Goal: Task Accomplishment & Management: Complete application form

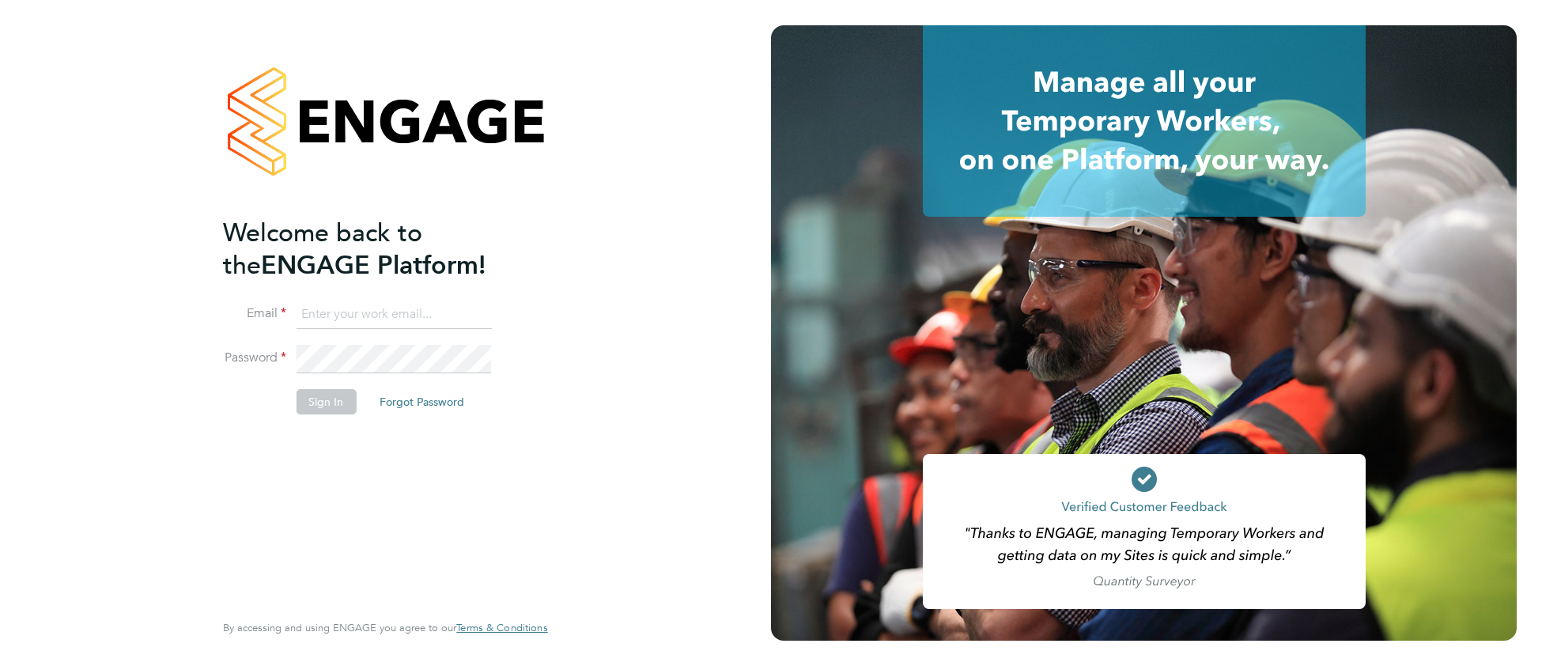
click at [392, 305] on input at bounding box center [393, 314] width 195 height 28
type input "cjs.templabour@uk.g4s.com"
click at [311, 404] on button "Sign In" at bounding box center [326, 401] width 60 height 25
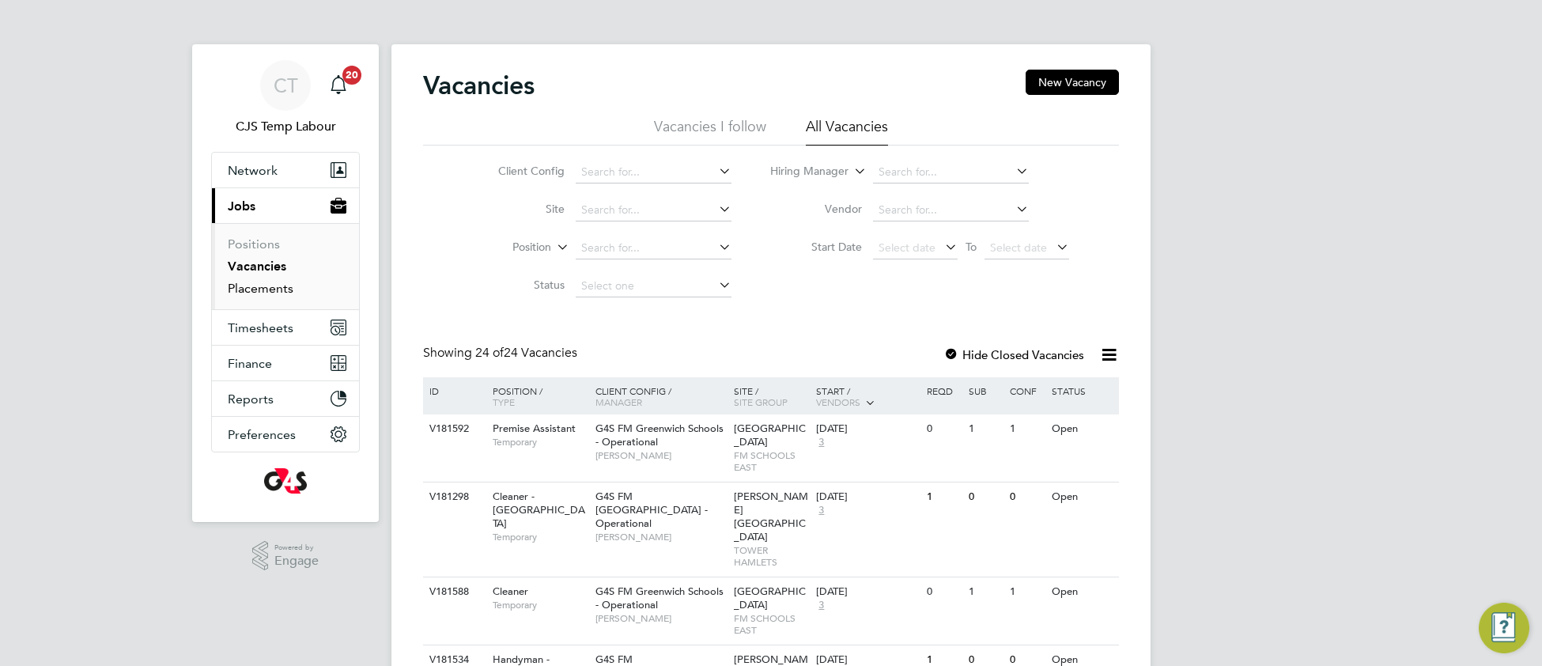
click at [273, 290] on link "Placements" at bounding box center [261, 288] width 66 height 15
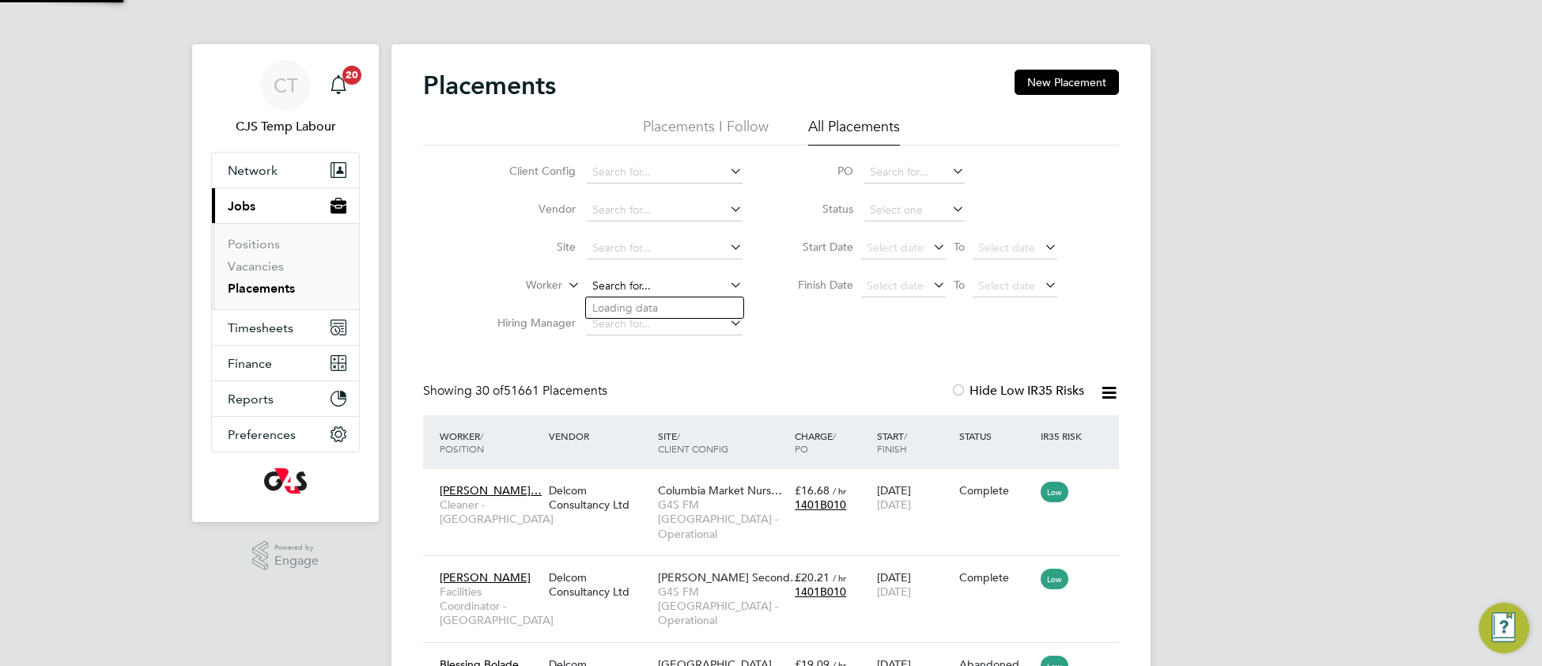
click at [619, 277] on input at bounding box center [665, 286] width 156 height 22
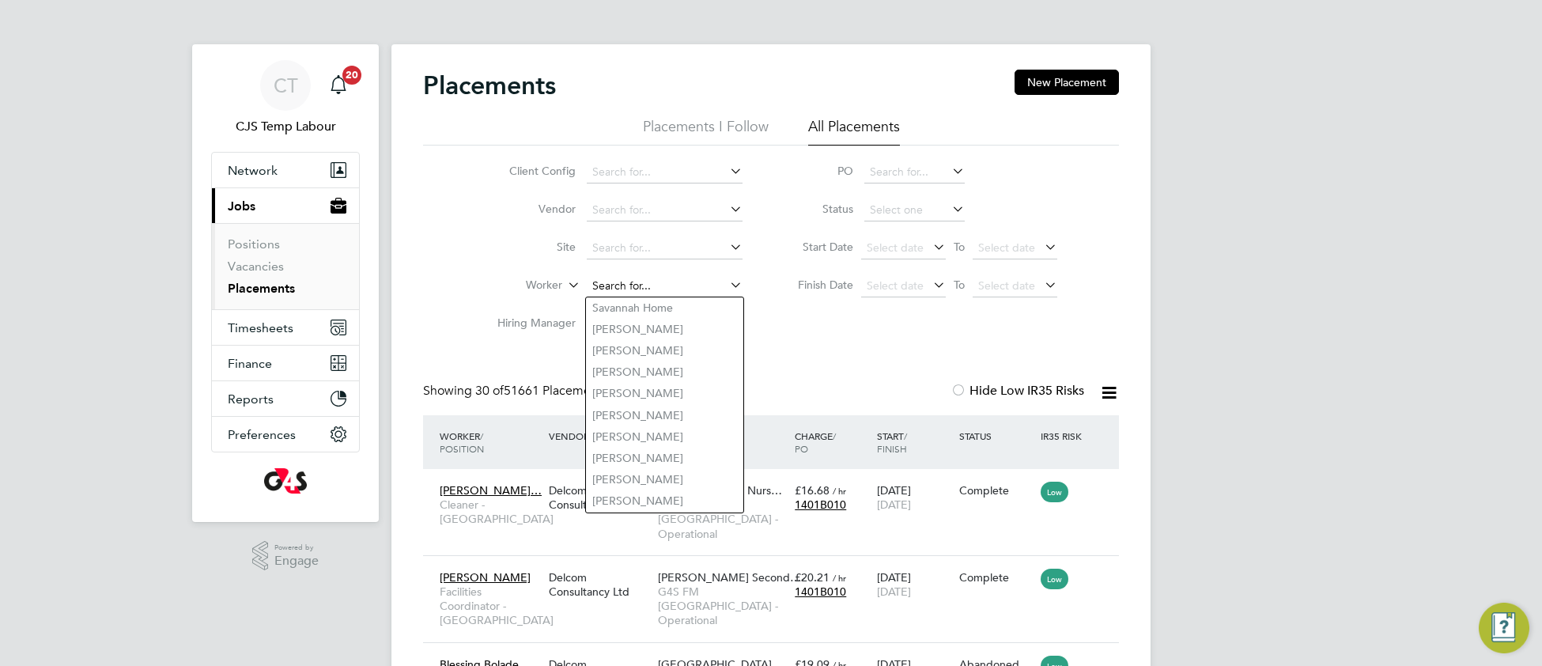
paste input "Oumou Sylla"
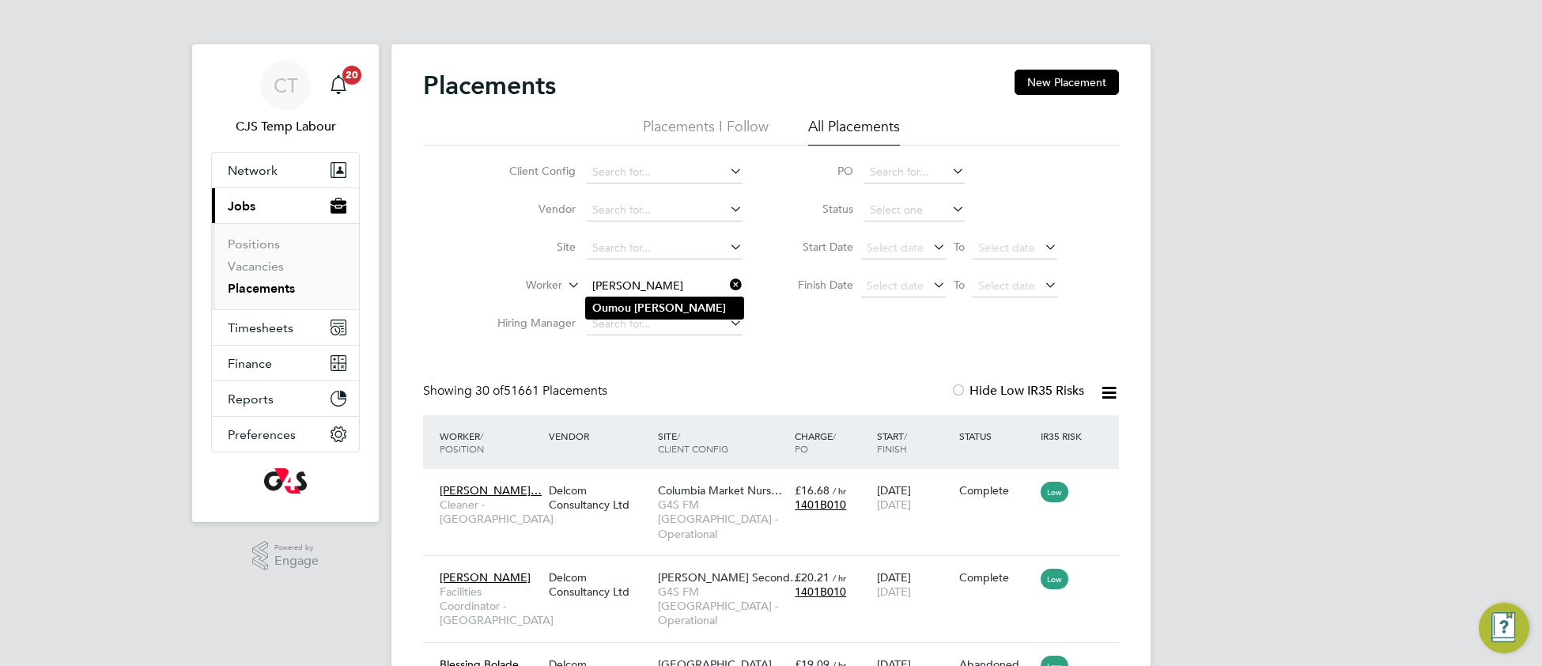
type input "Oumou Sylla"
click at [620, 313] on b "Oumou" at bounding box center [611, 307] width 39 height 13
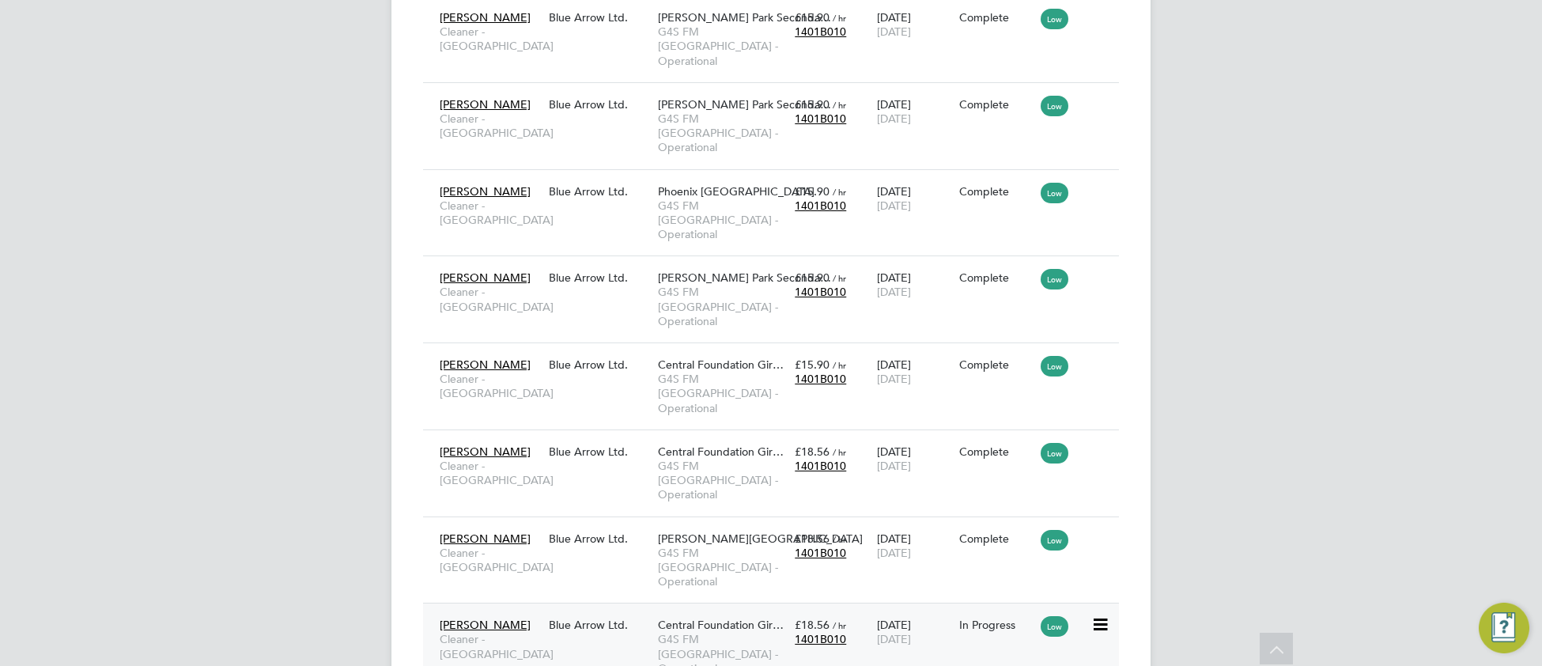
click at [611, 602] on div "Oumou Sylla Cleaner - Tower Hamlet Blue Arrow Ltd. Central Foundation Gir… G4S …" at bounding box center [771, 645] width 696 height 87
click at [730, 632] on span "G4S FM [GEOGRAPHIC_DATA] - Operational" at bounding box center [722, 653] width 129 height 43
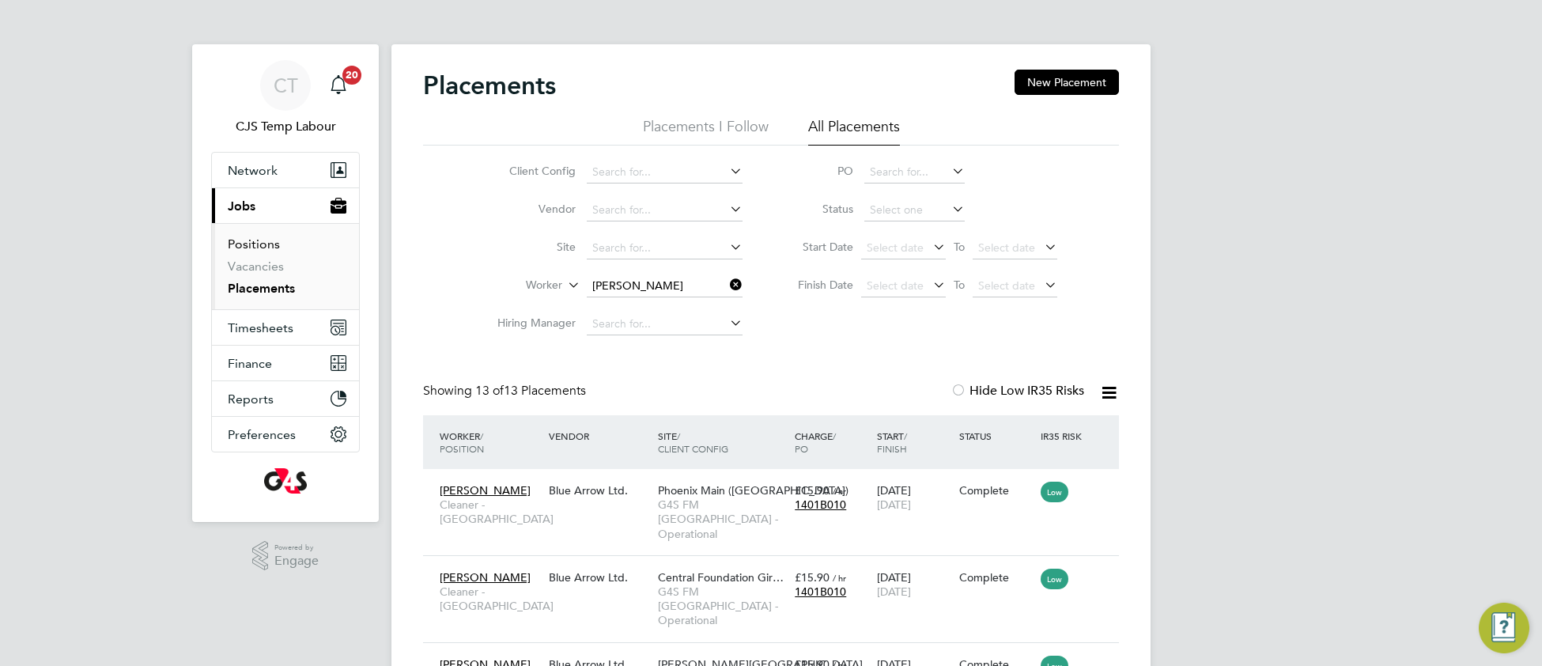
click at [252, 247] on link "Positions" at bounding box center [254, 243] width 52 height 15
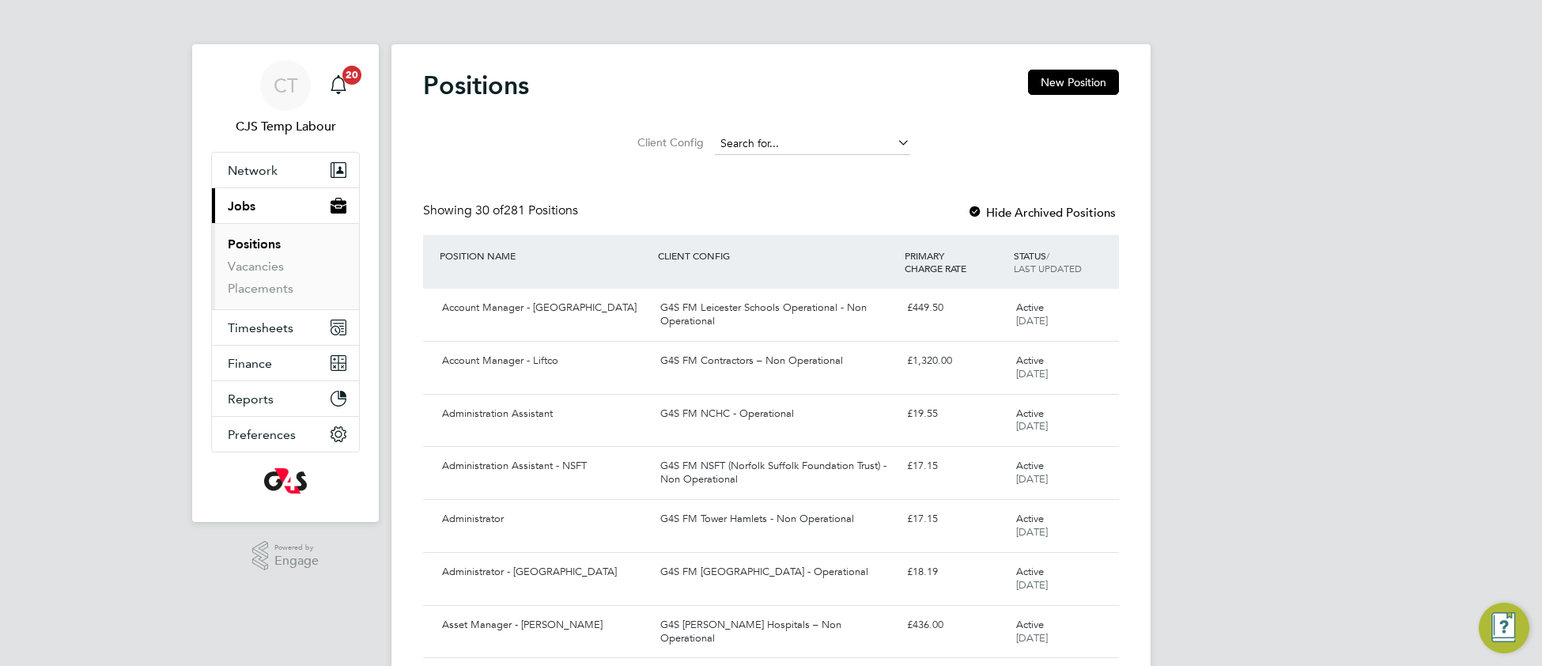
click at [794, 138] on input at bounding box center [812, 144] width 195 height 22
click at [802, 183] on li "G4S FM Tower Hamlets - Operational" at bounding box center [822, 186] width 218 height 21
type input "G4S FM [GEOGRAPHIC_DATA] - Operational"
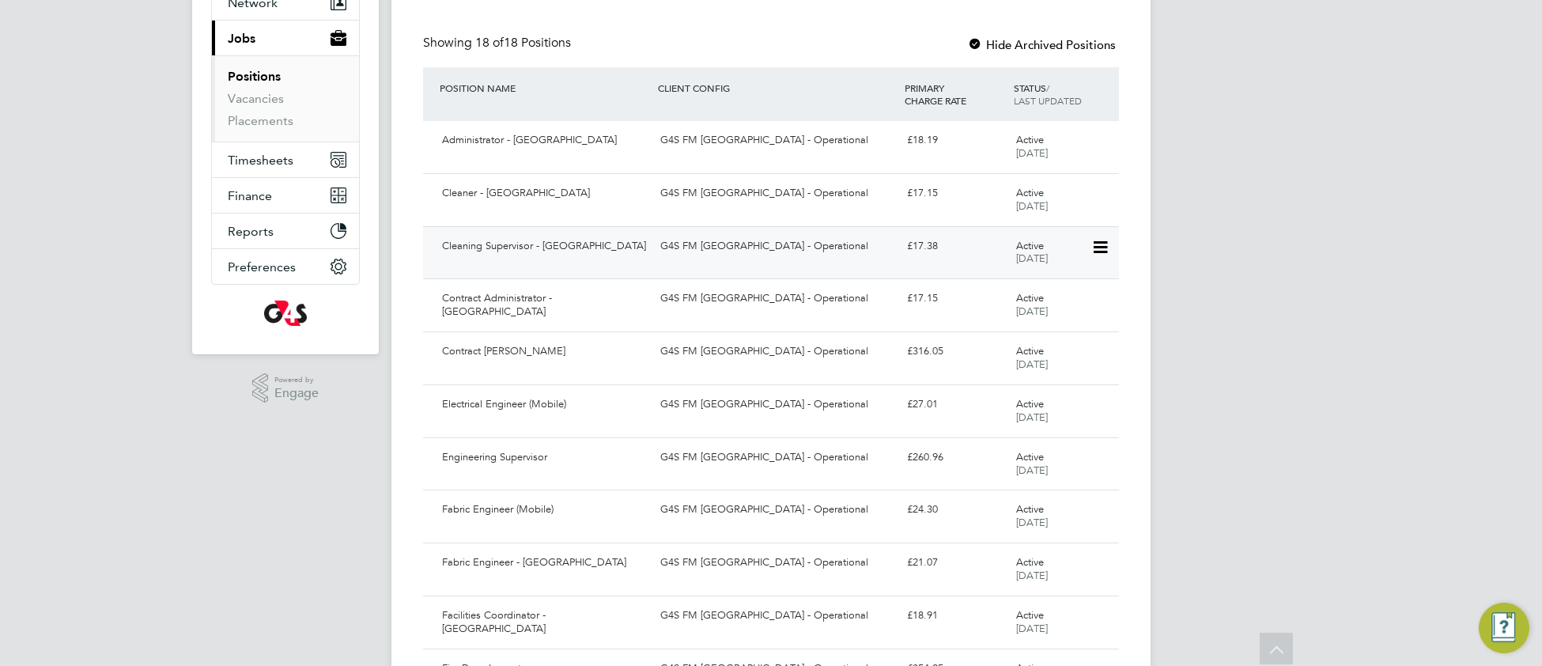
click at [720, 258] on div "G4S FM [GEOGRAPHIC_DATA] - Operational" at bounding box center [777, 246] width 246 height 26
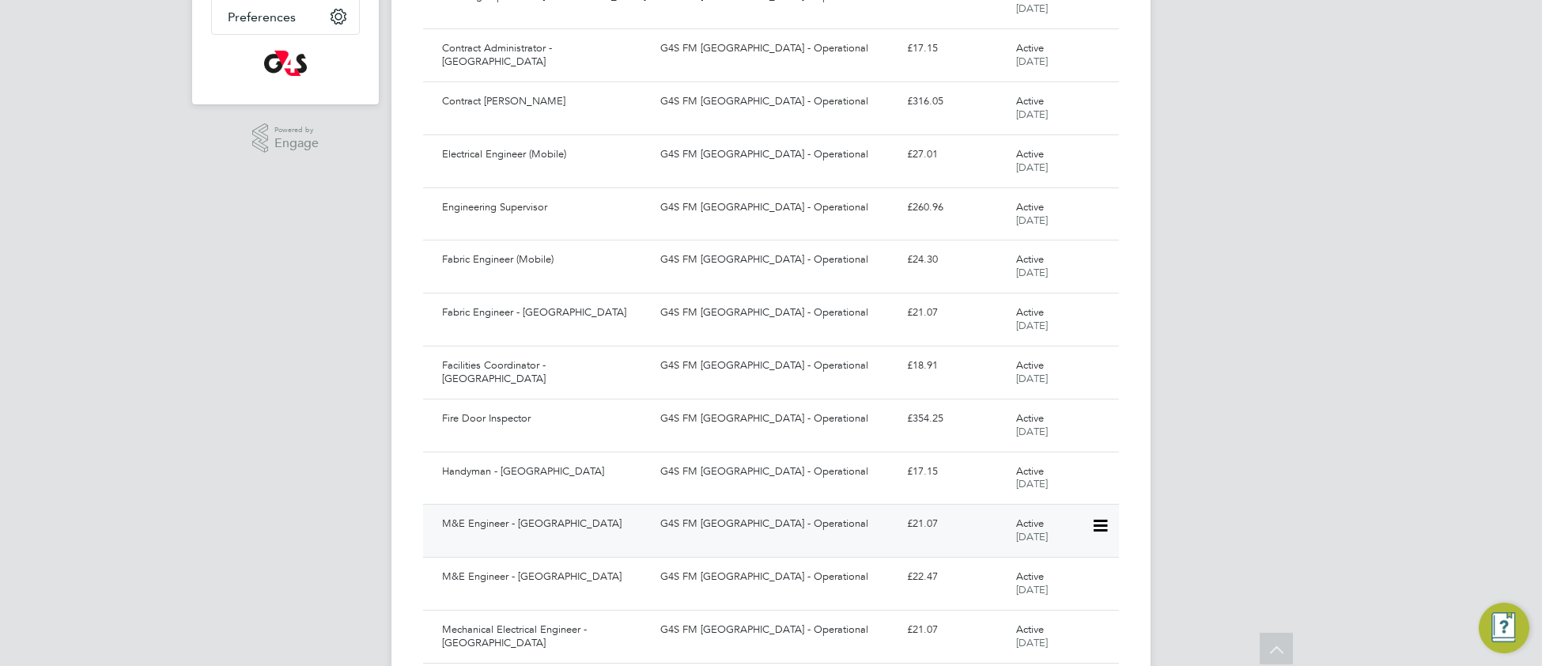
scroll to position [421, 0]
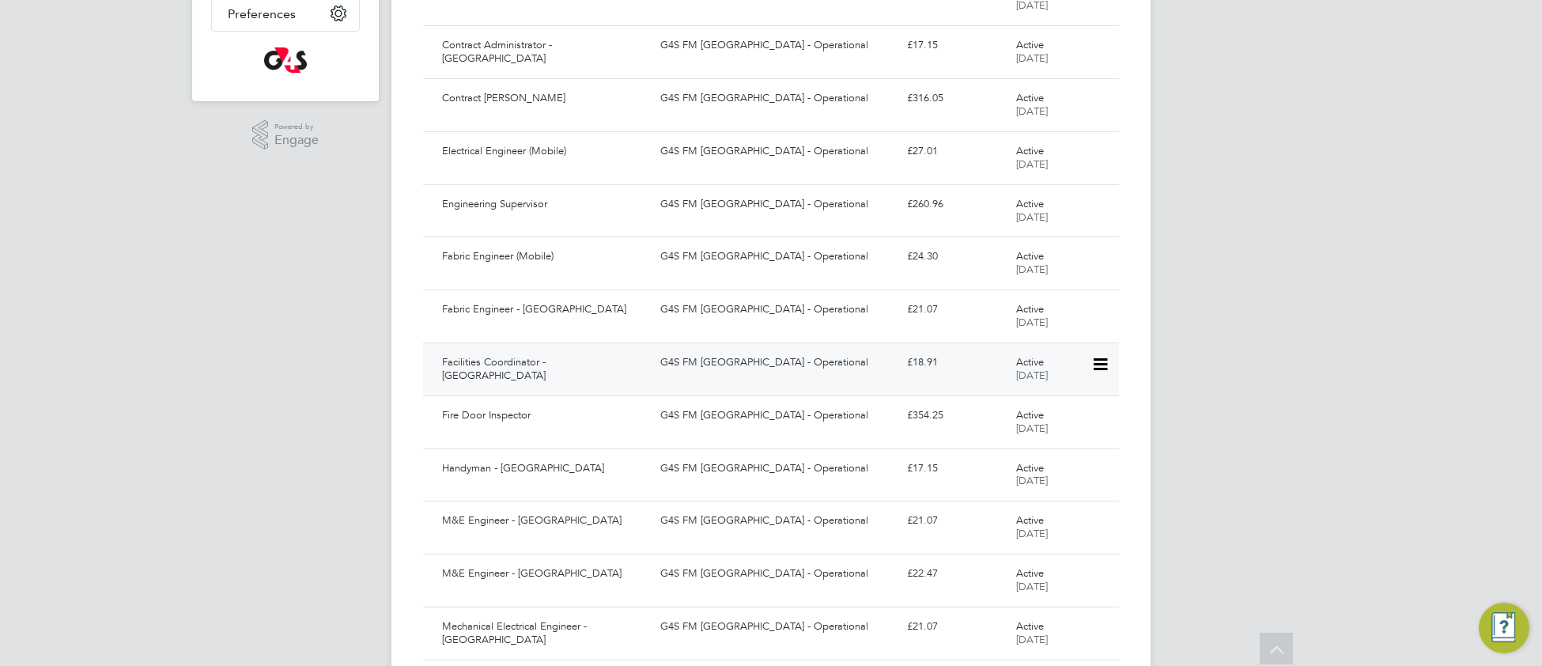
click at [662, 369] on div "G4S FM [GEOGRAPHIC_DATA] - Operational" at bounding box center [777, 362] width 246 height 26
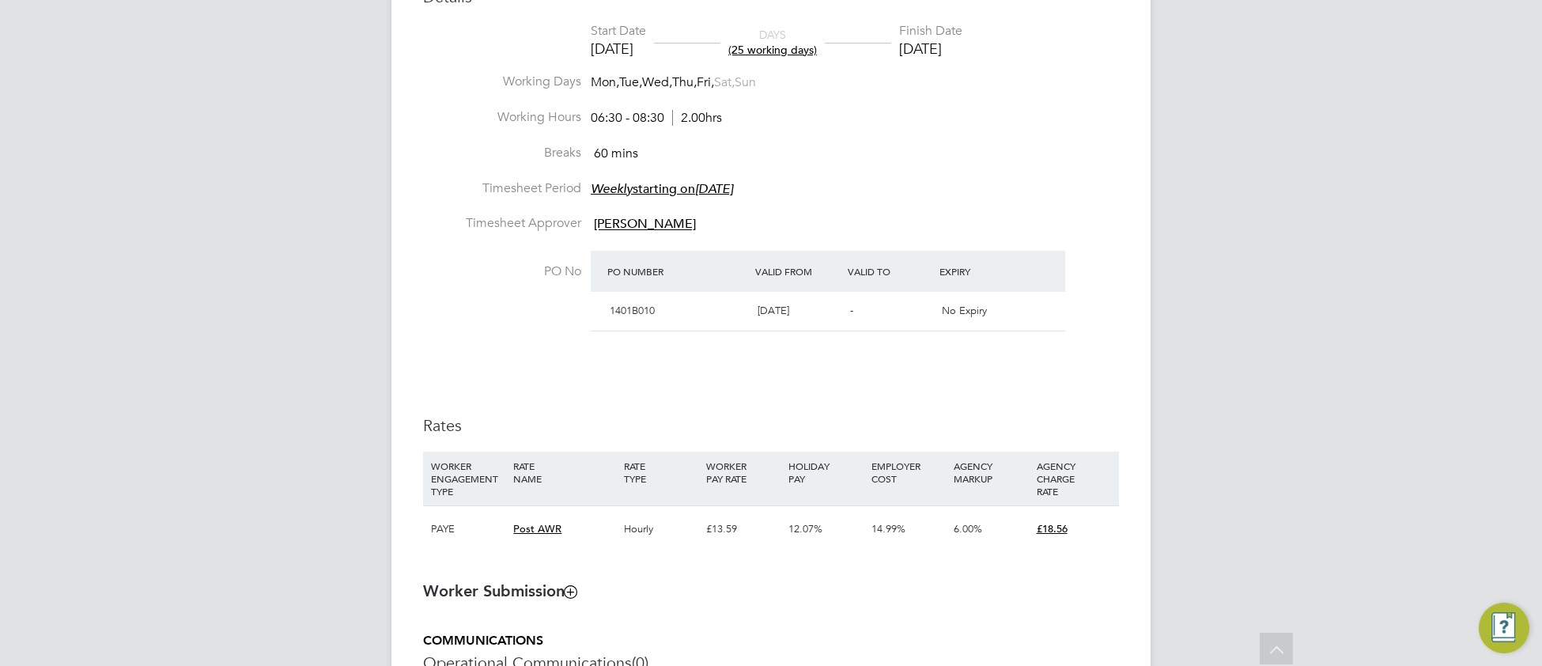
scroll to position [833, 0]
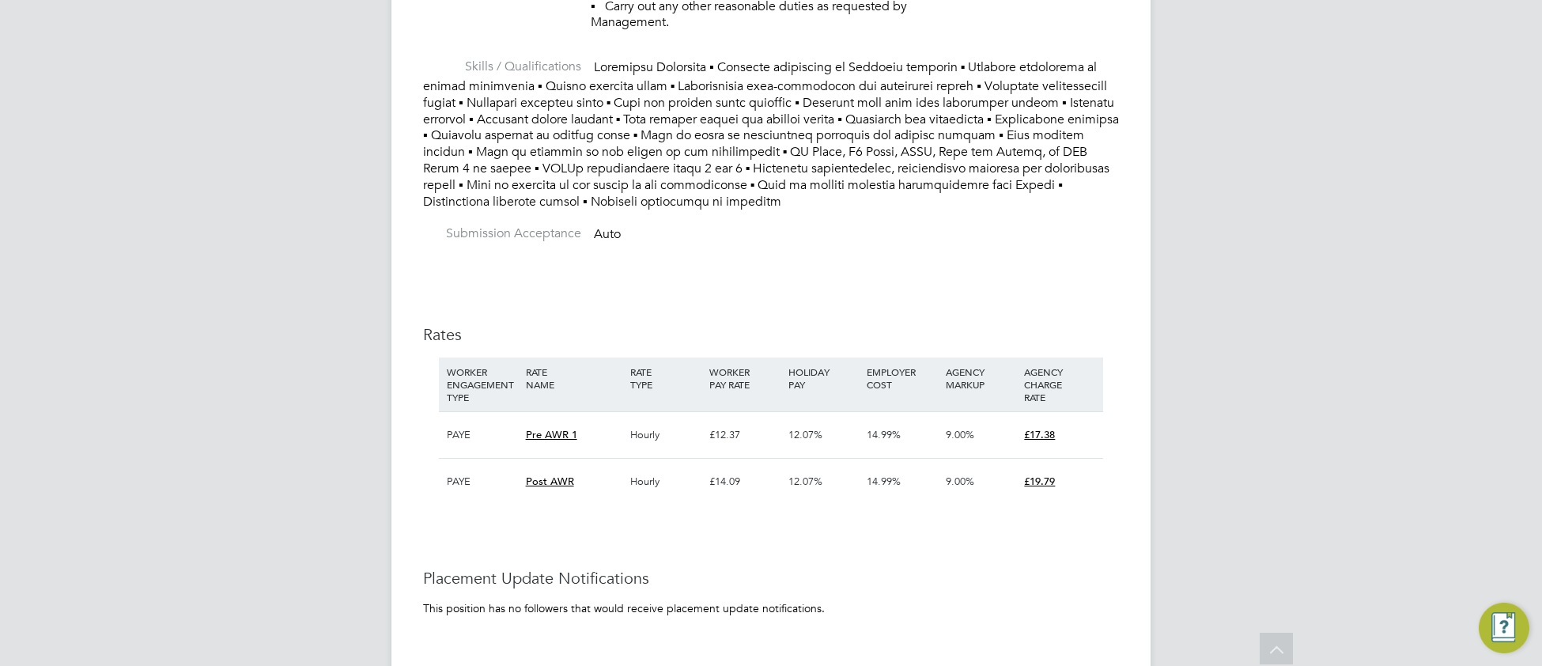
scroll to position [2174, 0]
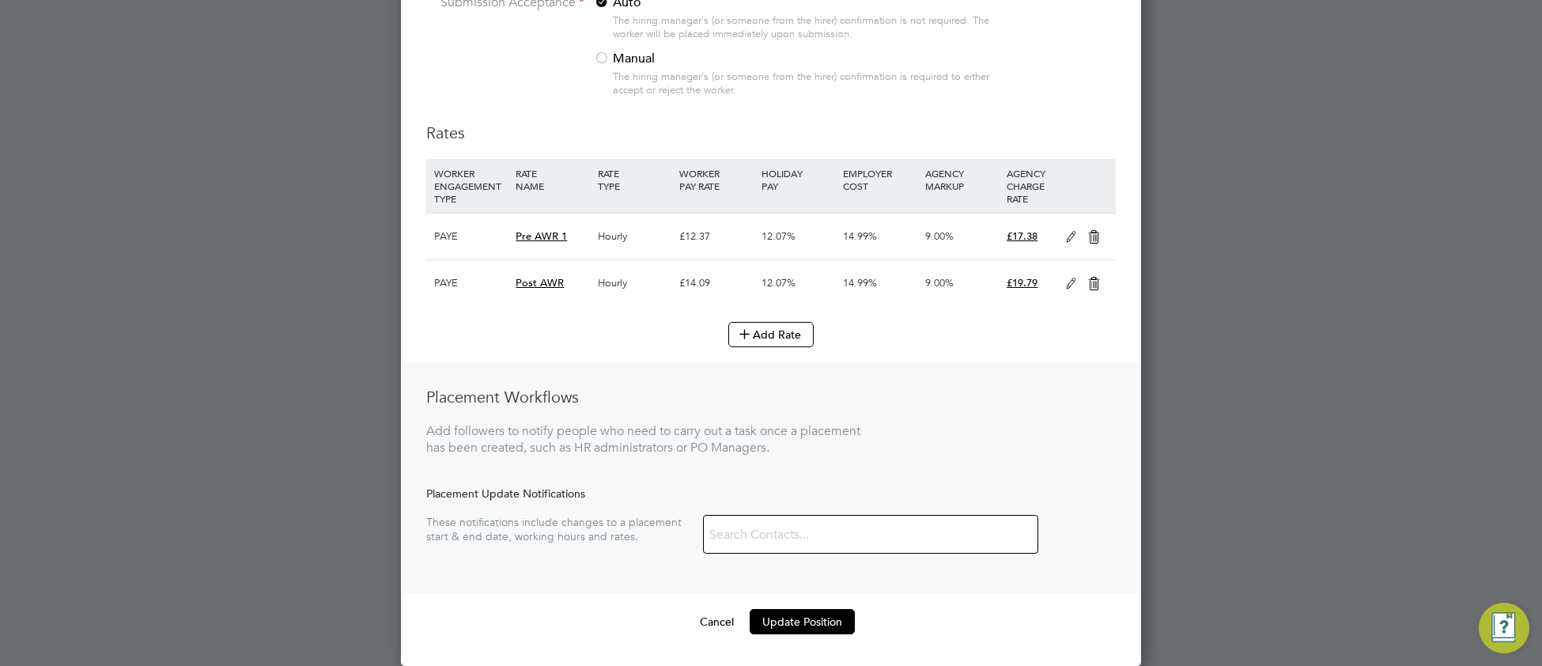
scroll to position [4841, 0]
click at [1070, 285] on icon at bounding box center [1071, 283] width 20 height 13
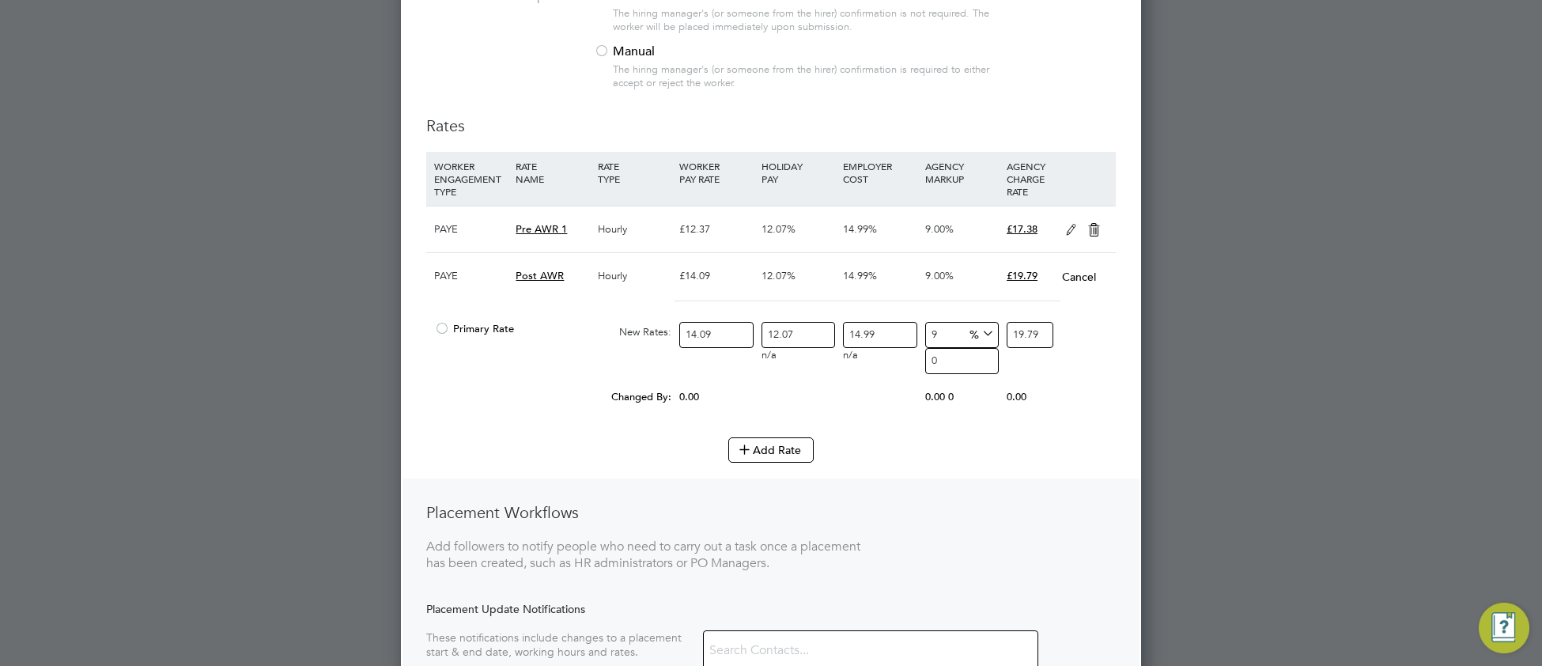
scroll to position [3372, 741]
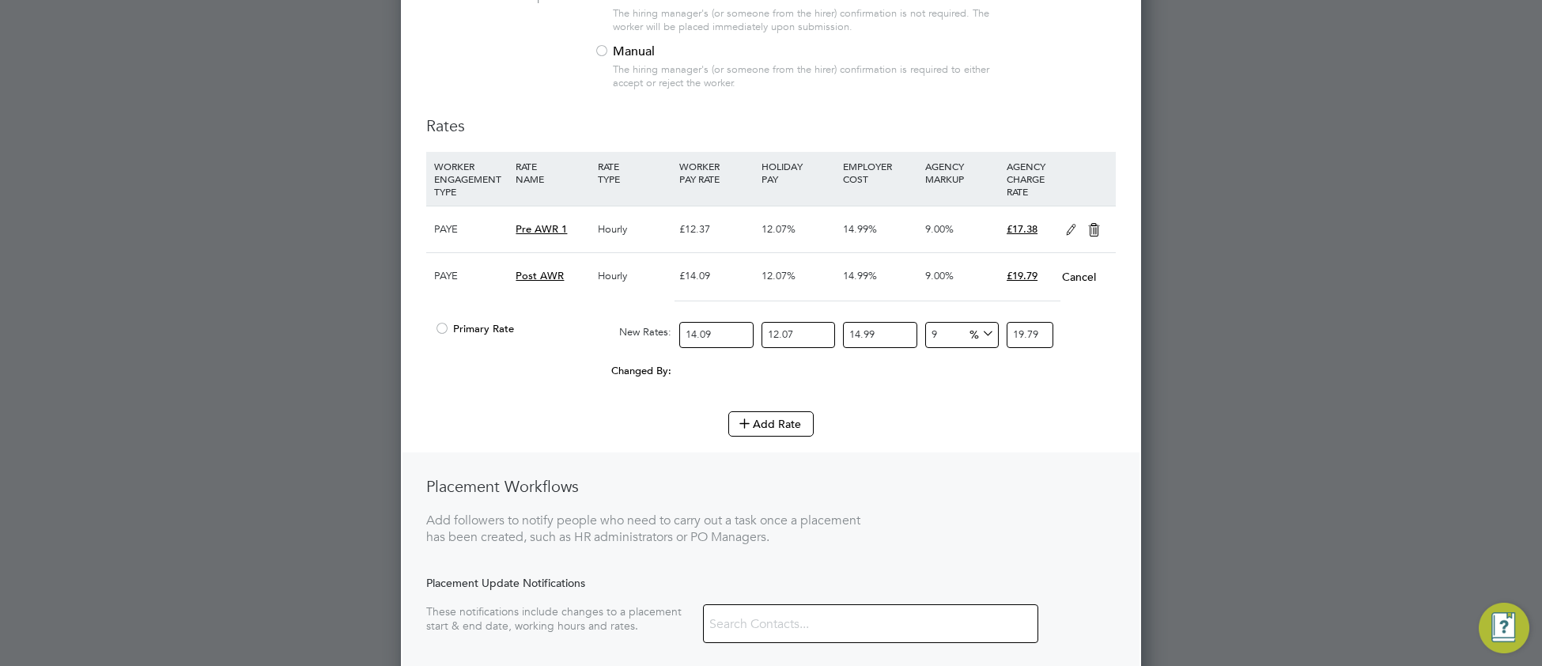
drag, startPoint x: 949, startPoint y: 344, endPoint x: 907, endPoint y: 343, distance: 42.7
click at [907, 343] on div "Primary Rate New Rates: 14.09 12.07 n/a 14.99 n/a 9 0 % 19.79" at bounding box center [770, 335] width 689 height 42
type input "6"
type input "19.247144386722"
type input "6"
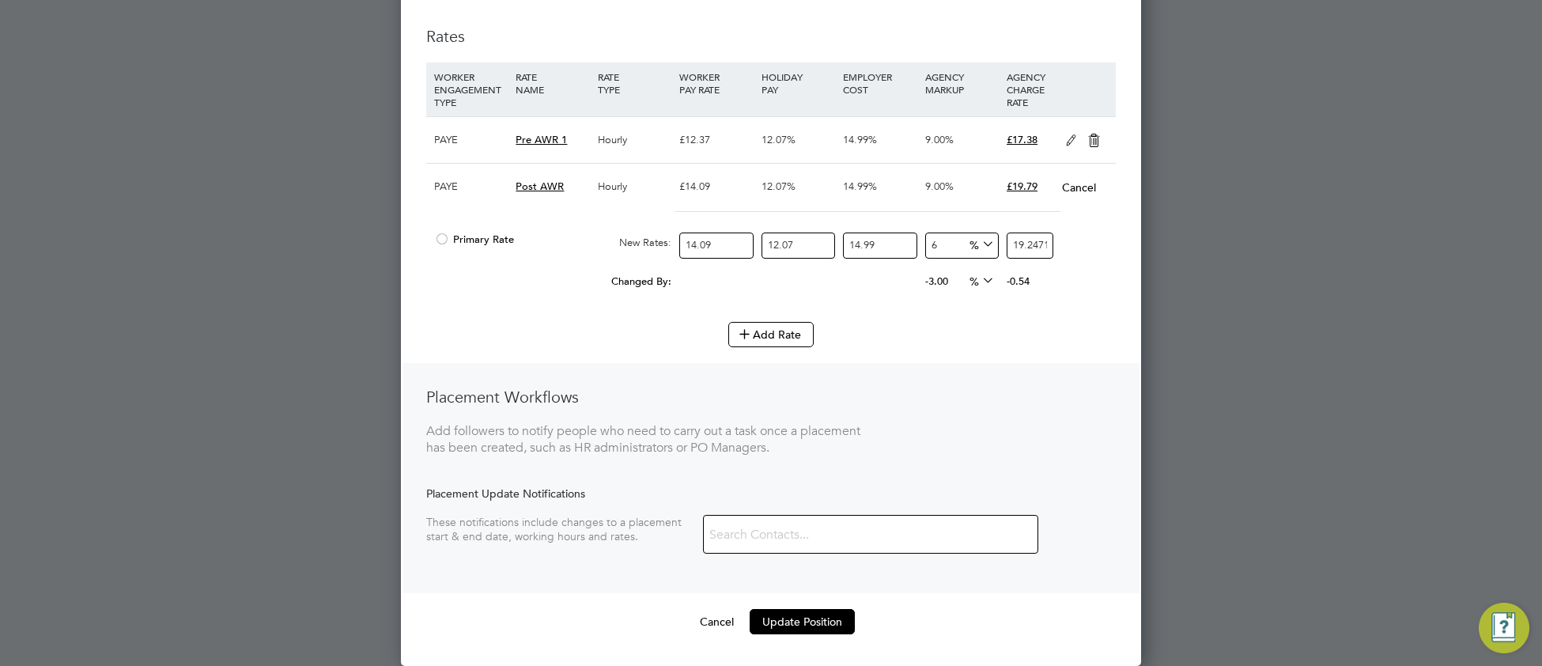
scroll to position [4939, 0]
click at [711, 617] on button "Cancel" at bounding box center [716, 621] width 59 height 25
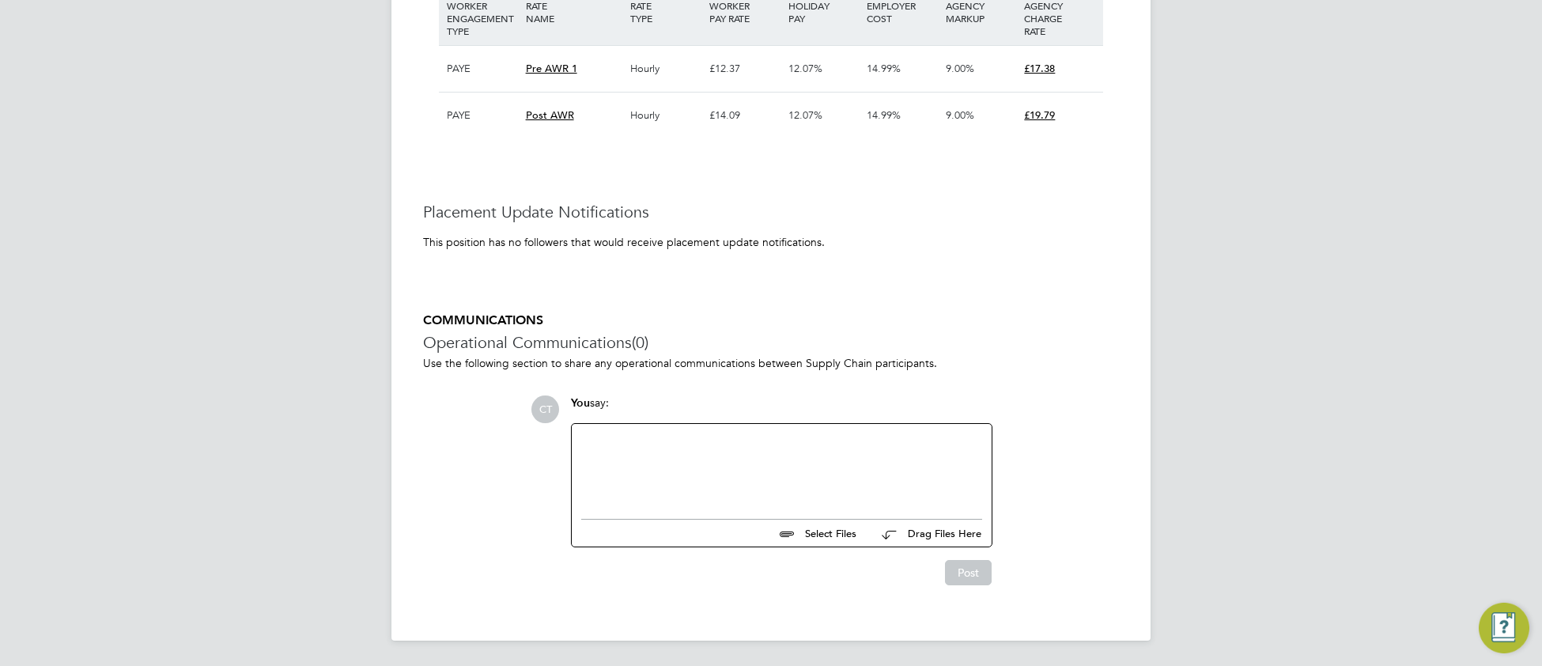
scroll to position [2174, 0]
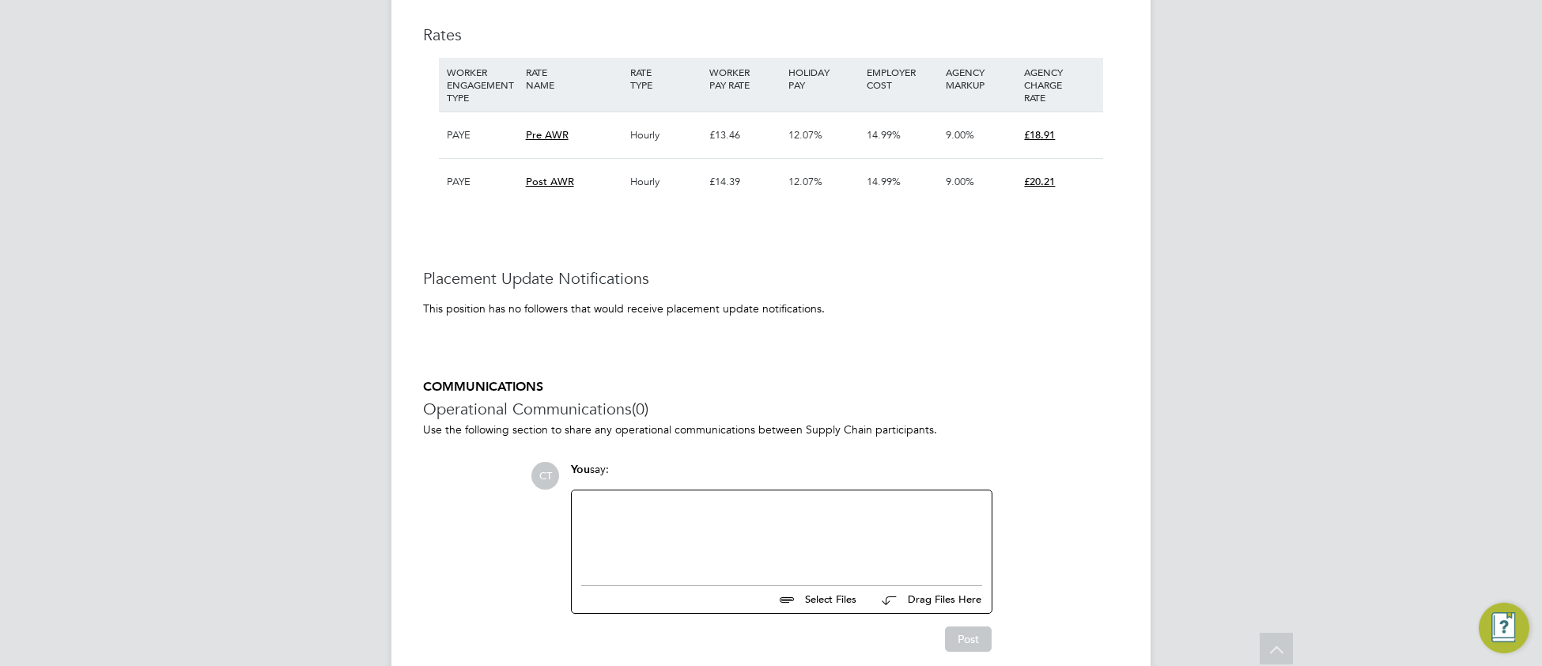
scroll to position [3475, 0]
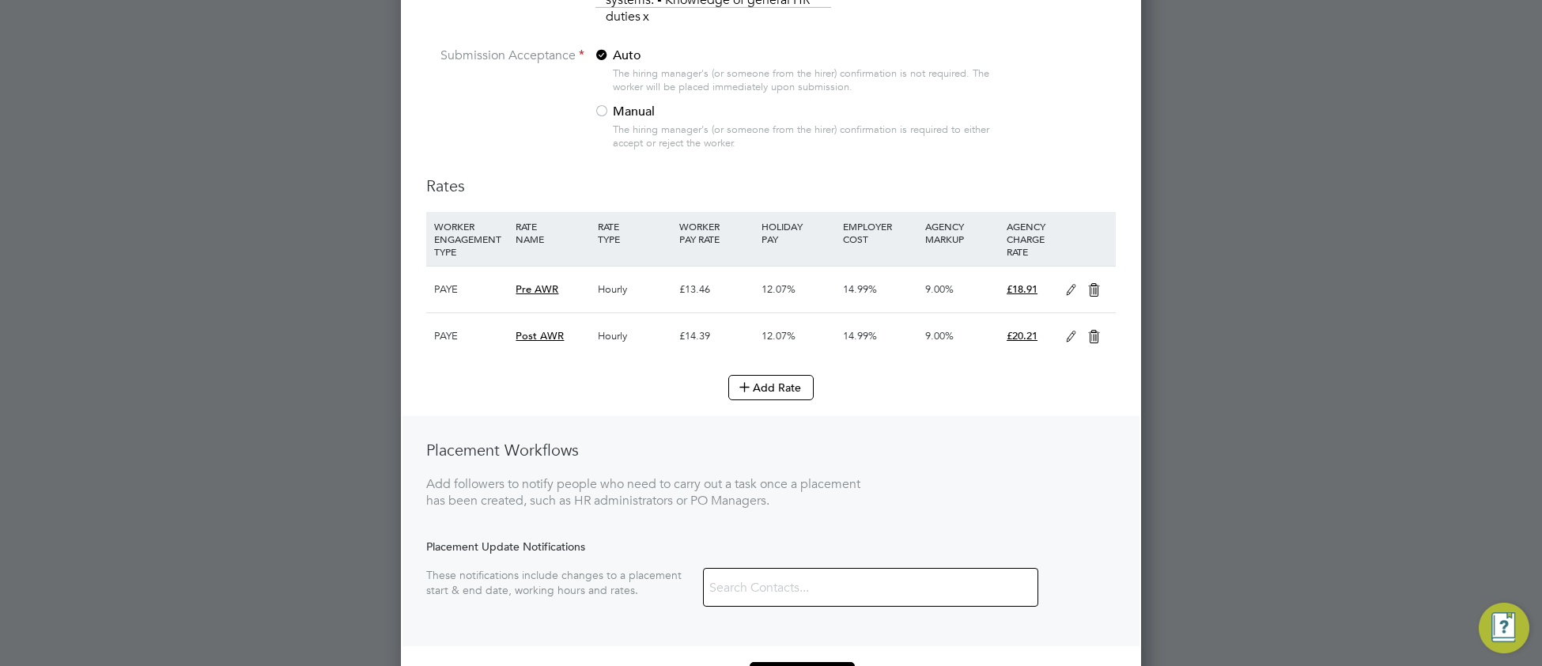
scroll to position [7793, 0]
click at [1066, 341] on icon at bounding box center [1071, 334] width 20 height 13
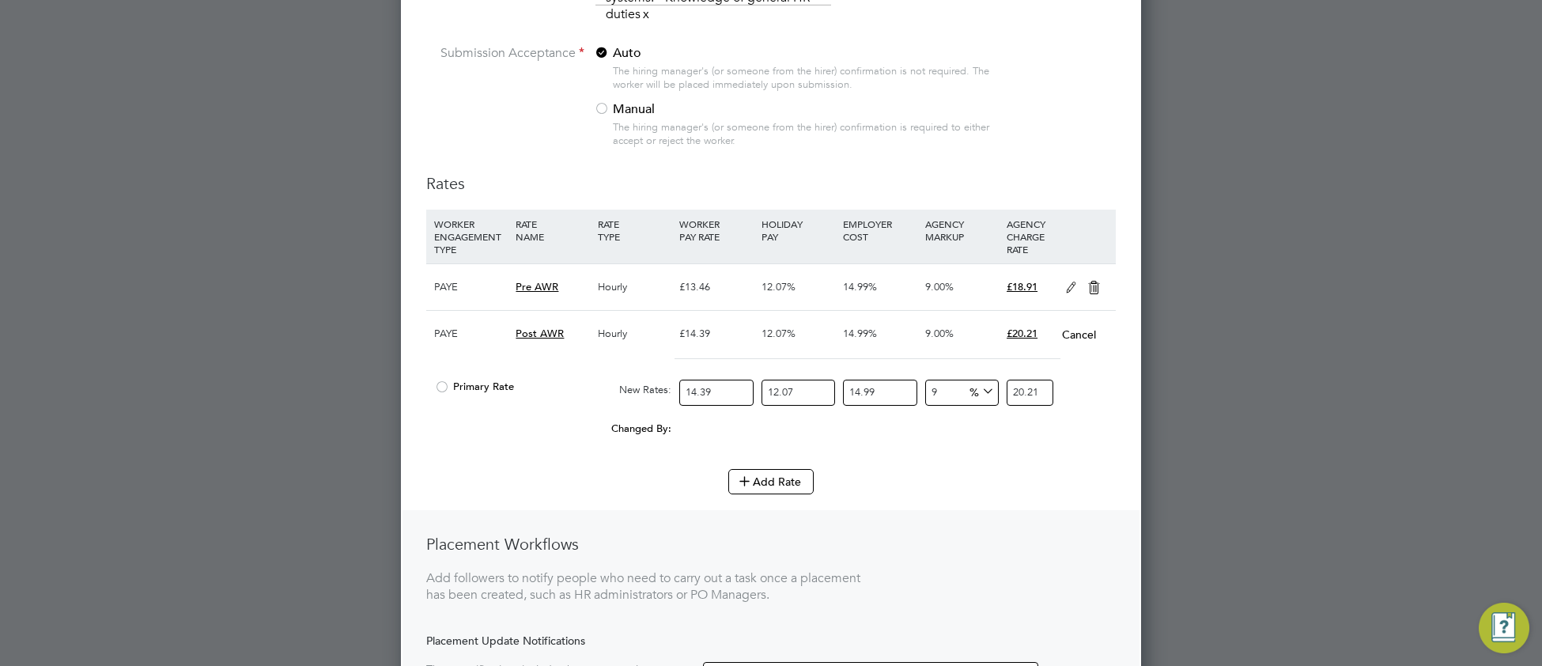
drag, startPoint x: 945, startPoint y: 436, endPoint x: 930, endPoint y: 443, distance: 17.3
click at [930, 406] on input "9" at bounding box center [962, 392] width 74 height 26
type input "6"
type input "19.656948738462"
type input "6"
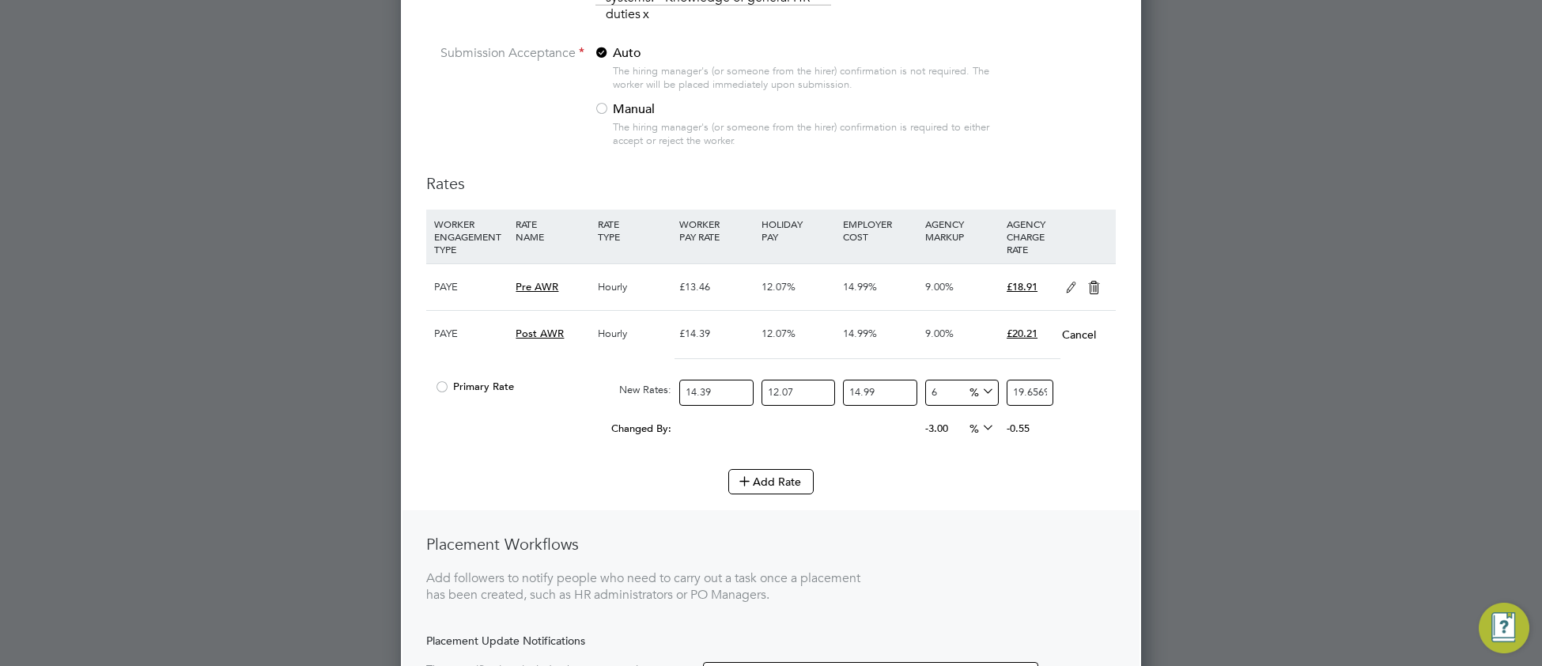
click at [906, 510] on li "Add Rate" at bounding box center [770, 489] width 689 height 41
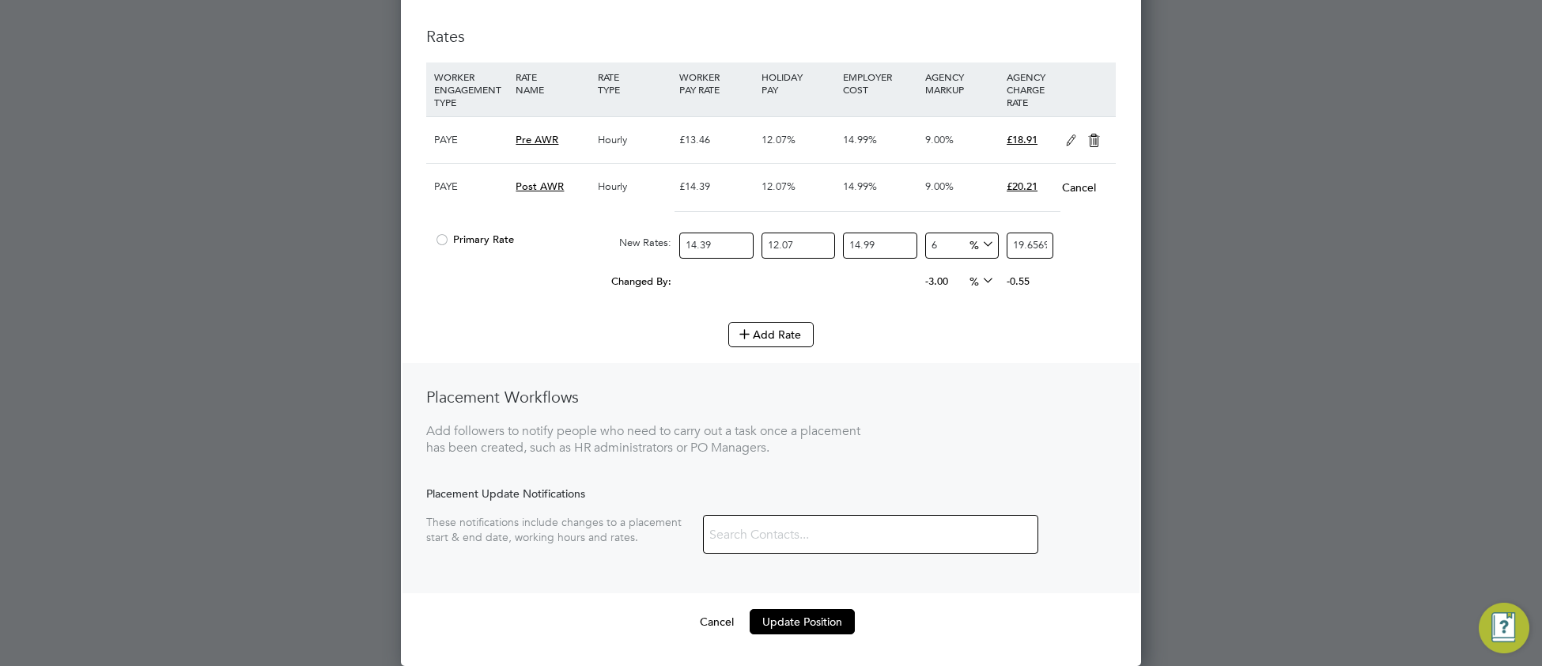
scroll to position [7988, 0]
click at [750, 627] on button "Update Position" at bounding box center [801, 621] width 105 height 25
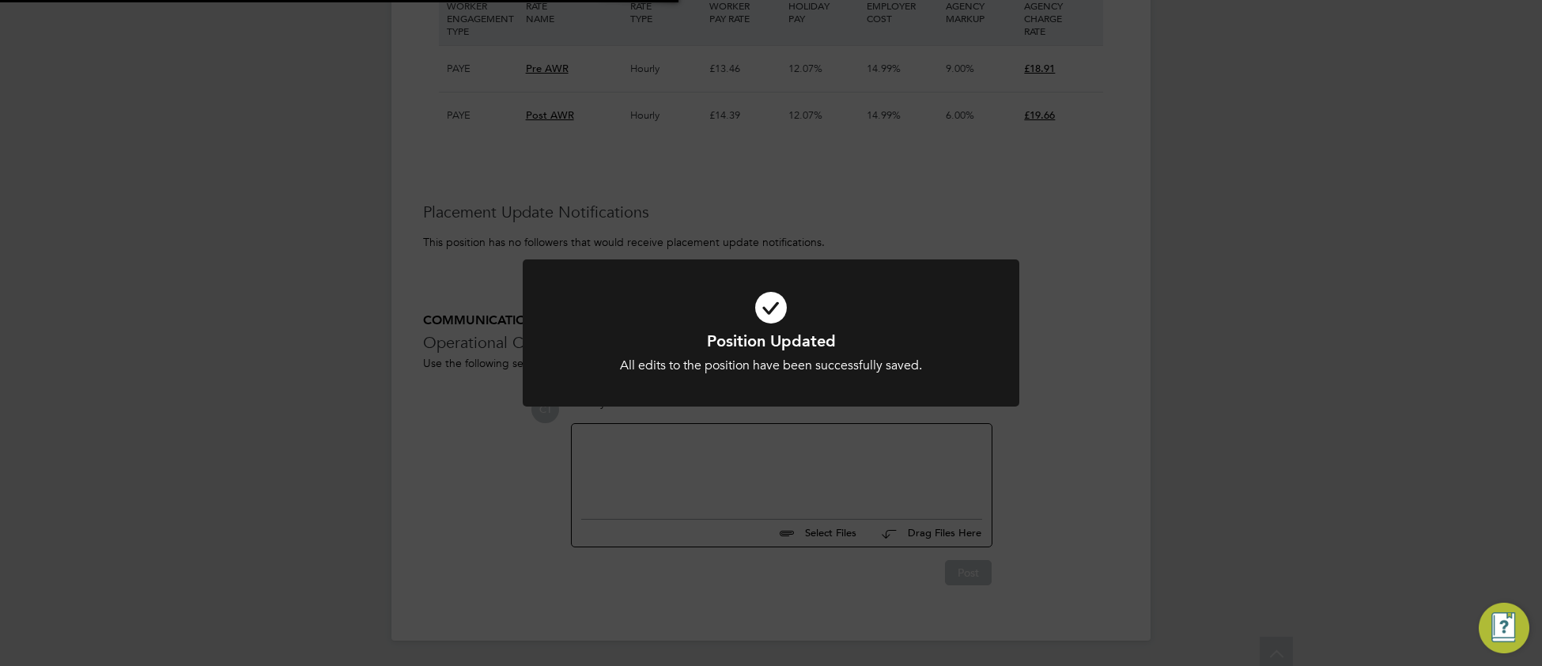
scroll to position [3475, 0]
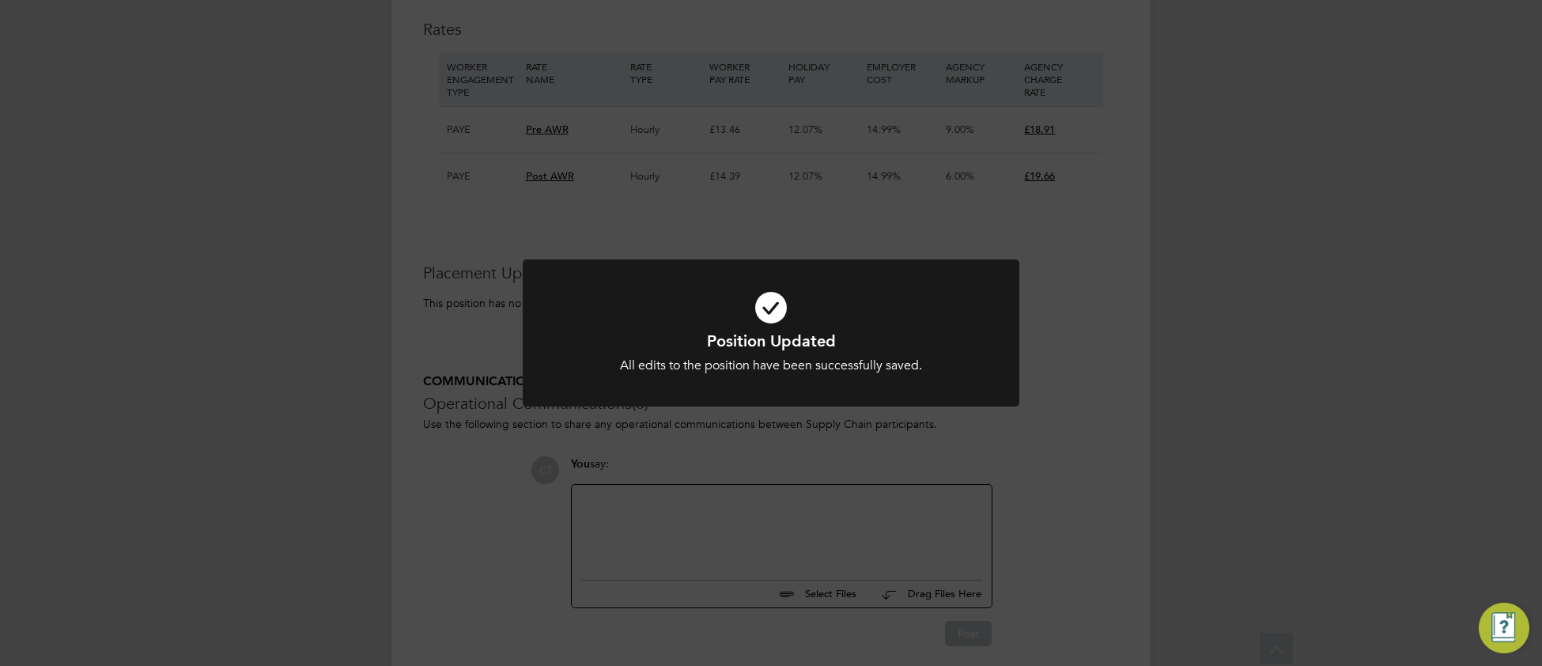
click at [946, 348] on h1 "Position Updated" at bounding box center [770, 340] width 411 height 21
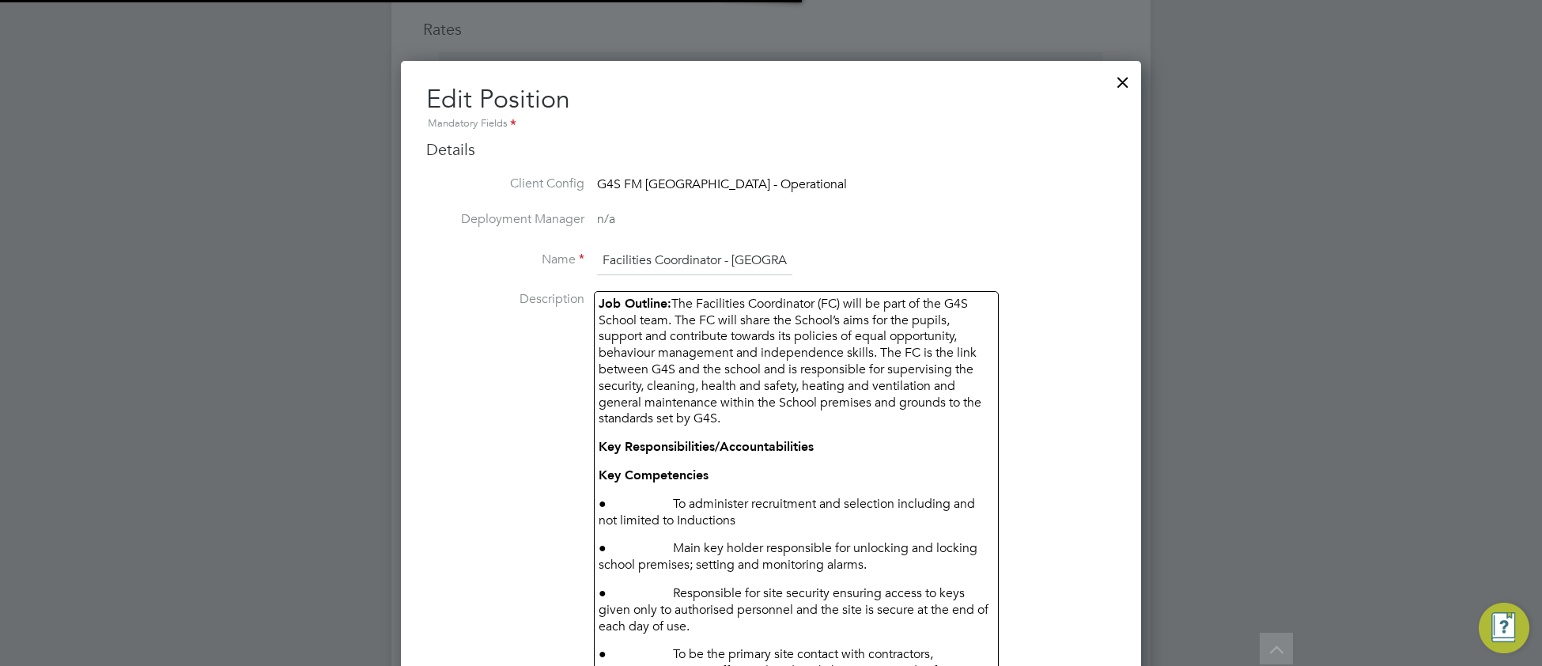
scroll to position [0, 0]
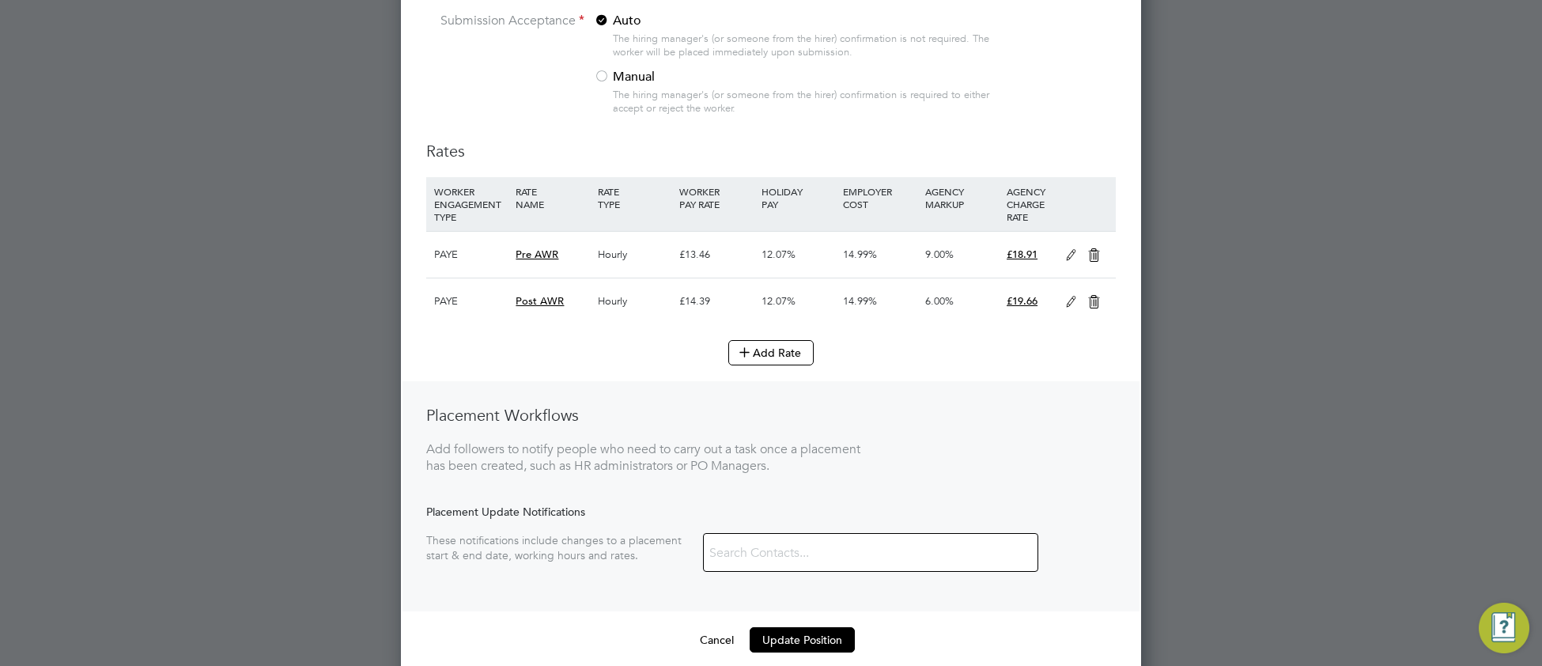
click at [1072, 308] on icon at bounding box center [1071, 302] width 20 height 13
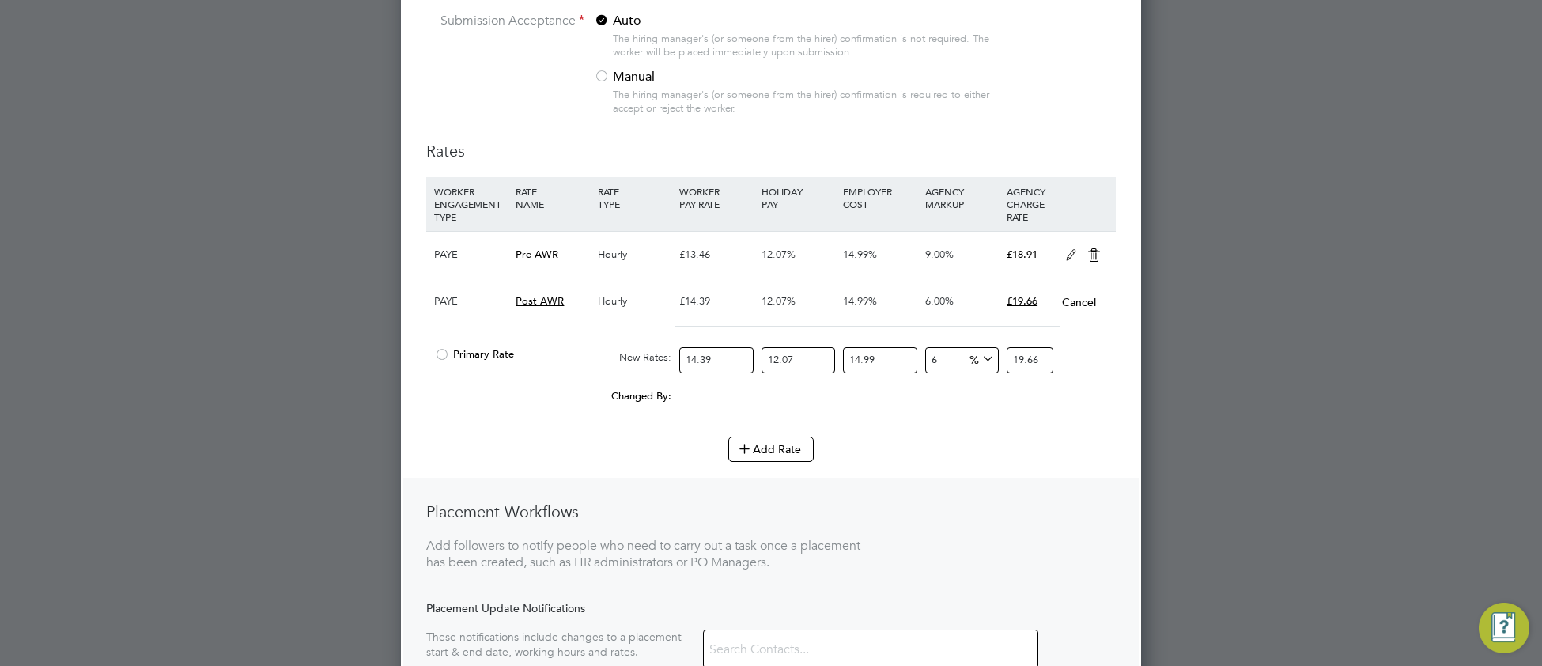
drag, startPoint x: 947, startPoint y: 398, endPoint x: 923, endPoint y: 413, distance: 28.1
click at [925, 373] on input "6" at bounding box center [962, 360] width 74 height 26
type input "9"
type input "20.213277476343"
type input "9"
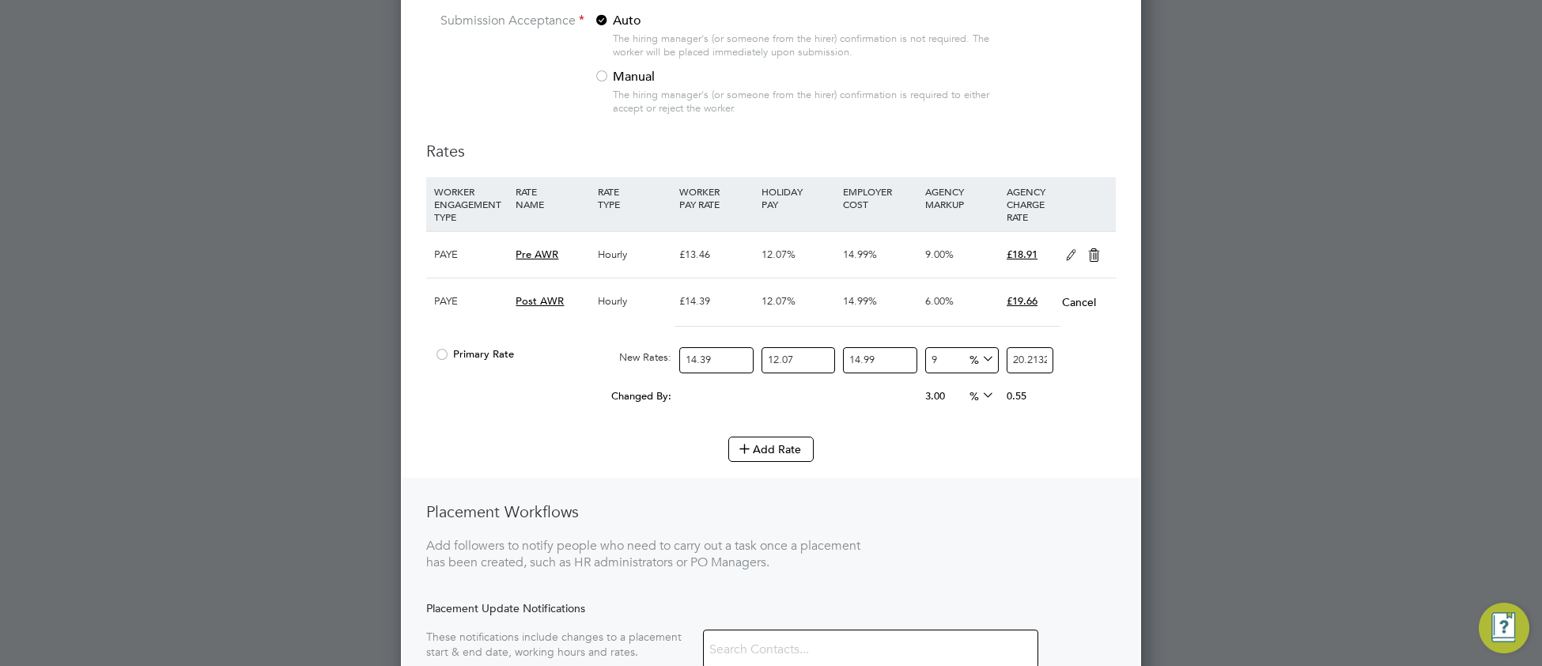
click at [948, 529] on div "Placement Workflows Add followers to notify people who need to carry out a task…" at bounding box center [770, 592] width 737 height 230
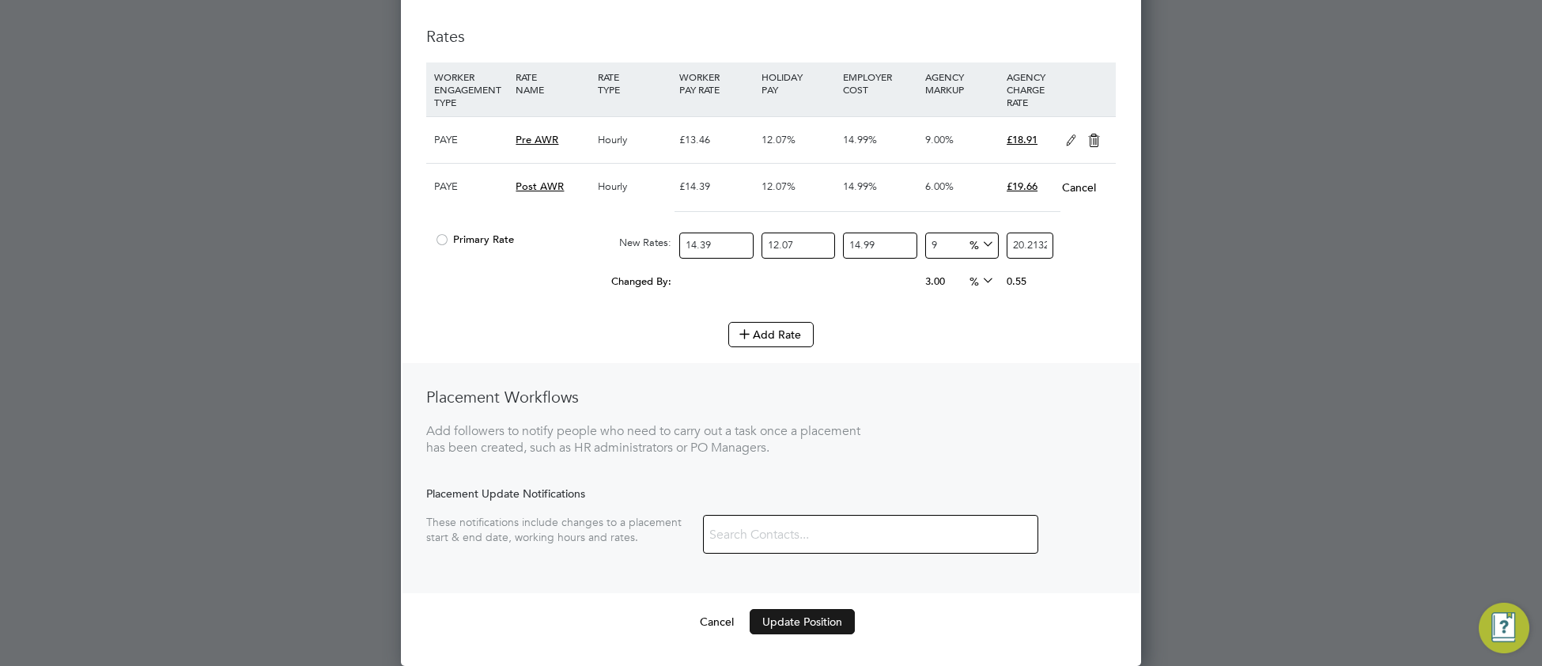
drag, startPoint x: 820, startPoint y: 619, endPoint x: 828, endPoint y: 613, distance: 9.6
click at [821, 618] on button "Update Position" at bounding box center [801, 621] width 105 height 25
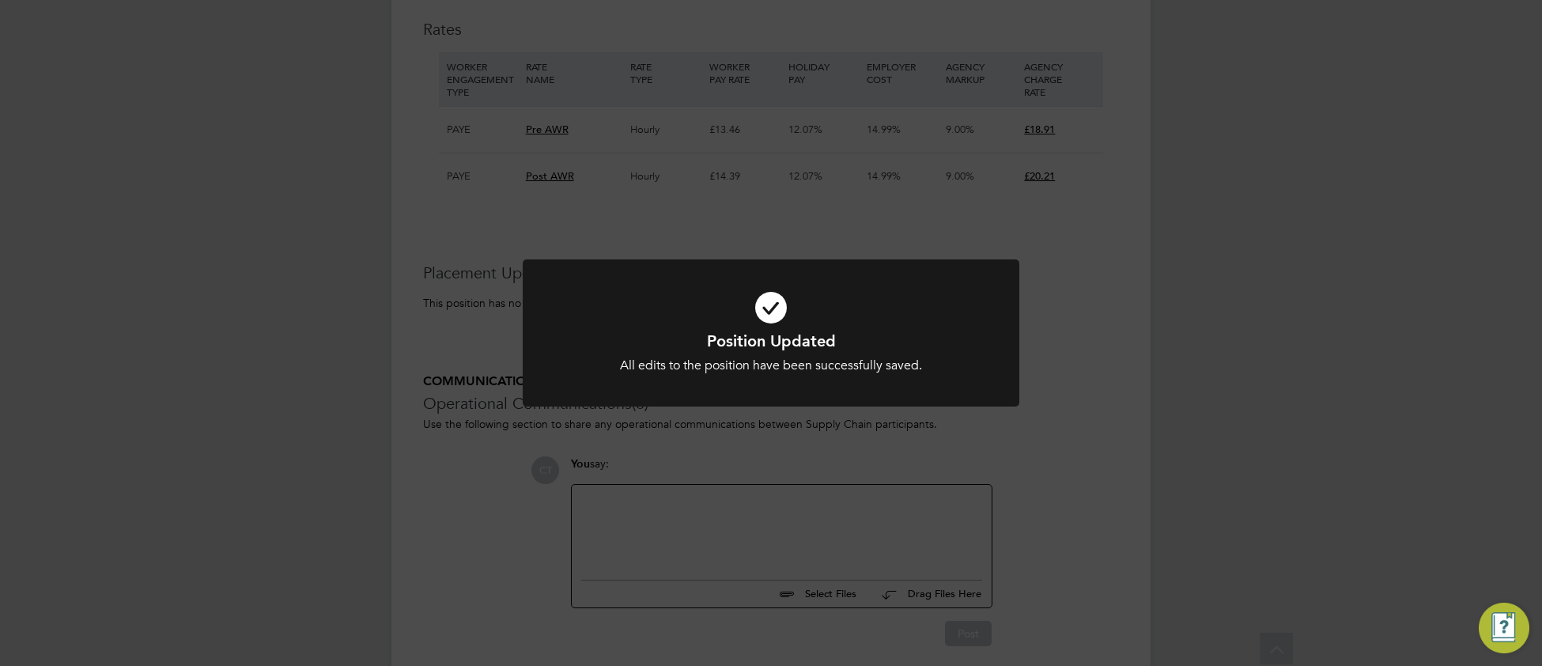
click at [587, 340] on h1 "Position Updated" at bounding box center [770, 340] width 411 height 21
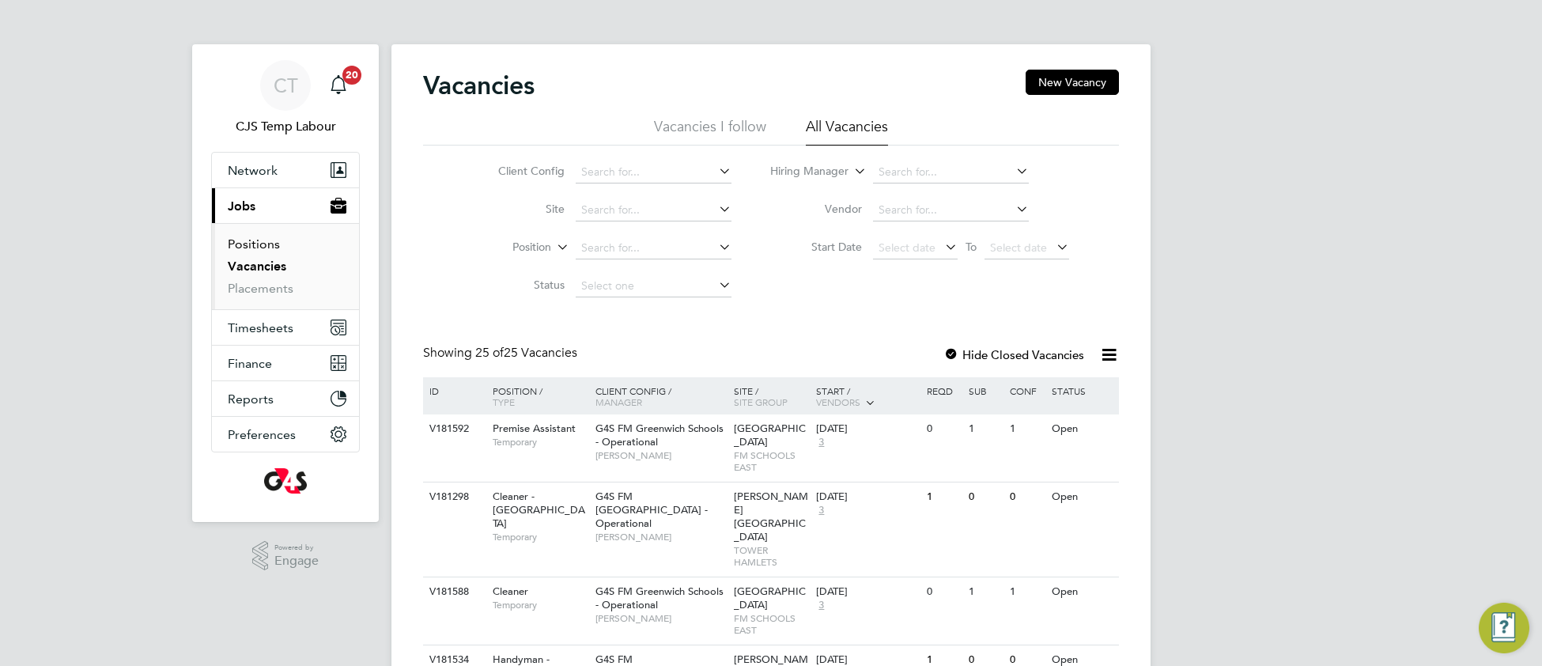
click at [269, 244] on link "Positions" at bounding box center [254, 243] width 52 height 15
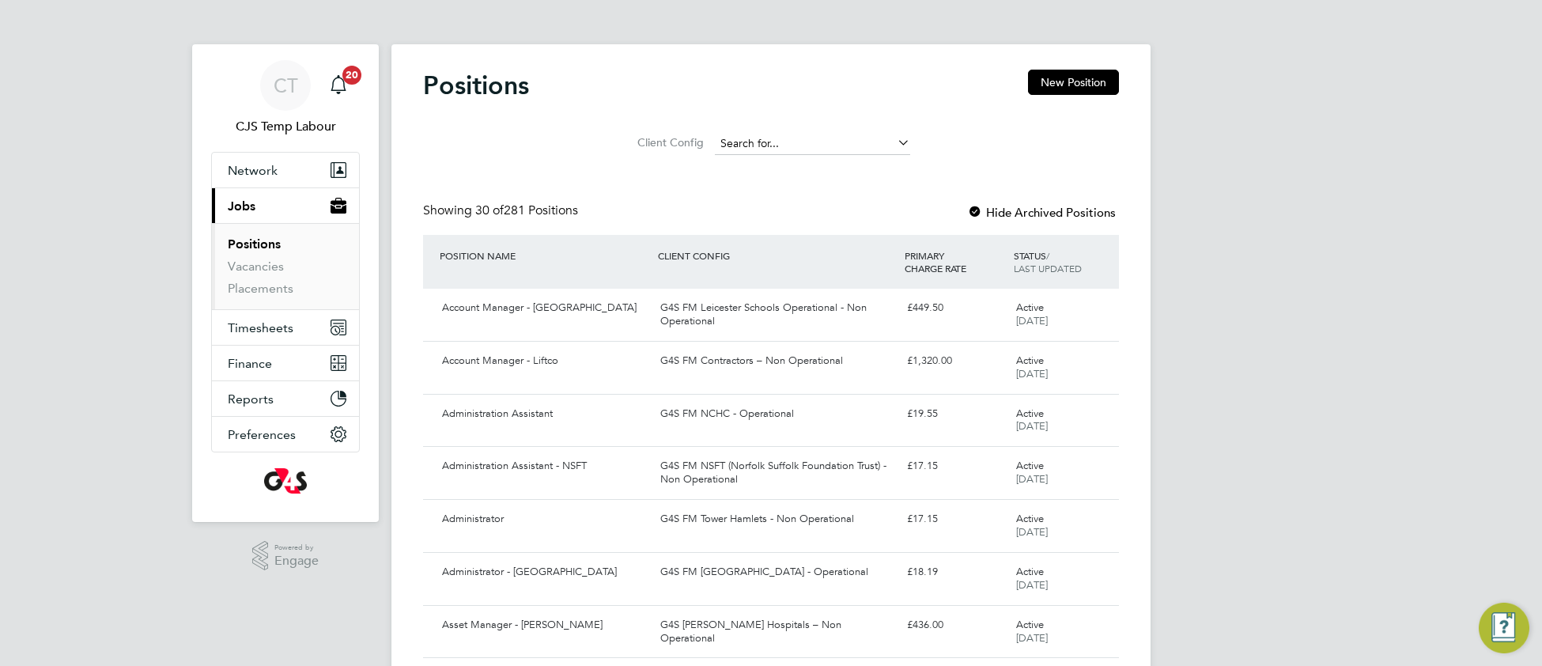
click at [787, 137] on input at bounding box center [812, 144] width 195 height 22
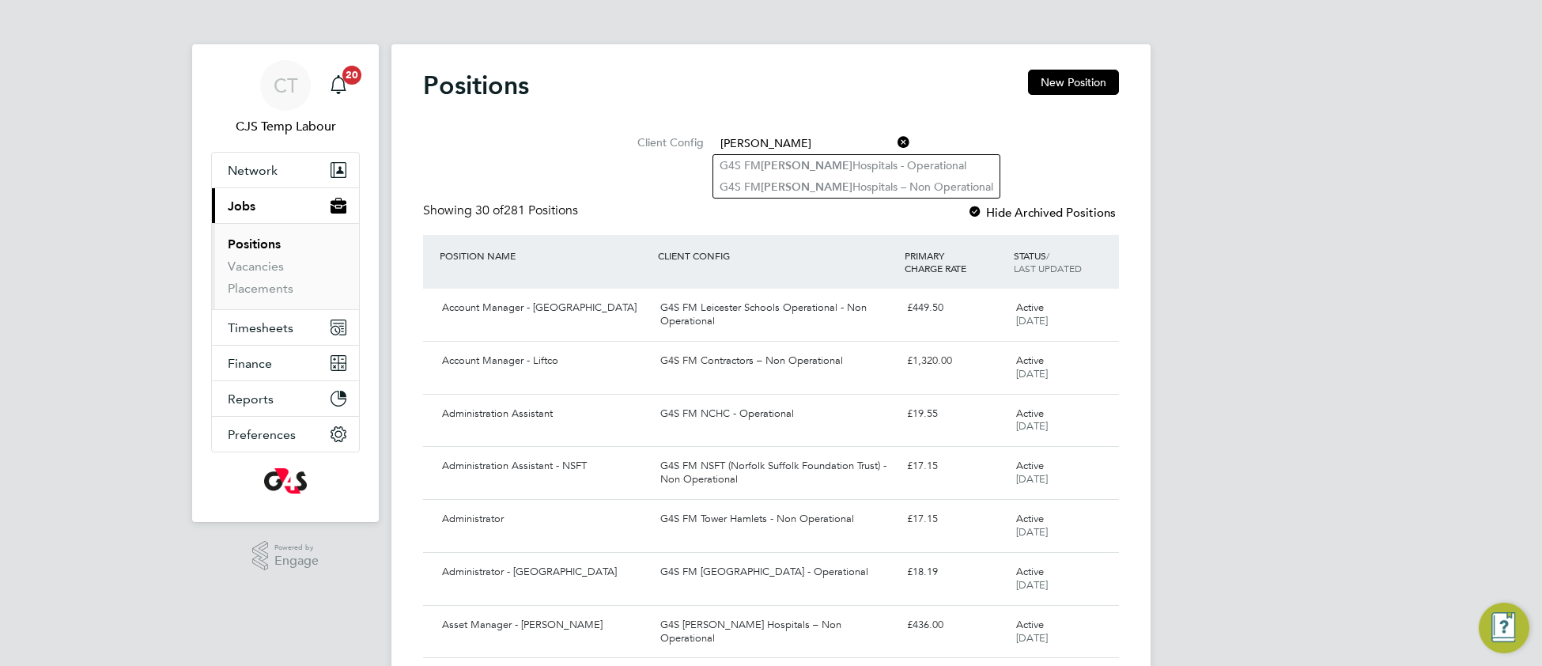
type input "churchill"
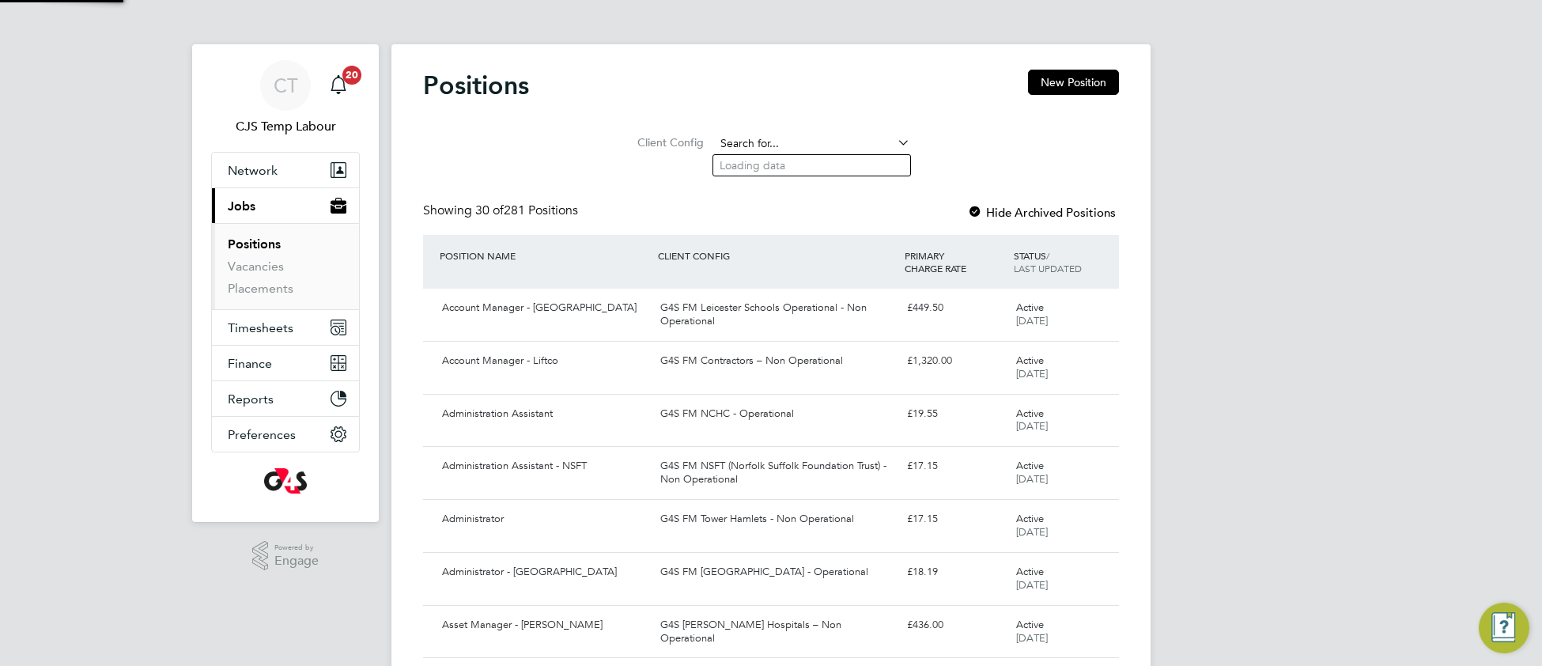
click at [779, 133] on input at bounding box center [812, 144] width 195 height 22
click at [787, 191] on b "Churchill" at bounding box center [807, 186] width 92 height 13
type input "G4S [PERSON_NAME] Hospitals – Non Operational"
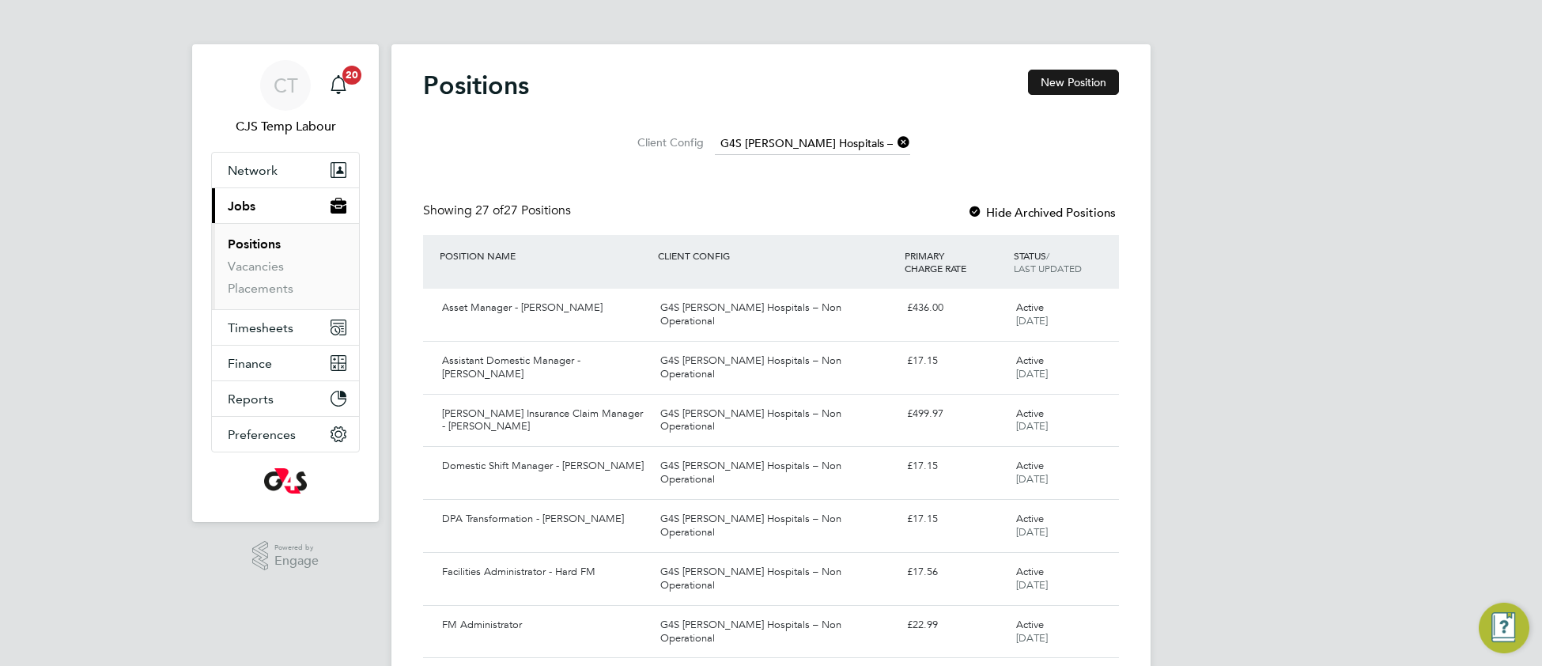
click at [1082, 83] on button "New Position" at bounding box center [1073, 82] width 91 height 25
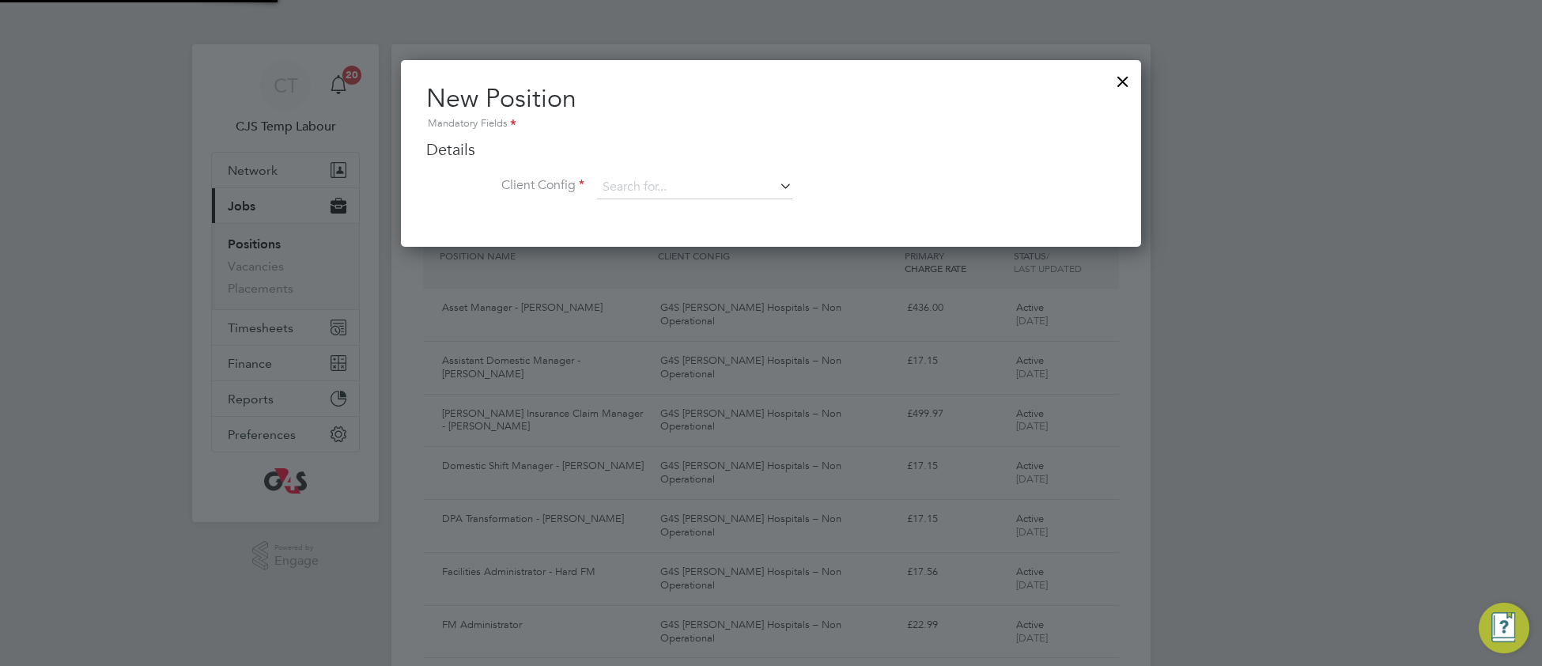
scroll to position [186, 741]
click at [672, 183] on input at bounding box center [694, 188] width 195 height 24
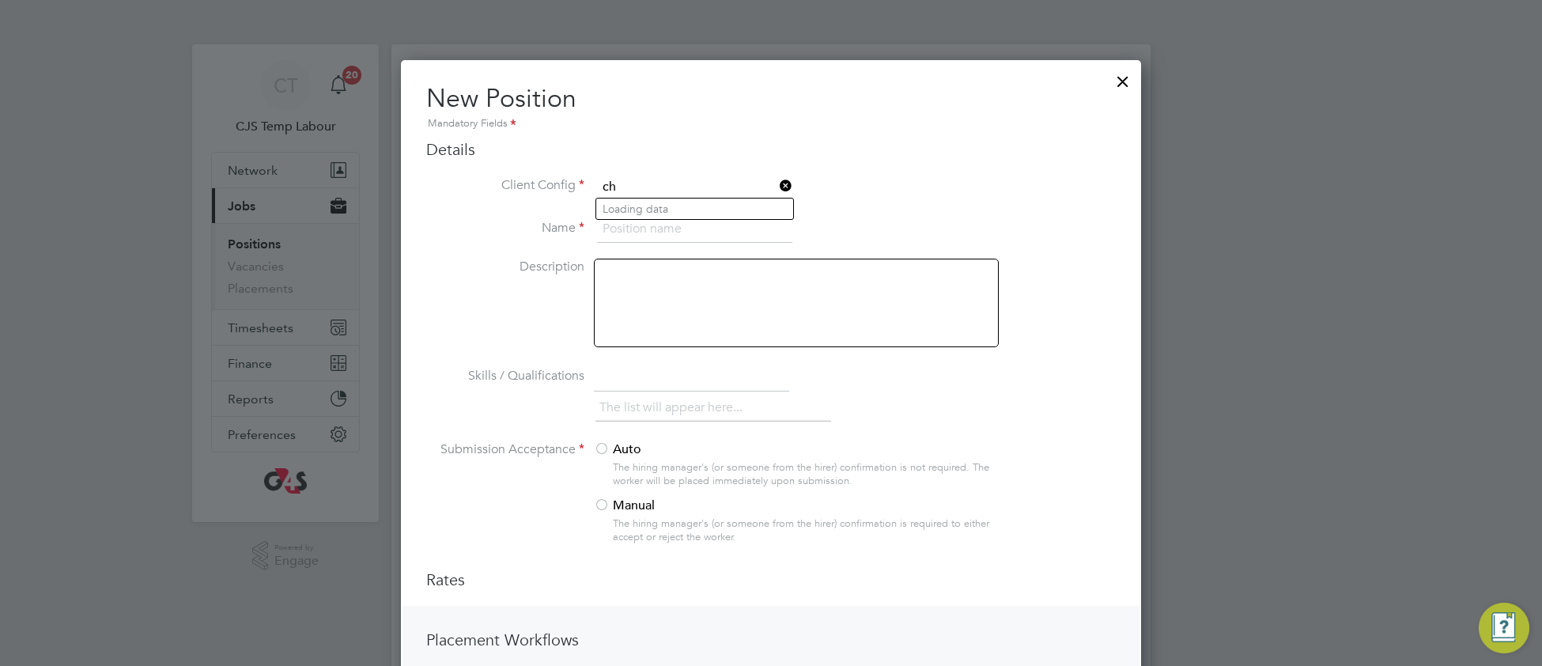
scroll to position [851, 741]
click at [685, 230] on b "Churchill" at bounding box center [690, 230] width 92 height 13
type input "G4S FM Churchill Hospitals – Non Operational"
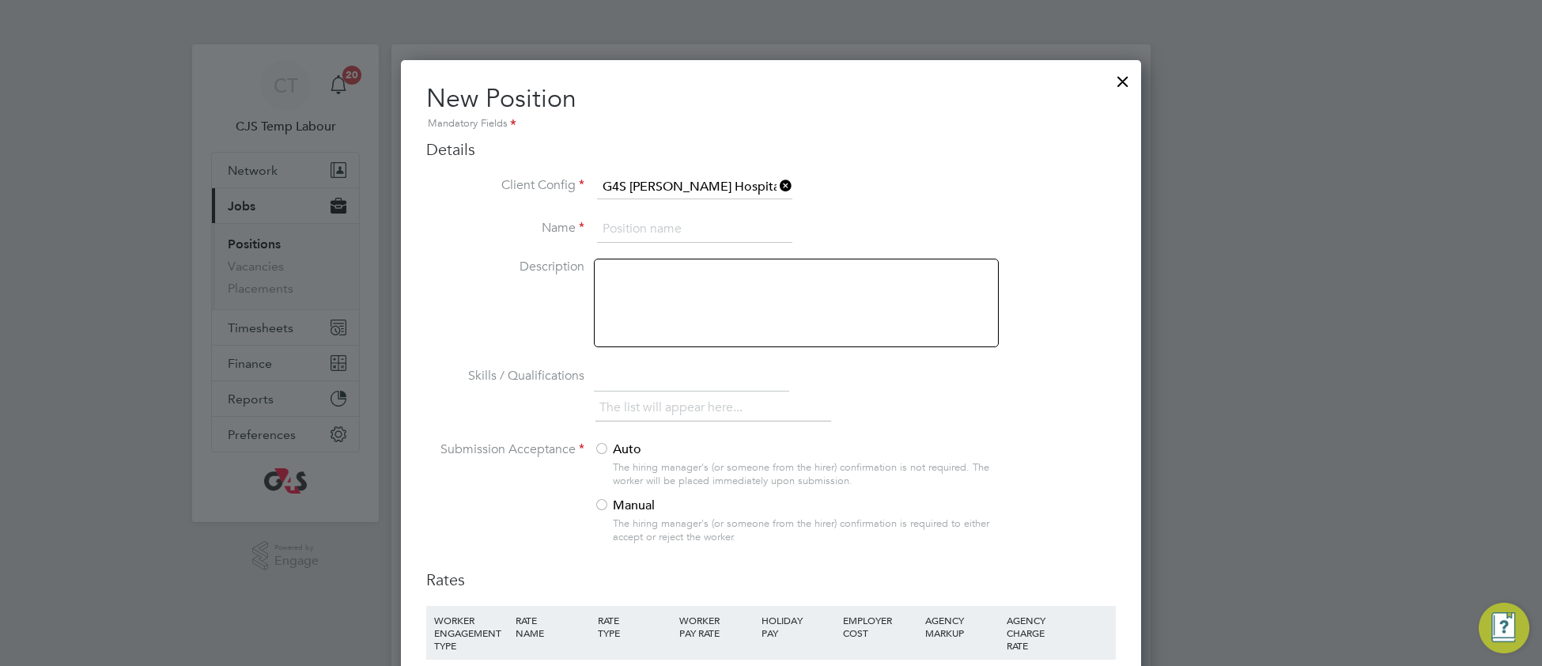
click at [666, 225] on input at bounding box center [694, 229] width 195 height 28
click at [648, 221] on input at bounding box center [694, 229] width 195 height 28
type input "Technical Consultant"
click at [635, 292] on div at bounding box center [796, 303] width 405 height 89
click at [603, 284] on div at bounding box center [796, 303] width 405 height 89
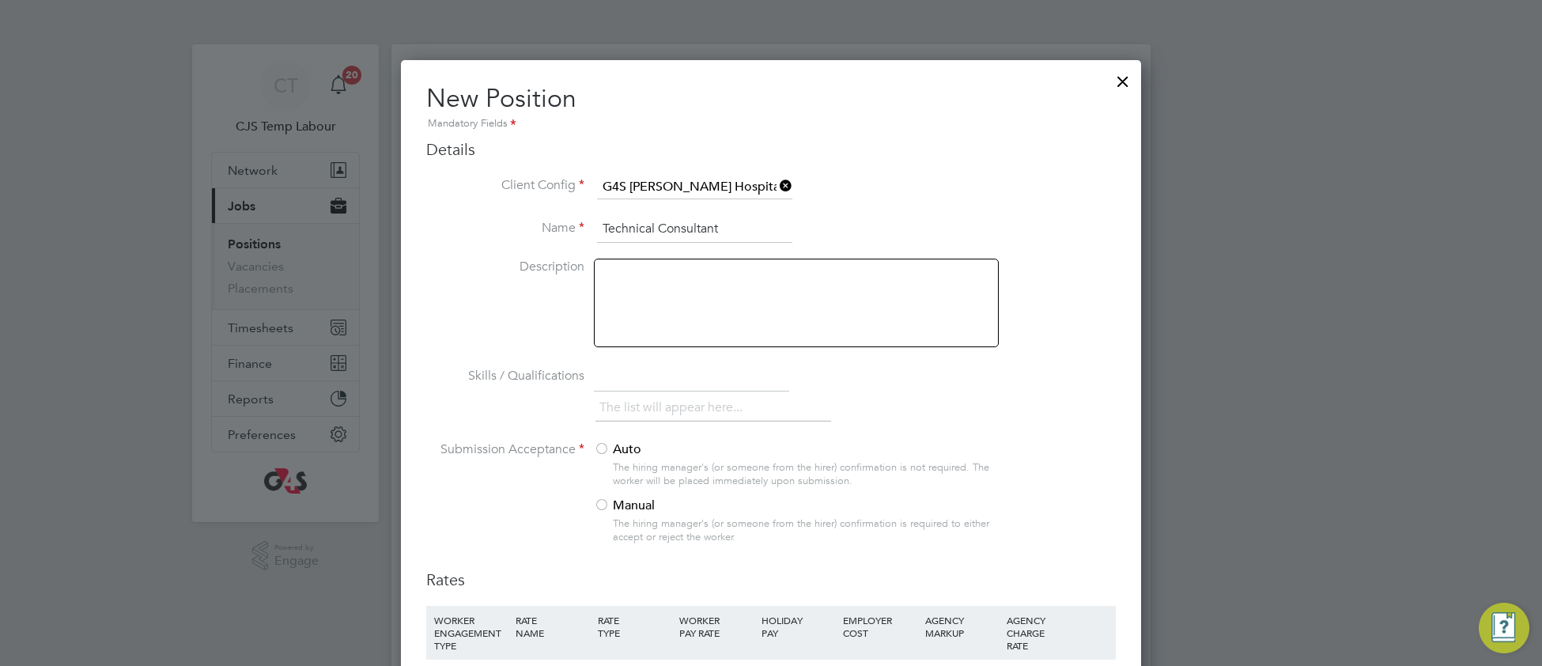
paste div
click at [752, 267] on div "Job Outline and Purpose" at bounding box center [796, 303] width 405 height 89
drag, startPoint x: 600, startPoint y: 292, endPoint x: 685, endPoint y: 293, distance: 85.4
click at [600, 291] on div "Job Outline and Purpose" at bounding box center [796, 303] width 405 height 89
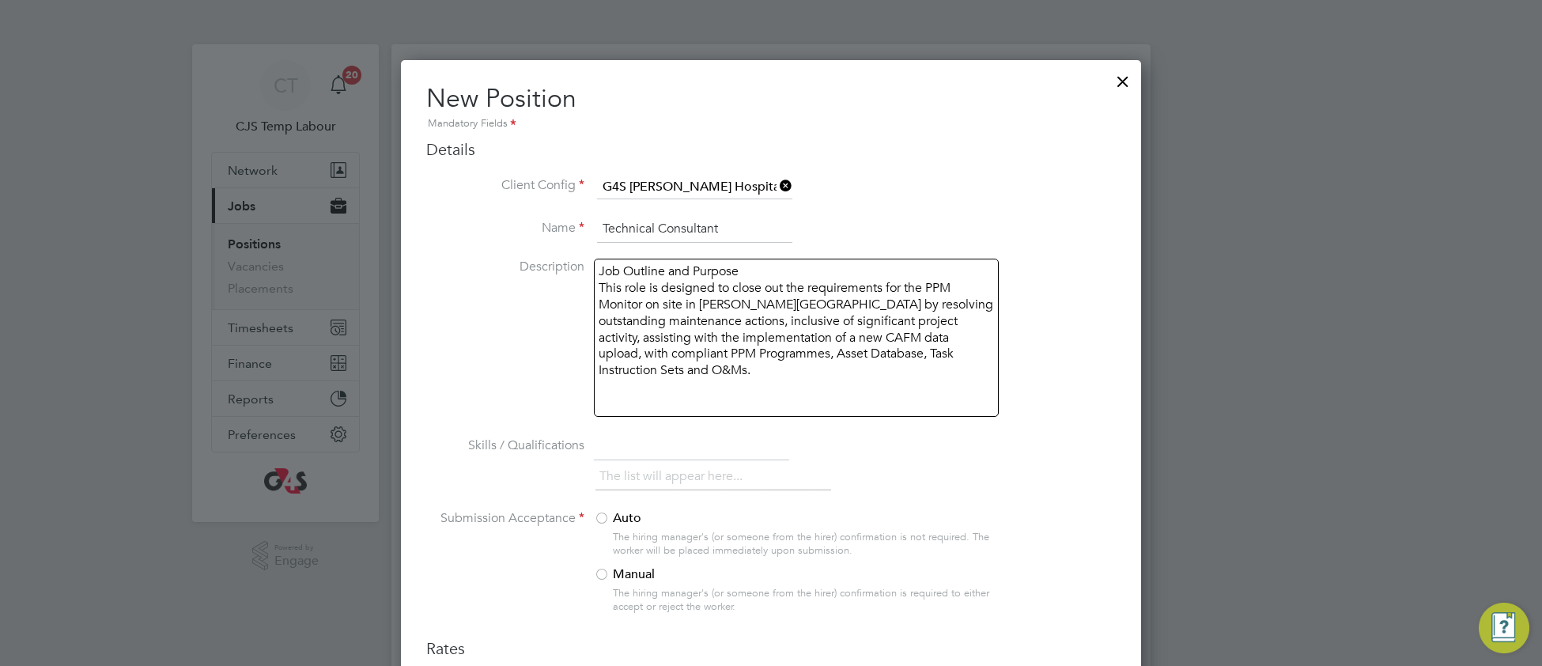
scroll to position [1105, 741]
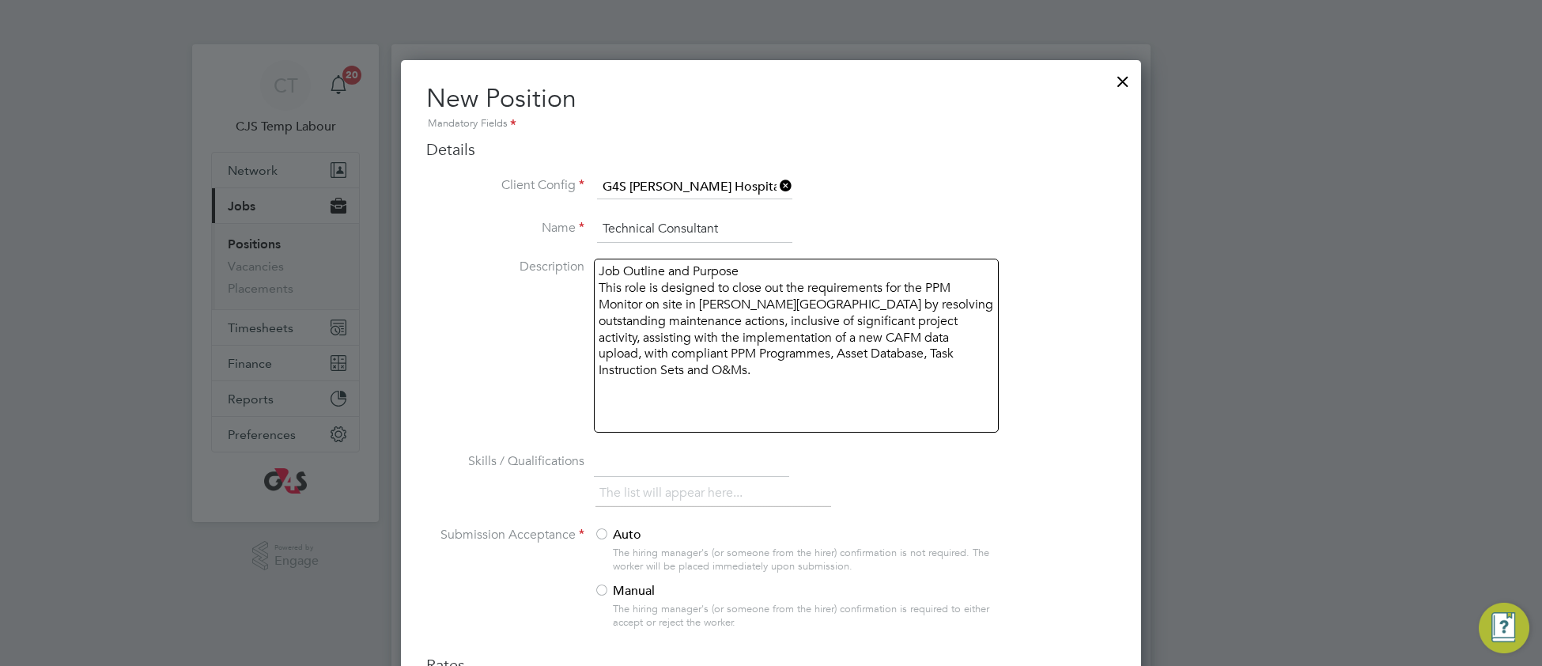
click at [602, 380] on div "Job Outline and Purpose This role is designed to close out the requirements for…" at bounding box center [796, 346] width 405 height 174
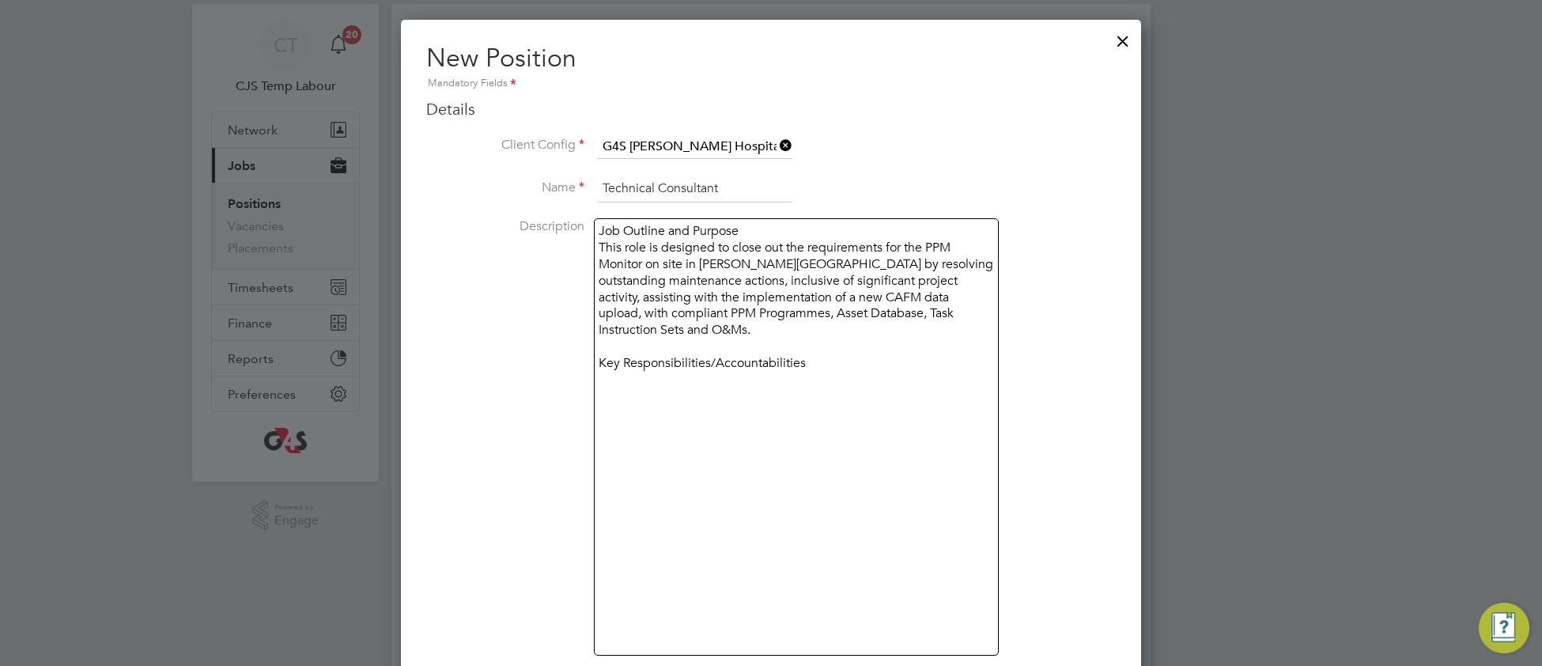
scroll to position [0, 0]
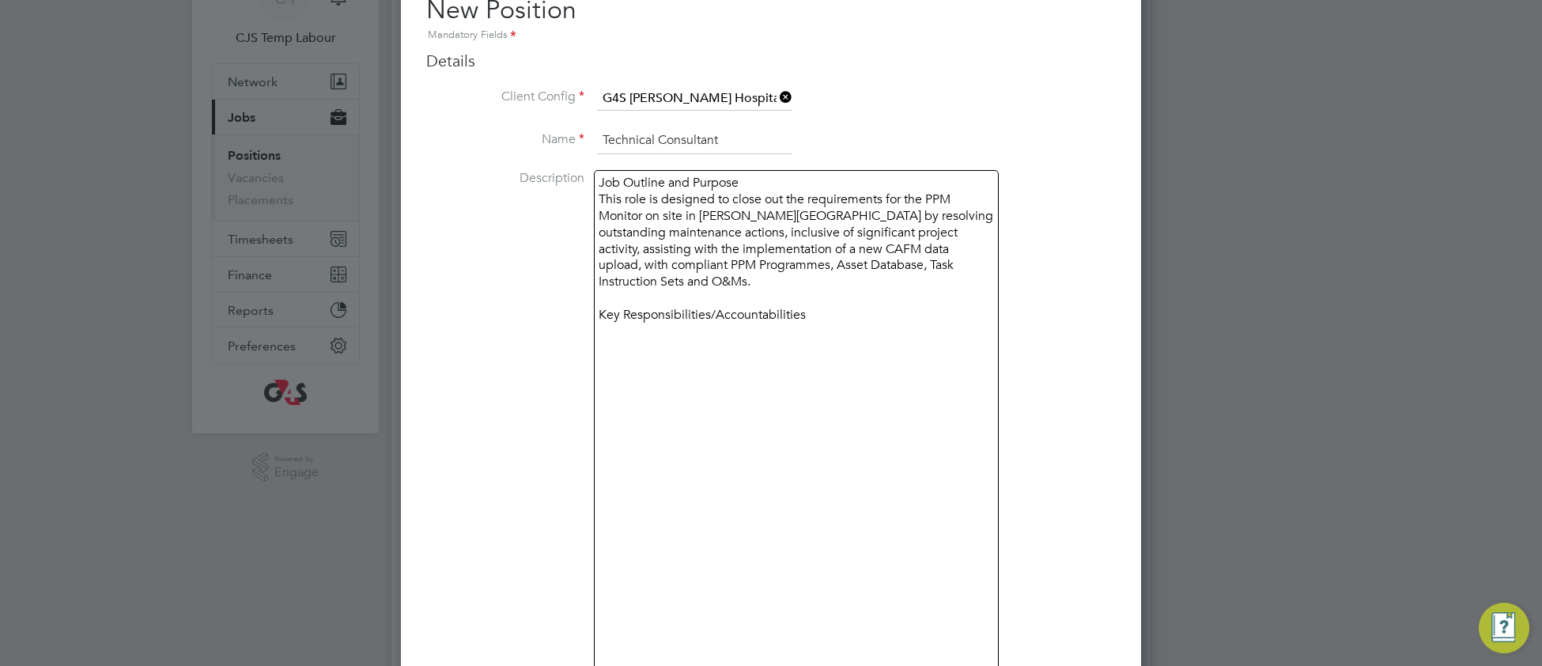
click at [607, 330] on div "Job Outline and Purpose This role is designed to close out the requirements for…" at bounding box center [796, 429] width 405 height 519
click at [605, 362] on div "Job Outline and Purpose This role is designed to close out the requirements for…" at bounding box center [796, 429] width 405 height 519
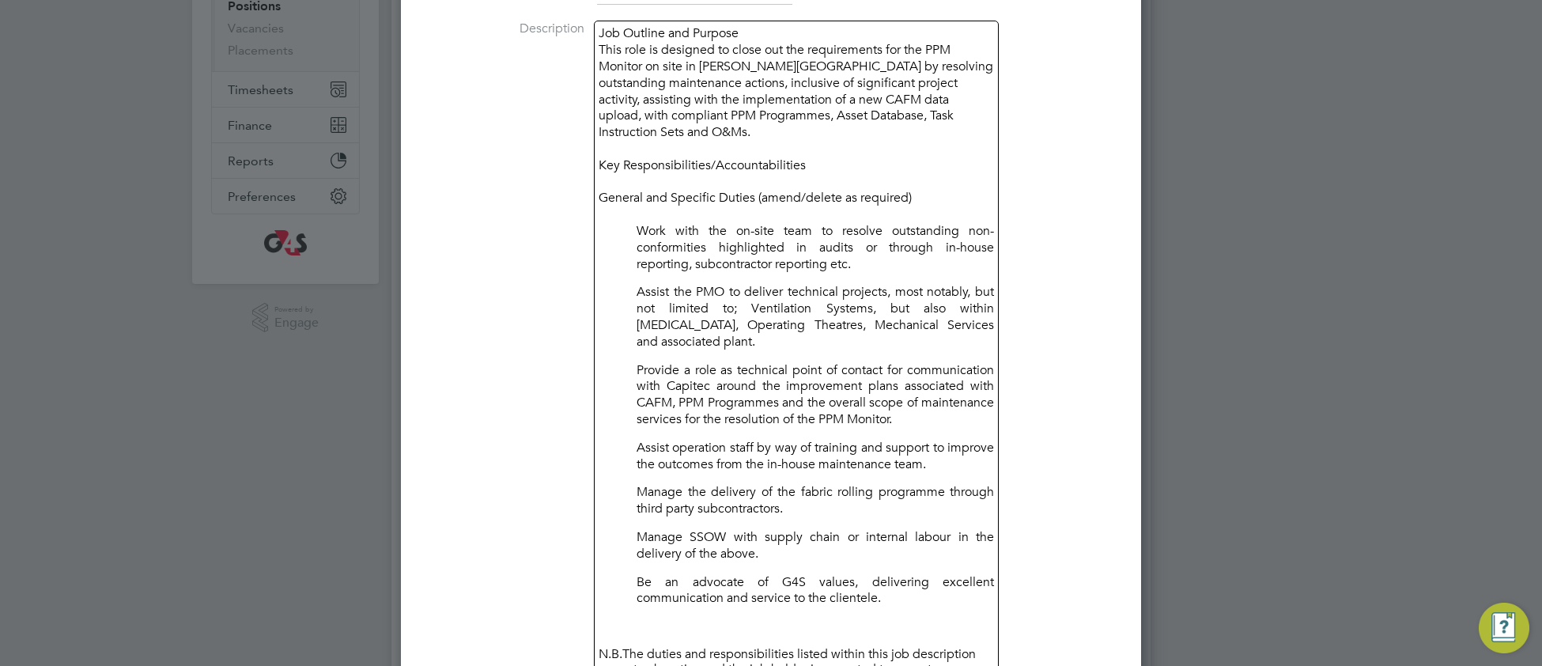
click at [631, 208] on div "Job Outline and Purpose This role is designed to close out the requirements for…" at bounding box center [796, 605] width 405 height 1168
click at [634, 271] on div "Job Outline and Purpose This role is designed to close out the requirements for…" at bounding box center [796, 605] width 405 height 1168
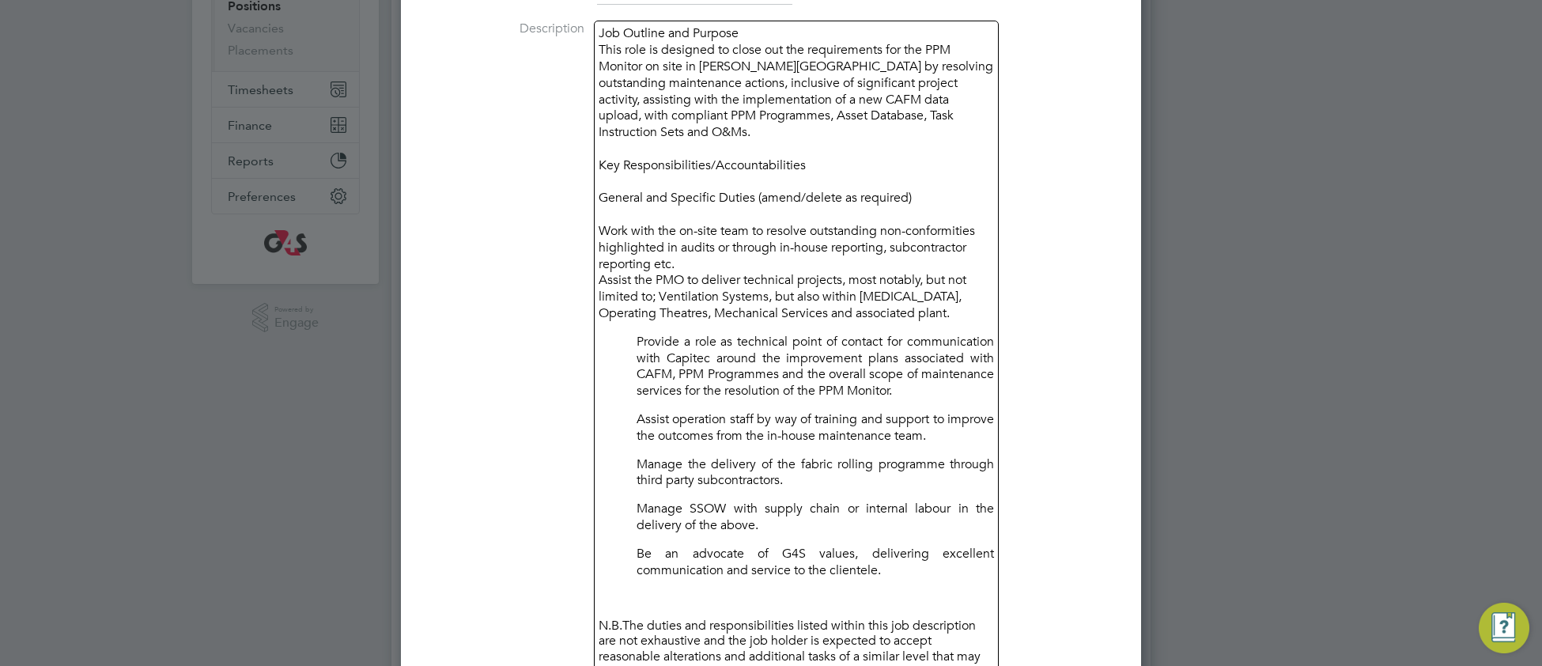
scroll to position [2086, 741]
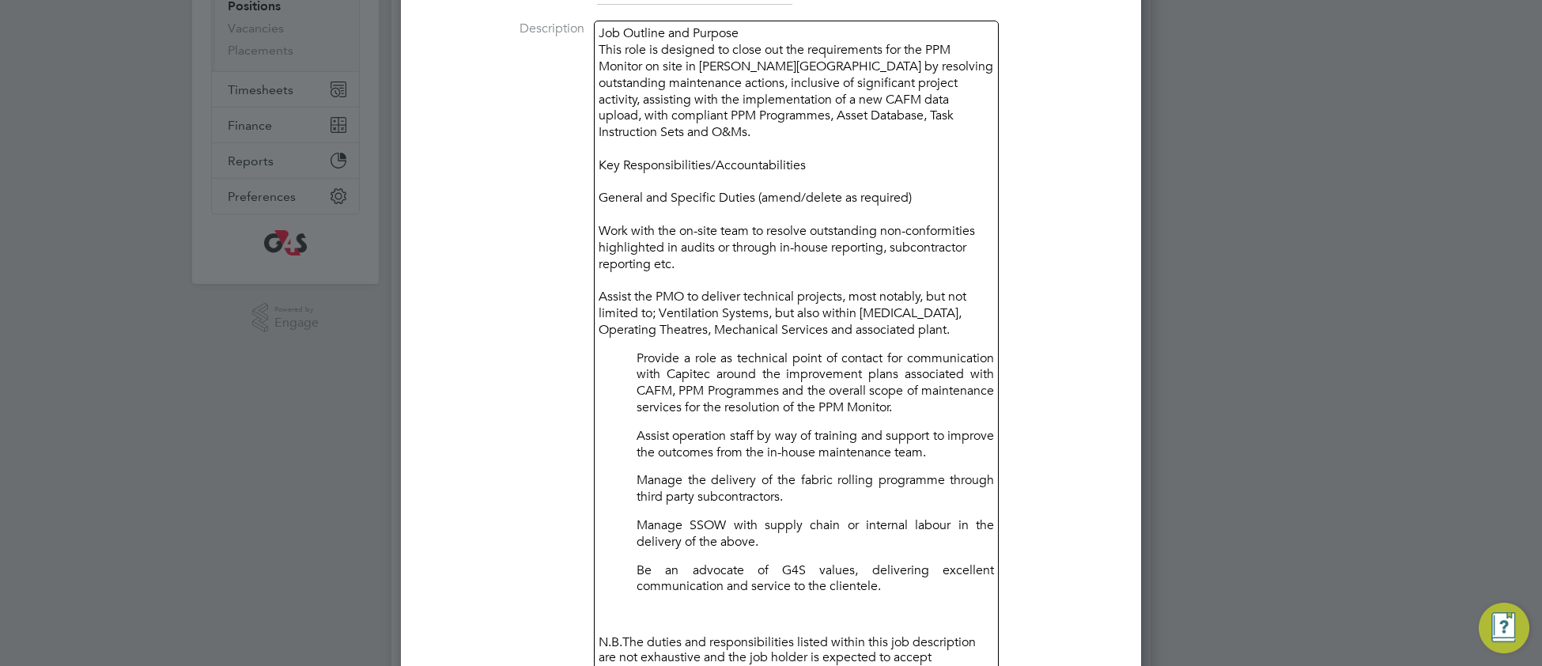
drag, startPoint x: 634, startPoint y: 335, endPoint x: 740, endPoint y: 330, distance: 106.1
click at [636, 334] on div "Job Outline and Purpose This role is designed to close out the requirements for…" at bounding box center [796, 599] width 405 height 1157
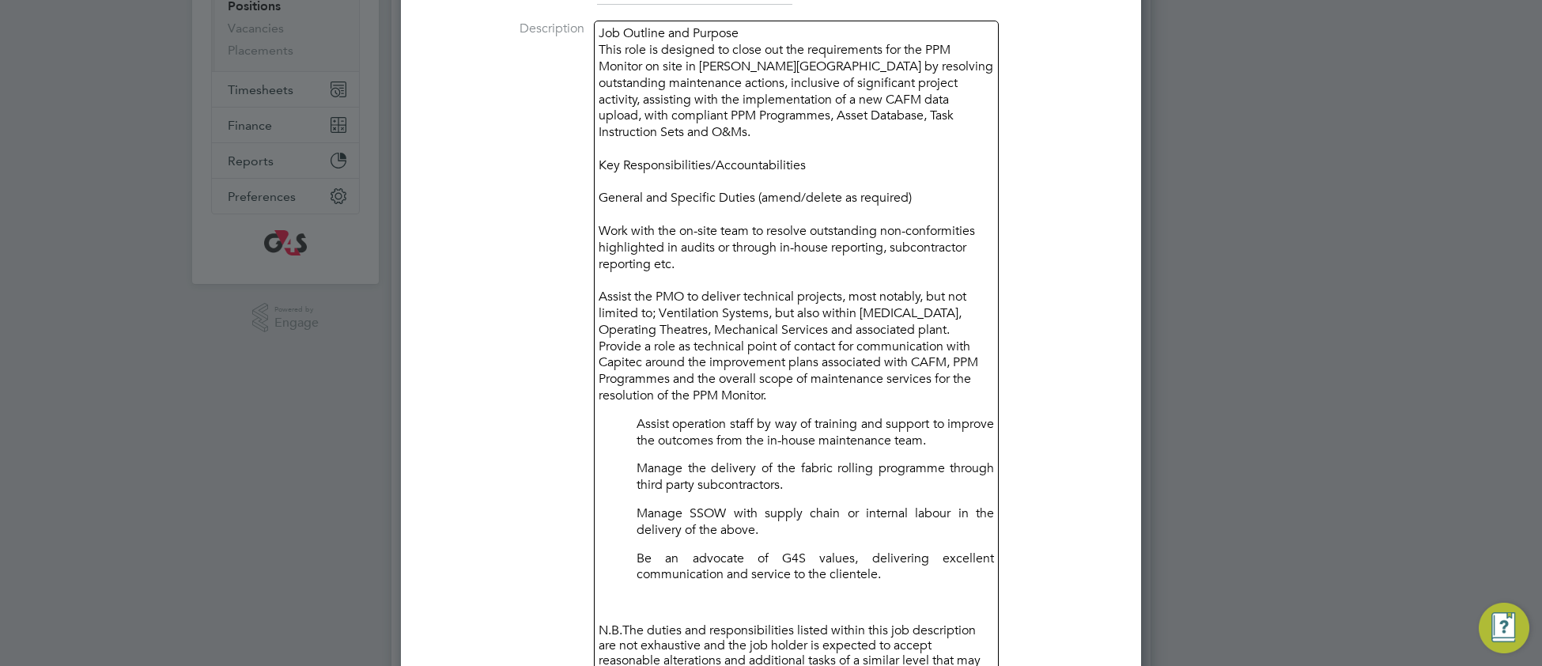
scroll to position [2092, 741]
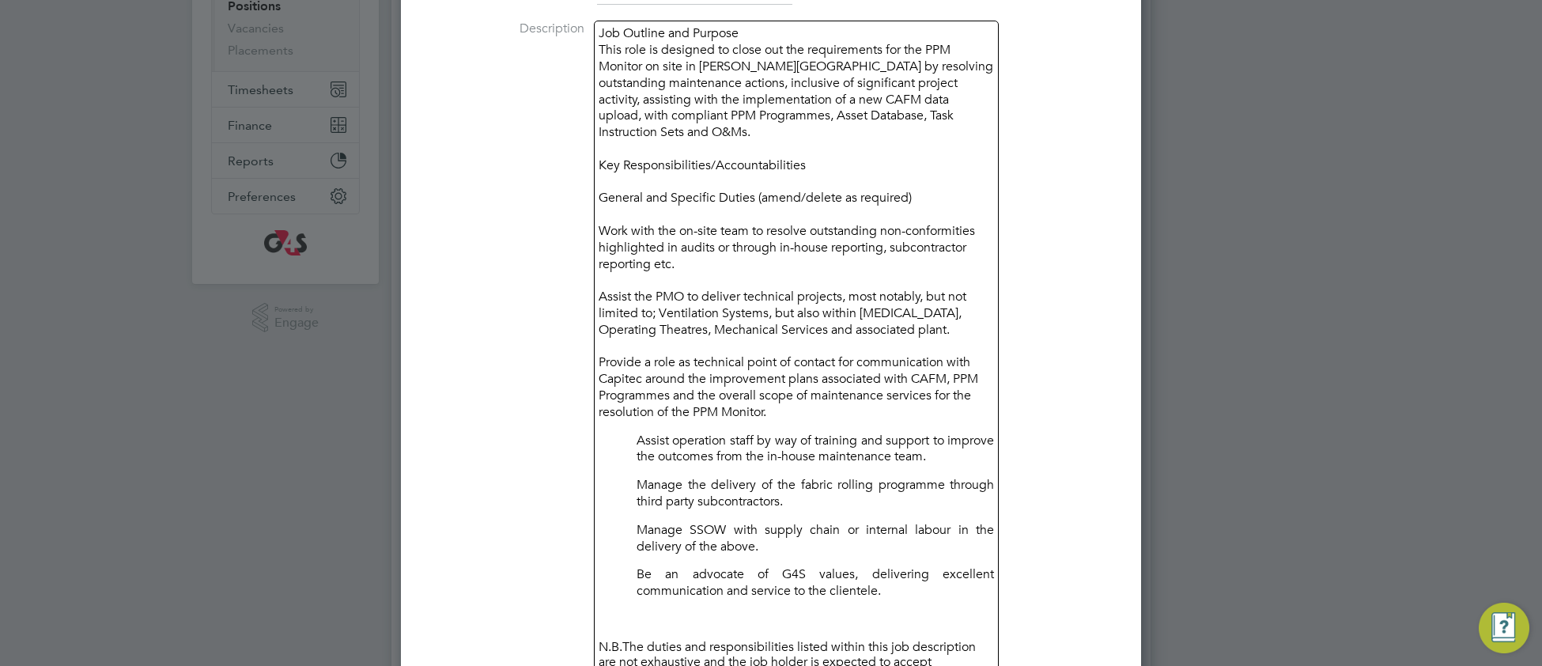
click at [632, 424] on div "Job Outline and Purpose This role is designed to close out the requirements for…" at bounding box center [796, 601] width 405 height 1161
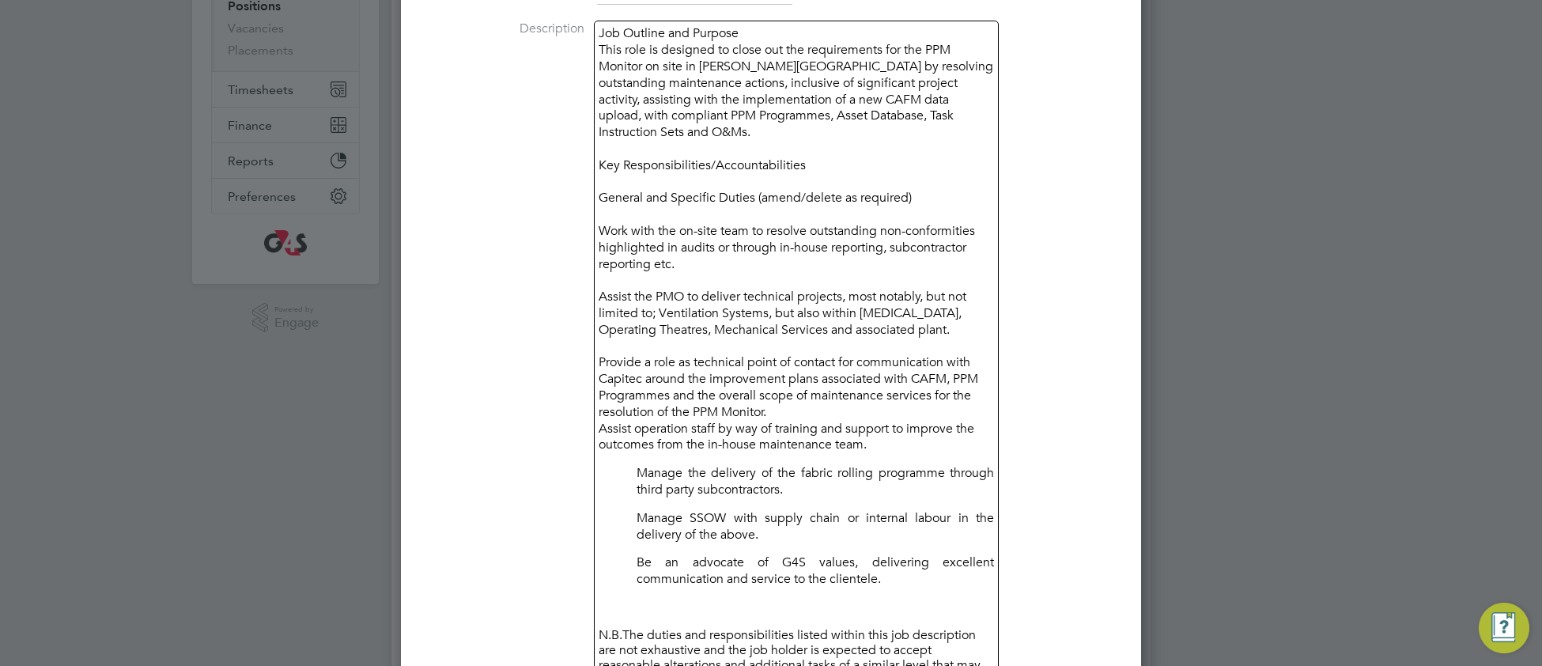
scroll to position [2097, 741]
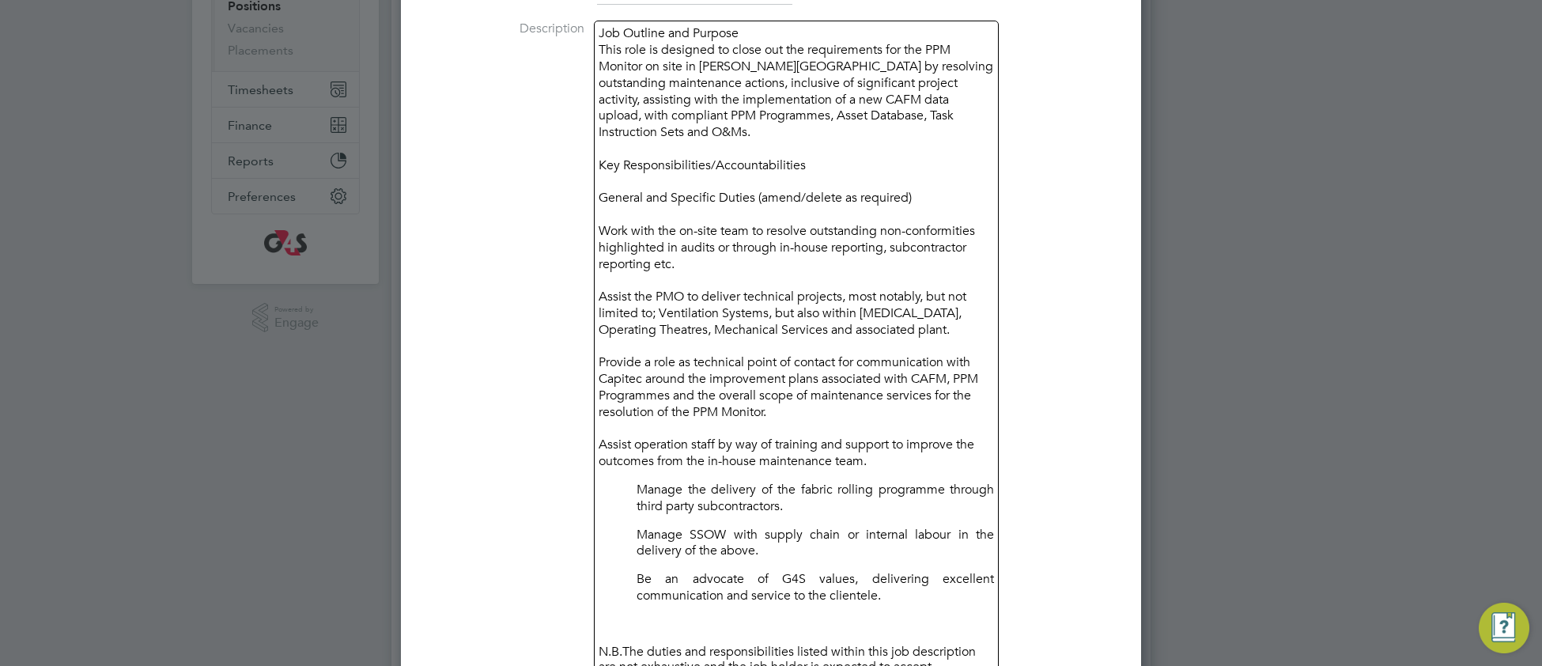
click at [637, 481] on p "Manage the delivery of the fabric rolling programme through third party subcont…" at bounding box center [814, 497] width 357 height 33
click at [638, 530] on p "Manage SSOW with supply chain or internal labour in the delivery of the above." at bounding box center [814, 546] width 357 height 33
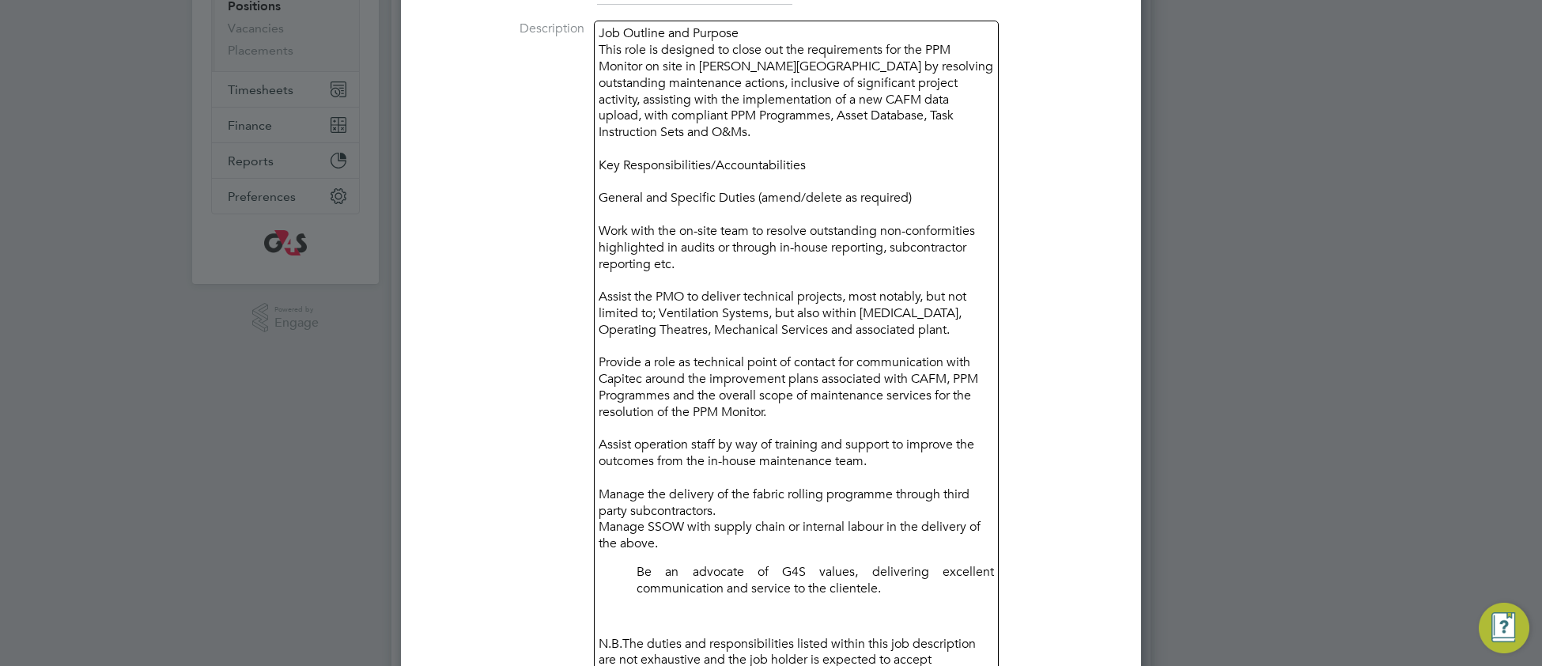
scroll to position [2105, 741]
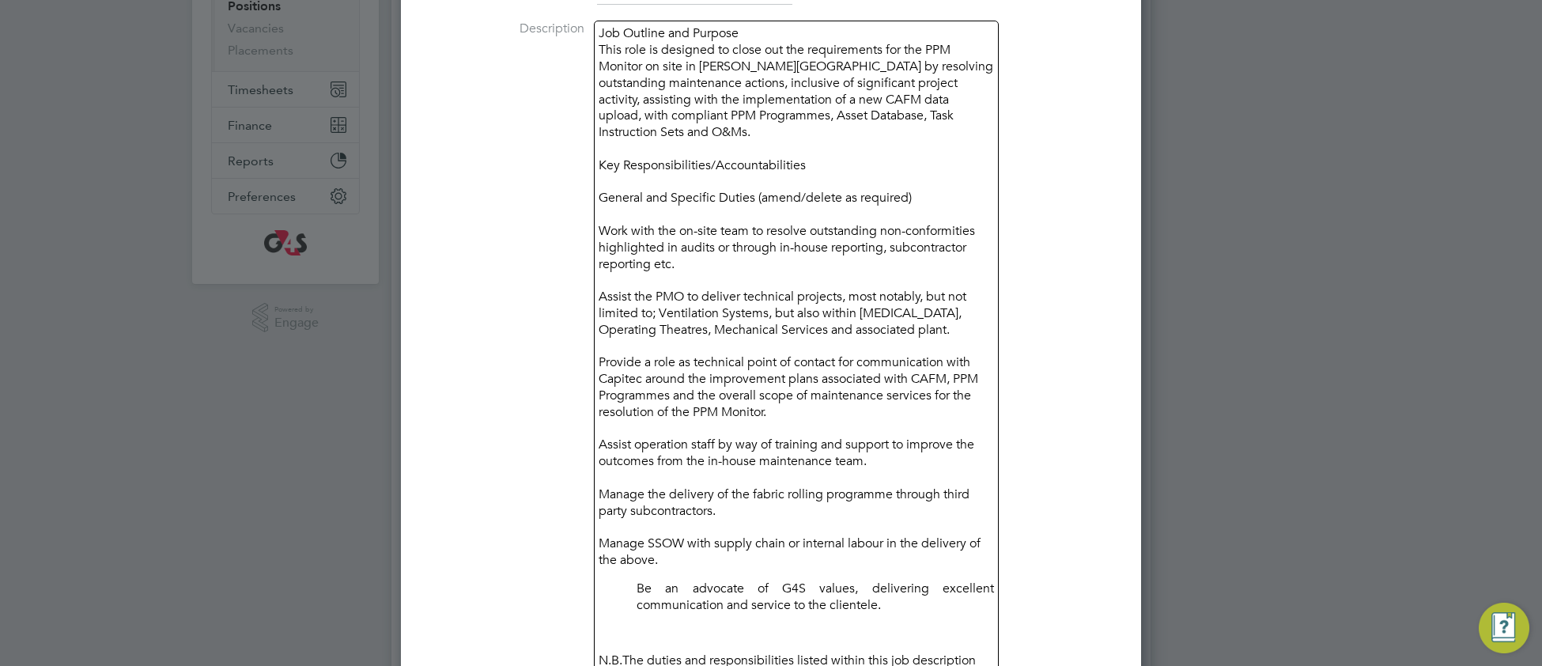
drag, startPoint x: 633, startPoint y: 568, endPoint x: 704, endPoint y: 552, distance: 72.9
click at [634, 568] on div "Job Outline and Purpose This role is designed to close out the requirements for…" at bounding box center [796, 608] width 405 height 1175
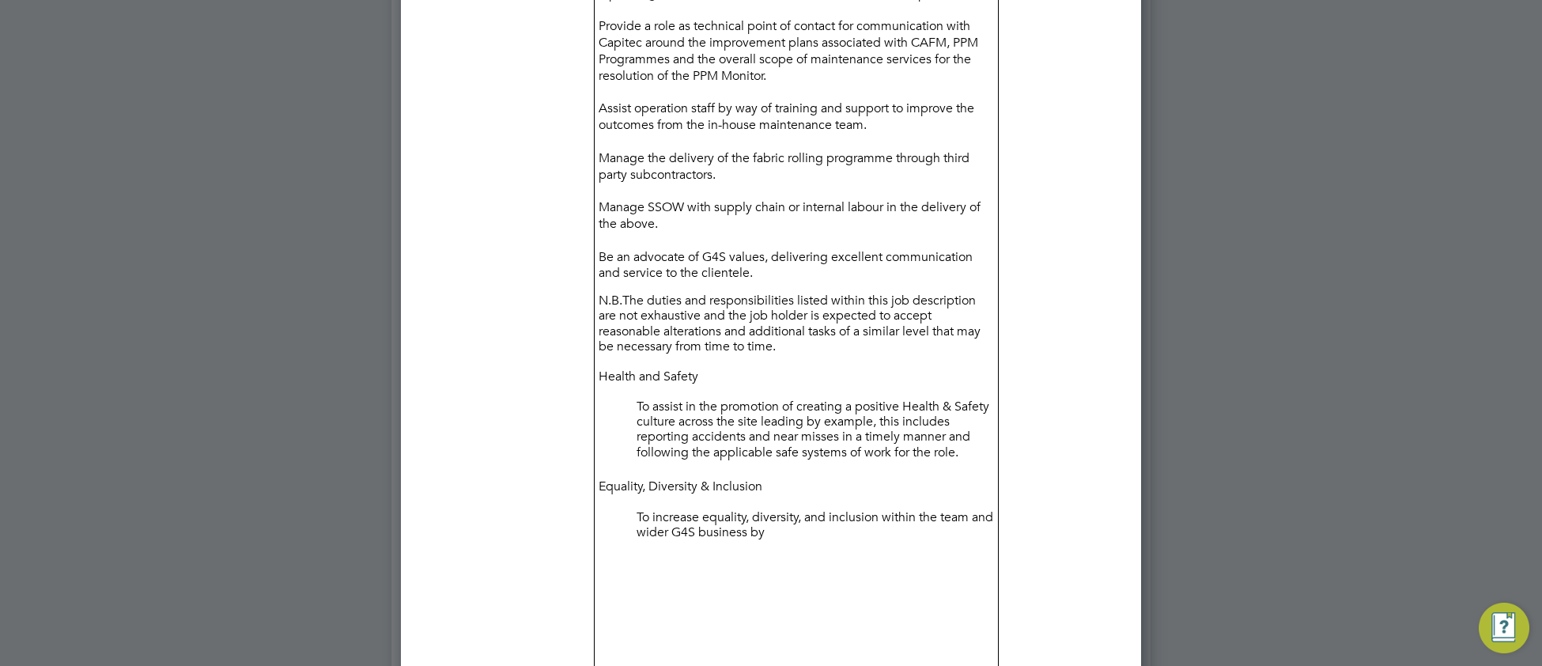
scroll to position [591, 0]
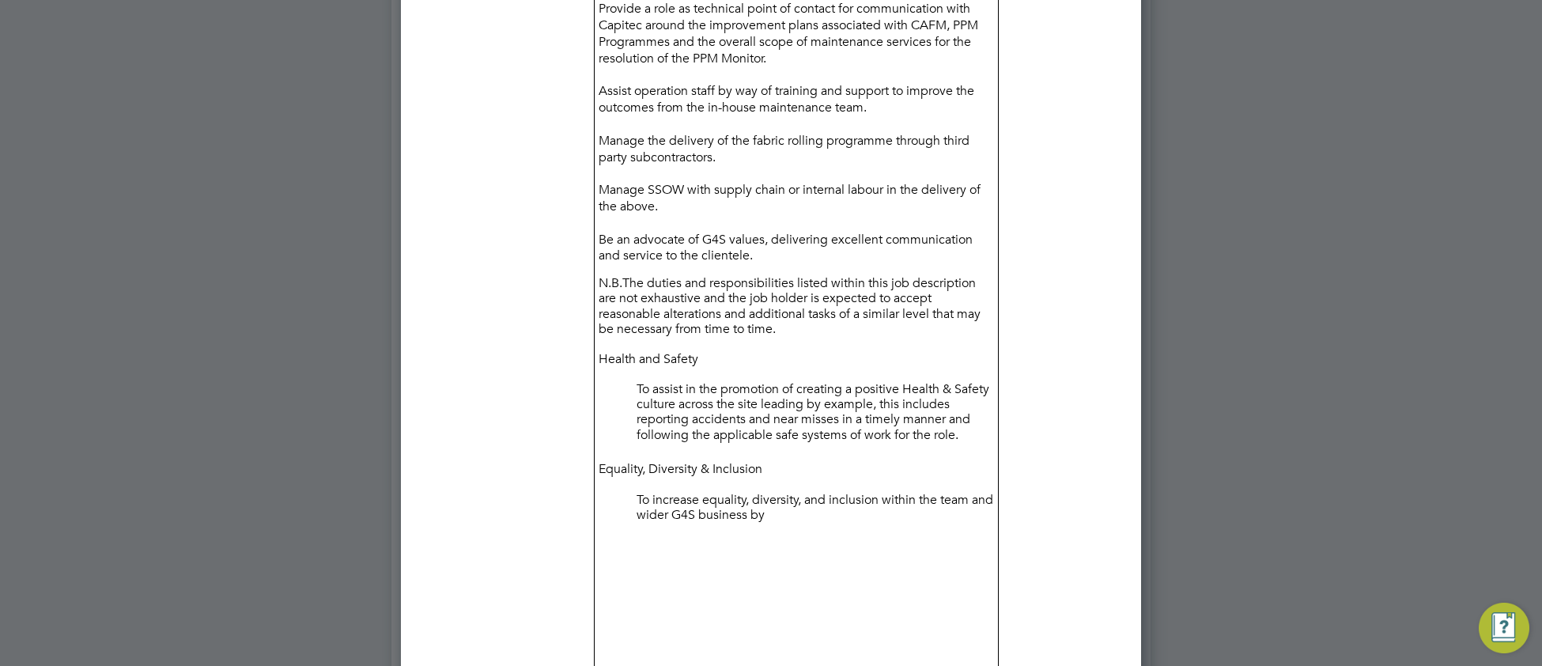
click at [636, 382] on p "To assist in the promotion of creating a positive Health & Safety culture acros…" at bounding box center [814, 414] width 357 height 64
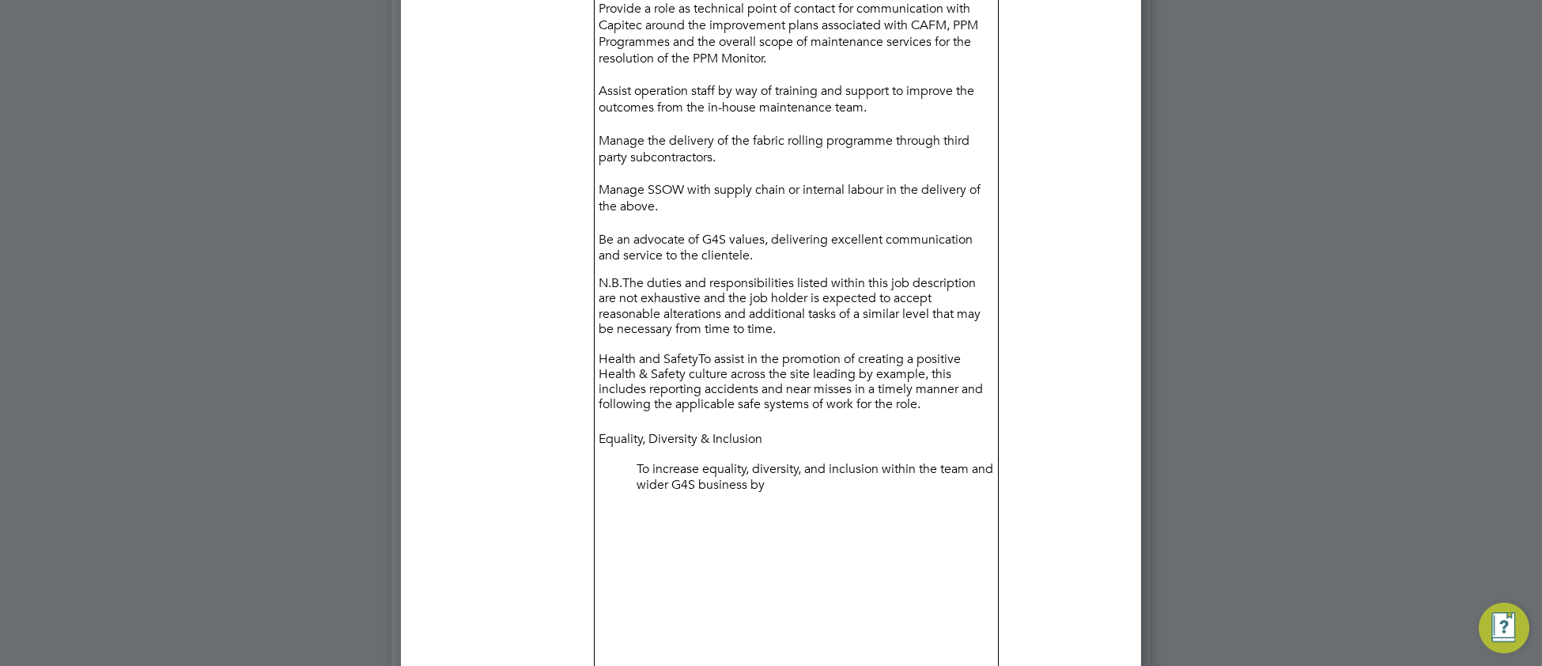
scroll to position [7, 7]
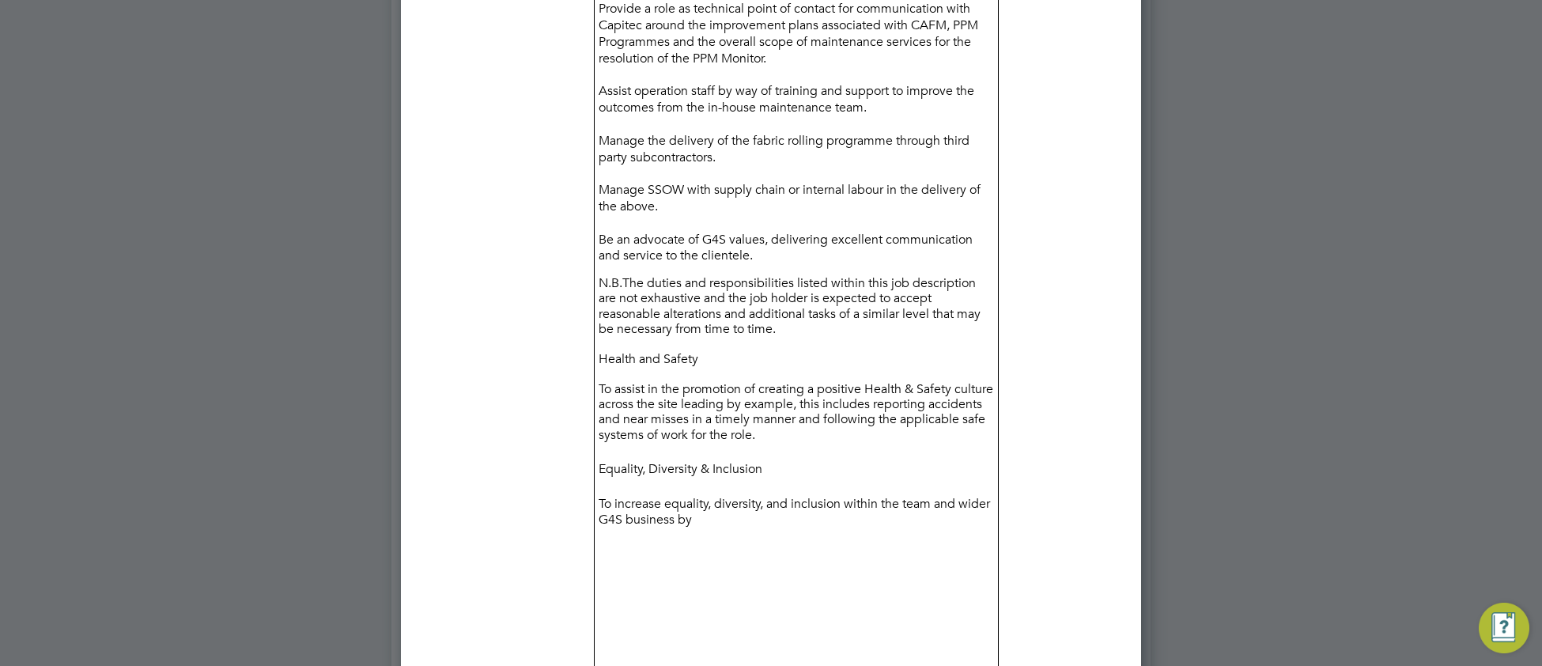
click at [720, 503] on p "To increase equality, diversity, and inclusion within the team and wider G4S bu…" at bounding box center [795, 513] width 395 height 40
drag, startPoint x: 696, startPoint y: 498, endPoint x: 856, endPoint y: 515, distance: 161.4
click at [856, 515] on div "Job Outline and Purpose This role is designed to close out the requirements for…" at bounding box center [796, 239] width 405 height 1144
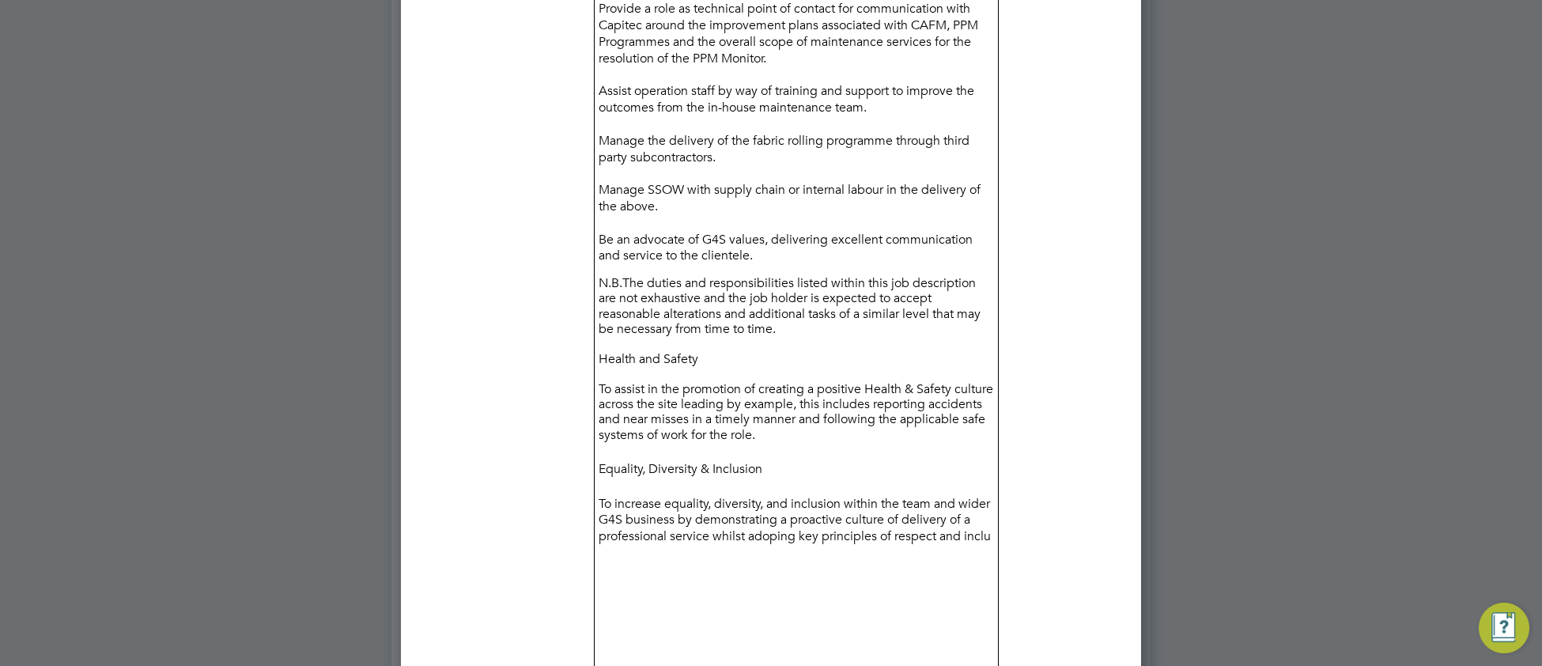
scroll to position [2108, 741]
click at [657, 600] on div "Job Outline and Purpose This role is designed to close out the requirements for…" at bounding box center [796, 255] width 405 height 1176
click at [606, 576] on div "Job Outline and Purpose This role is designed to close out the requirements for…" at bounding box center [796, 255] width 405 height 1176
click at [612, 577] on div "Job Outline and Purpose This role is designed to close out the requirements for…" at bounding box center [796, 255] width 405 height 1176
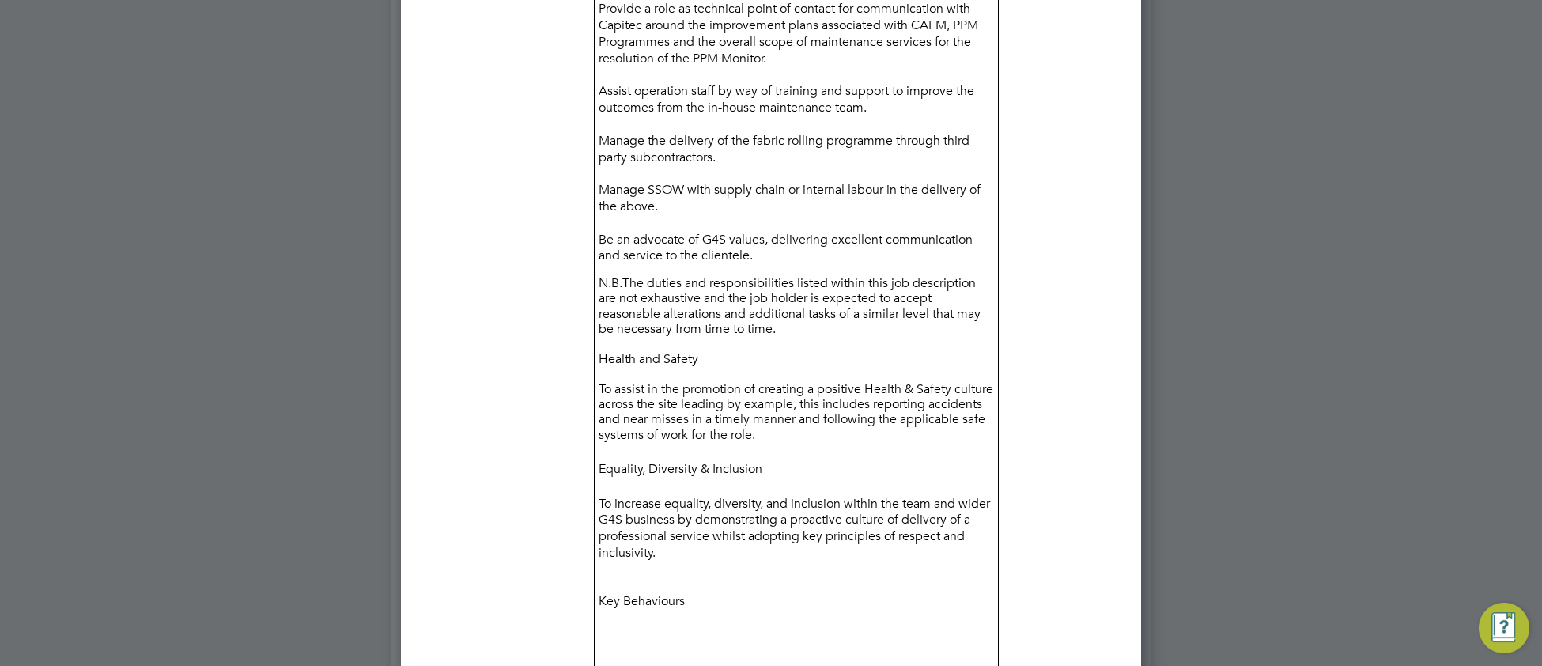
click at [607, 604] on div "Job Outline and Purpose This role is designed to close out the requirements for…" at bounding box center [796, 247] width 405 height 1160
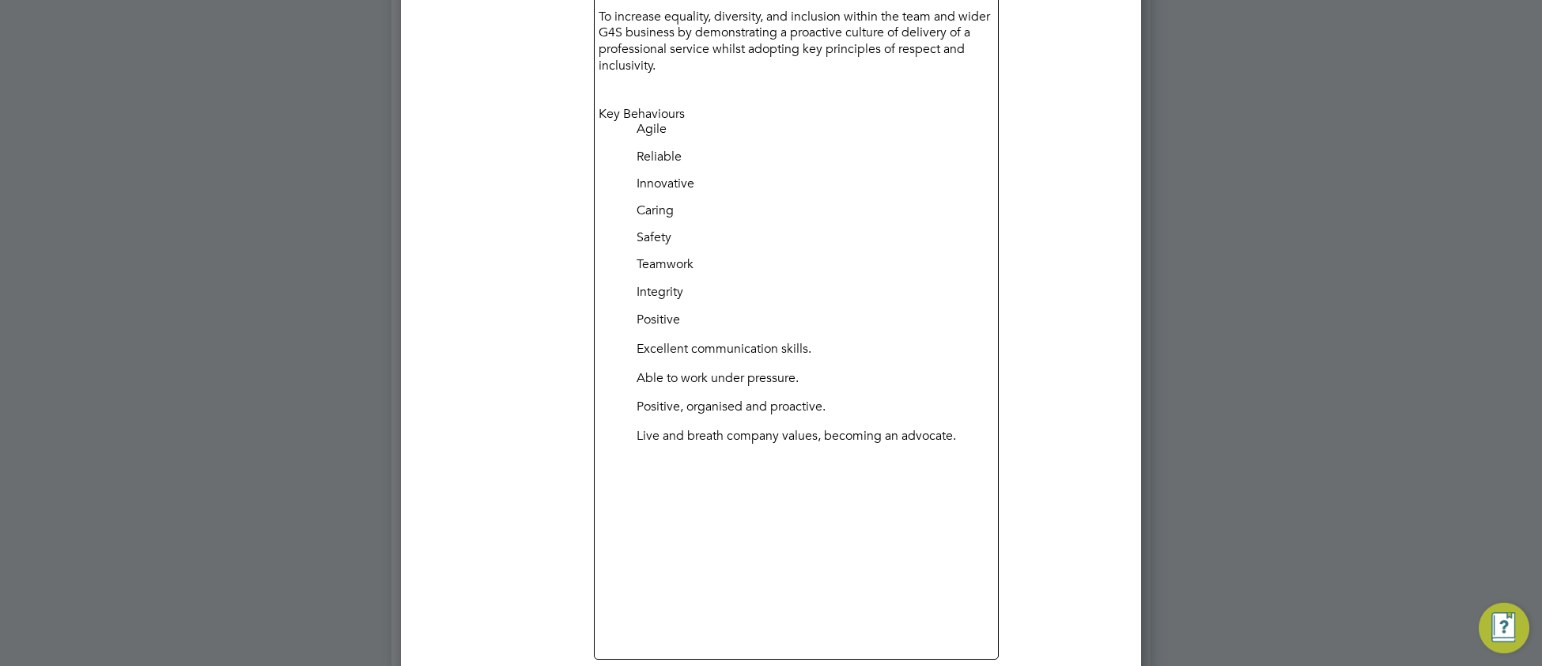
scroll to position [1096, 0]
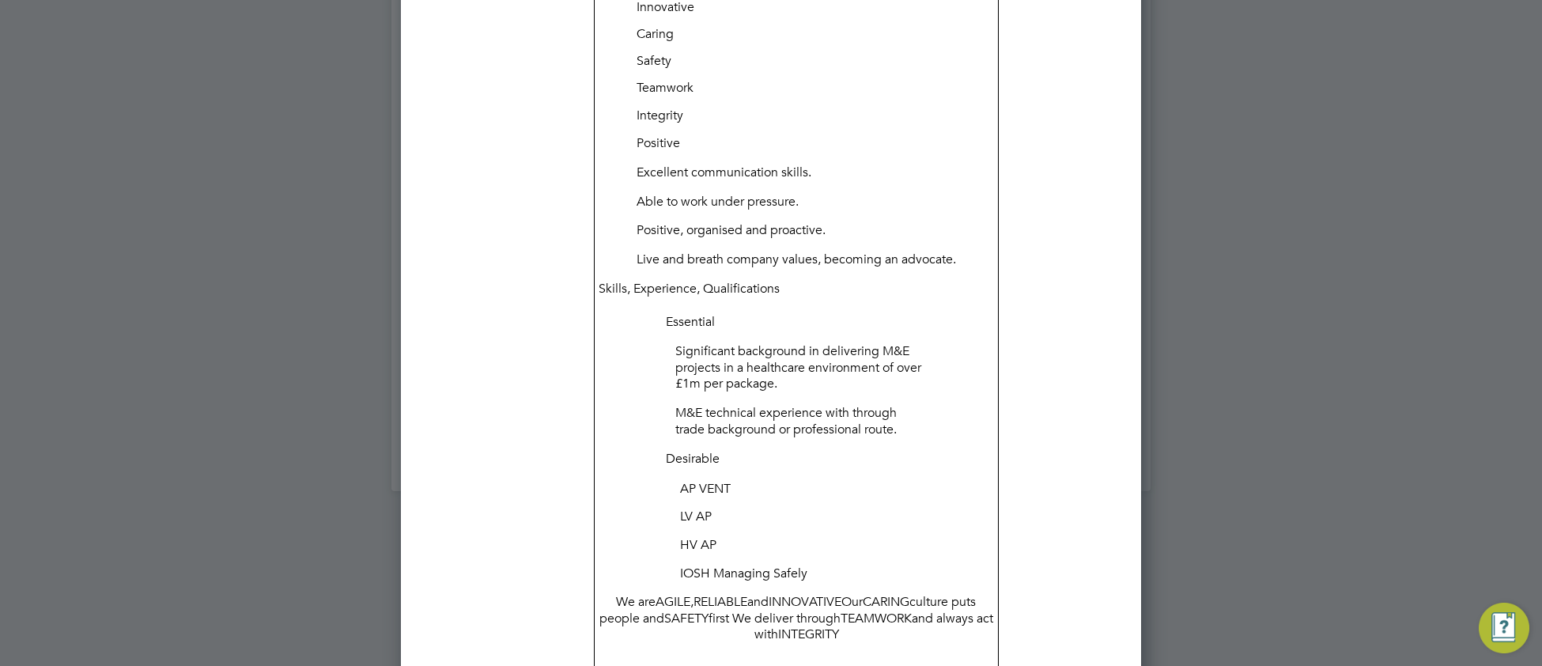
scroll to position [1183, 0]
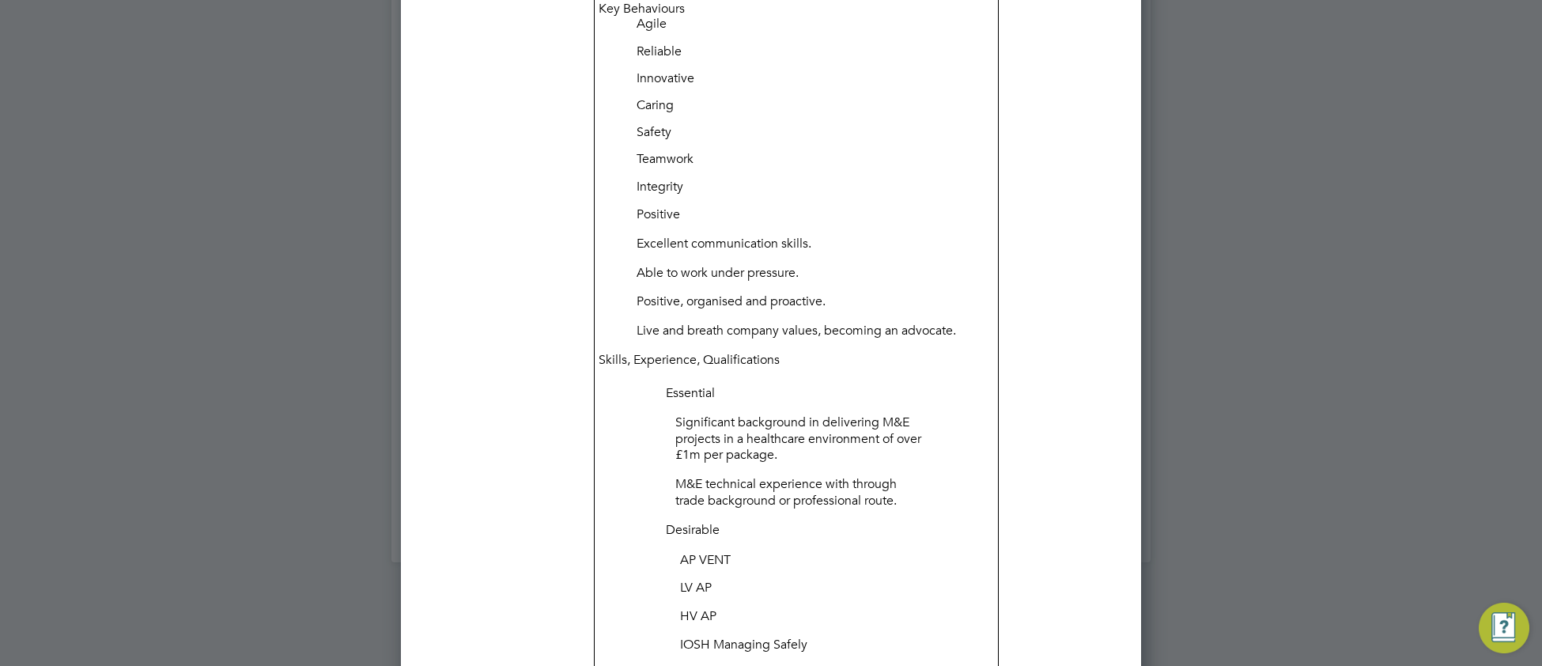
click at [617, 402] on div "Essential Significant background in delivering M&E projects in a healthcare env…" at bounding box center [795, 519] width 395 height 268
drag, startPoint x: 666, startPoint y: 374, endPoint x: 827, endPoint y: 372, distance: 161.3
click at [666, 385] on p "Essential" at bounding box center [797, 393] width 262 height 17
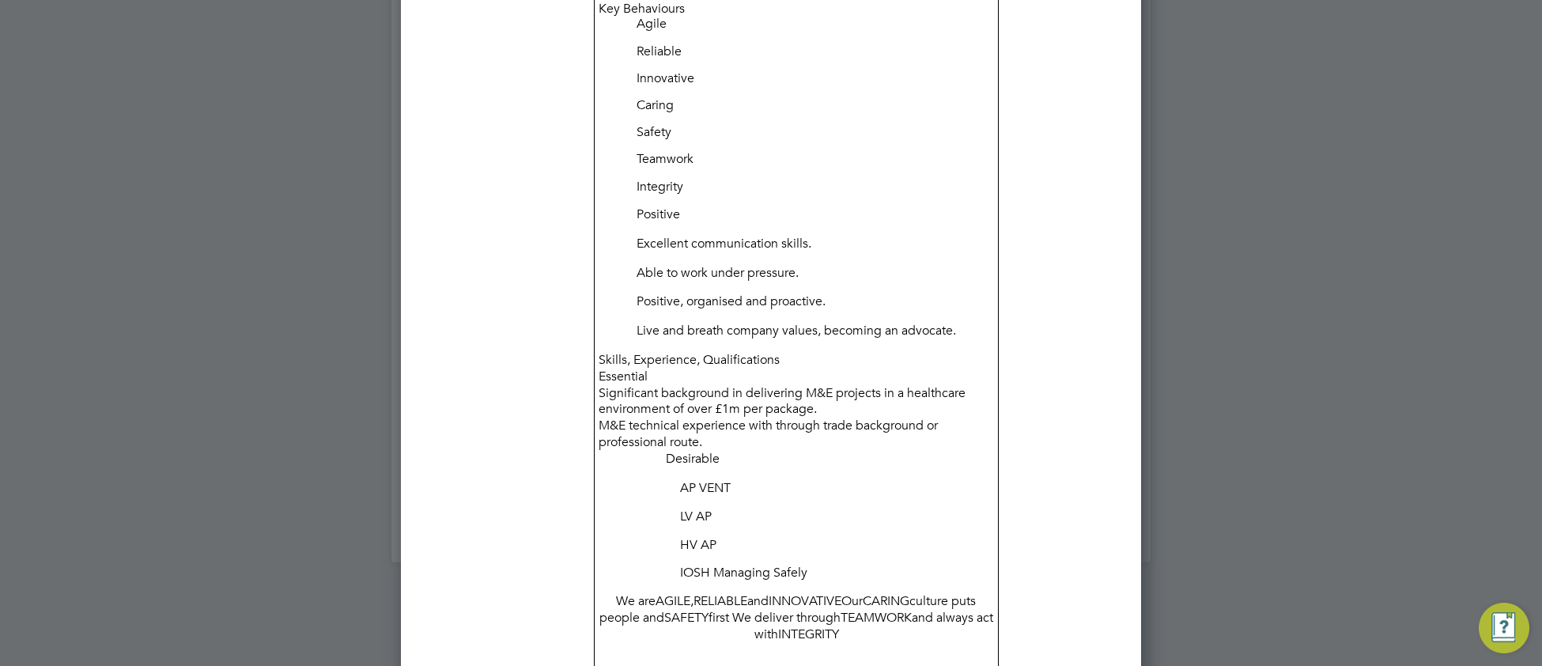
scroll to position [3686, 741]
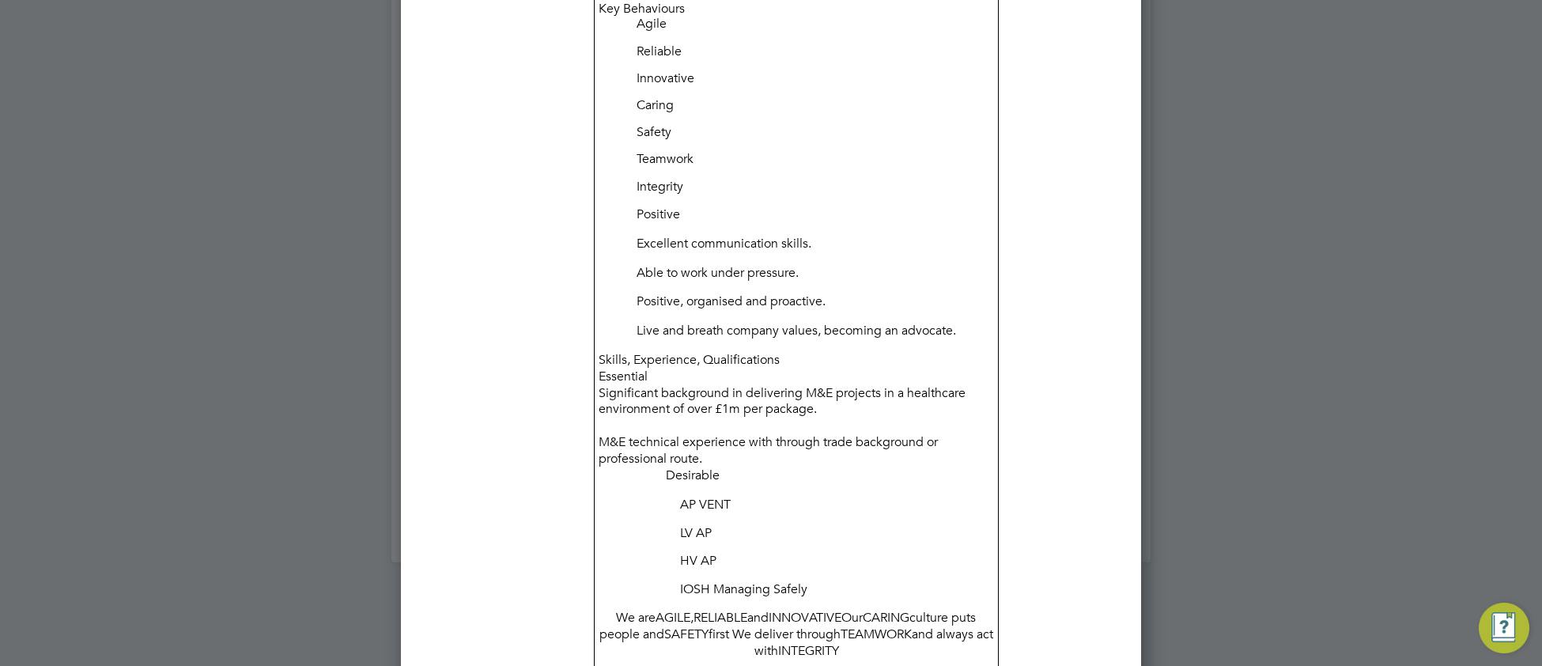
click at [717, 438] on div "Job Outline and Purpose This role is designed to close out the requirements for…" at bounding box center [796, 461] width 405 height 2772
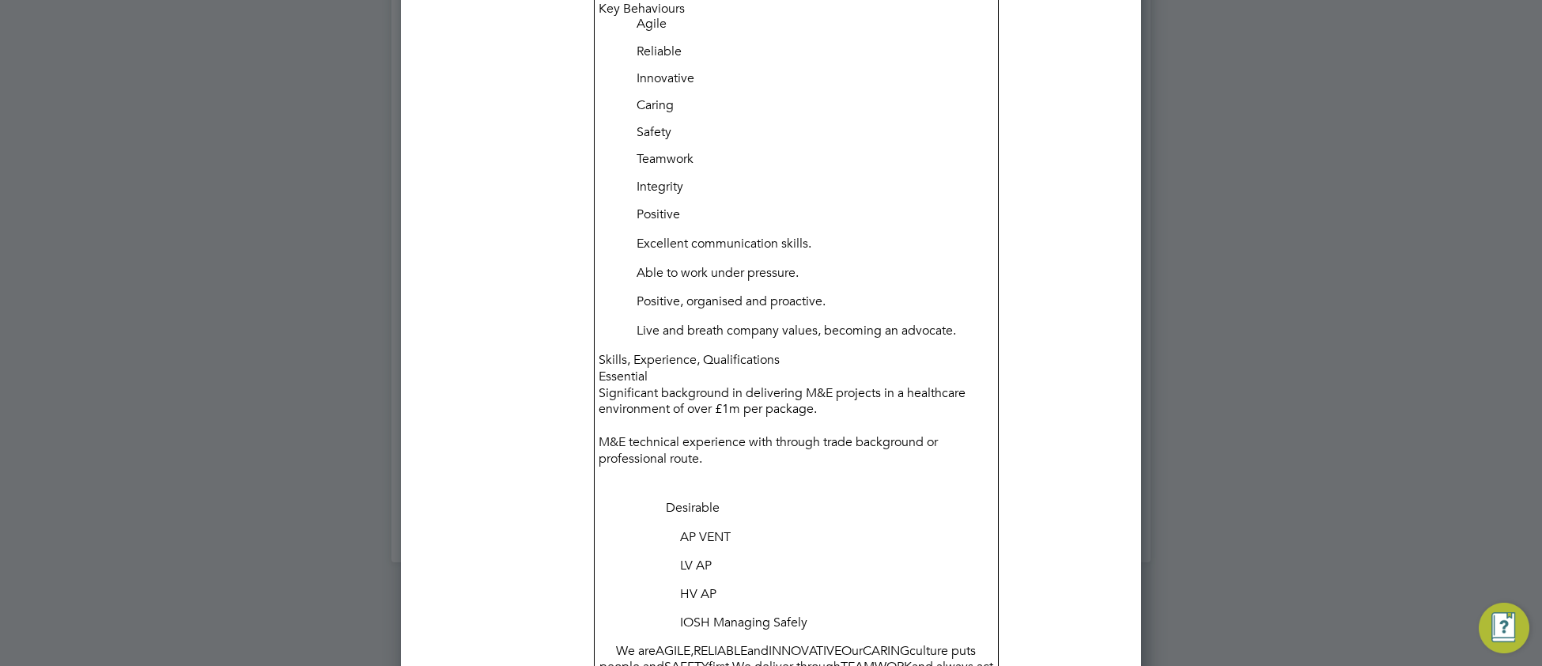
scroll to position [3799, 741]
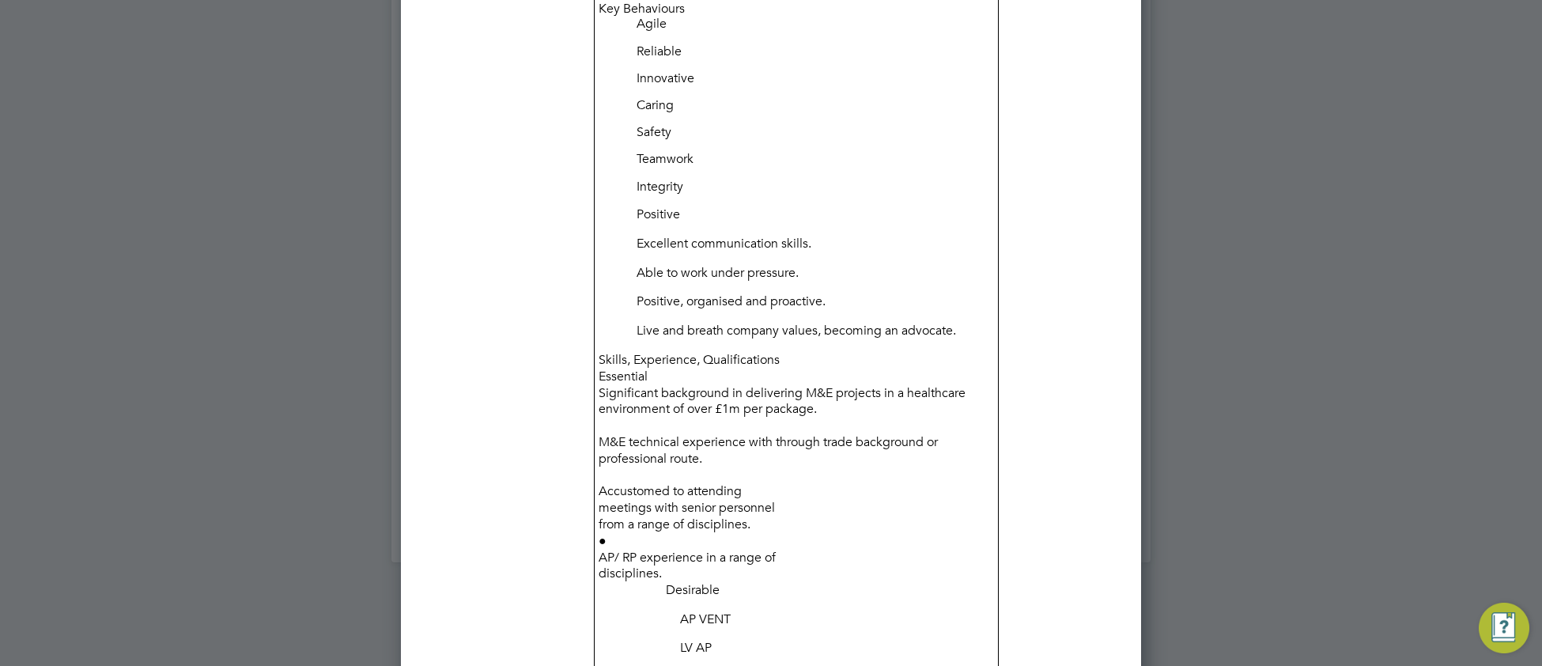
drag, startPoint x: 760, startPoint y: 469, endPoint x: 1048, endPoint y: 417, distance: 293.2
click at [764, 483] on div "Accustomed to attending" at bounding box center [795, 491] width 395 height 17
click at [610, 516] on div "●" at bounding box center [795, 524] width 395 height 17
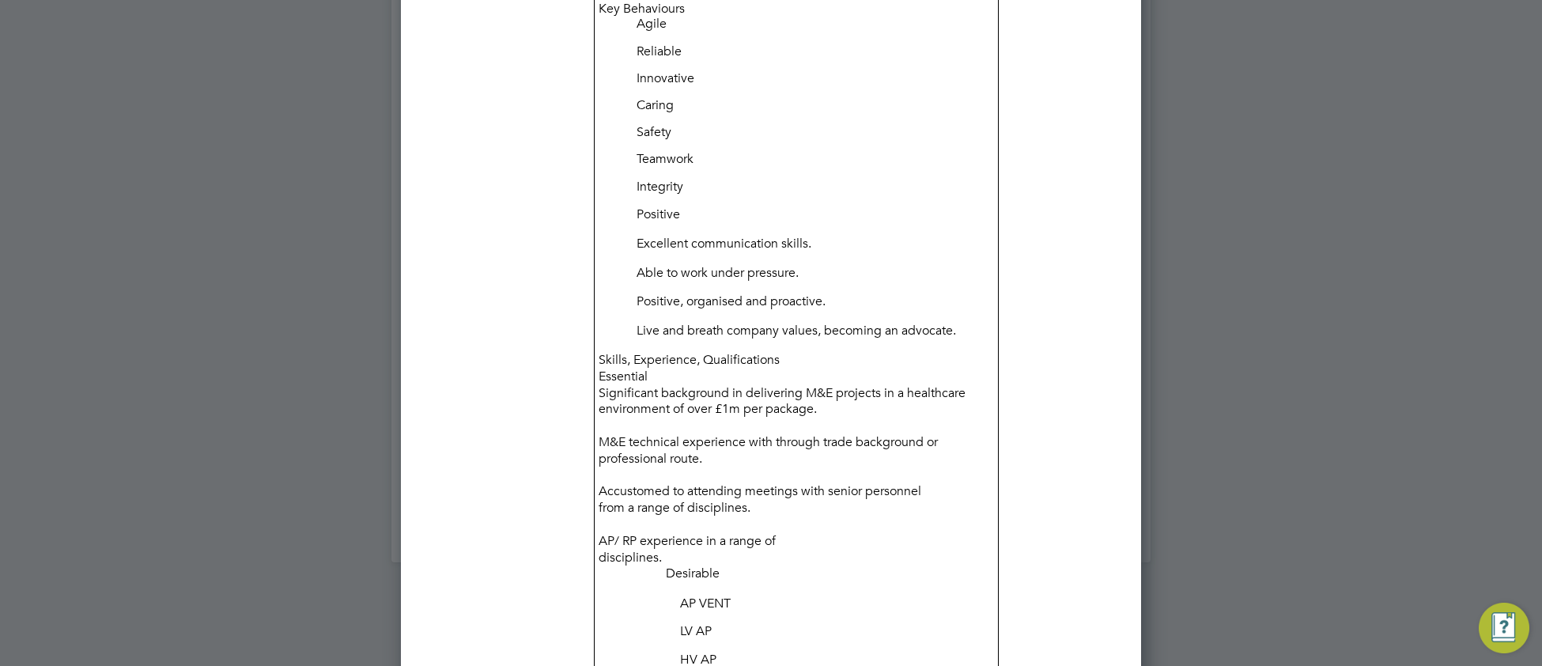
click at [794, 533] on div "AP/ RP experience in a range of" at bounding box center [795, 541] width 395 height 17
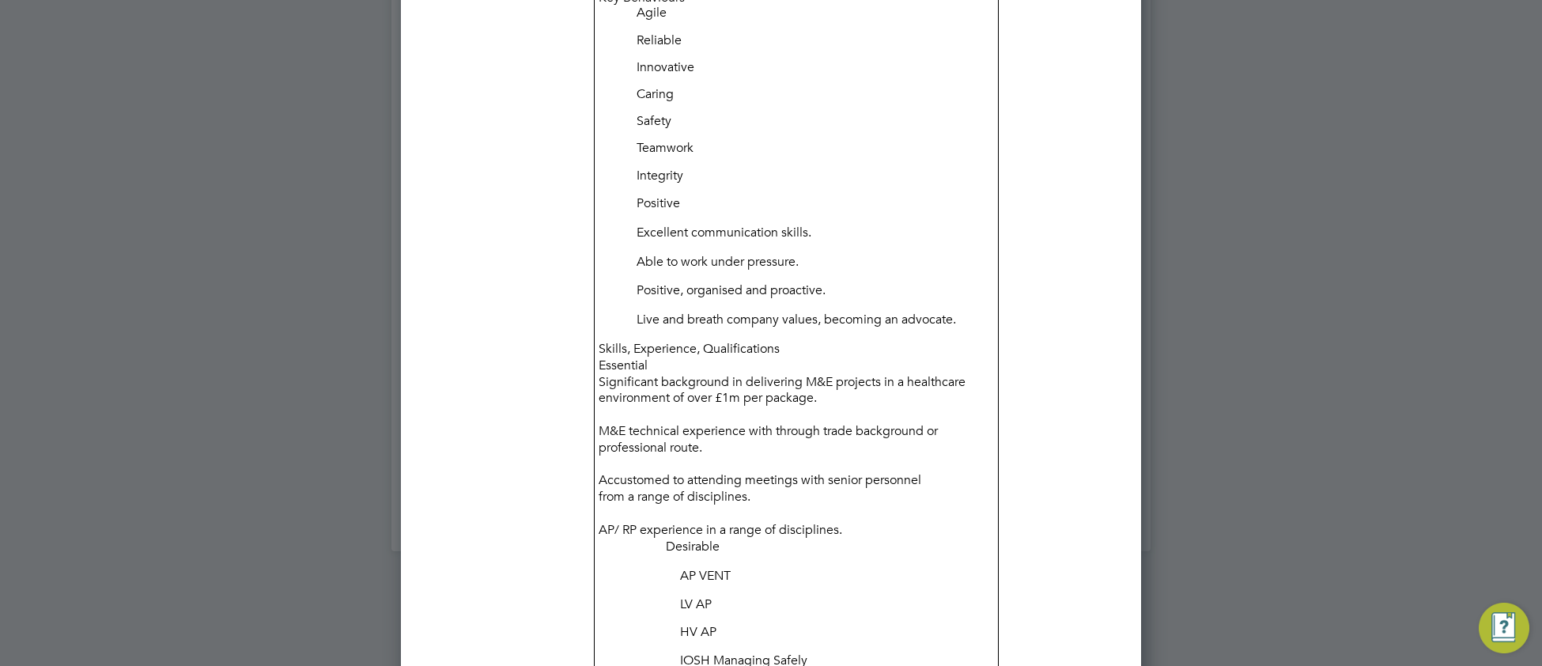
scroll to position [1207, 0]
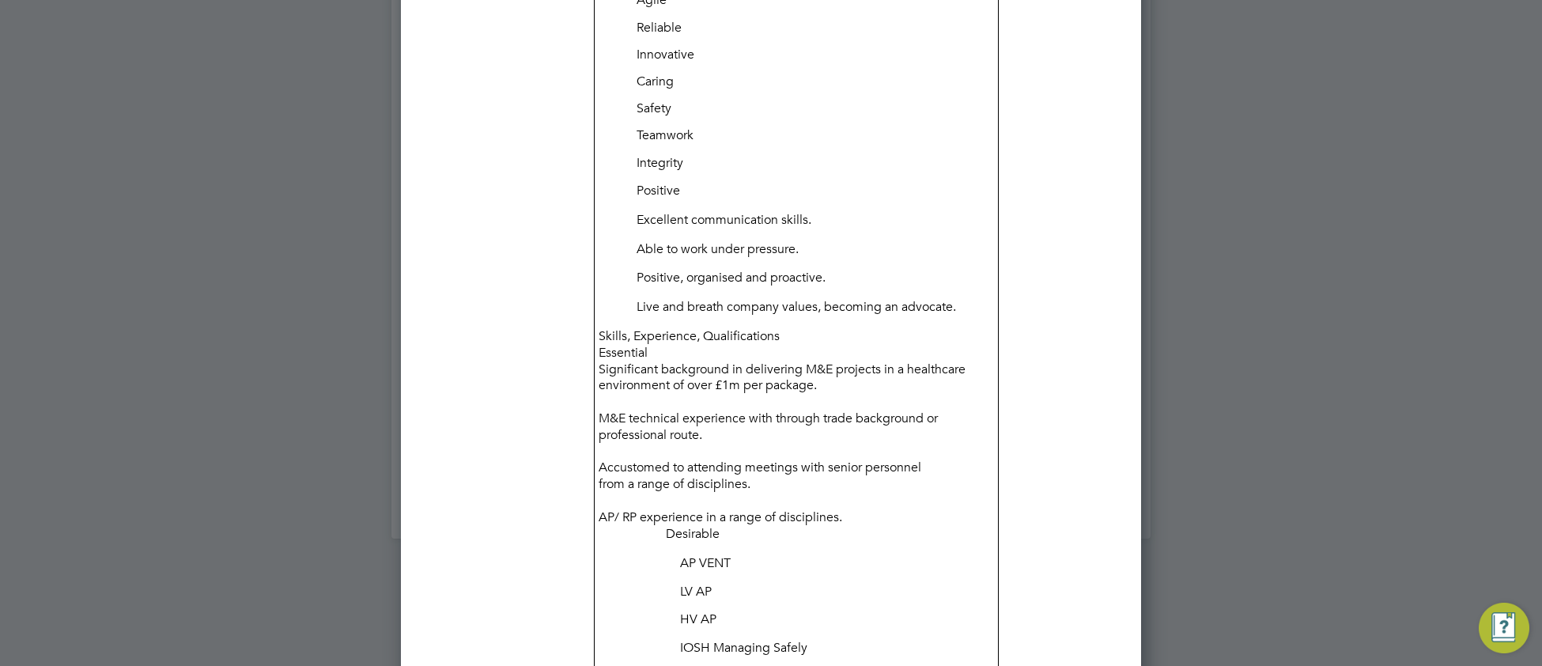
click at [666, 526] on p "Desirable" at bounding box center [797, 534] width 262 height 17
click at [865, 509] on div "AP/ RP experience in a range of disciplines." at bounding box center [795, 517] width 395 height 17
click at [681, 558] on p "AP VENT" at bounding box center [804, 566] width 248 height 17
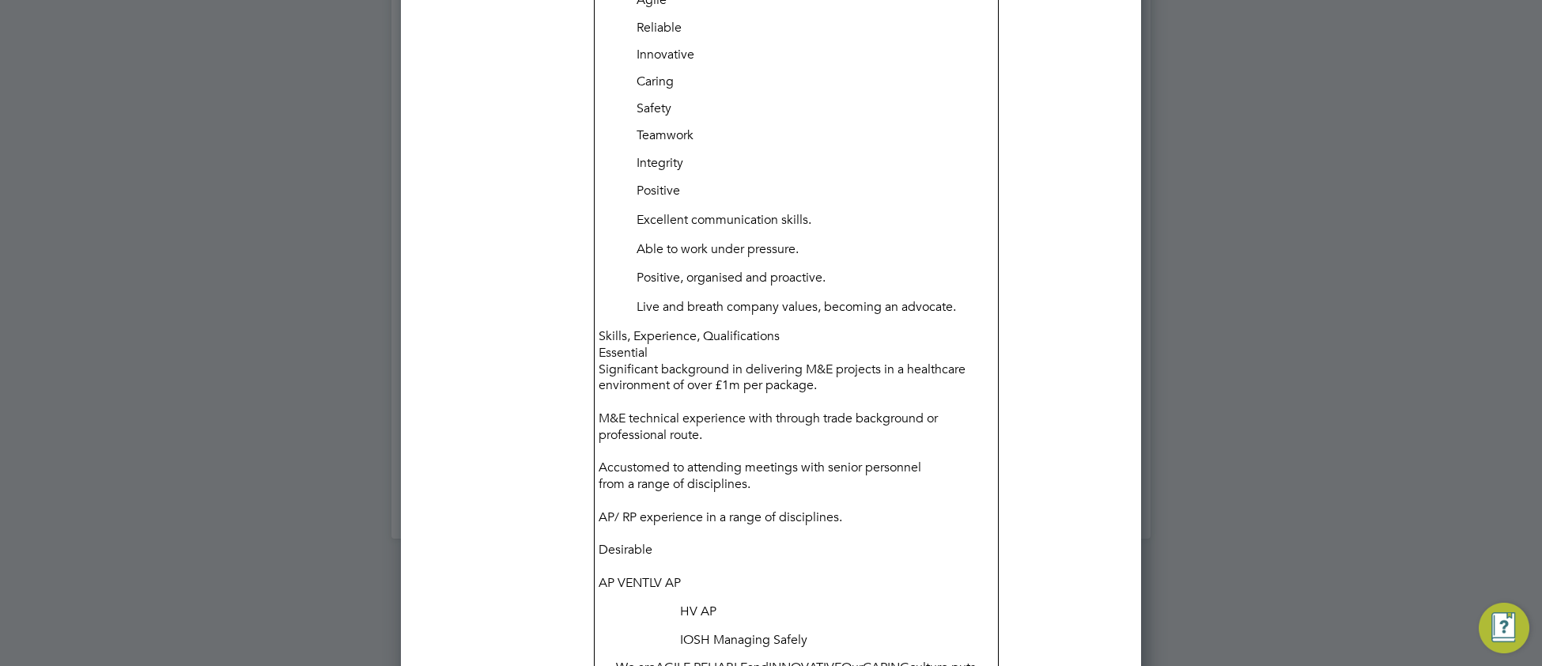
scroll to position [7, 7]
click at [681, 620] on p "HV AP" at bounding box center [804, 628] width 248 height 17
click at [680, 636] on p "IOSH Managing Safely" at bounding box center [804, 644] width 248 height 17
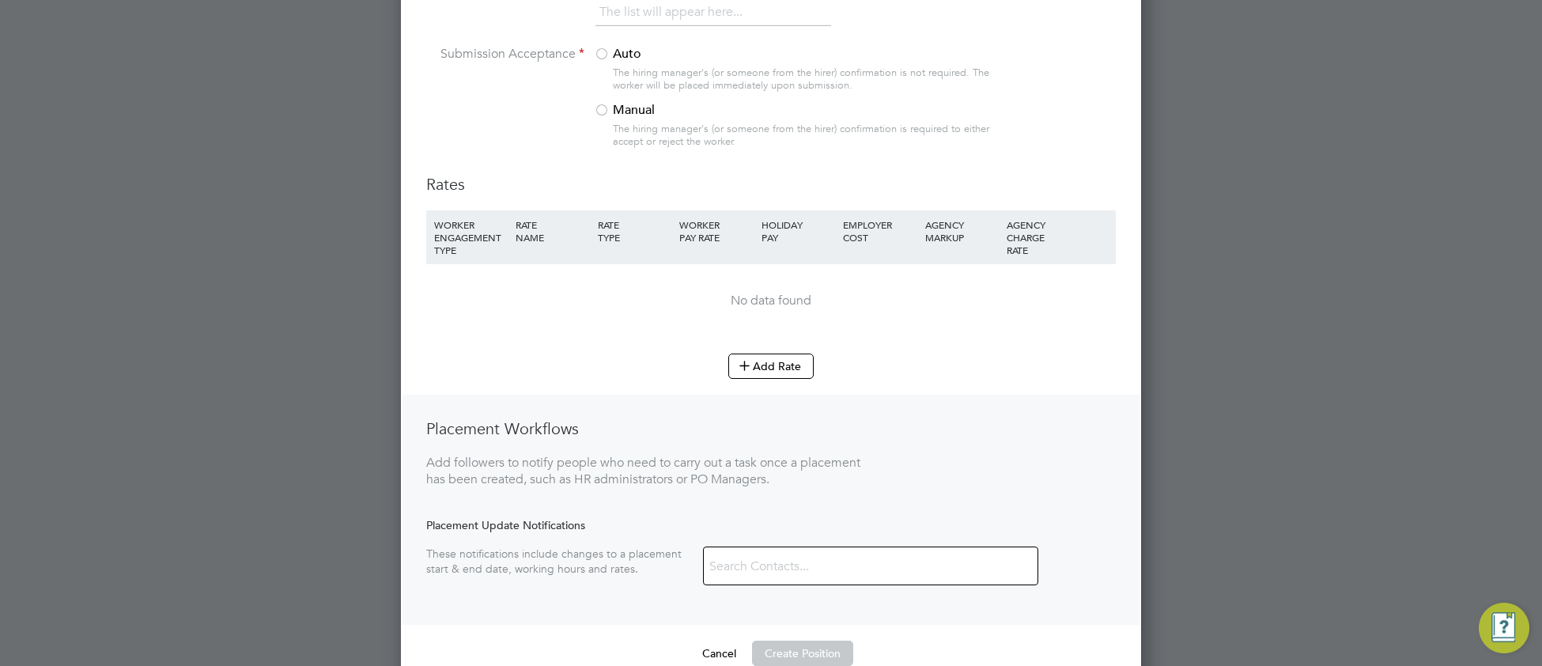
drag, startPoint x: 604, startPoint y: 466, endPoint x: 641, endPoint y: 659, distance: 195.7
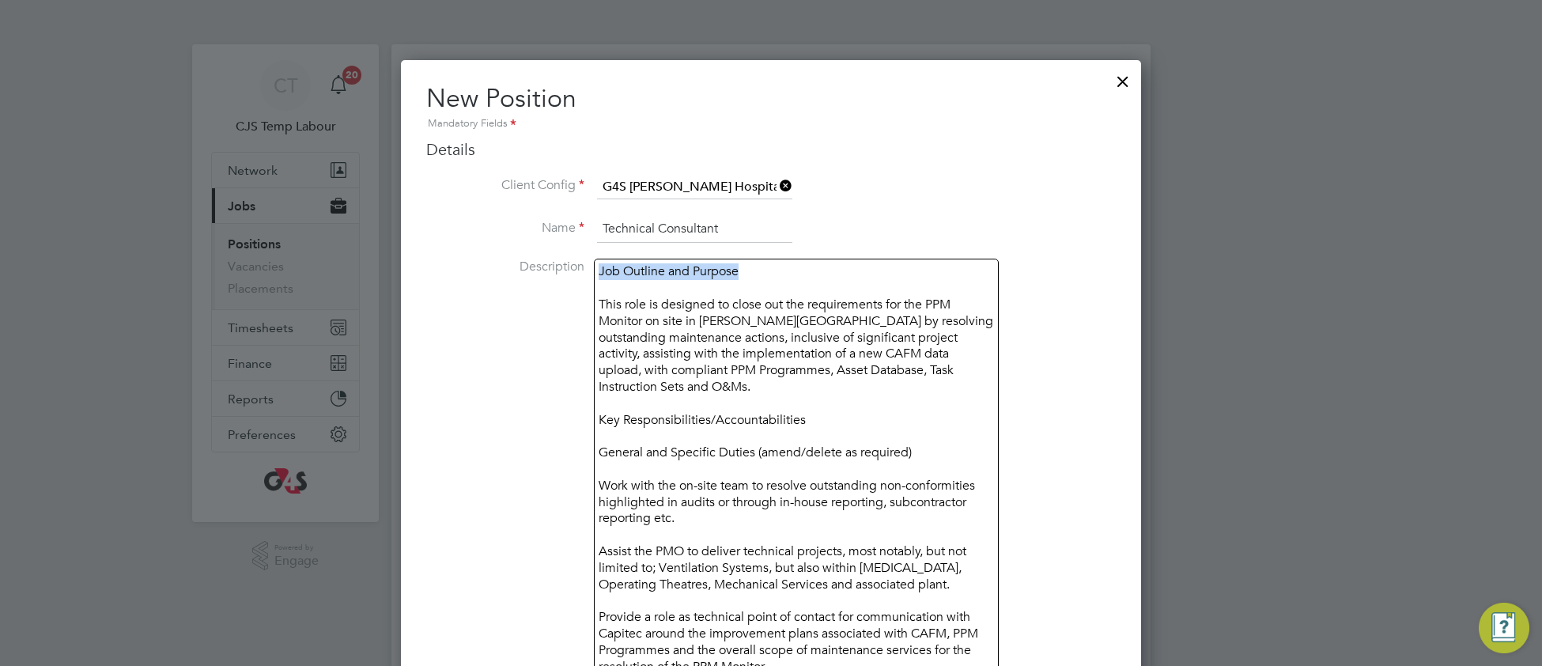
drag, startPoint x: 756, startPoint y: 270, endPoint x: 568, endPoint y: 293, distance: 189.5
drag, startPoint x: 820, startPoint y: 401, endPoint x: 596, endPoint y: 420, distance: 224.5
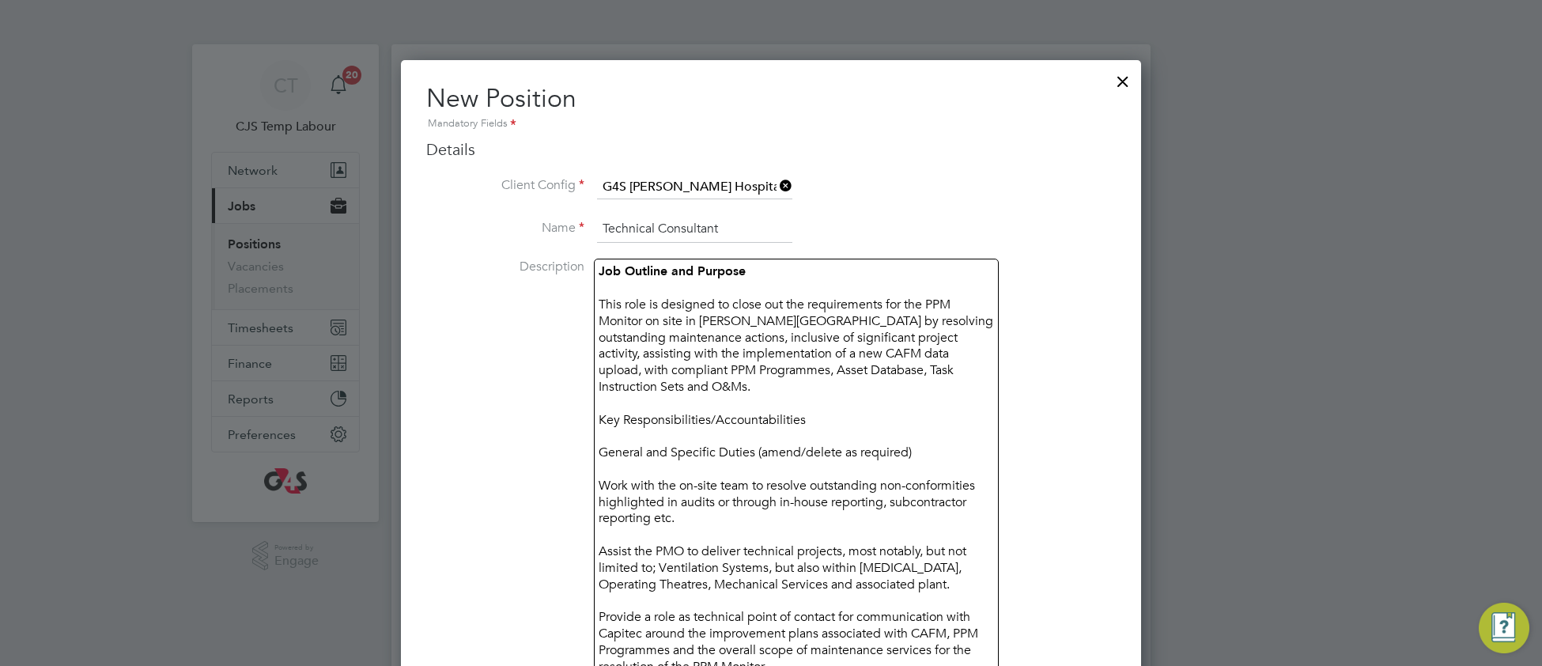
scroll to position [2572, 741]
drag, startPoint x: 600, startPoint y: 398, endPoint x: 810, endPoint y: 402, distance: 210.3
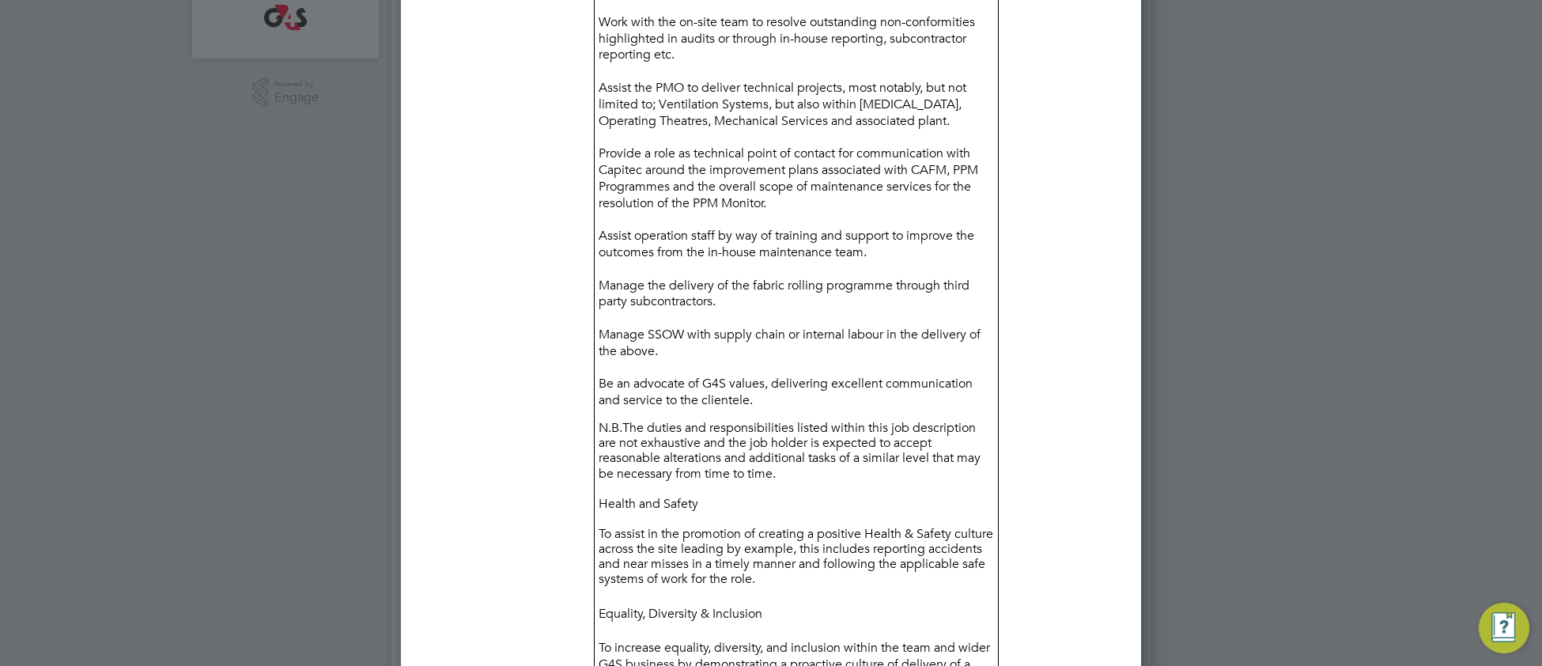
scroll to position [479, 0]
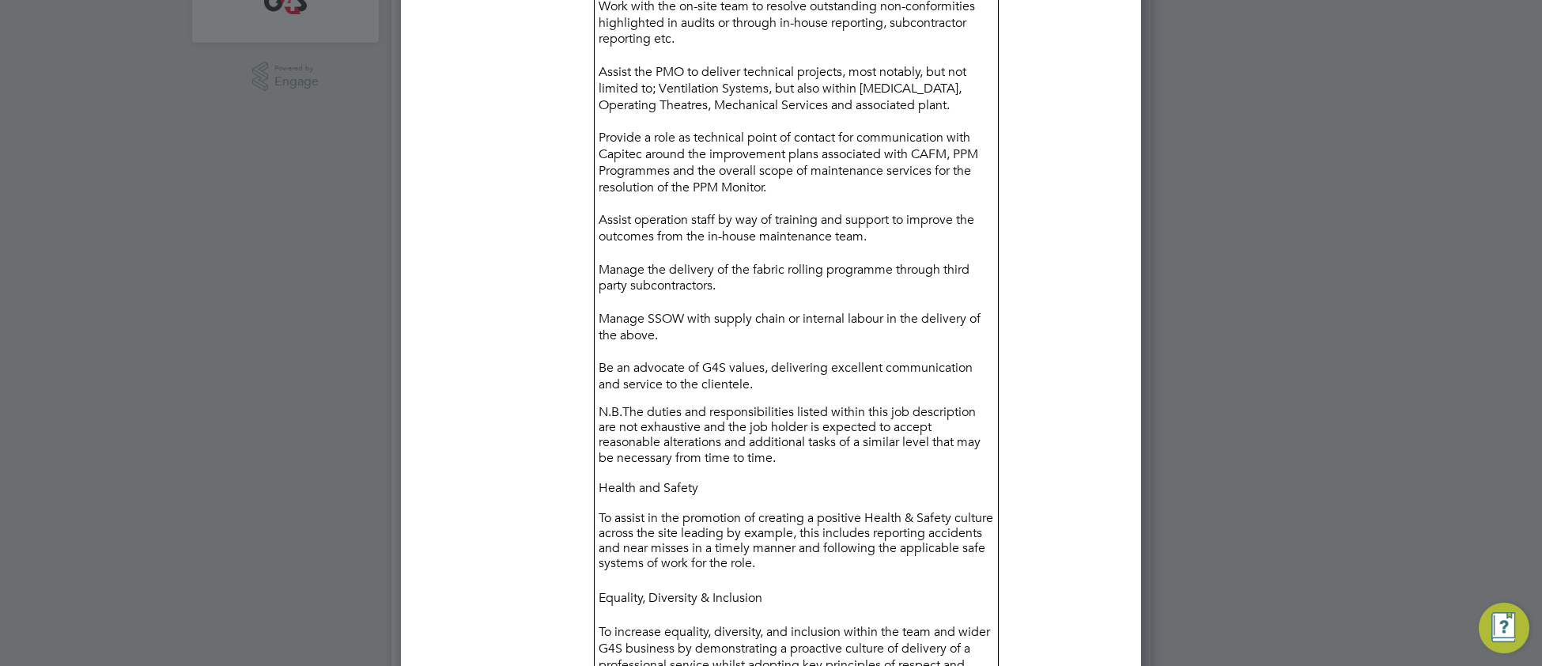
click at [719, 481] on p "Health and Safety" at bounding box center [795, 490] width 395 height 18
drag, startPoint x: 719, startPoint y: 472, endPoint x: 599, endPoint y: 472, distance: 119.4
click at [599, 481] on p "Health and Safety" at bounding box center [795, 490] width 395 height 18
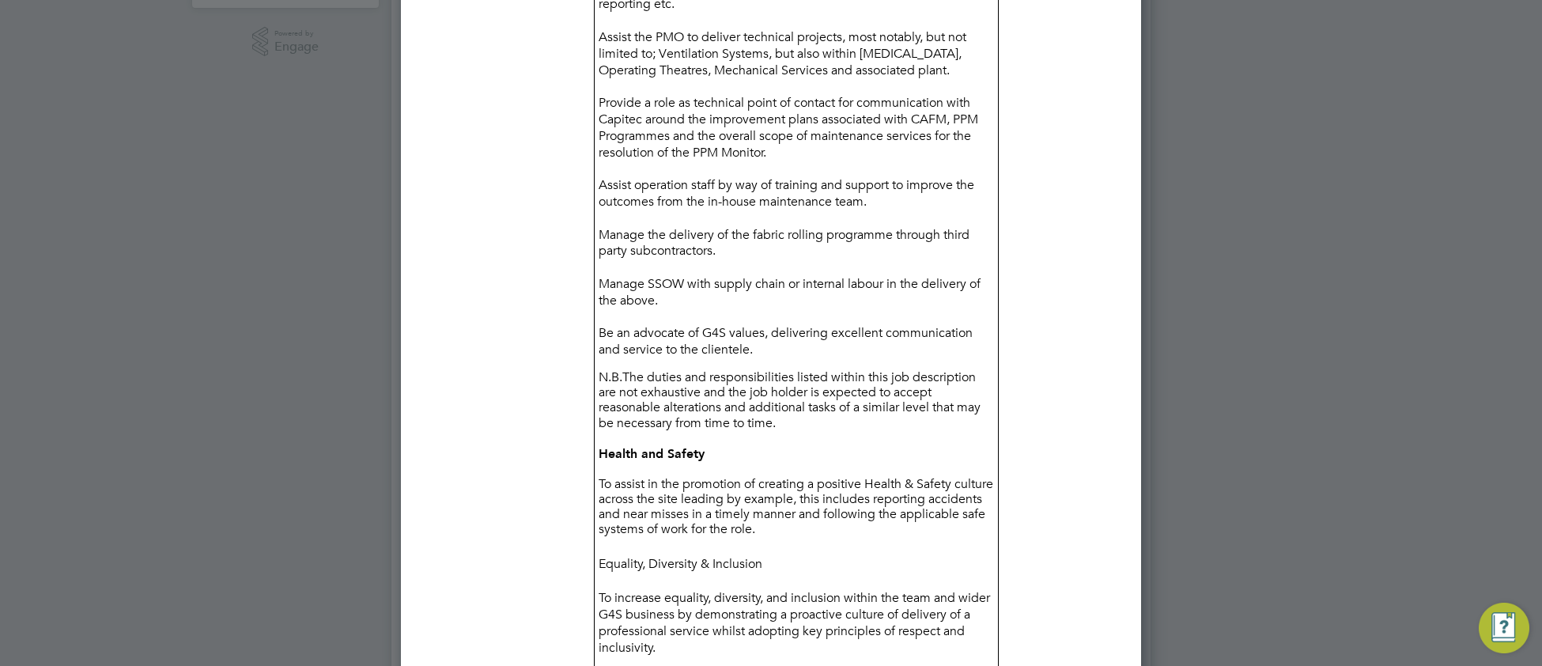
scroll to position [515, 0]
drag, startPoint x: 598, startPoint y: 545, endPoint x: 782, endPoint y: 558, distance: 184.7
click at [782, 558] on p "Equality, Diversity & Inclusion" at bounding box center [795, 562] width 395 height 23
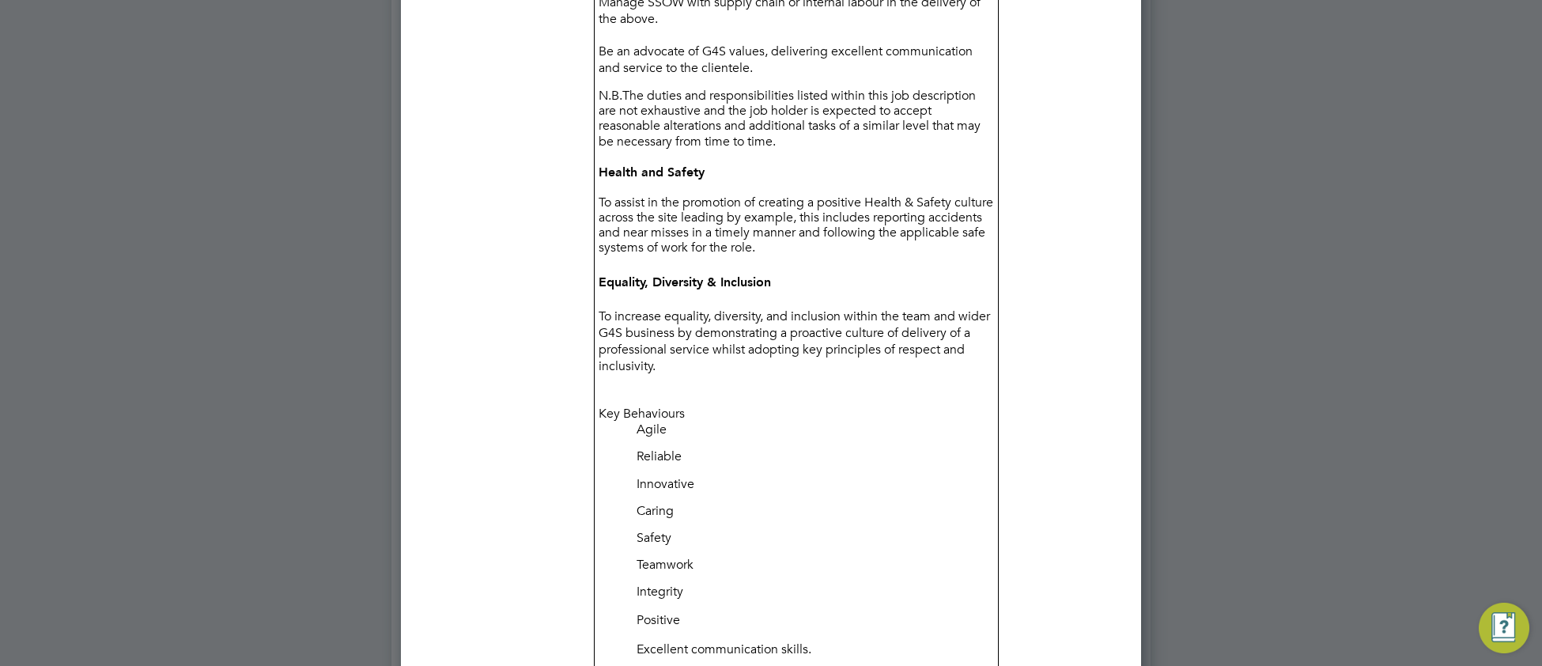
scroll to position [796, 0]
drag, startPoint x: 693, startPoint y: 400, endPoint x: 601, endPoint y: 403, distance: 91.8
click at [601, 403] on div "Job Outline and Purpose This role is designed to close out the requirements for…" at bounding box center [796, 281] width 405 height 1639
click at [707, 412] on div "Job Outline and Purpose This role is designed to close out the requirements for…" at bounding box center [796, 281] width 405 height 1639
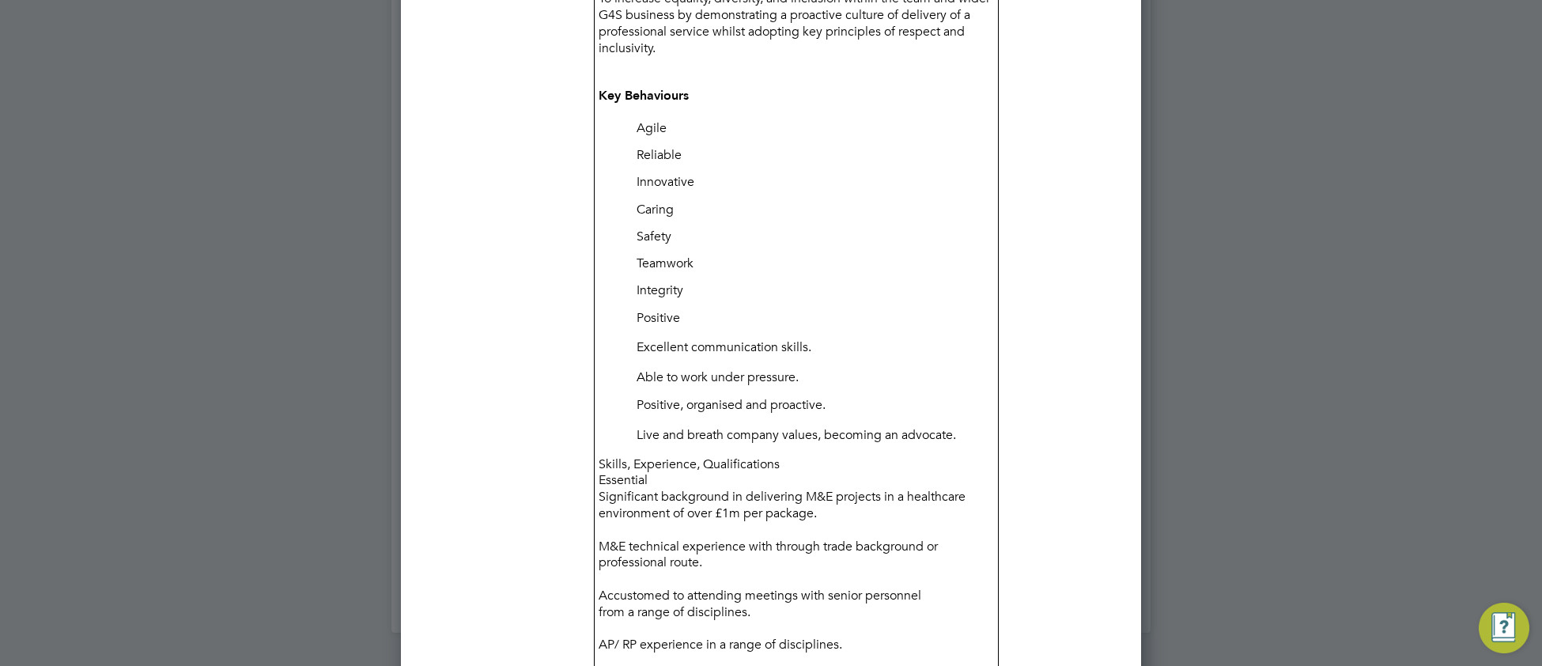
scroll to position [1115, 0]
drag, startPoint x: 799, startPoint y: 450, endPoint x: 601, endPoint y: 453, distance: 198.5
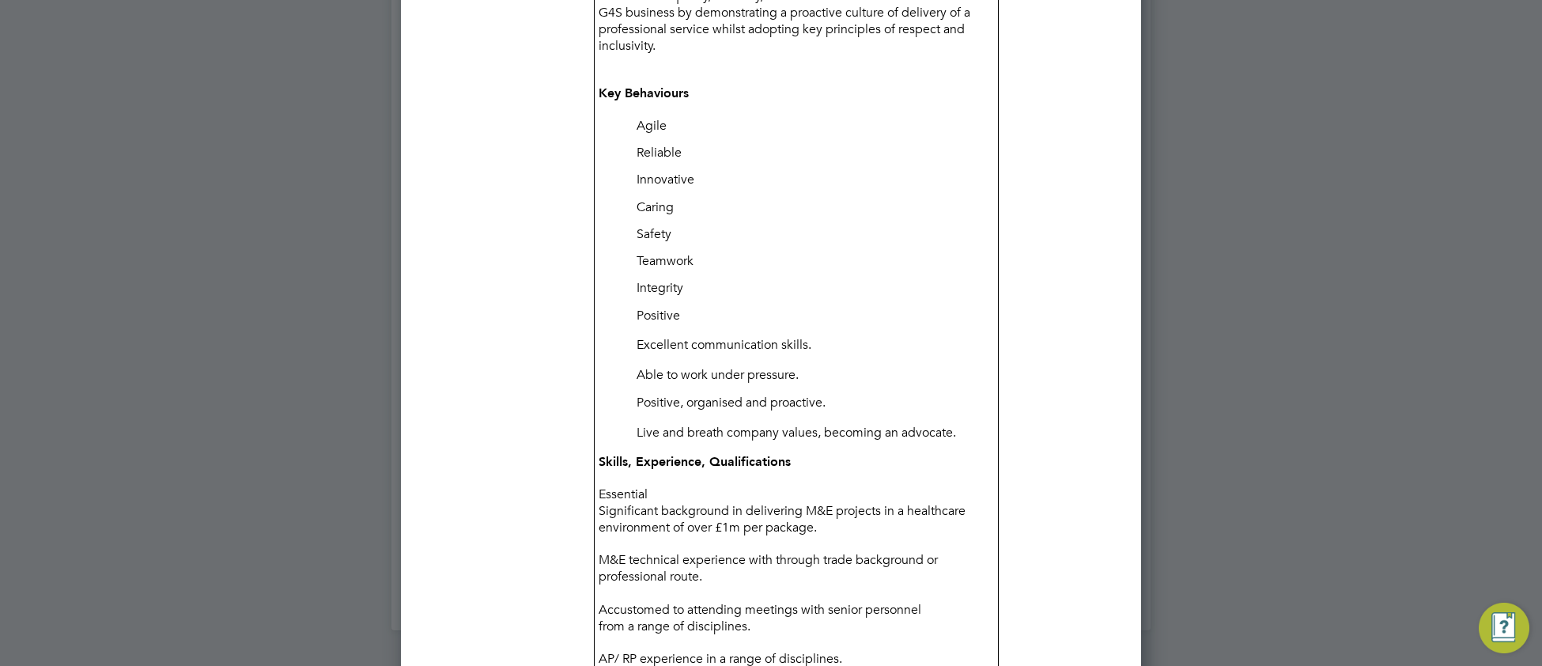
scroll to position [2614, 741]
drag, startPoint x: 655, startPoint y: 482, endPoint x: 605, endPoint y: 496, distance: 52.3
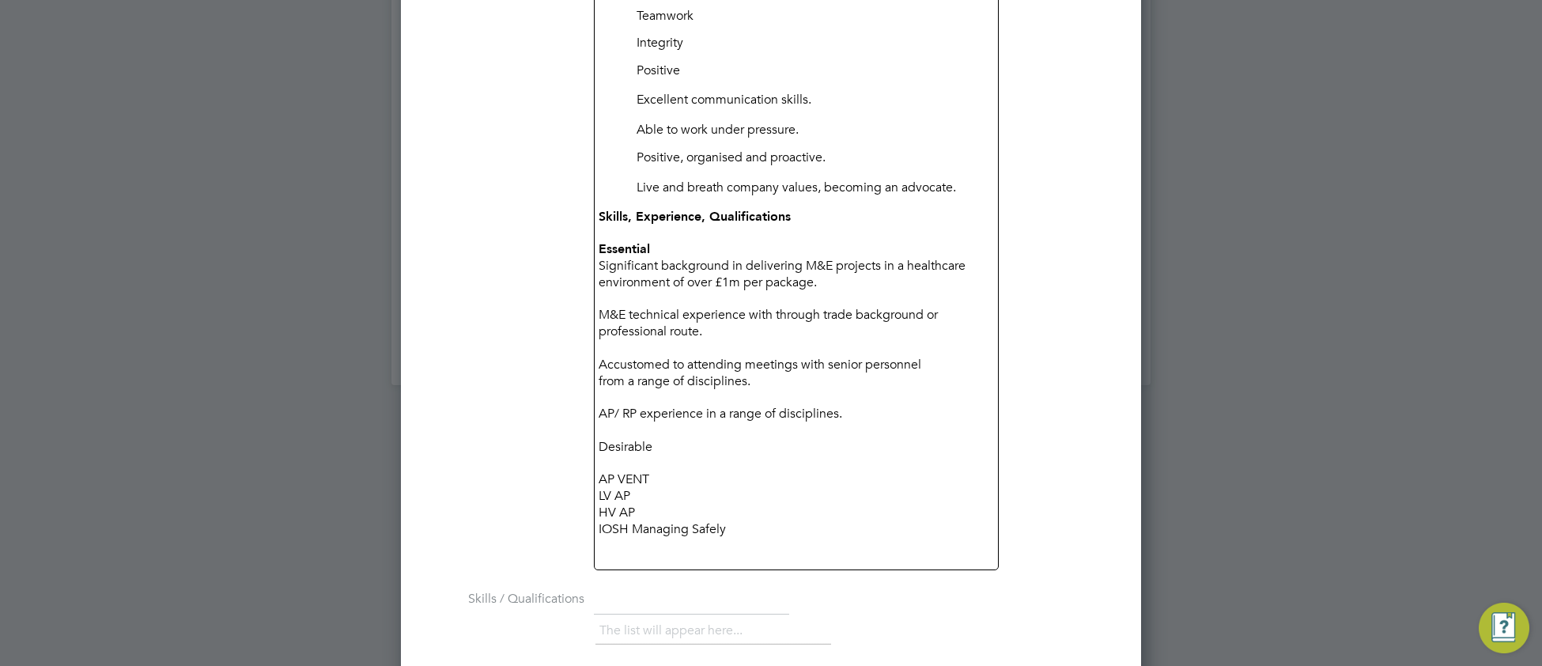
scroll to position [1463, 0]
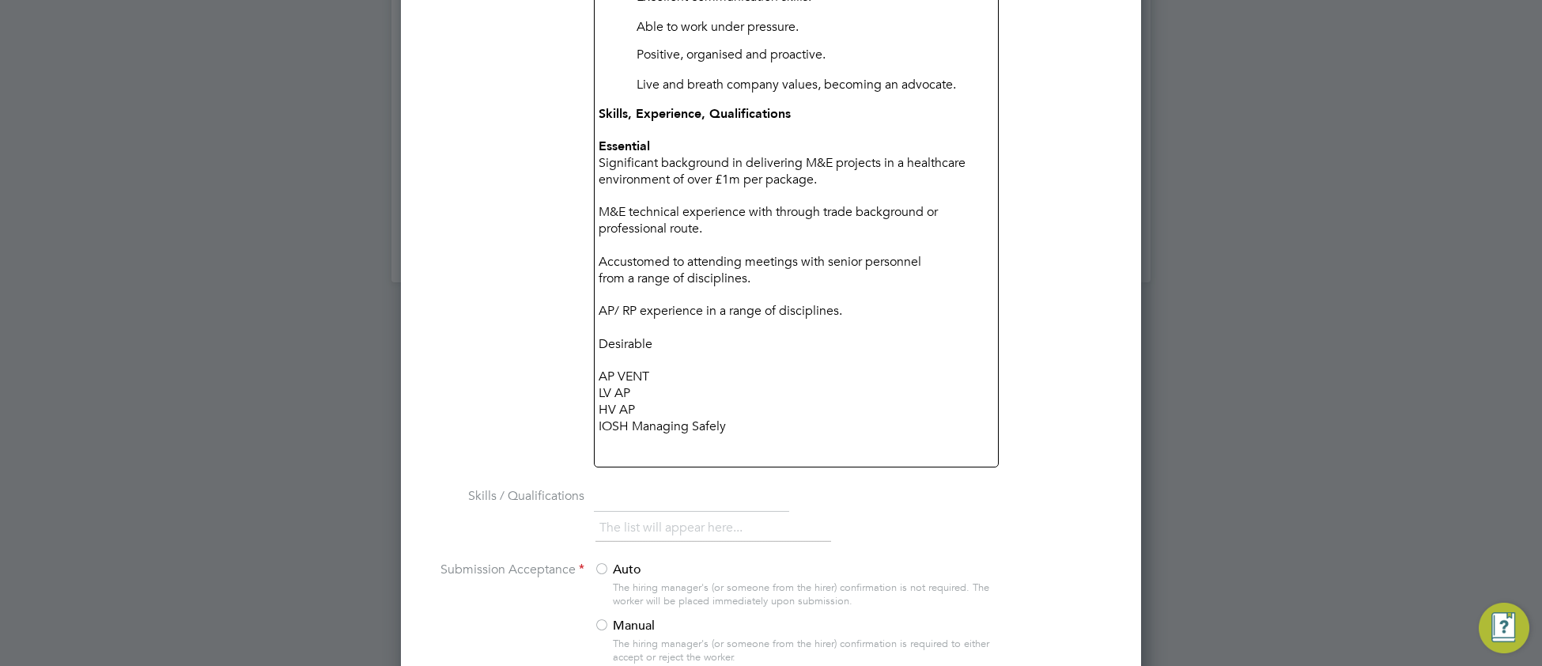
click at [628, 336] on div "Desirable" at bounding box center [795, 344] width 395 height 17
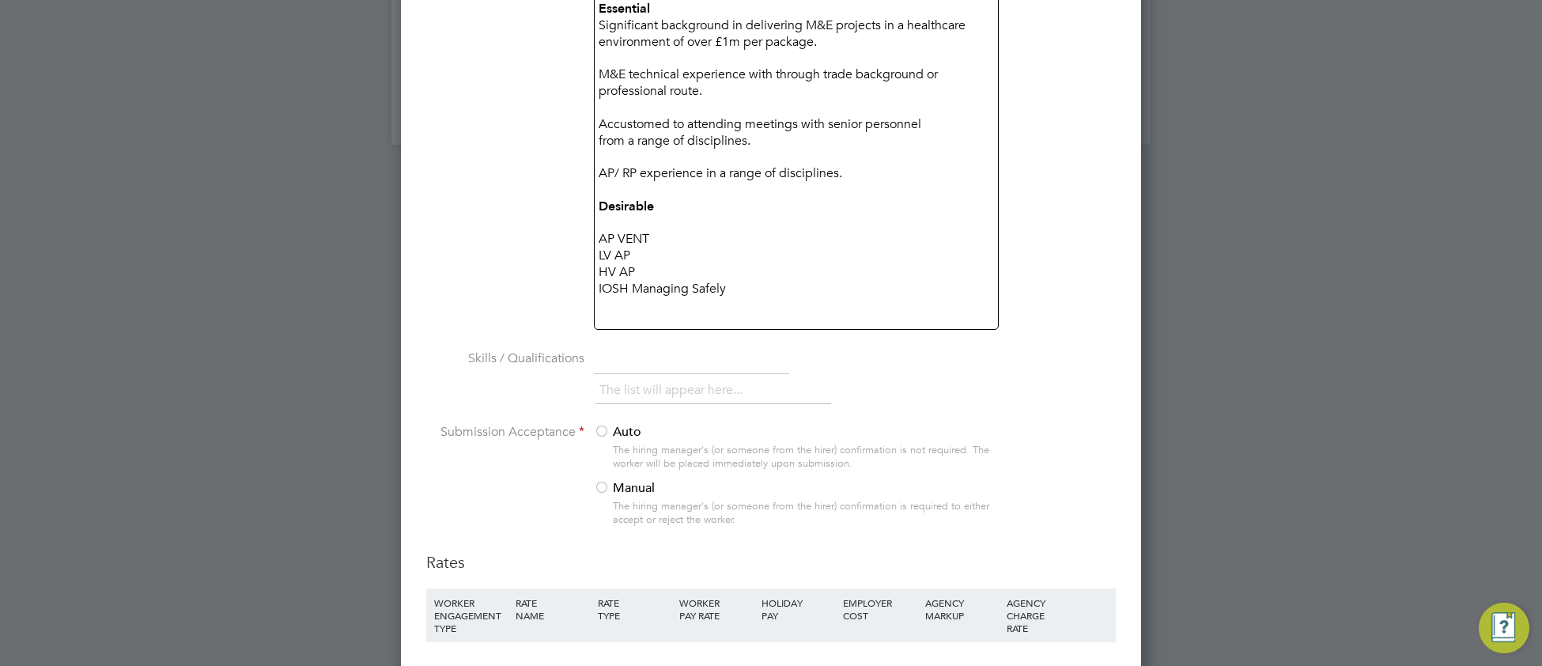
scroll to position [1733, 0]
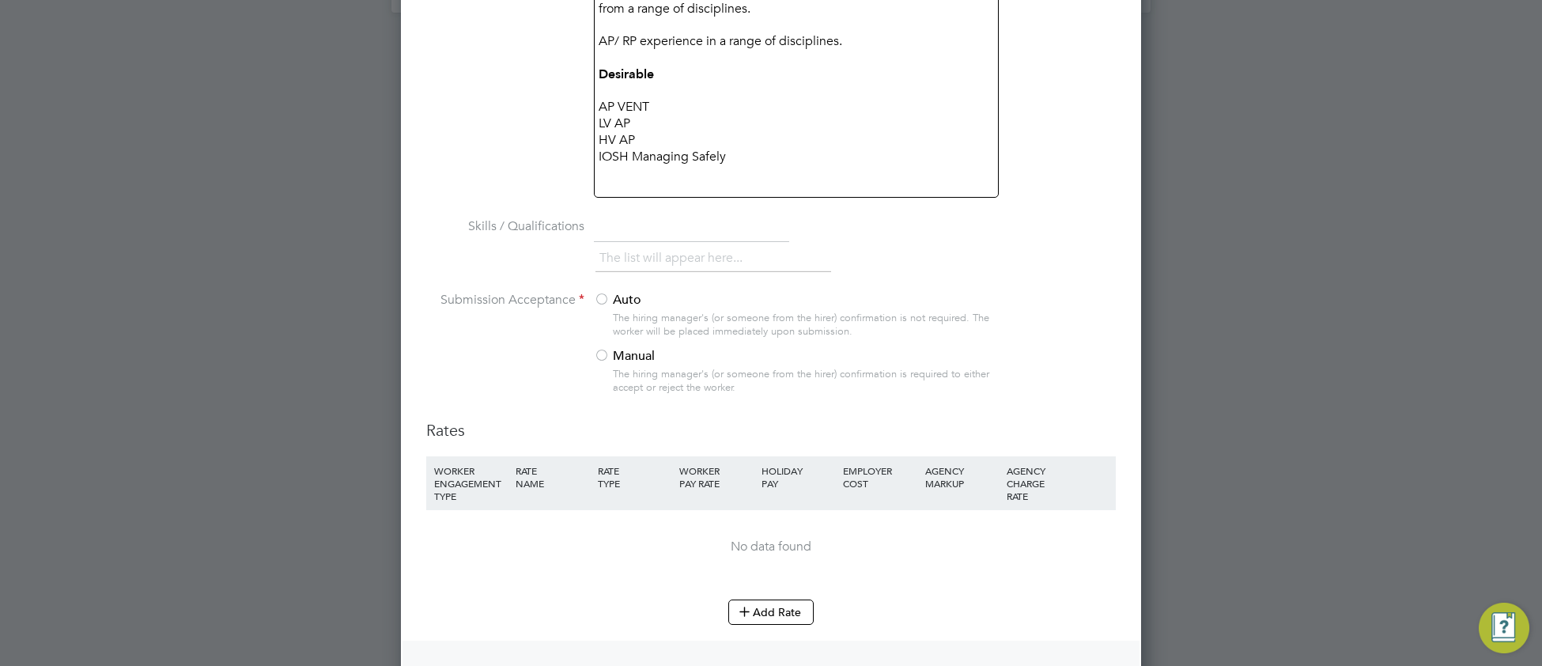
click at [631, 225] on input "text" at bounding box center [691, 227] width 195 height 28
paste input "Significant background in delivering M&amp;E projects in a healthcare environme…"
click at [798, 225] on li "Skills / Qualifications Significant background in delivering M&amp;E projects i…" at bounding box center [770, 252] width 689 height 78
click at [785, 225] on input "Significant background in delivering M&amp;E projects in a healthcare environme…" at bounding box center [691, 227] width 195 height 28
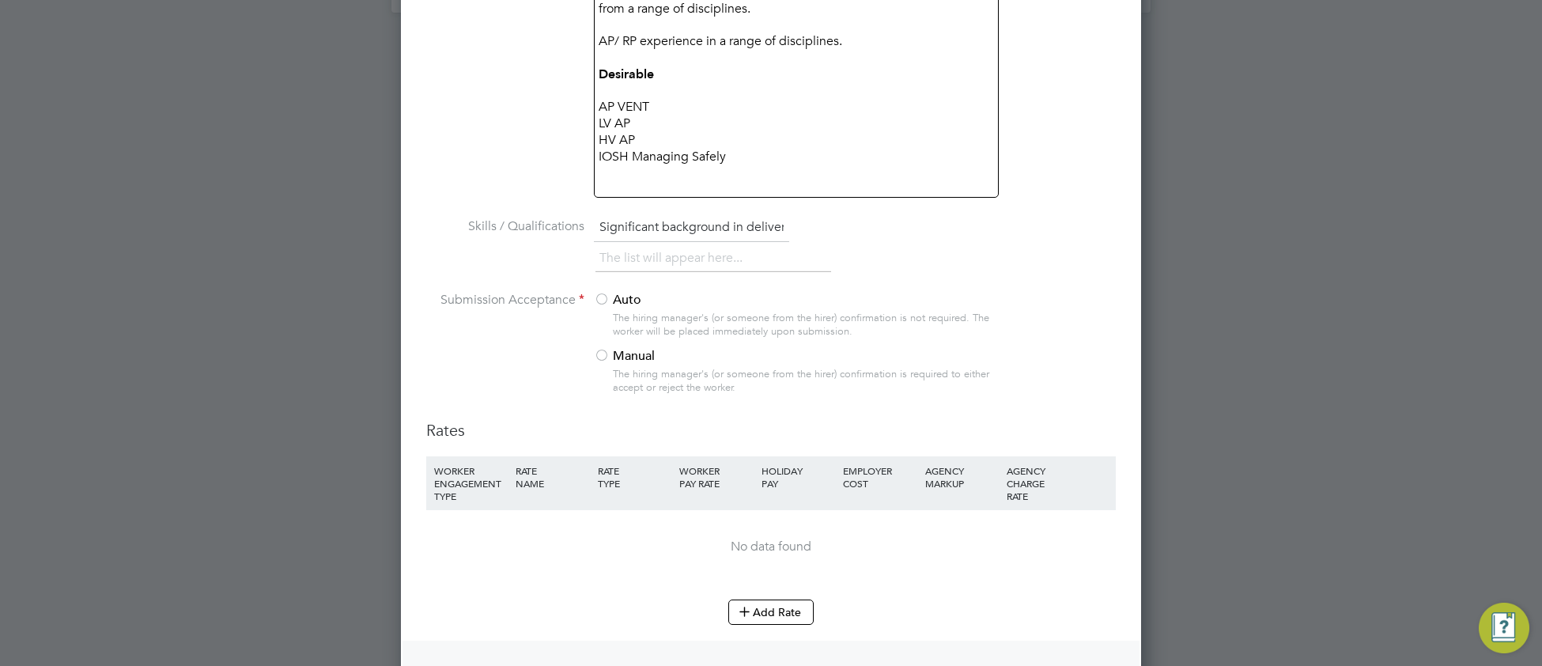
click at [626, 251] on li "The list will appear here..." at bounding box center [673, 257] width 149 height 21
click at [784, 222] on input "Significant background in delivering M&amp;E projects in a healthcare environme…" at bounding box center [691, 227] width 195 height 28
click at [735, 216] on input "Significant background in delivering M&amp;E projects in a healthcare environme…" at bounding box center [691, 227] width 195 height 28
paste input "Desirable ● AP VENT ● LV AP ● HV AP ● IOSH Managing Safely"
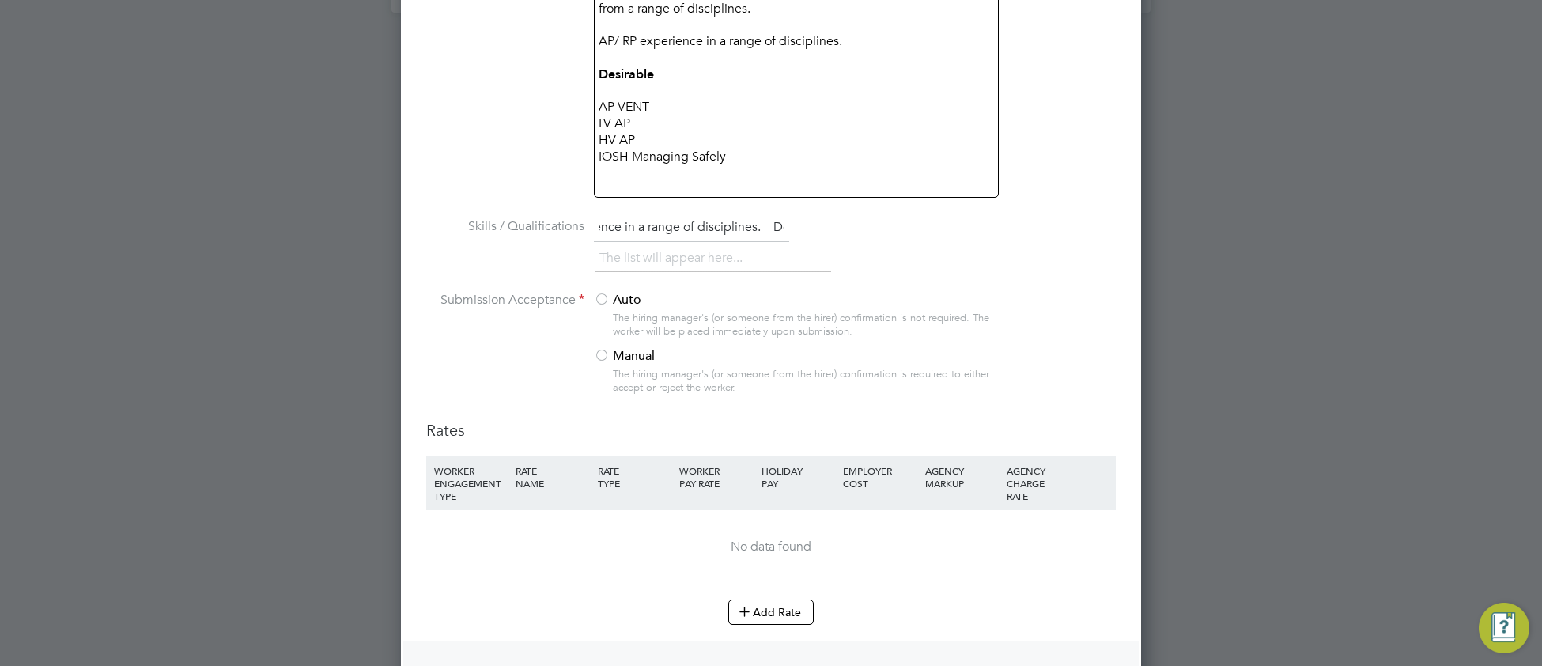
scroll to position [0, 2051]
type input "Significant background in delivering M&amp;E projects in a healthcare environme…"
drag, startPoint x: 599, startPoint y: 351, endPoint x: 586, endPoint y: 365, distance: 19.6
click at [595, 355] on div at bounding box center [602, 357] width 16 height 16
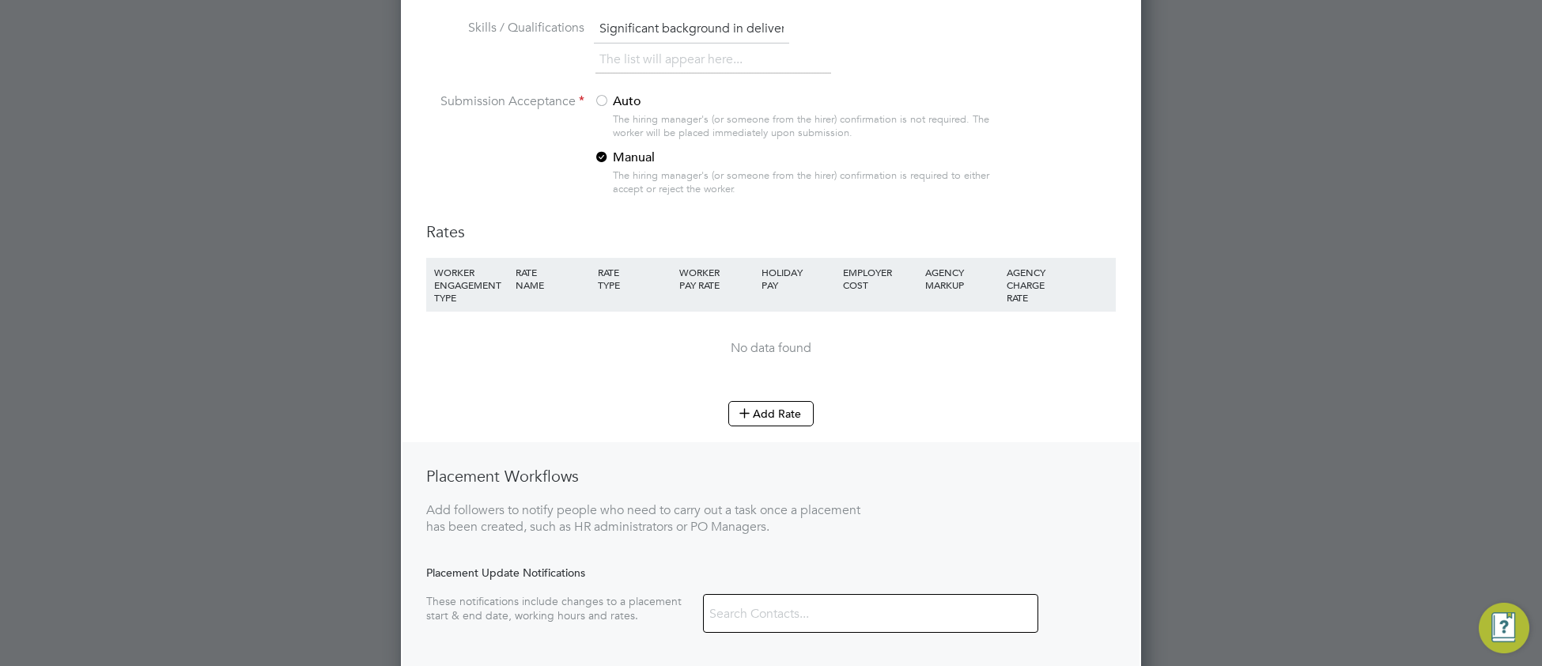
scroll to position [1935, 0]
click at [789, 412] on button "Add Rate" at bounding box center [770, 409] width 85 height 25
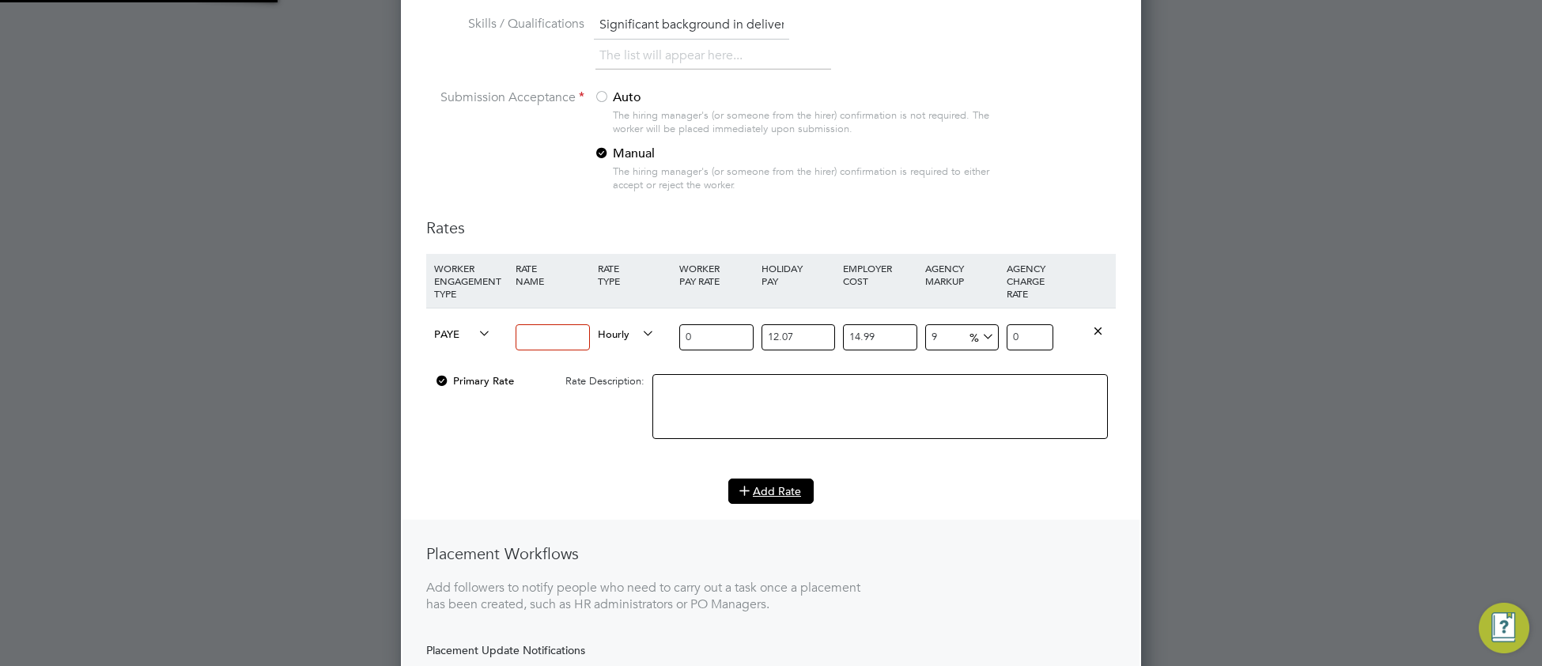
scroll to position [2701, 741]
click at [475, 331] on icon at bounding box center [475, 334] width 0 height 22
click at [459, 354] on li "Contract" at bounding box center [460, 352] width 64 height 20
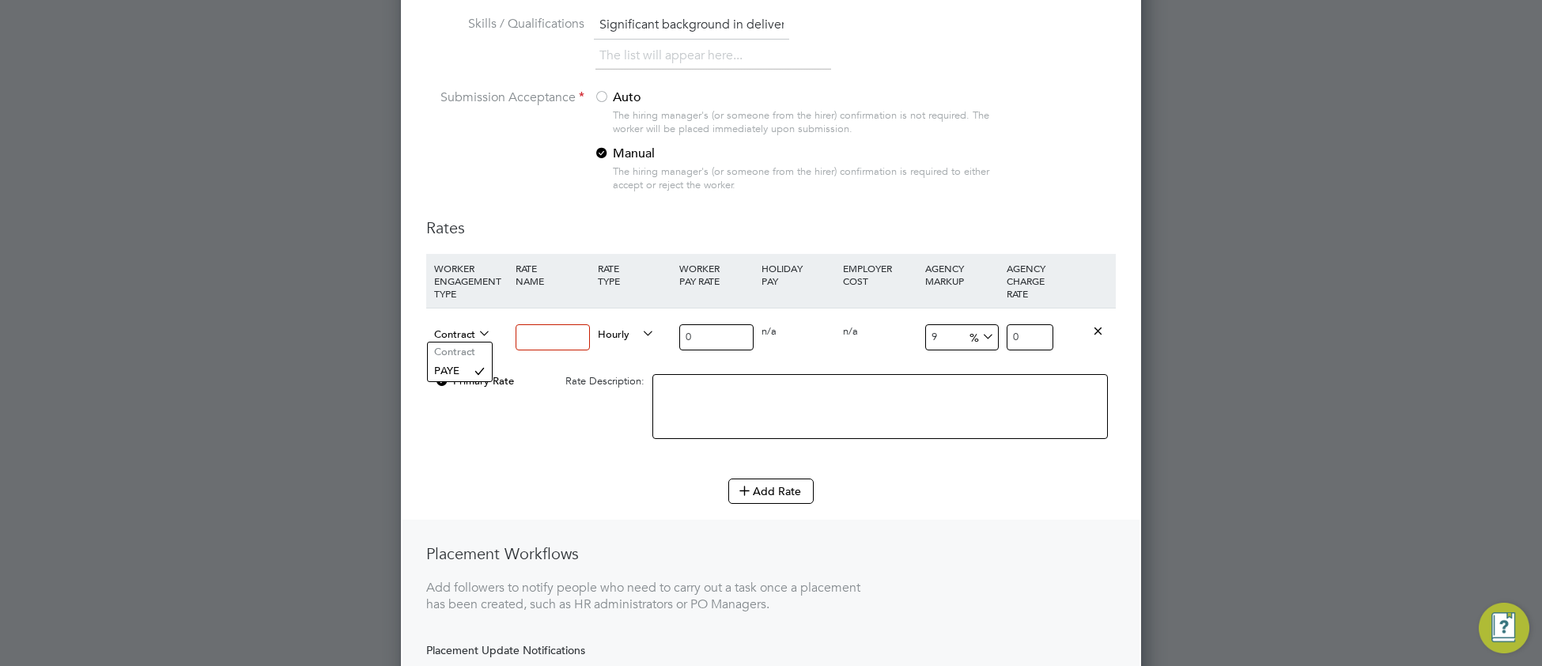
click at [639, 338] on icon at bounding box center [639, 334] width 0 height 22
click at [635, 372] on li "DAILY" at bounding box center [625, 371] width 69 height 20
click at [554, 331] on input at bounding box center [552, 337] width 74 height 26
type input "Day Rate"
click at [715, 333] on input "0" at bounding box center [716, 337] width 74 height 26
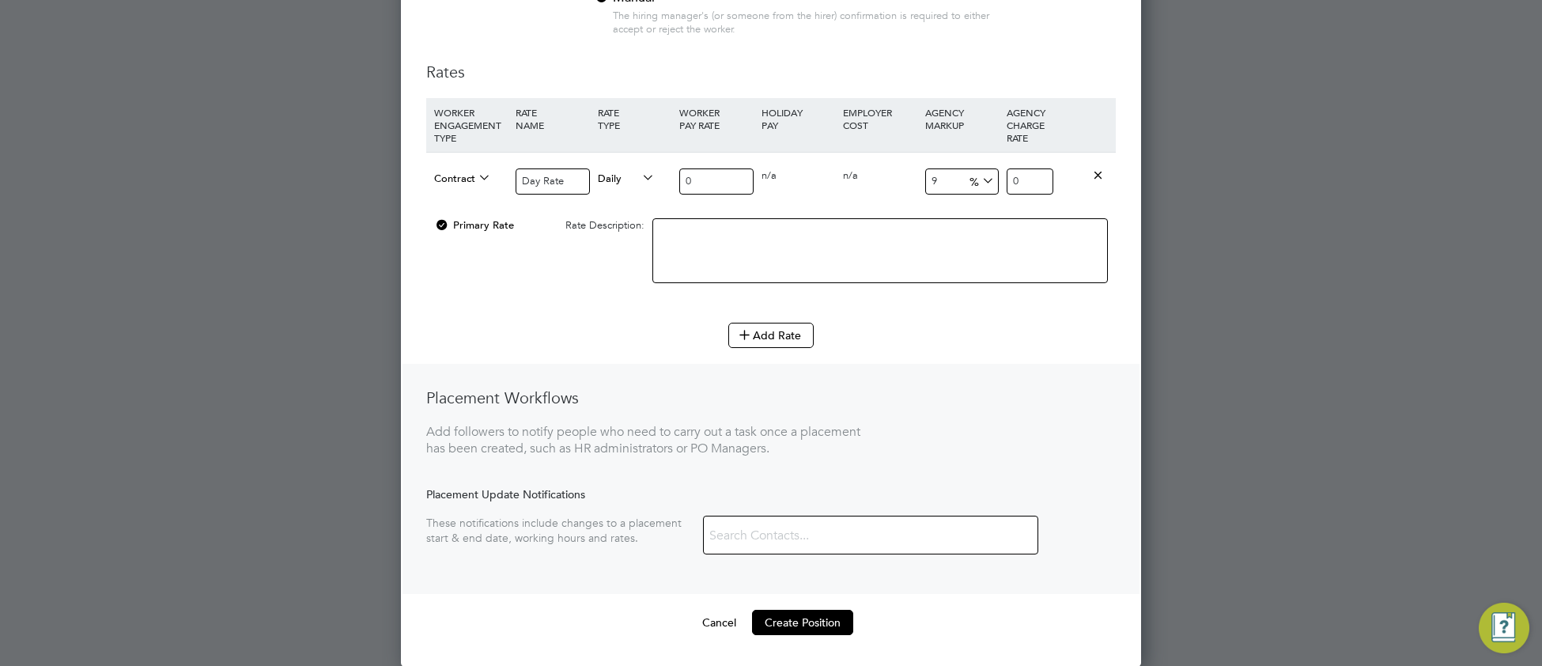
scroll to position [2095, 0]
click at [776, 626] on button "Create Position" at bounding box center [802, 621] width 101 height 25
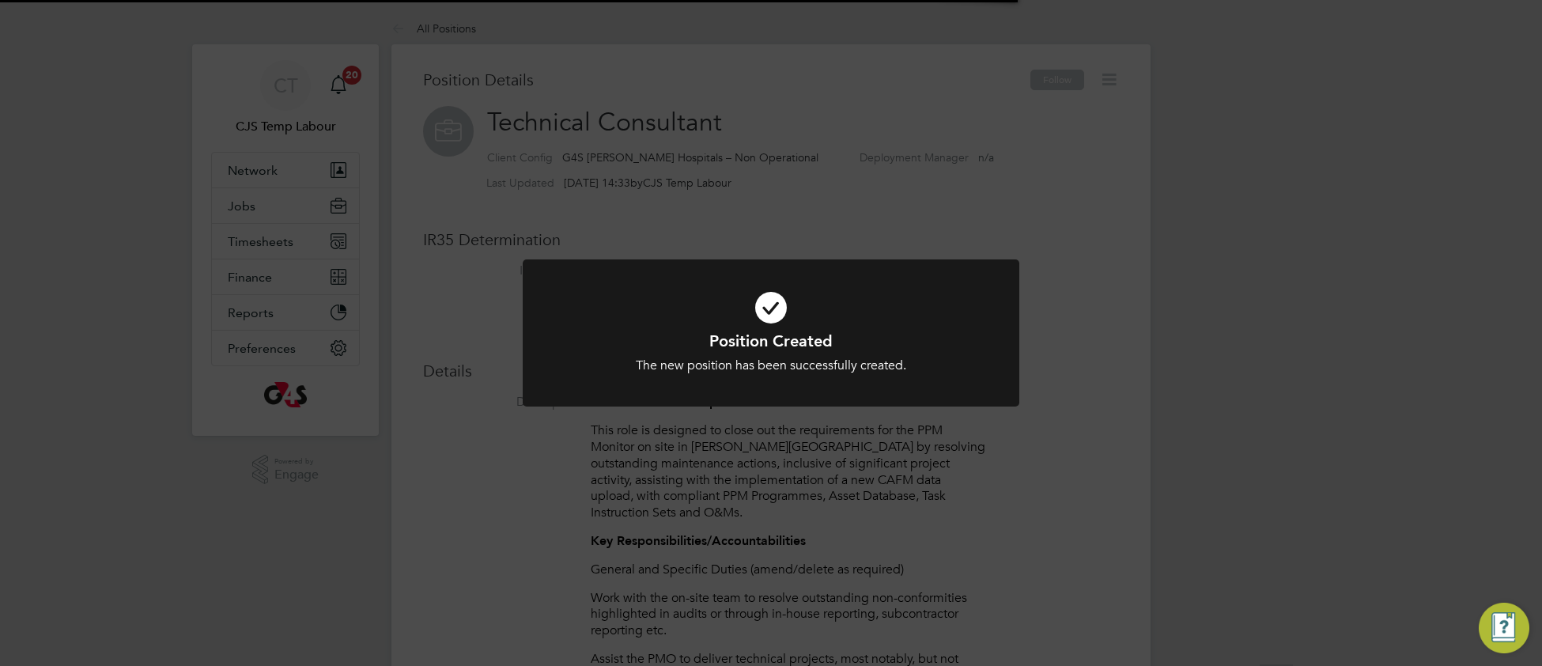
scroll to position [47, 104]
click at [591, 305] on icon at bounding box center [770, 308] width 411 height 62
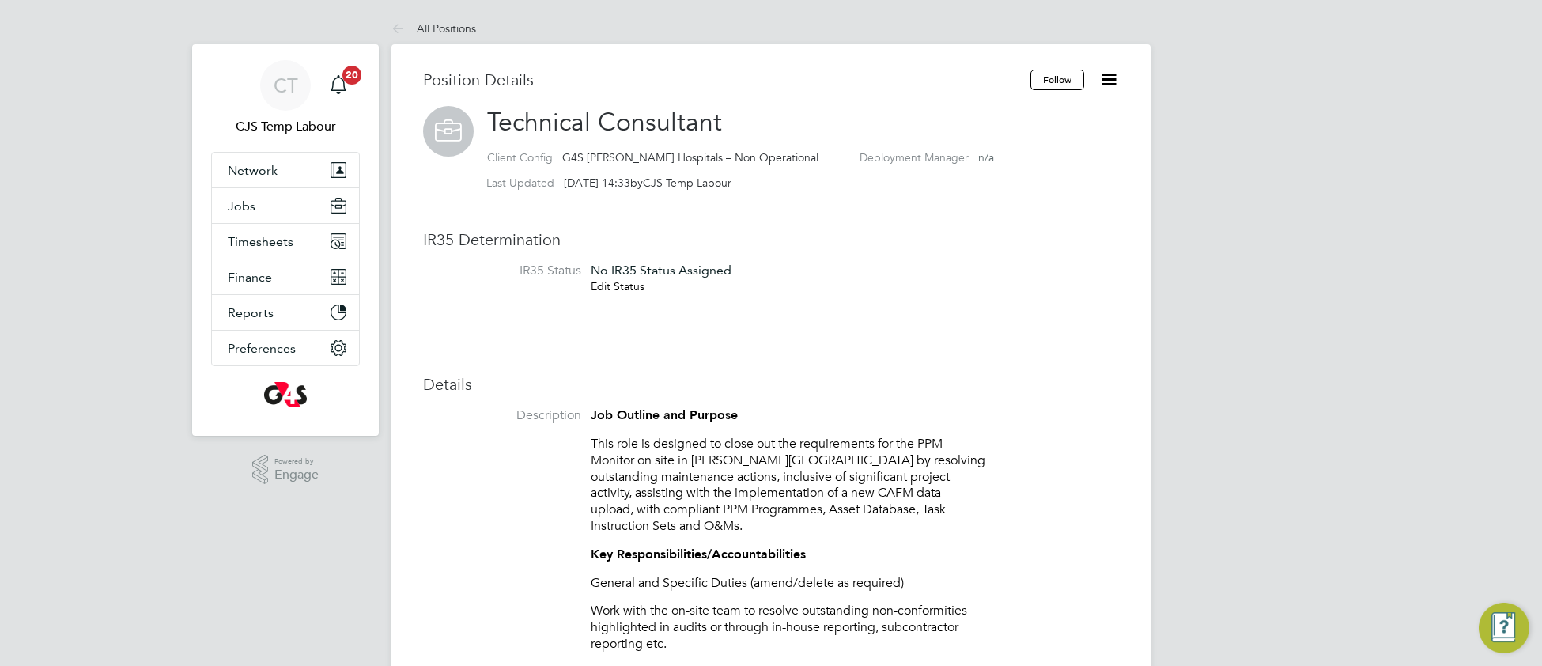
click at [634, 293] on link "Edit Status" at bounding box center [618, 286] width 54 height 14
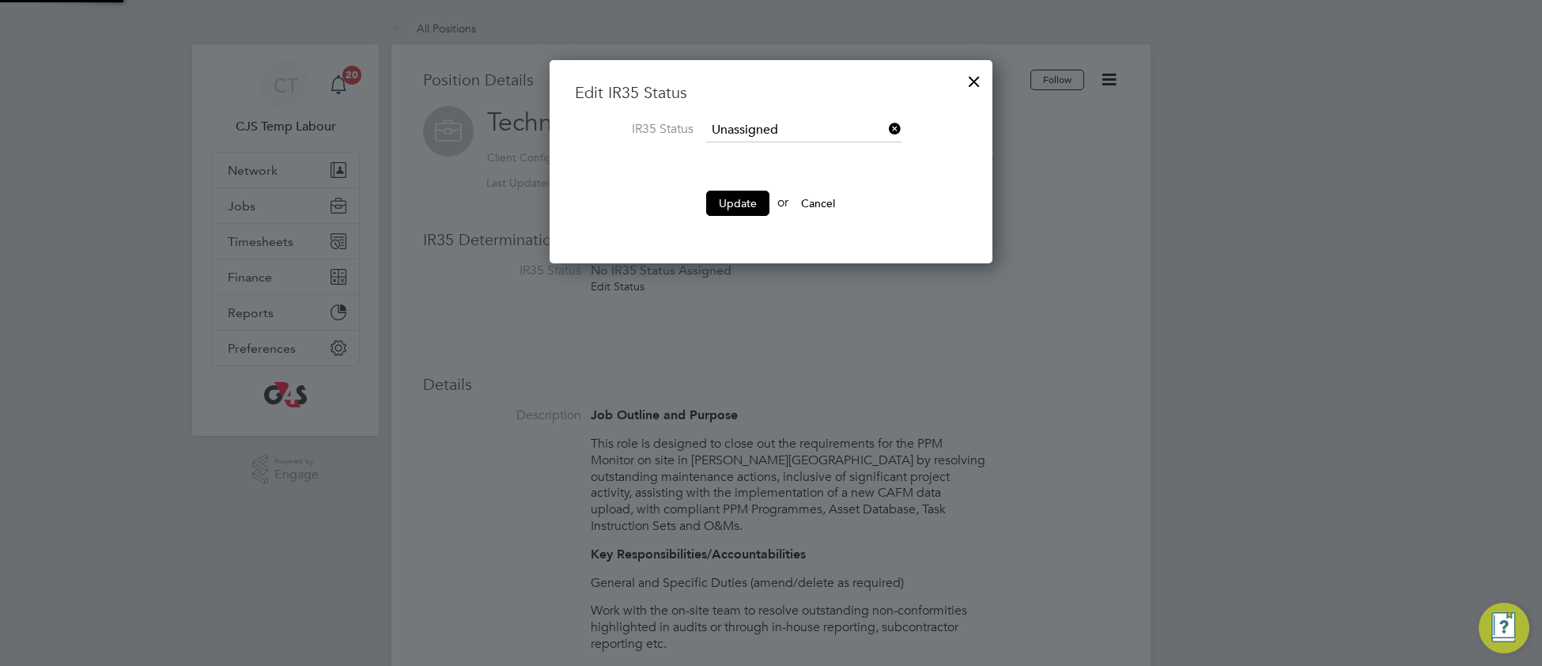
scroll to position [202, 443]
click at [754, 128] on input at bounding box center [803, 131] width 195 height 24
click at [765, 193] on li "Inside IR35" at bounding box center [803, 193] width 197 height 21
type input "Inside IR35"
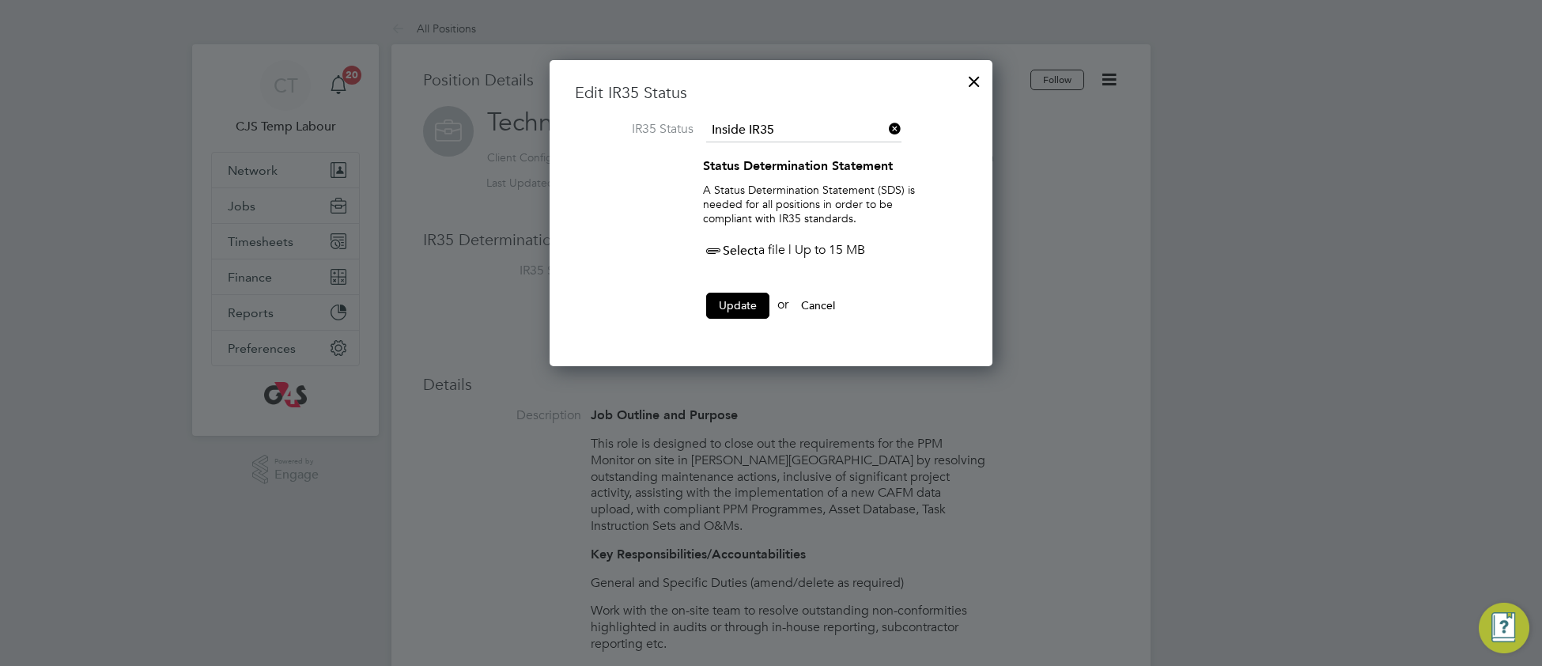
scroll to position [309, 443]
click at [712, 253] on icon at bounding box center [713, 251] width 20 height 20
click at [983, 81] on div at bounding box center [974, 77] width 28 height 28
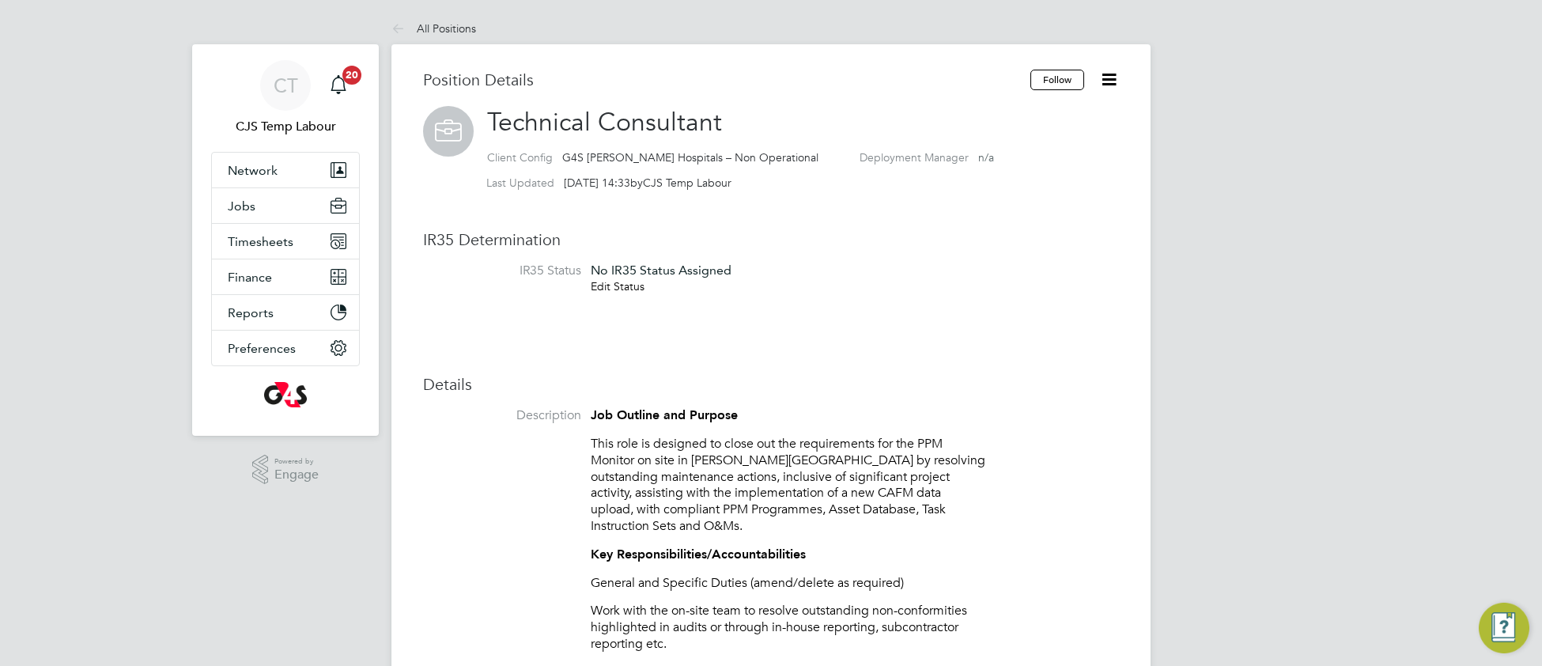
click at [627, 285] on link "Edit Status" at bounding box center [618, 286] width 54 height 14
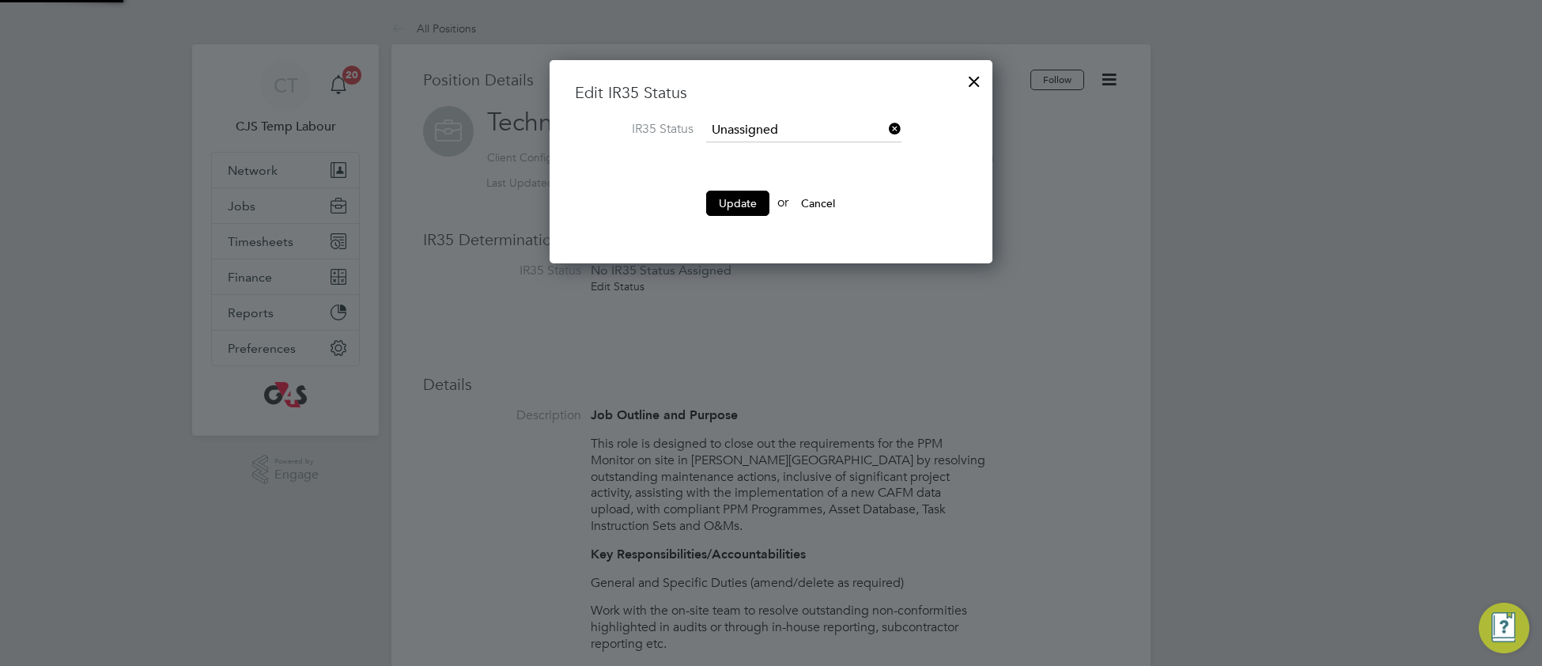
scroll to position [202, 443]
click at [776, 123] on input at bounding box center [803, 131] width 195 height 24
click at [763, 191] on li "Inside IR35" at bounding box center [803, 193] width 197 height 21
type input "Inside IR35"
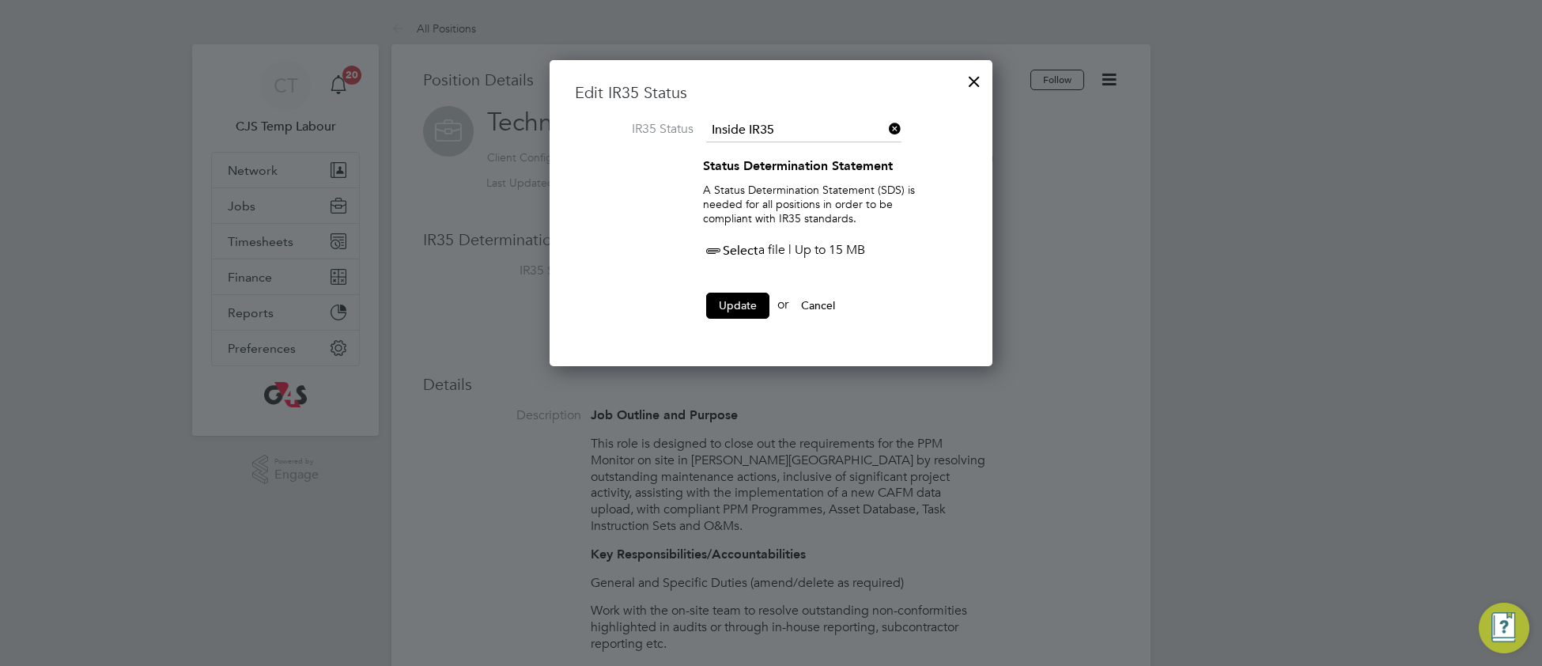
click at [753, 250] on span "Select" at bounding box center [730, 251] width 55 height 16
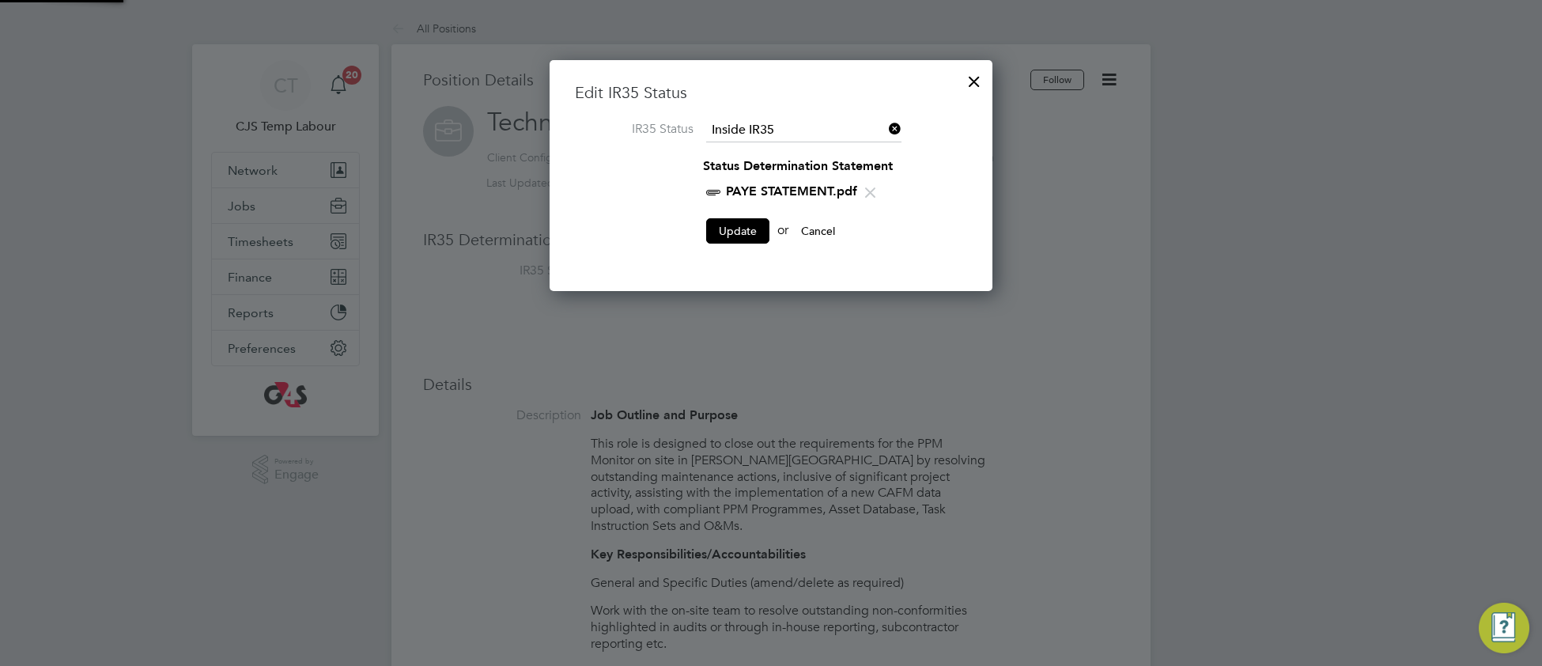
scroll to position [233, 443]
click at [727, 225] on button "Update" at bounding box center [737, 230] width 63 height 25
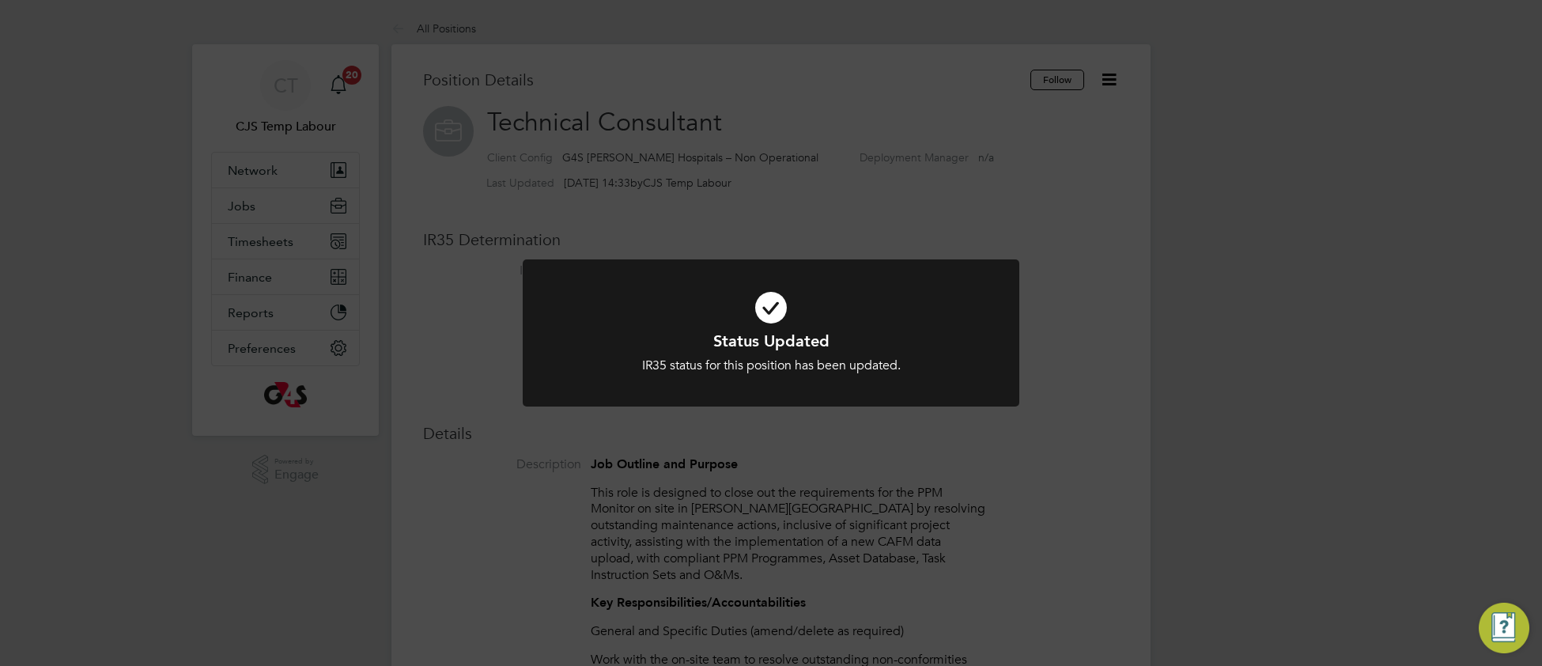
click at [617, 341] on h1 "Status Updated" at bounding box center [770, 340] width 411 height 21
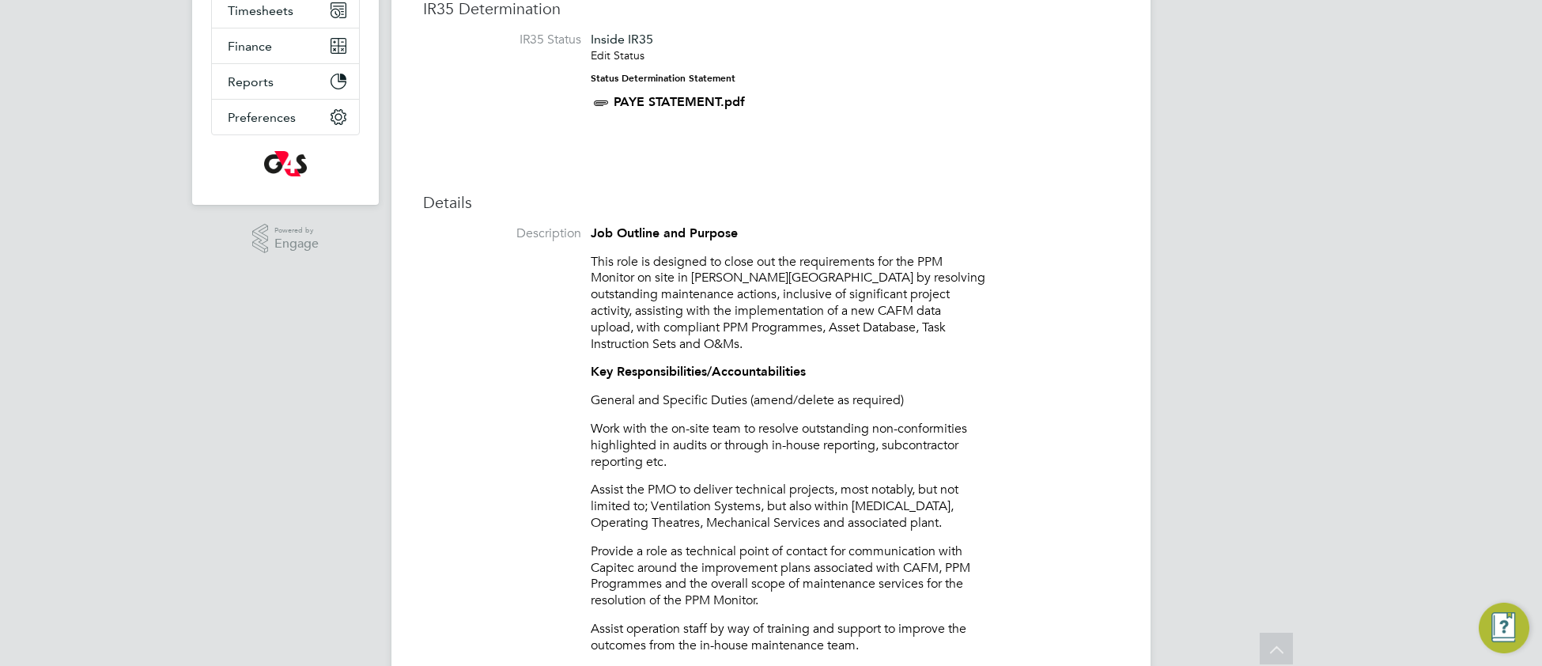
scroll to position [0, 0]
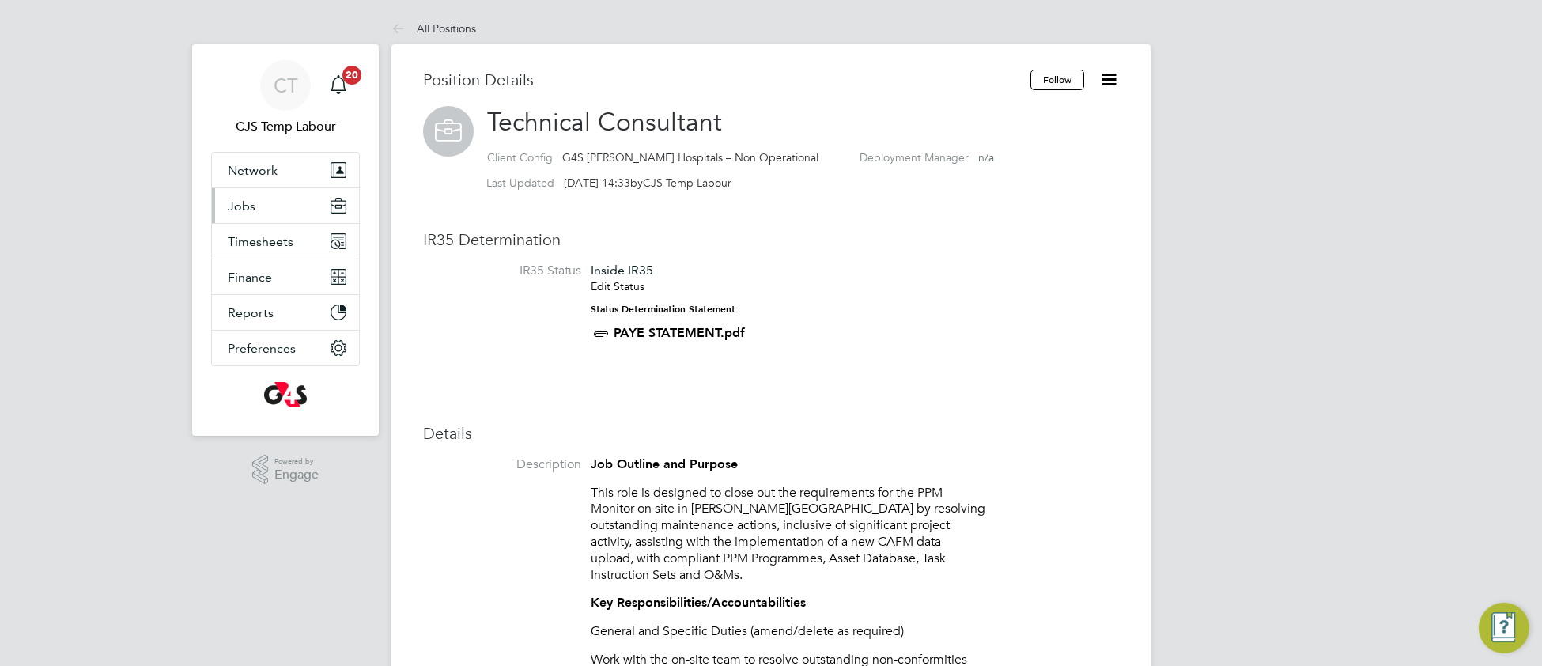
click at [251, 207] on span "Jobs" at bounding box center [242, 205] width 28 height 15
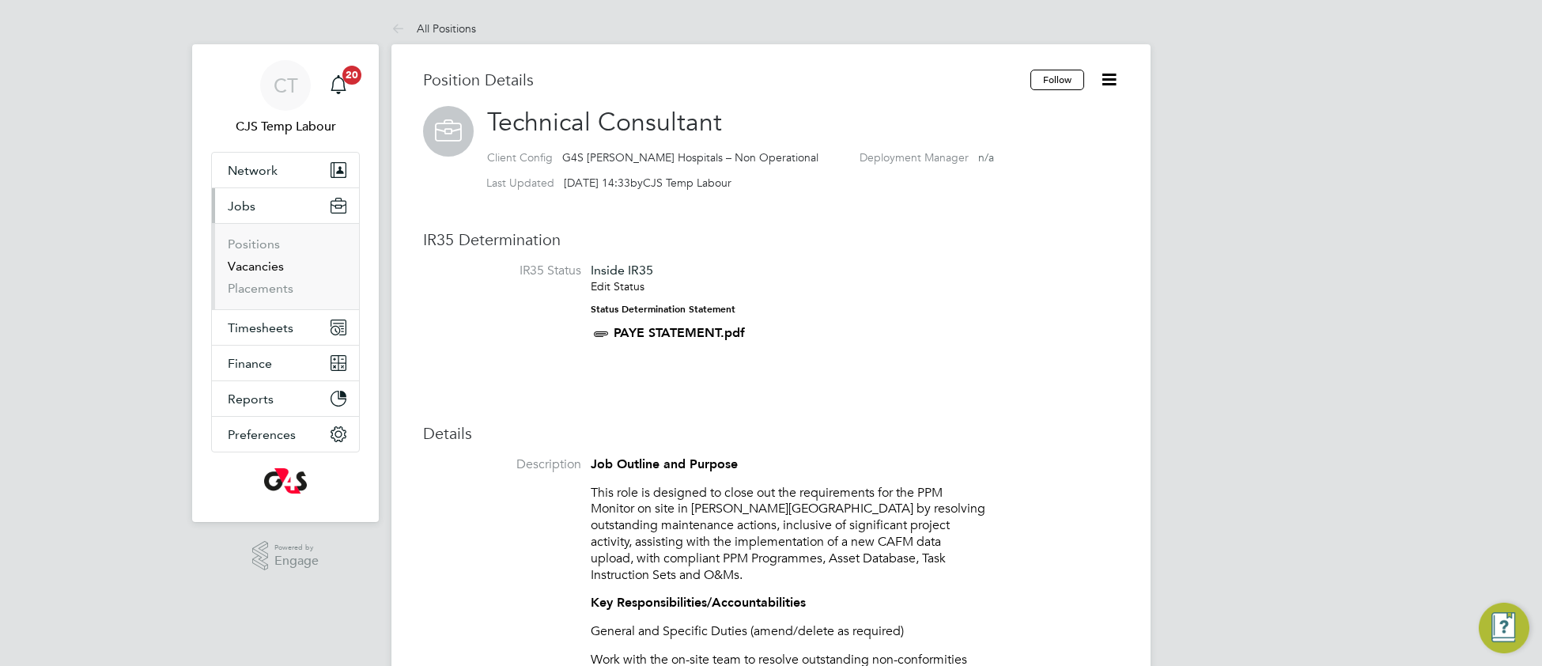
click at [259, 266] on link "Vacancies" at bounding box center [256, 266] width 56 height 15
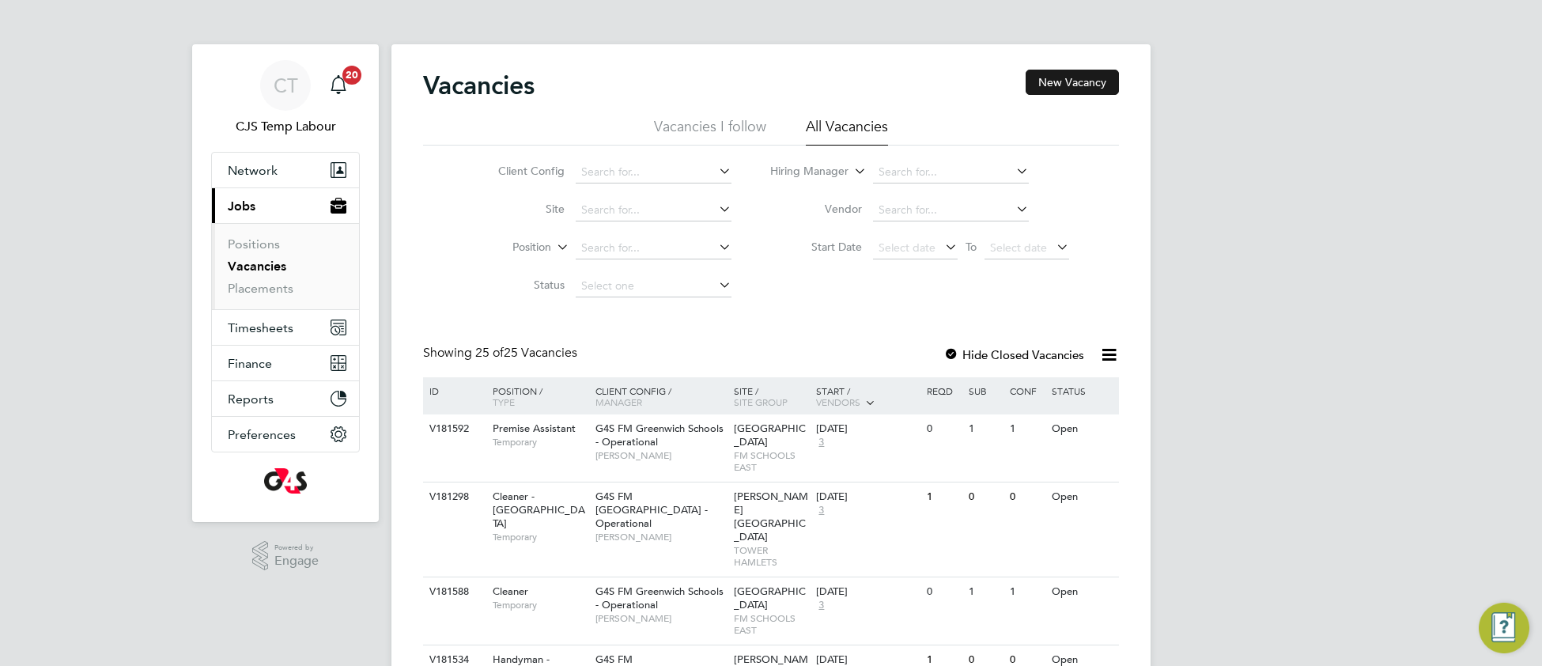
click at [1073, 89] on button "New Vacancy" at bounding box center [1071, 82] width 93 height 25
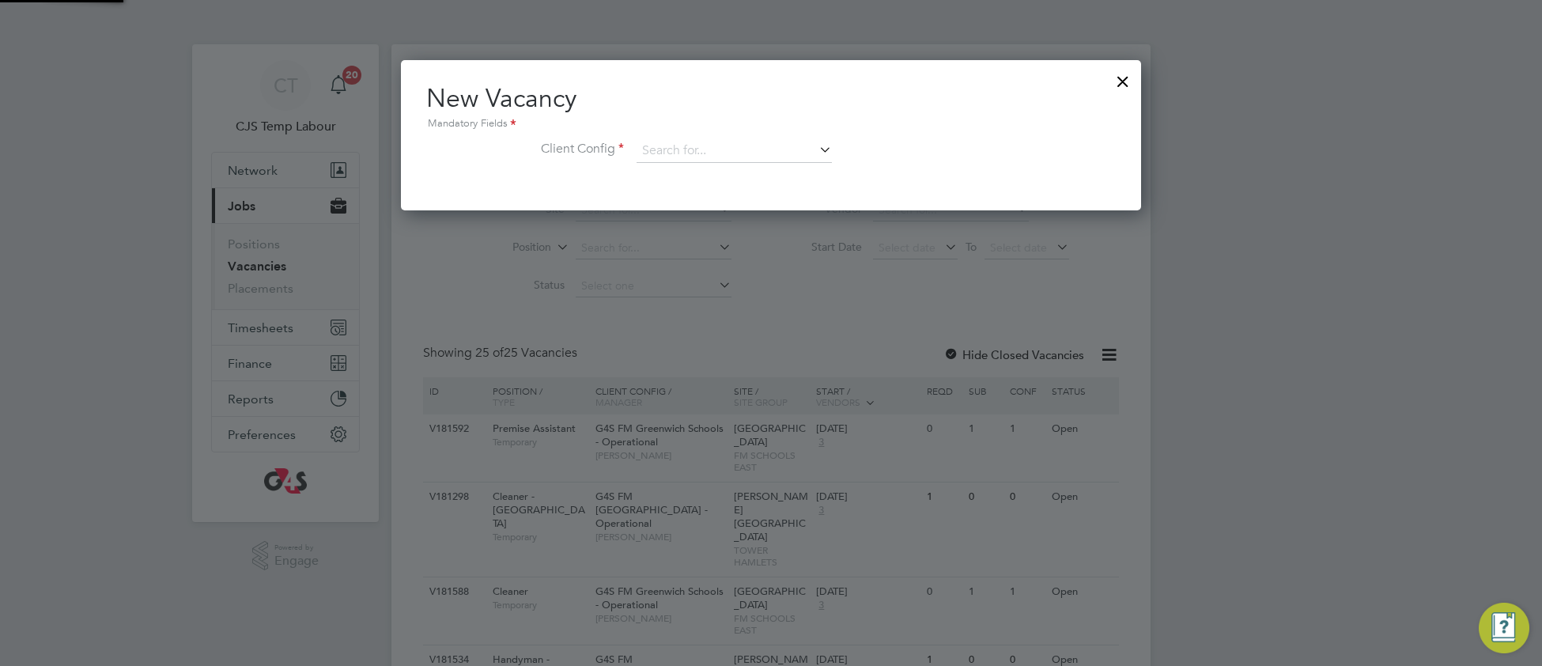
scroll to position [149, 741]
click at [721, 136] on div "New Vacancy Mandatory Fields Client Config" at bounding box center [770, 130] width 689 height 96
click at [719, 139] on input at bounding box center [733, 151] width 195 height 24
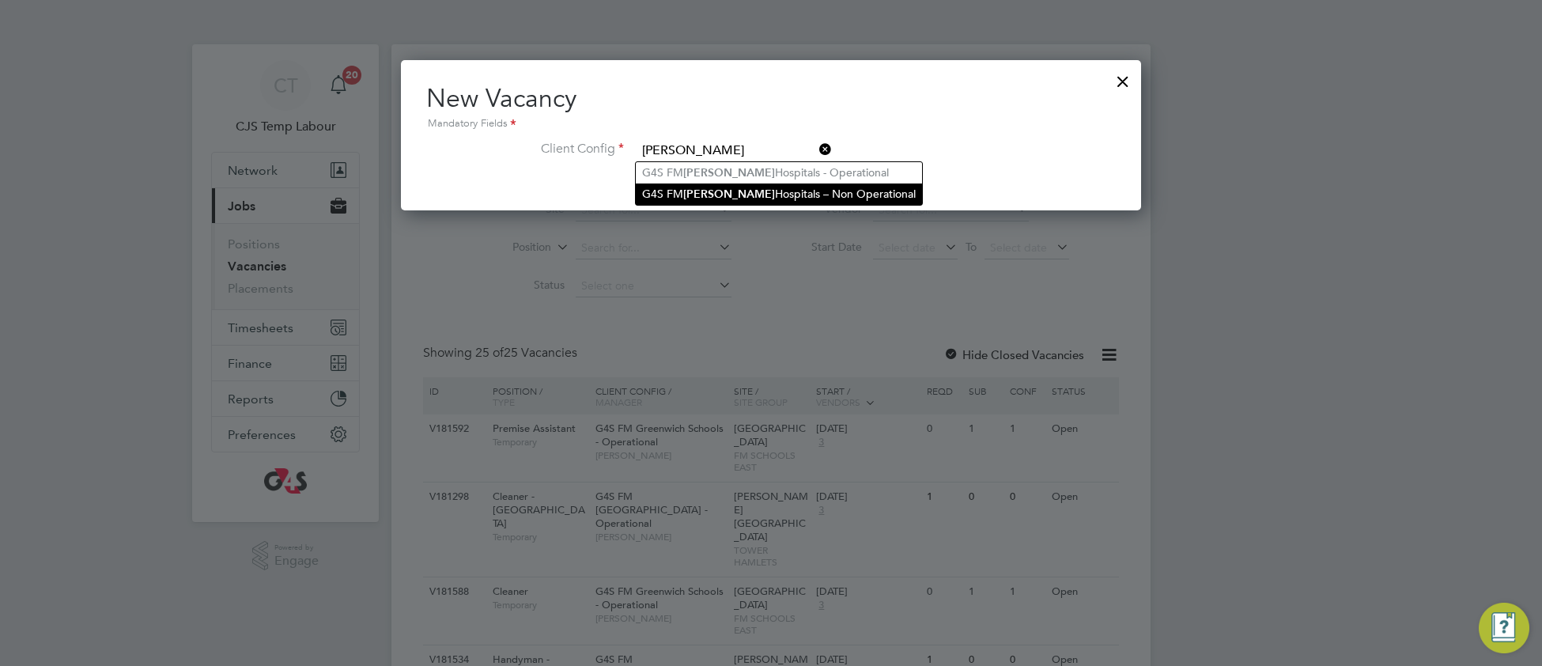
click at [730, 187] on li "G4S FM Churchill Hospitals – Non Operational" at bounding box center [779, 193] width 286 height 21
type input "G4S FM Churchill Hospitals – Non Operational"
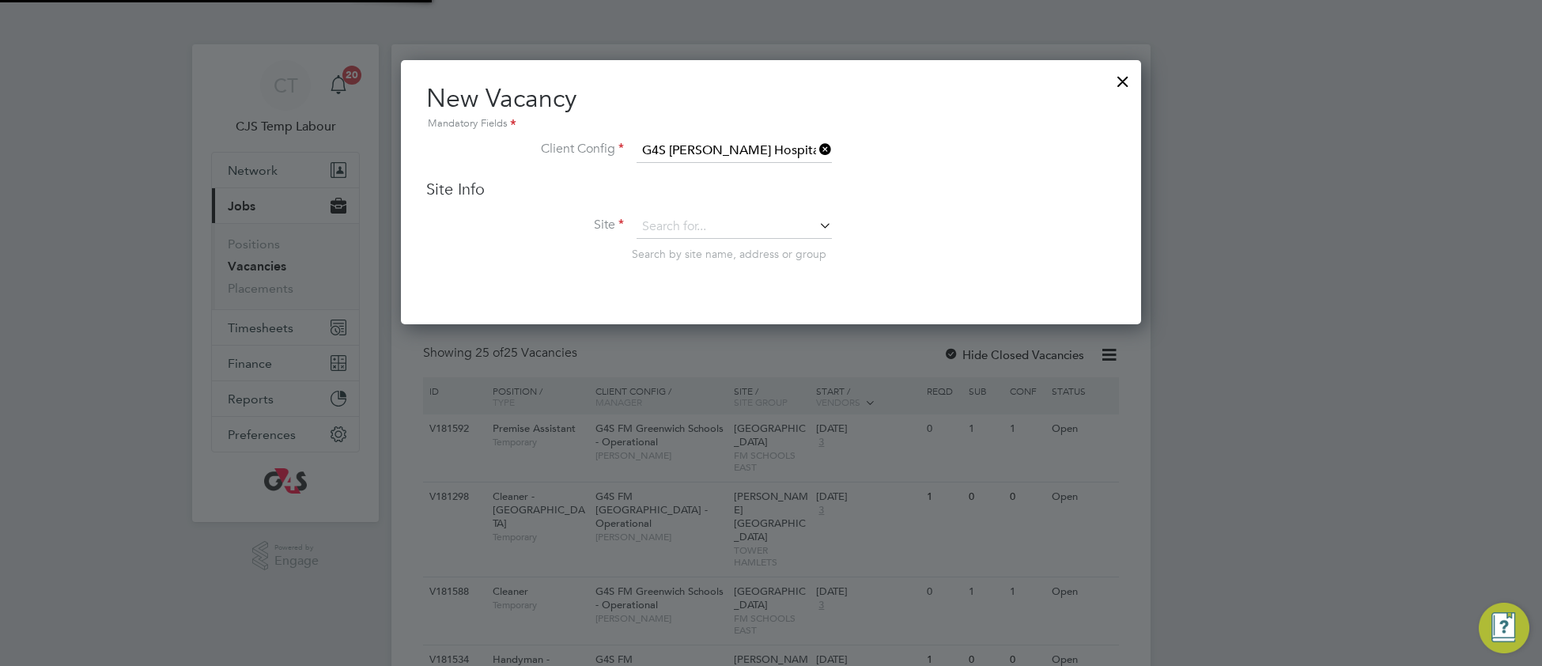
scroll to position [262, 741]
click at [715, 221] on input at bounding box center [733, 227] width 195 height 24
click at [718, 256] on li "Churchill Hospital" at bounding box center [744, 247] width 217 height 21
type input "Churchill Hospital"
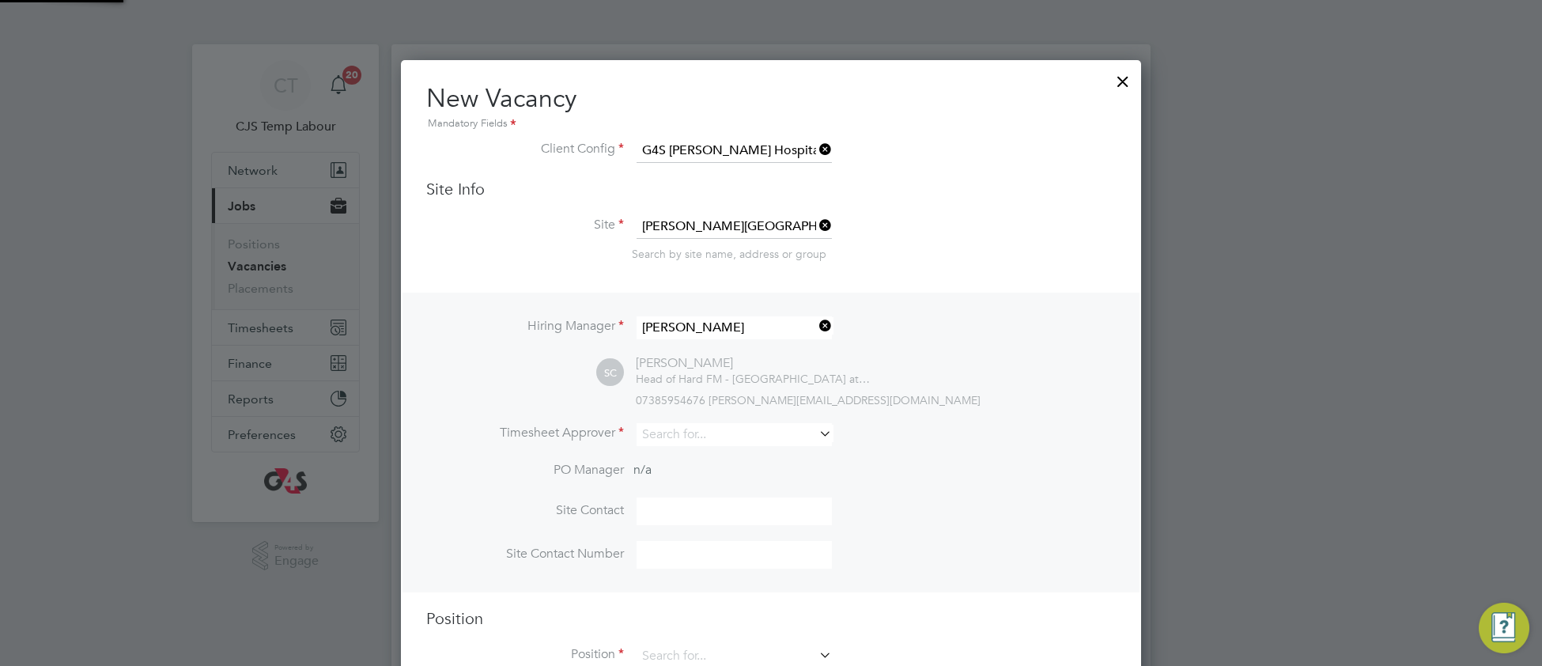
scroll to position [652, 741]
click at [680, 433] on input at bounding box center [733, 434] width 195 height 23
click at [673, 443] on li "Sam uel Clacker" at bounding box center [734, 453] width 197 height 21
type input "Samuel Clacker"
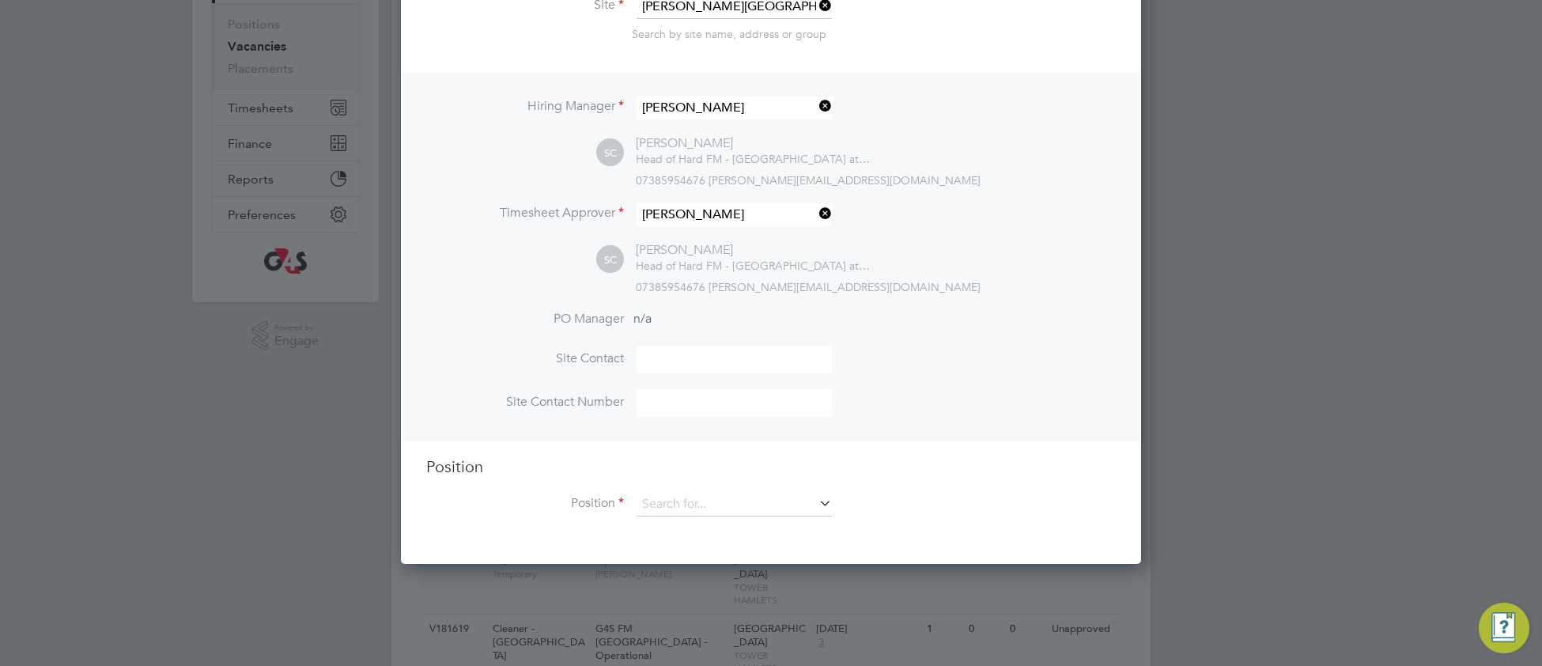
scroll to position [233, 0]
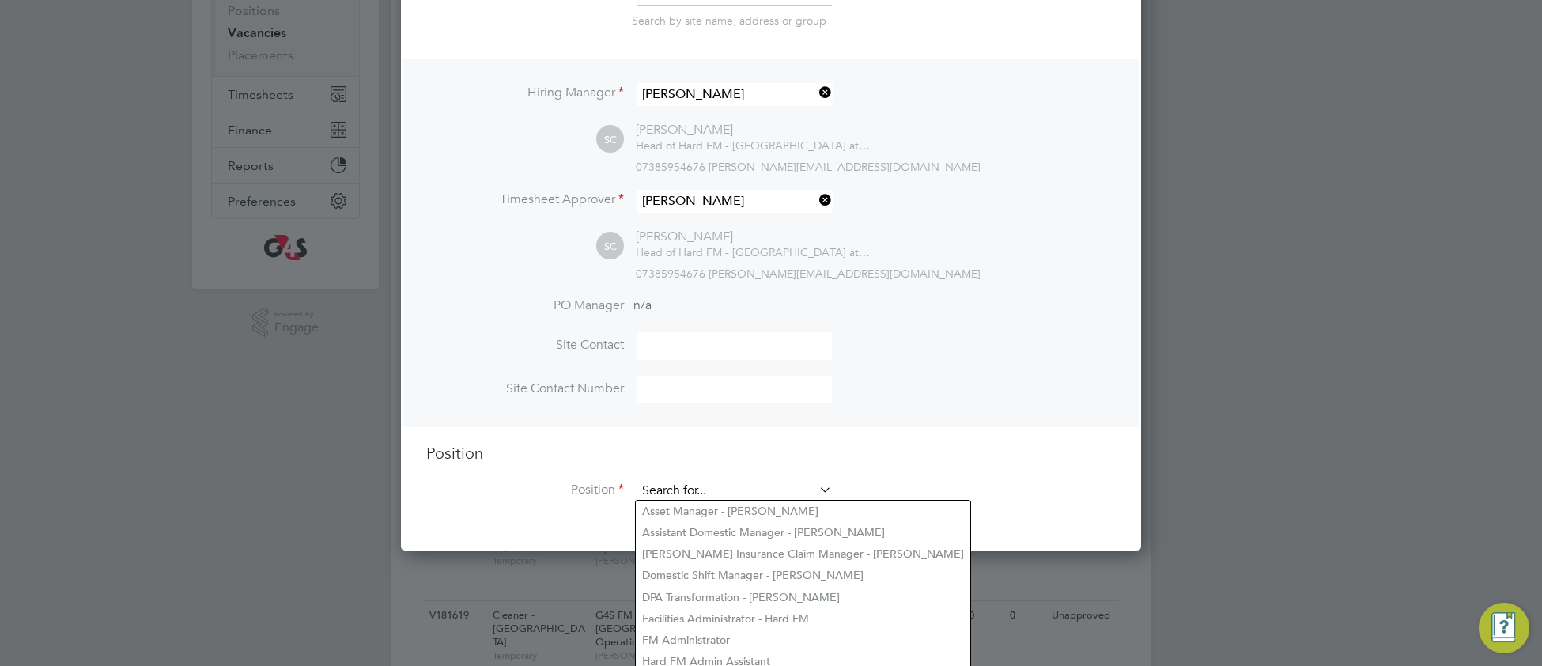
click at [666, 489] on input at bounding box center [733, 491] width 195 height 24
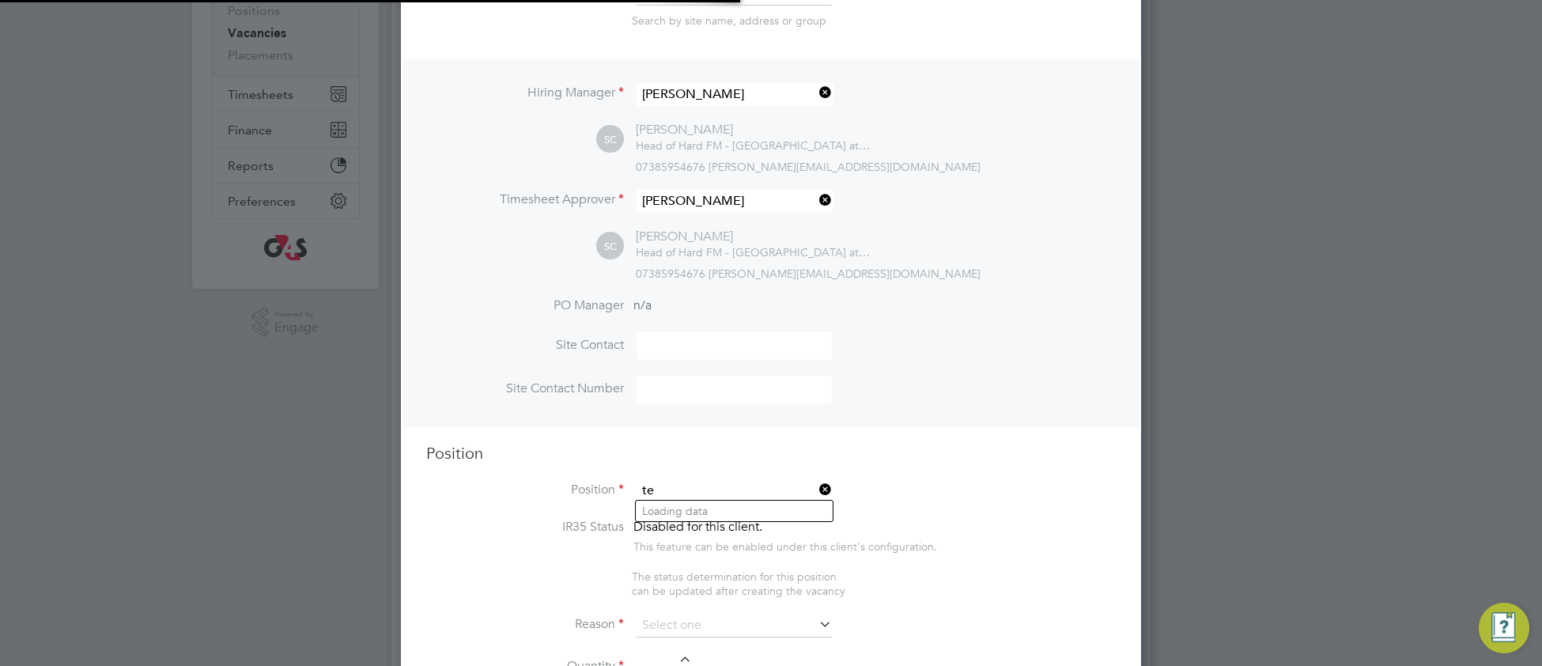
scroll to position [2561, 741]
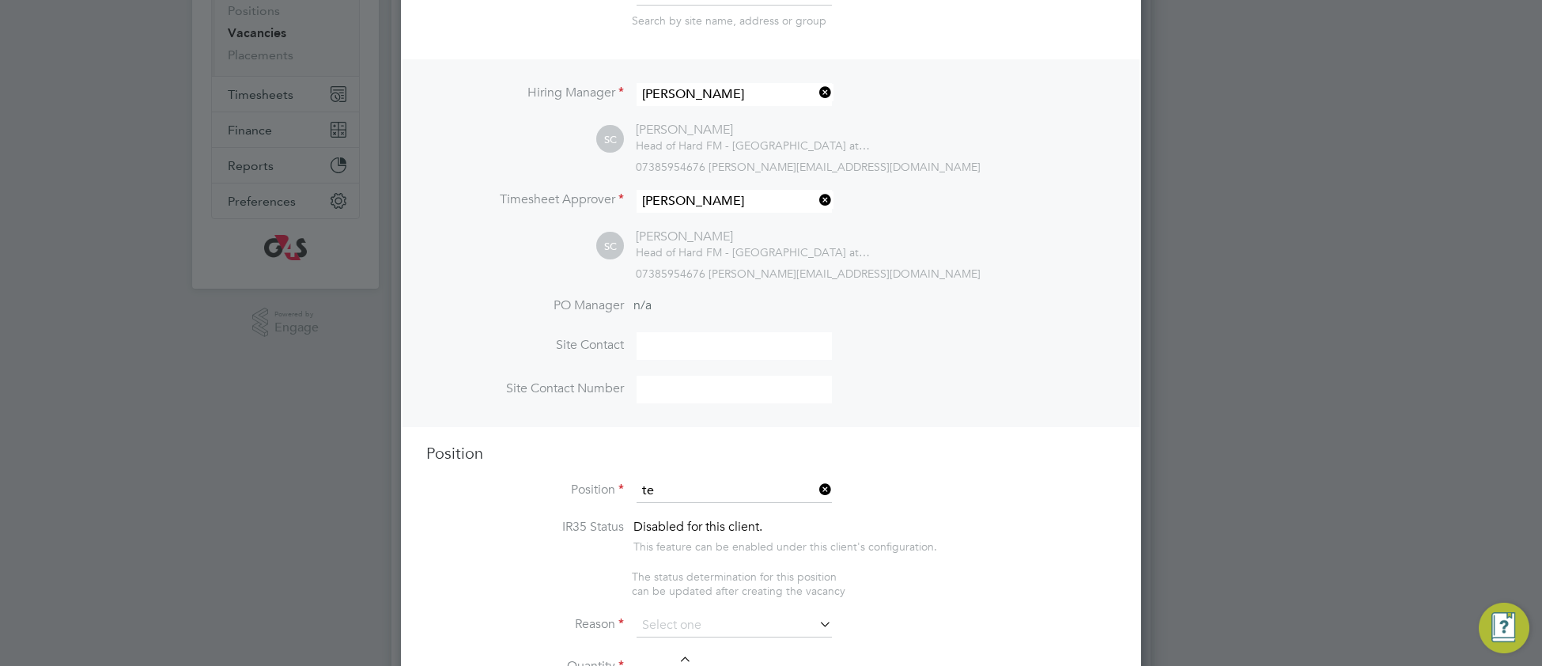
click at [650, 571] on b "Te" at bounding box center [647, 574] width 11 height 13
type input "Technical Consultant"
type textarea "**Job Outline and Purpose** This role is designed to close out the requirements…"
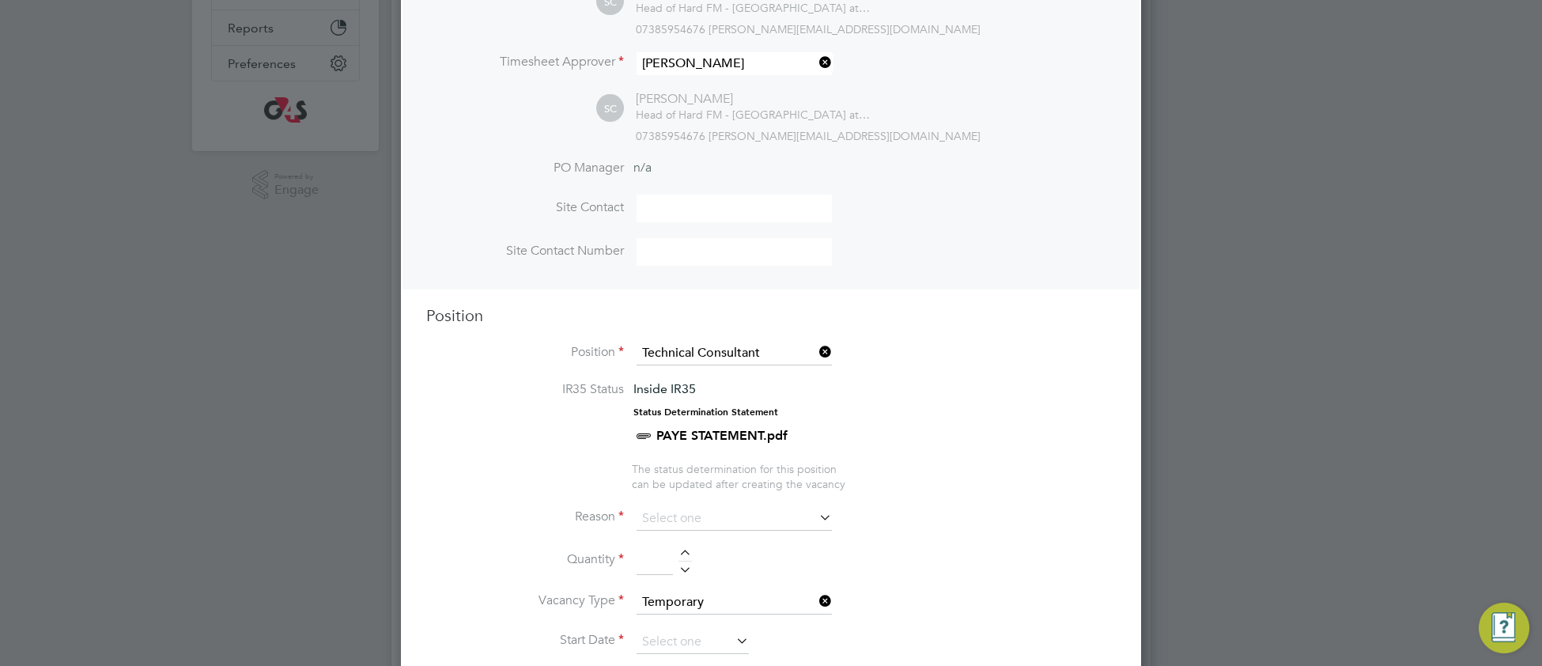
scroll to position [628, 0]
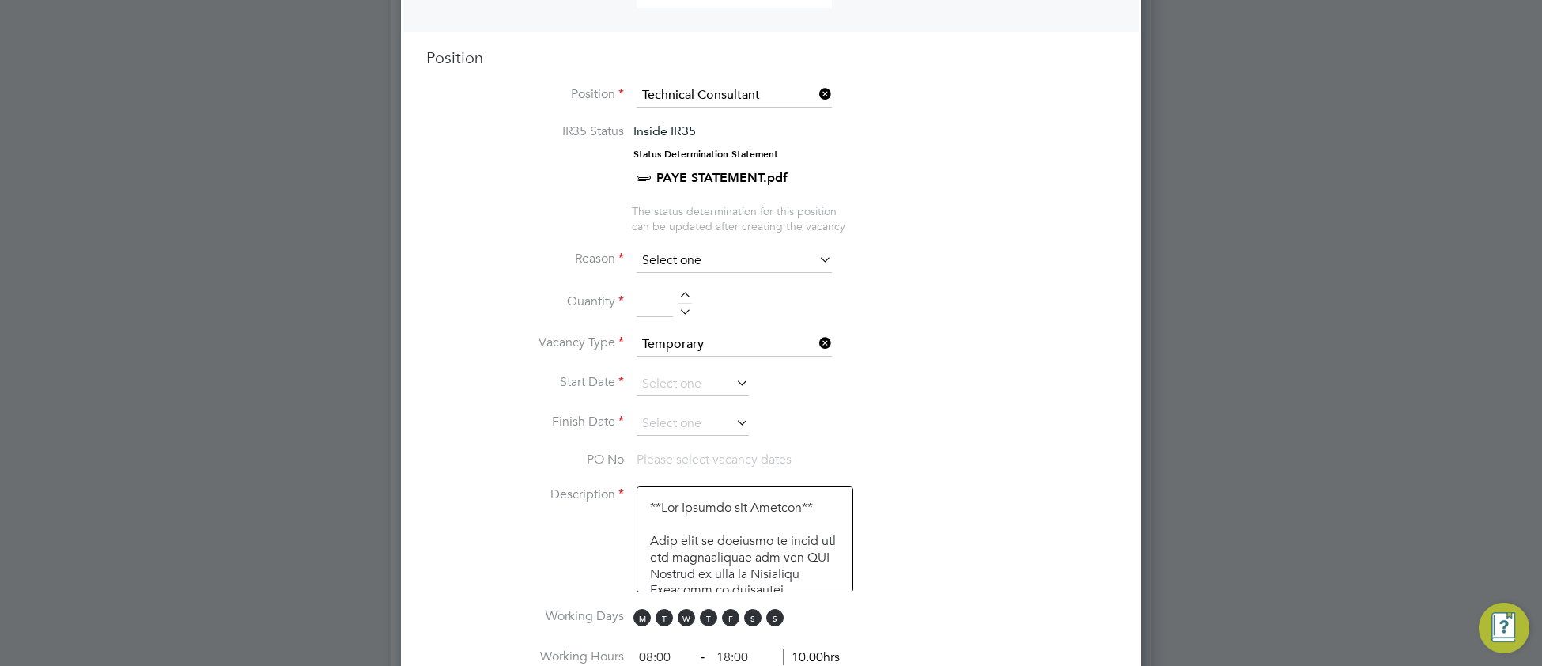
click at [672, 261] on input at bounding box center [733, 261] width 195 height 24
click at [685, 321] on li "Extra Work" at bounding box center [734, 322] width 197 height 21
type input "Extra Work"
click at [659, 300] on input at bounding box center [654, 303] width 36 height 28
type input "1"
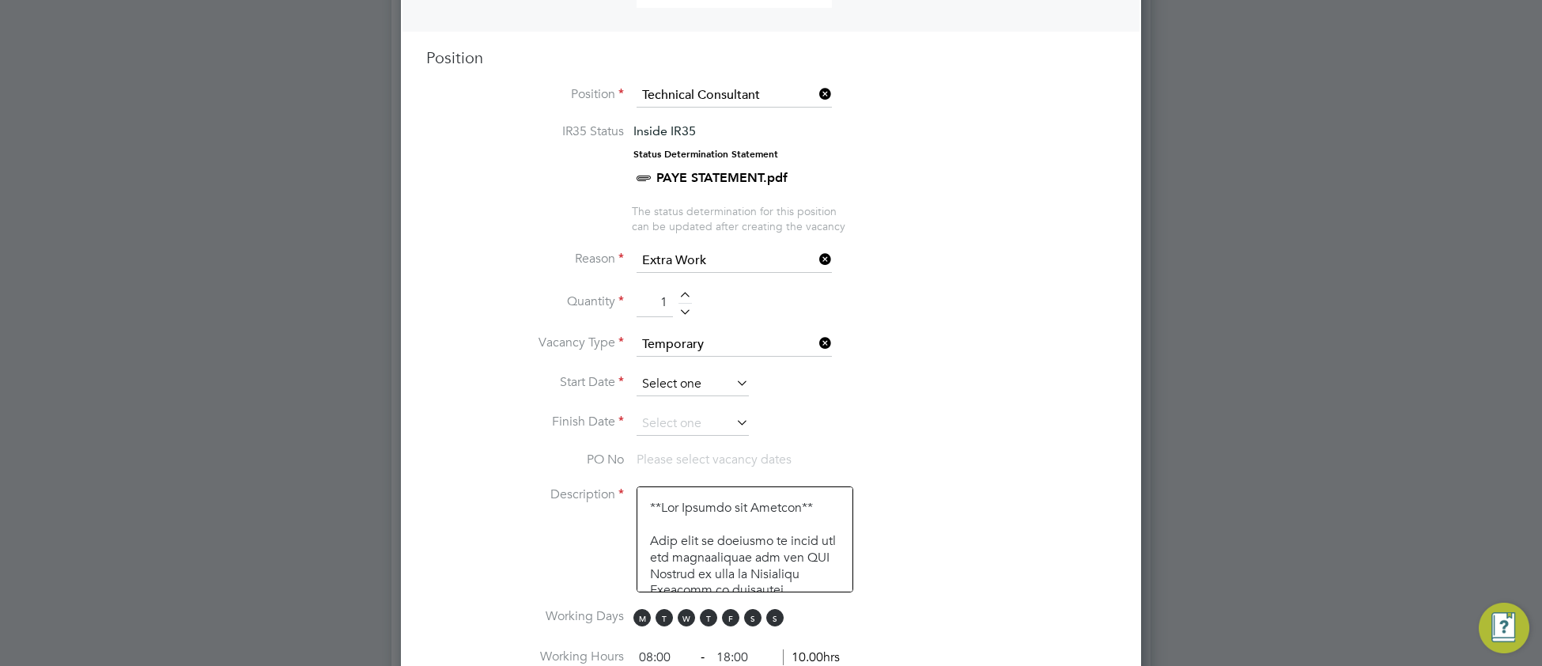
scroll to position [447, 0]
click at [663, 389] on input at bounding box center [692, 384] width 112 height 24
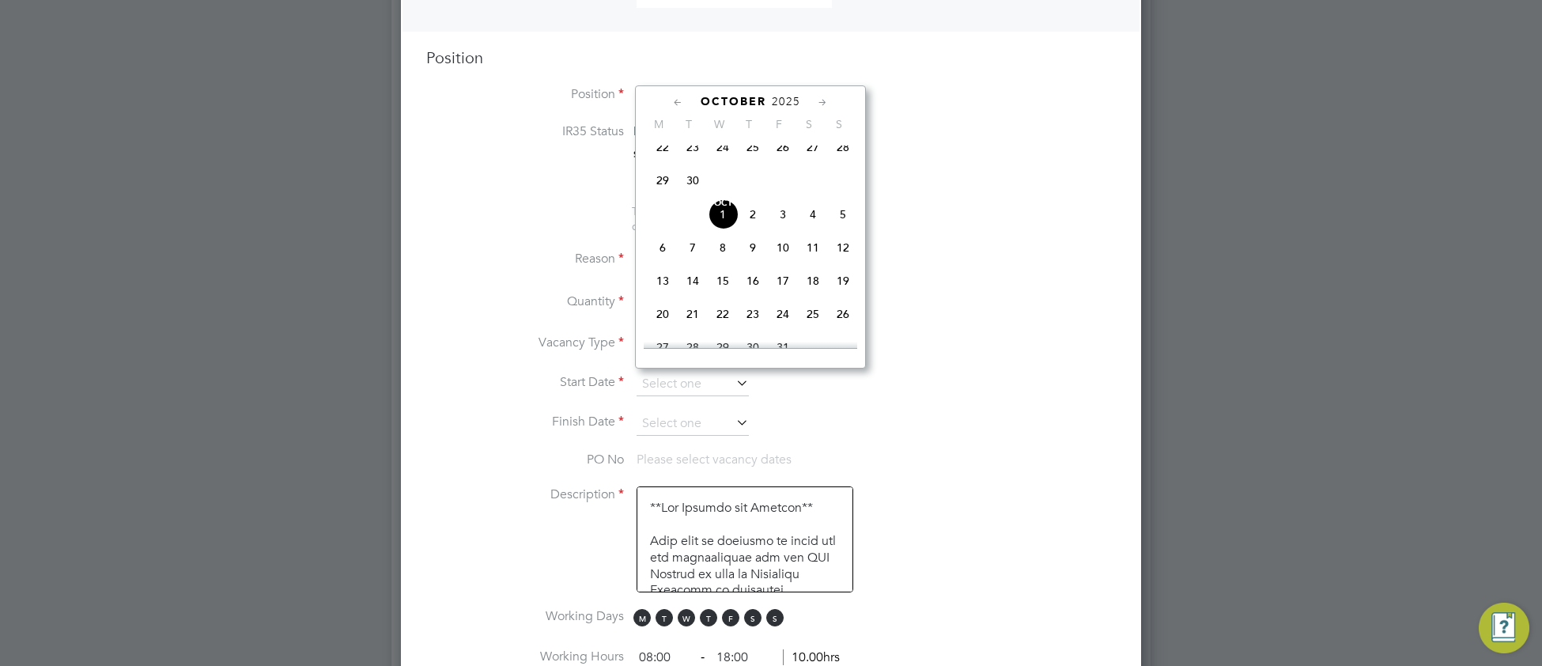
click at [665, 262] on span "6" at bounding box center [662, 247] width 30 height 30
type input "06 Oct 2025"
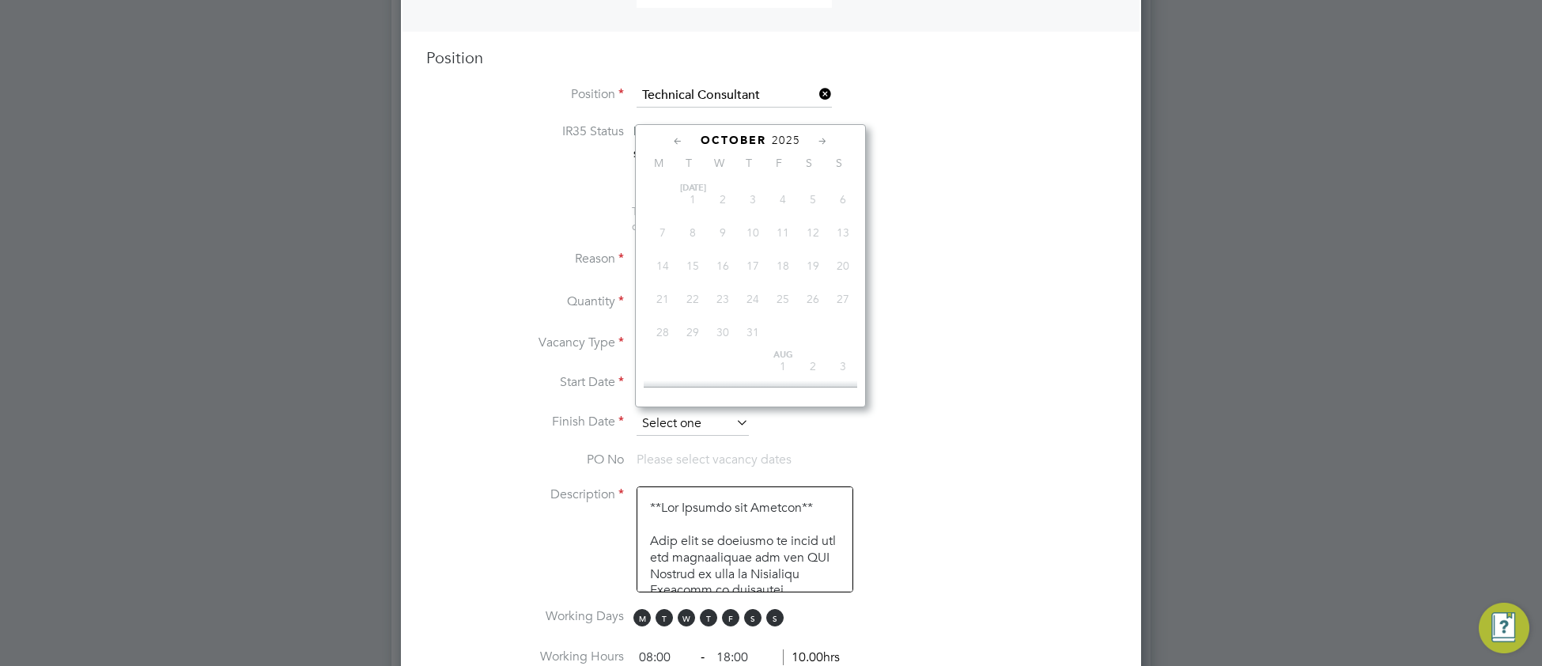
click at [688, 425] on input at bounding box center [692, 424] width 112 height 24
click at [788, 265] on span "27" at bounding box center [783, 250] width 30 height 30
type input "27 Mar 2026"
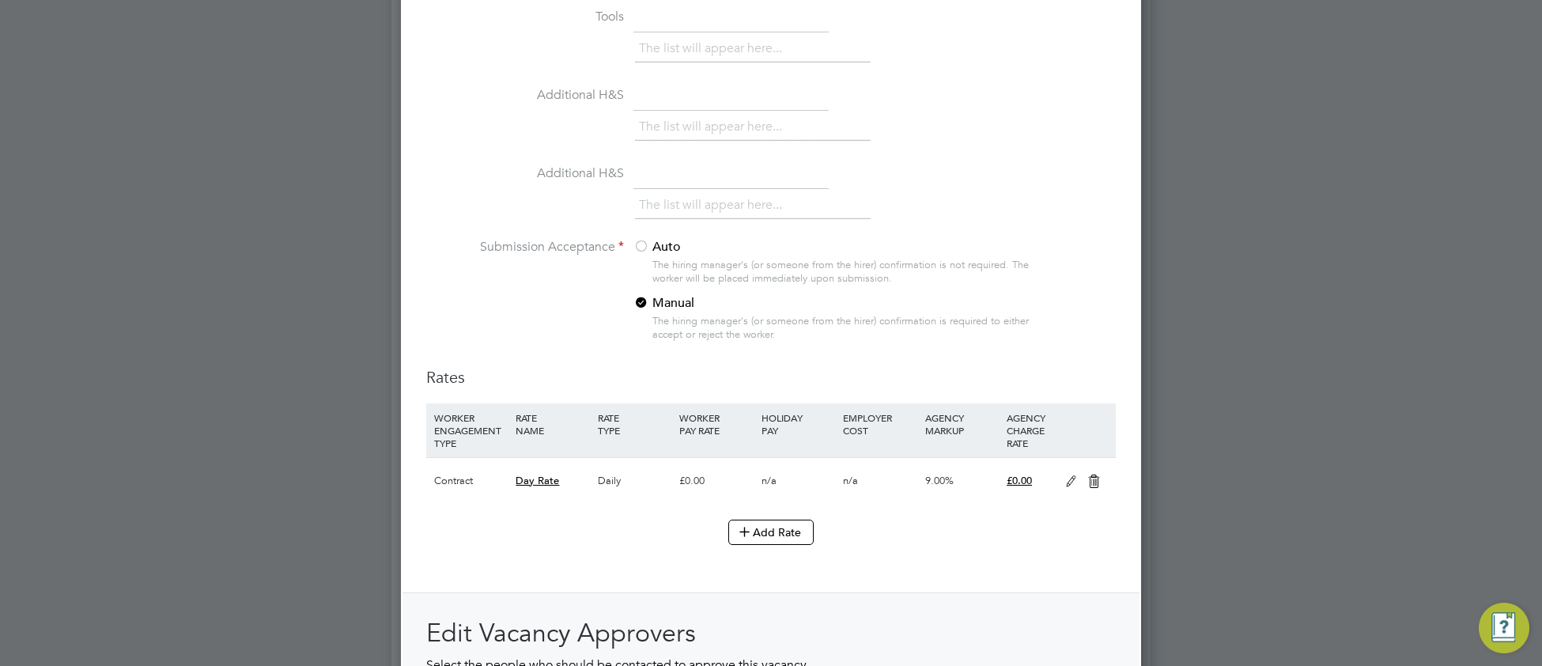
scroll to position [1510, 0]
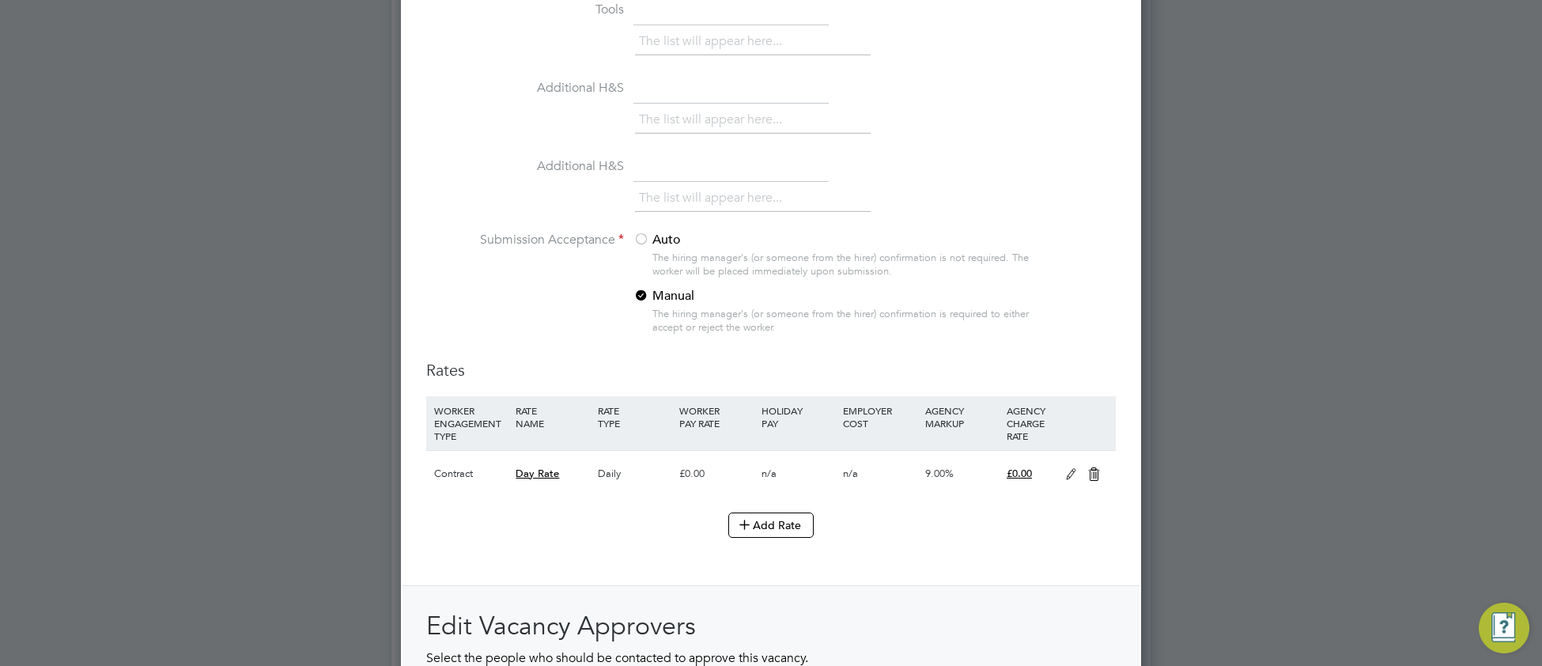
click at [1067, 478] on icon at bounding box center [1071, 474] width 20 height 13
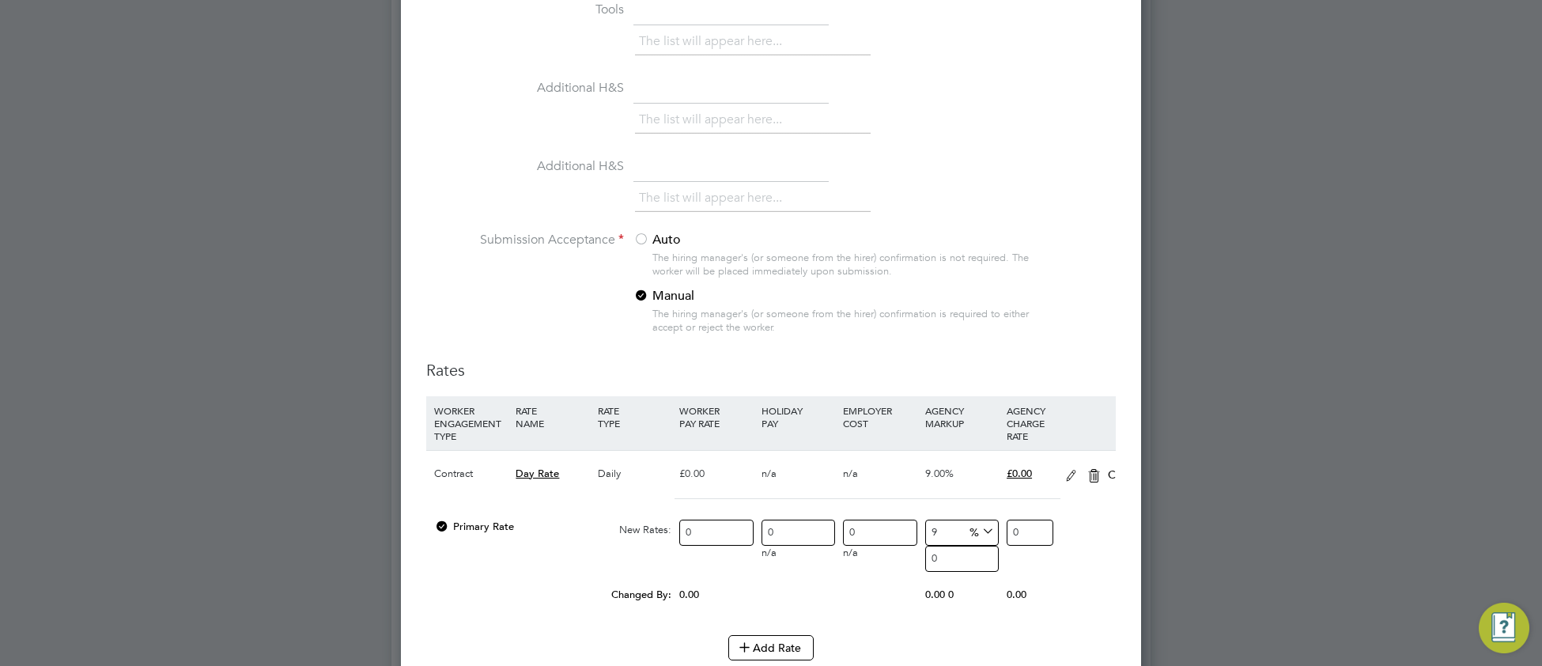
scroll to position [2777, 741]
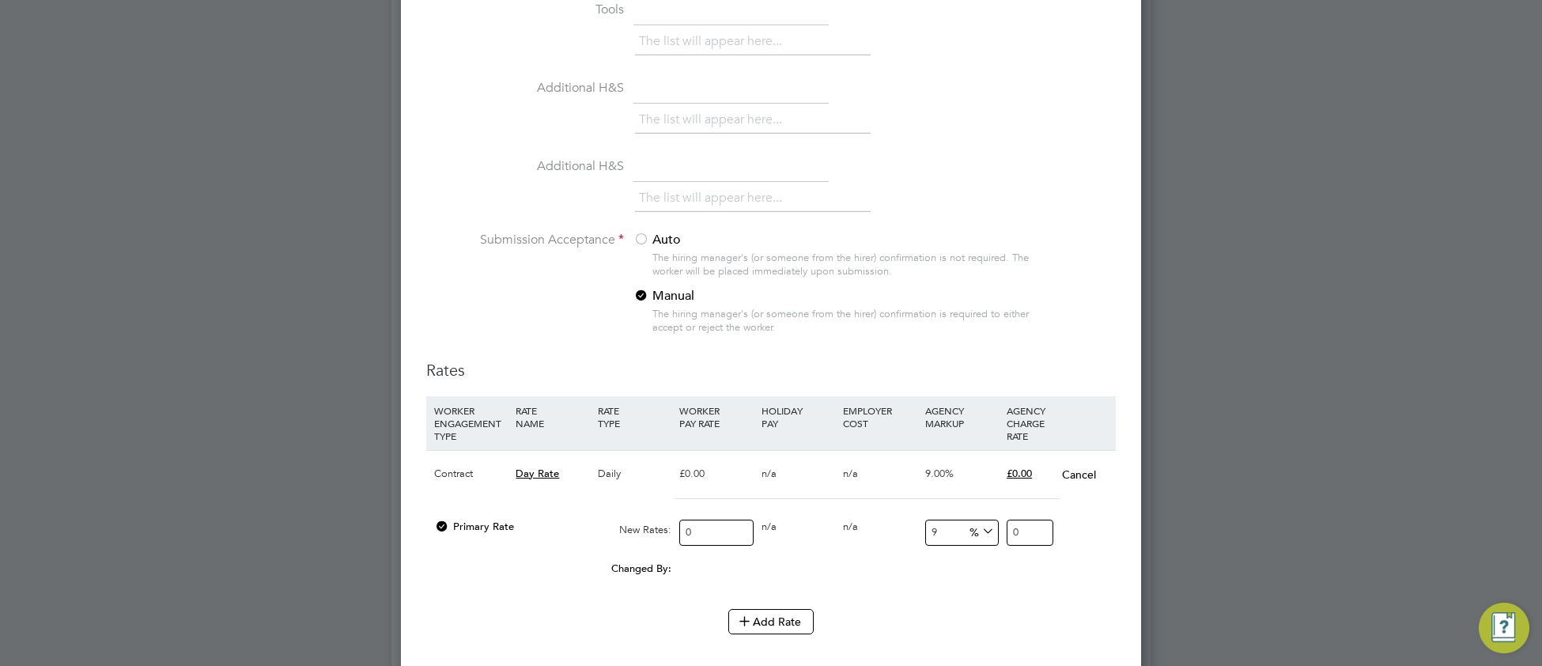
drag, startPoint x: 722, startPoint y: 530, endPoint x: 677, endPoint y: 530, distance: 44.3
click at [677, 530] on div "0" at bounding box center [715, 532] width 81 height 42
type input "5"
type input "5.45"
type input "50"
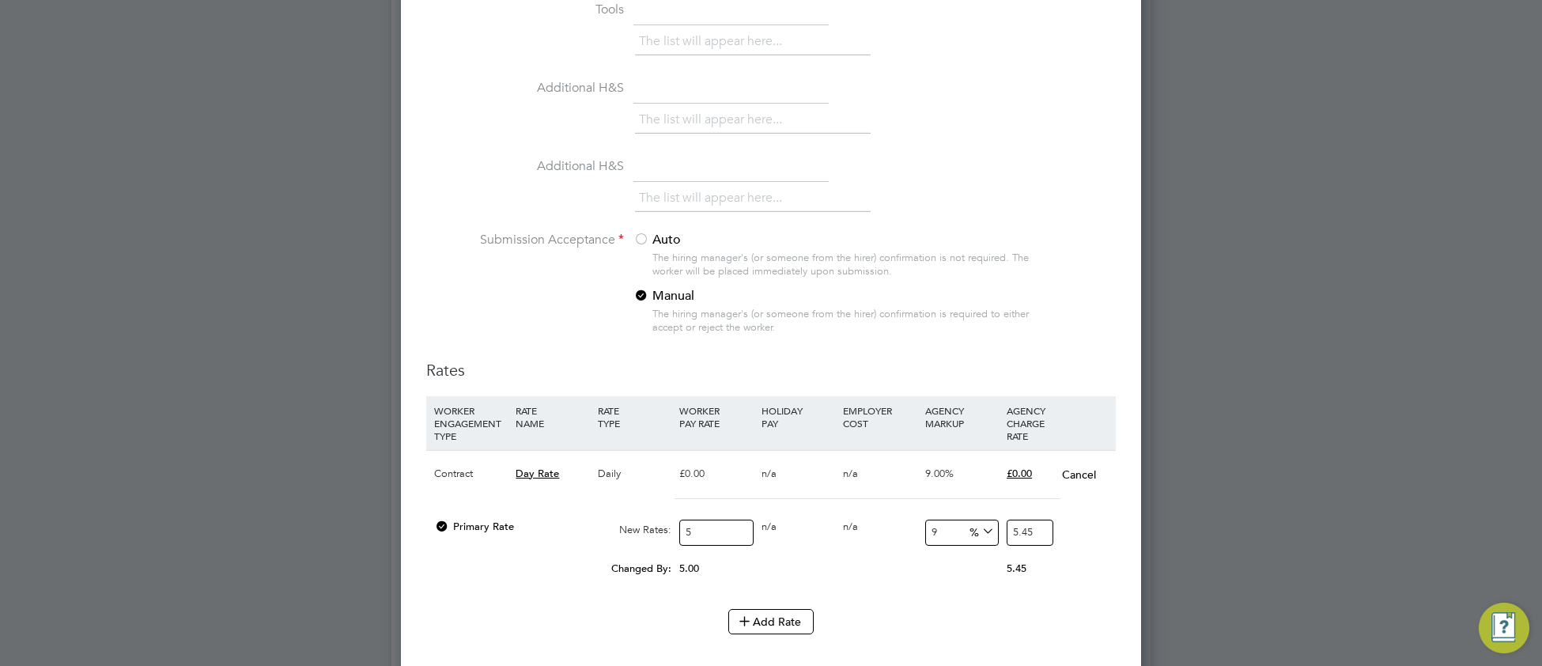
type input "54.5"
type input "500"
type input "545"
type input "500"
click at [949, 529] on input "9" at bounding box center [962, 532] width 74 height 26
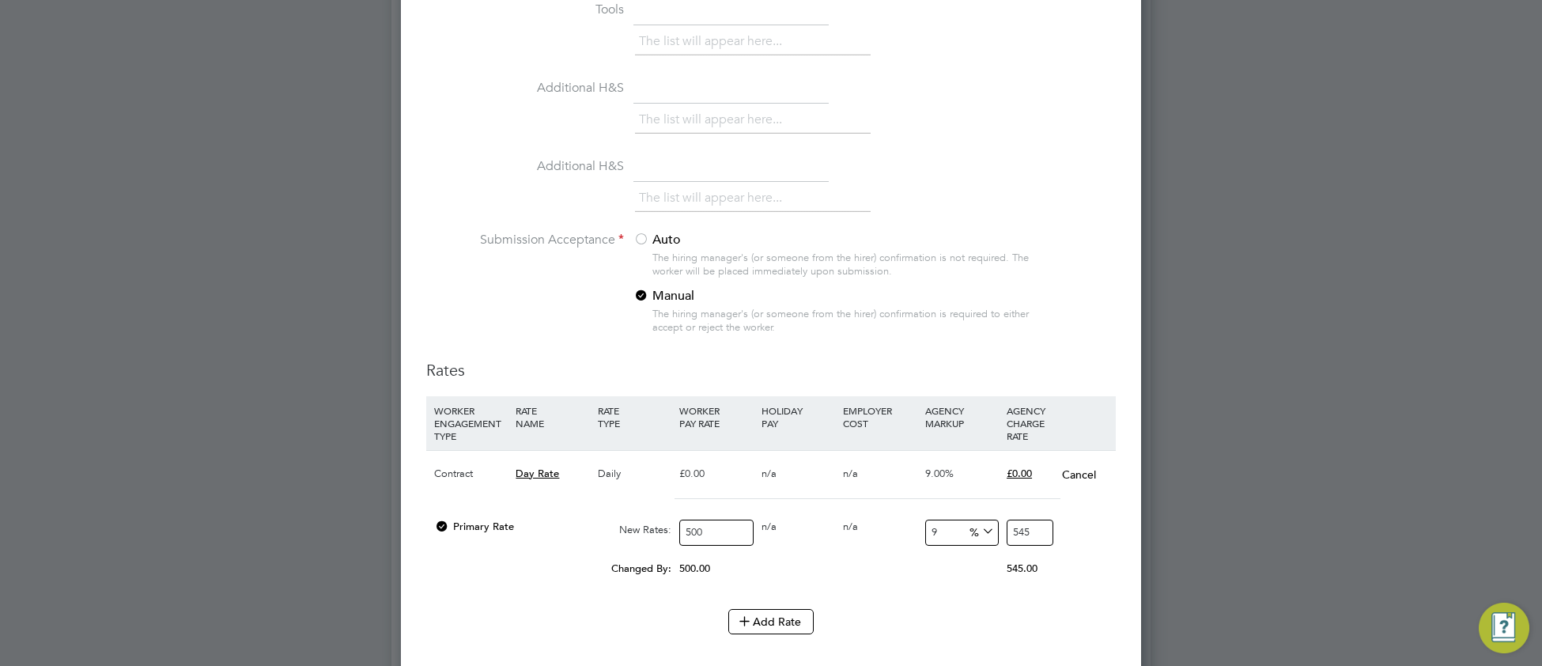
drag, startPoint x: 949, startPoint y: 529, endPoint x: 923, endPoint y: 538, distance: 27.8
click at [923, 538] on div "9 45 %" at bounding box center [961, 532] width 81 height 42
type input "1"
type input "505"
type input "16"
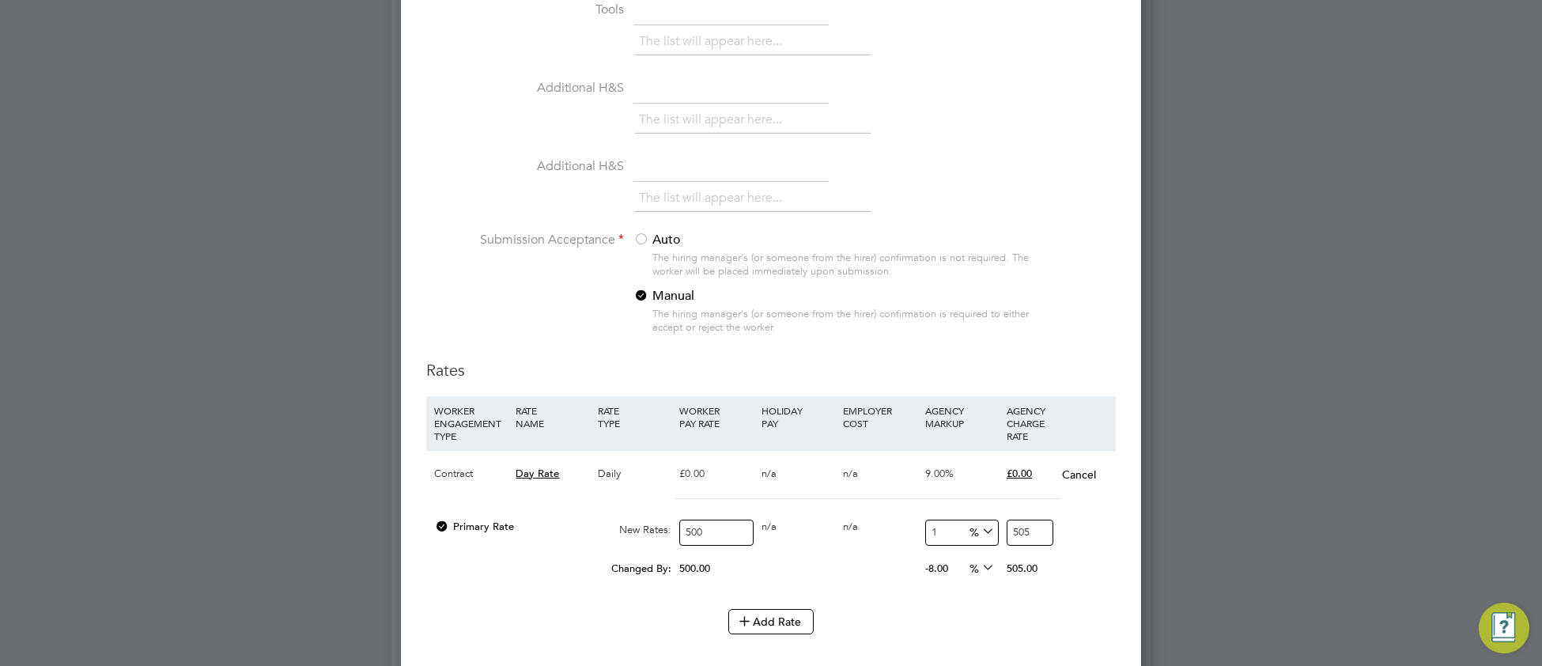
type input "580"
type input "16"
click at [968, 610] on div "Add Rate" at bounding box center [770, 621] width 689 height 25
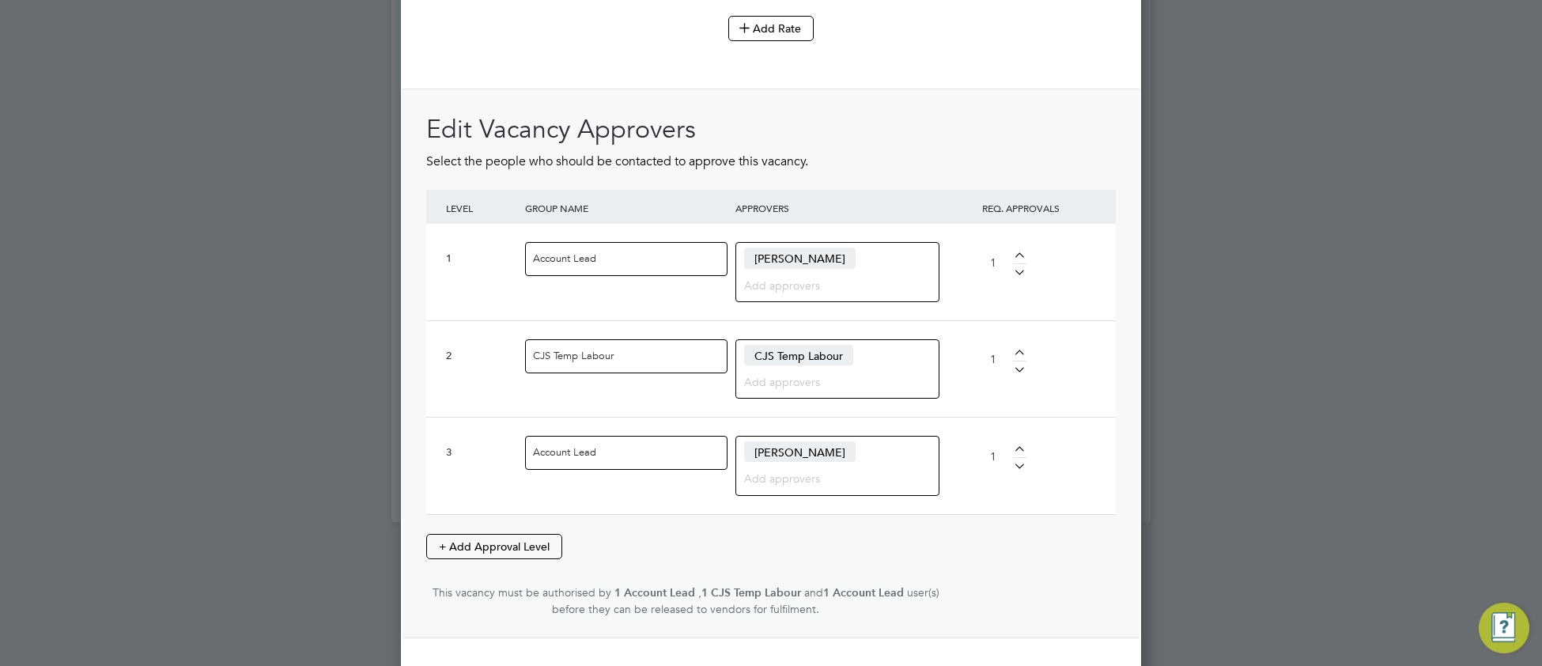
scroll to position [2171, 0]
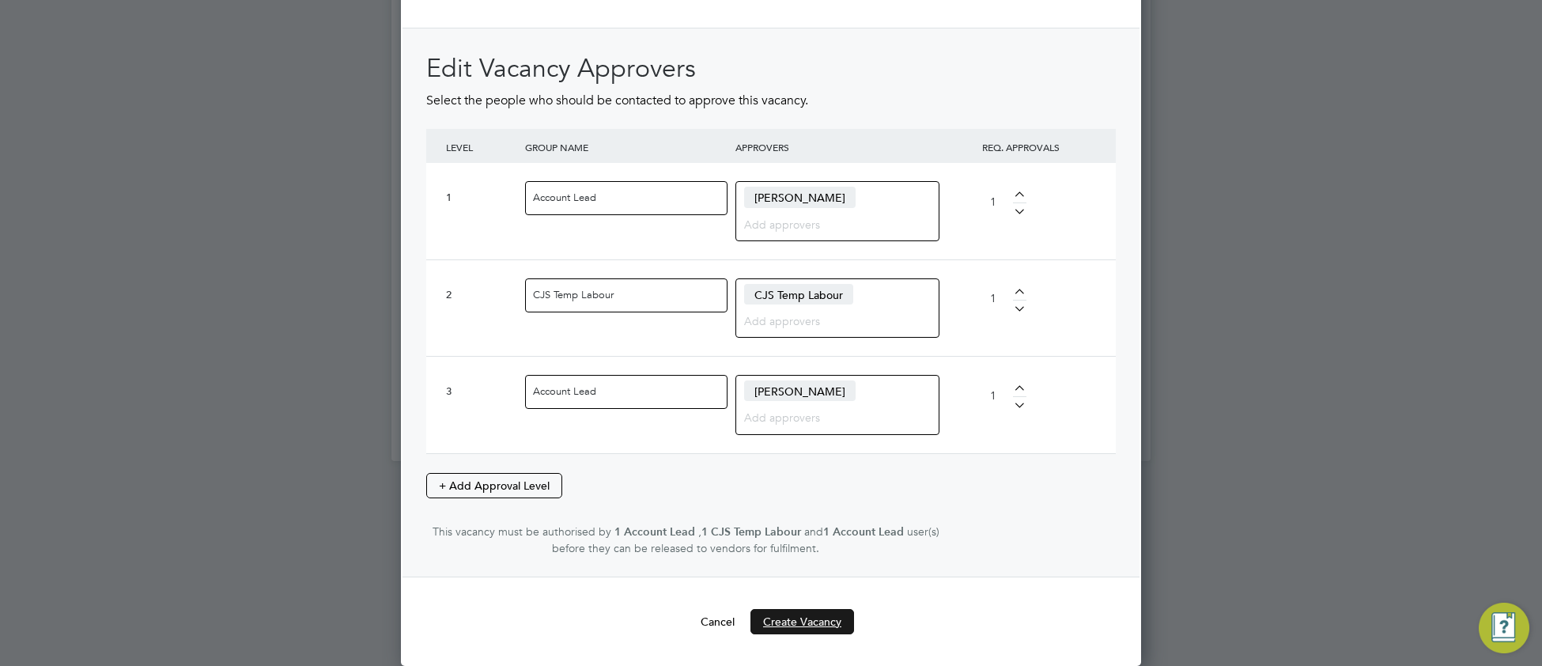
click at [810, 623] on button "Create Vacancy" at bounding box center [802, 621] width 104 height 25
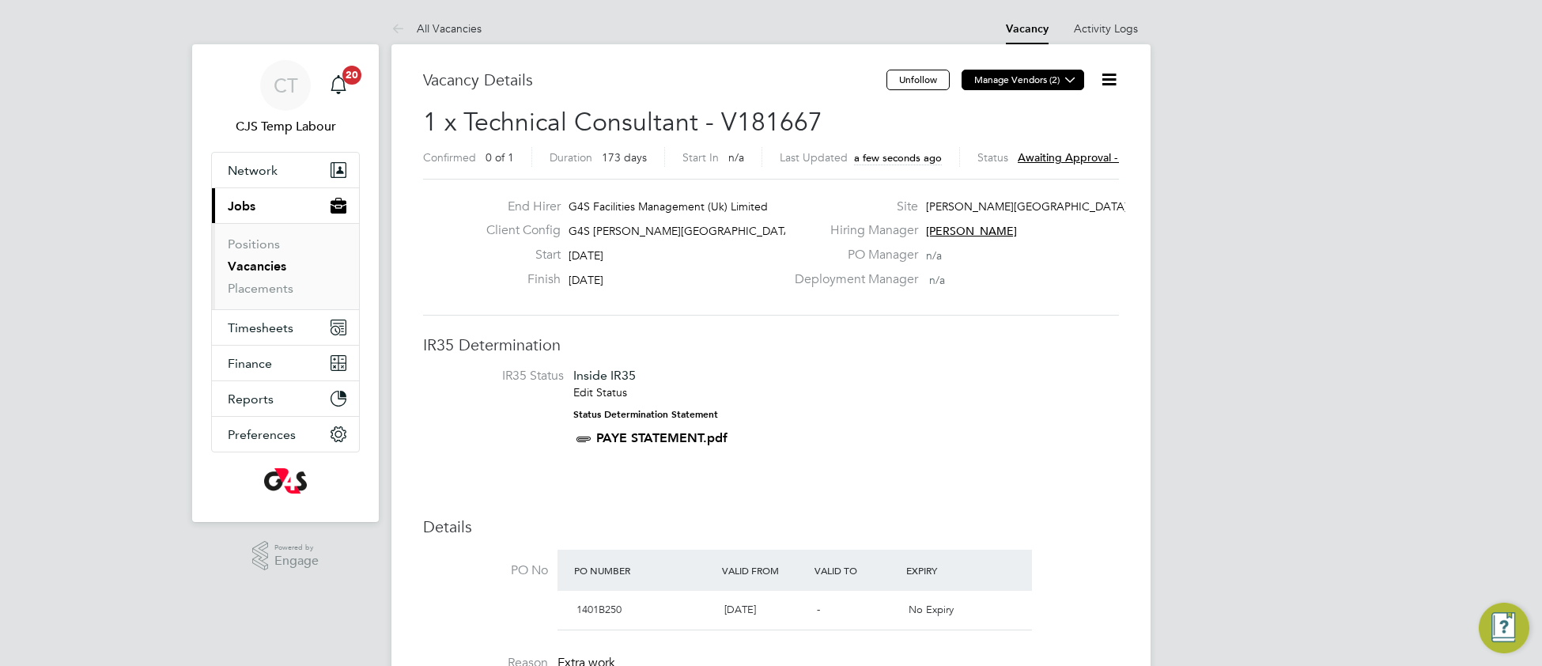
click at [1064, 80] on icon at bounding box center [1070, 80] width 12 height 12
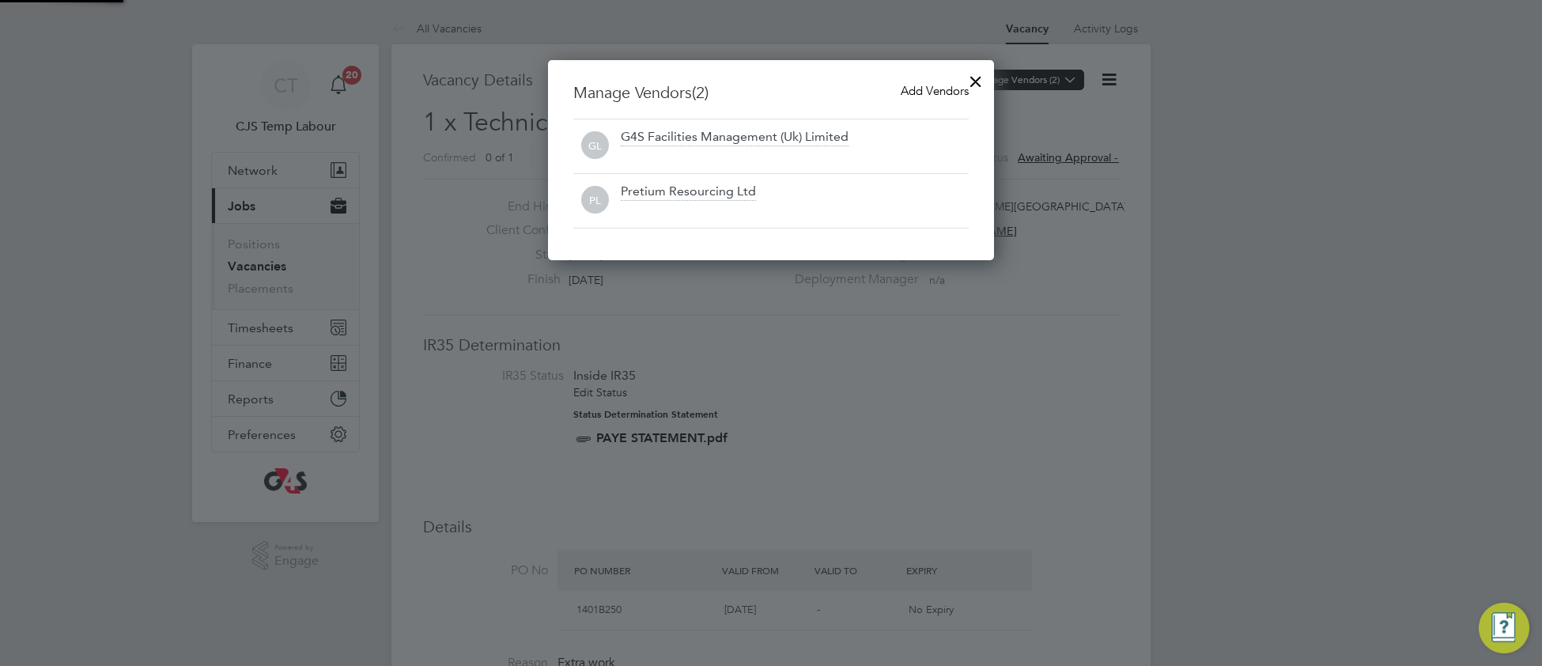
scroll to position [201, 447]
click at [923, 92] on span "Add Vendors" at bounding box center [934, 90] width 68 height 15
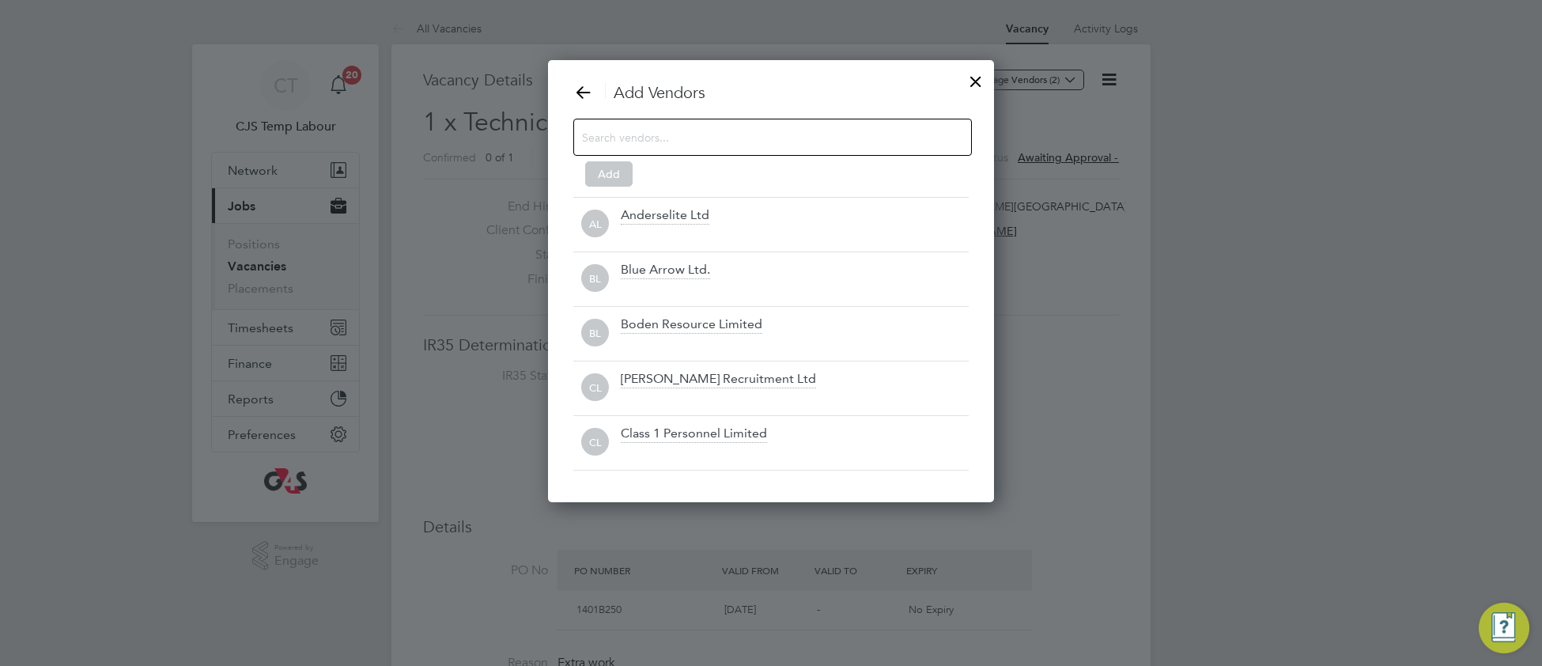
scroll to position [445, 447]
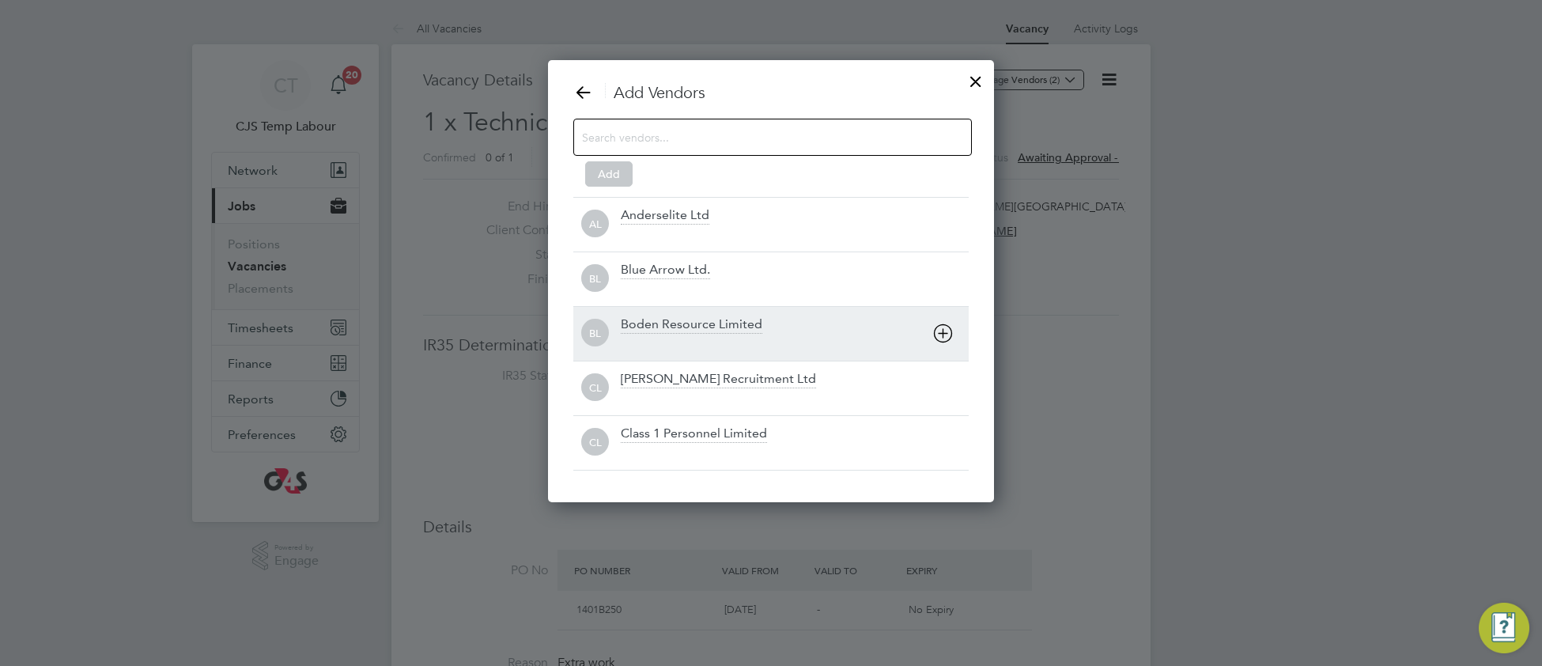
click at [701, 337] on div "Boden Resource Limited" at bounding box center [795, 333] width 348 height 35
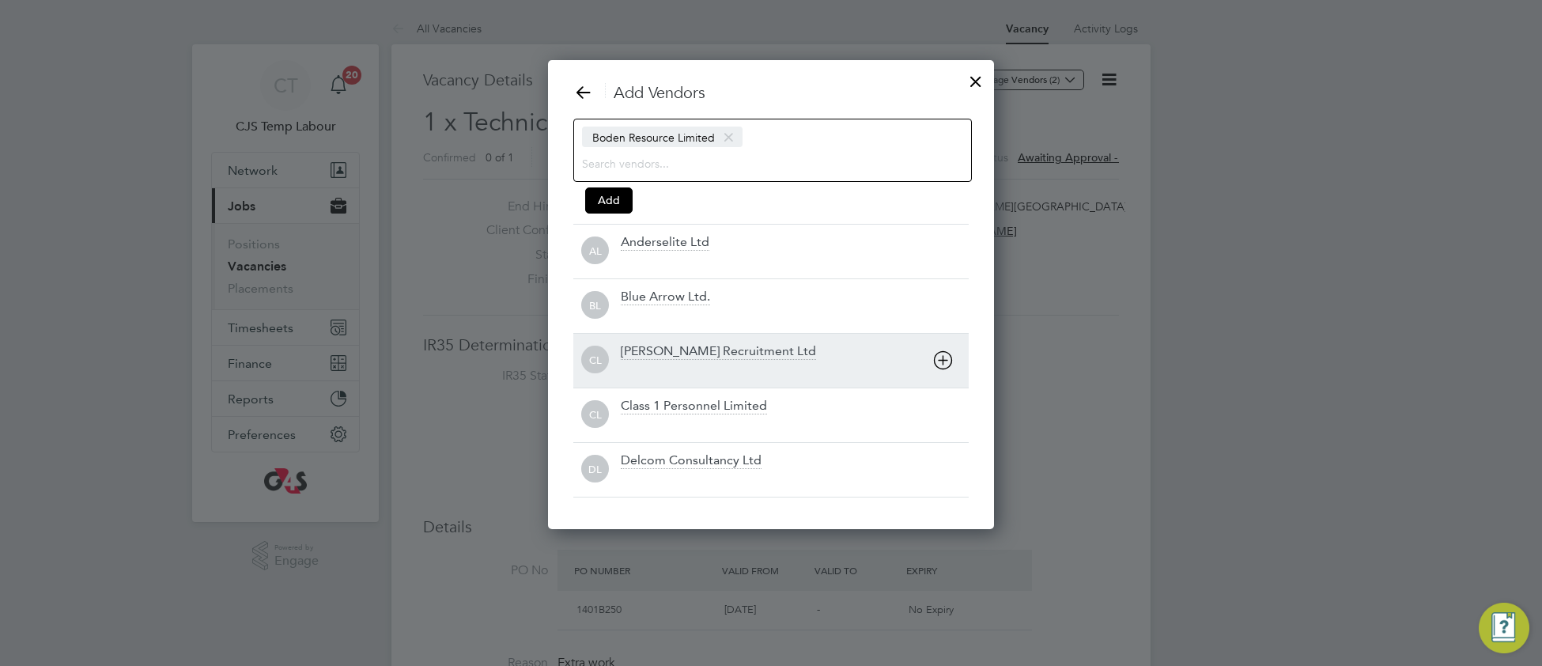
scroll to position [473, 447]
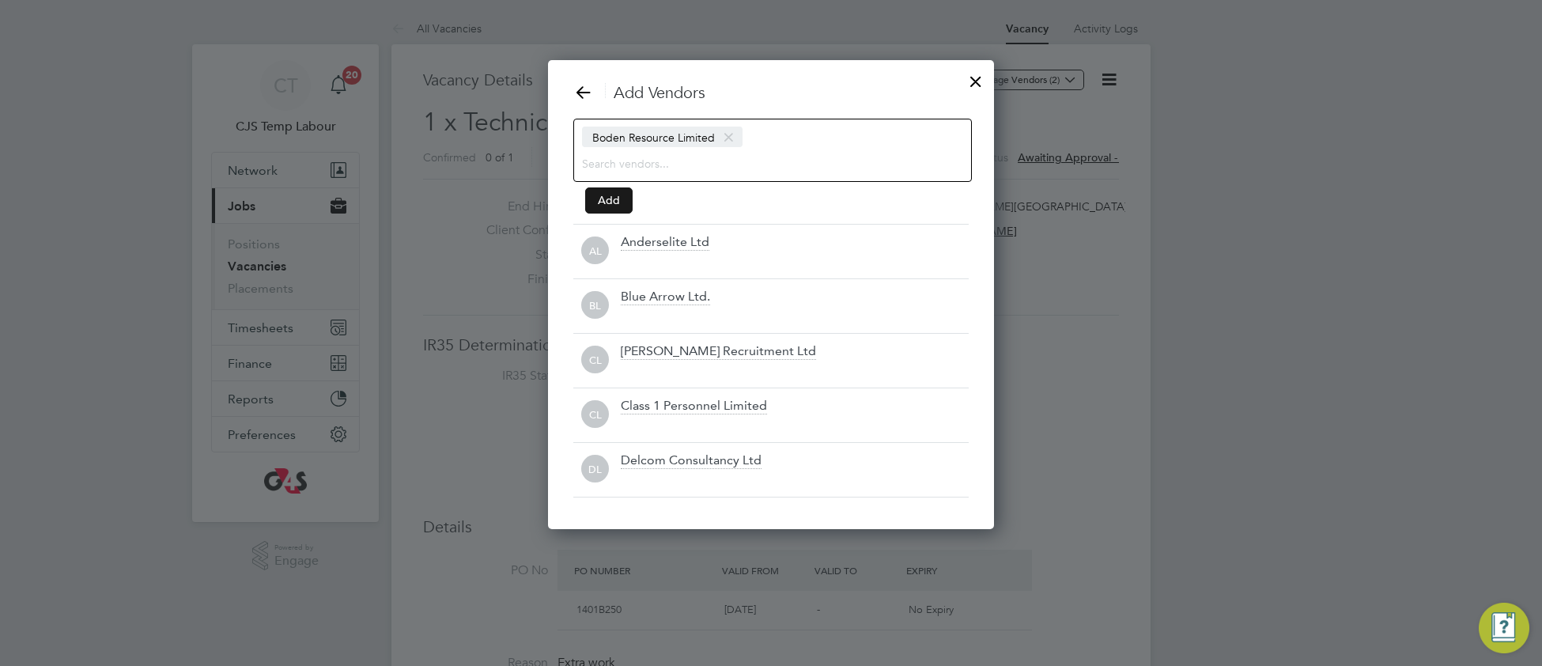
click at [610, 196] on button "Add" at bounding box center [608, 199] width 47 height 25
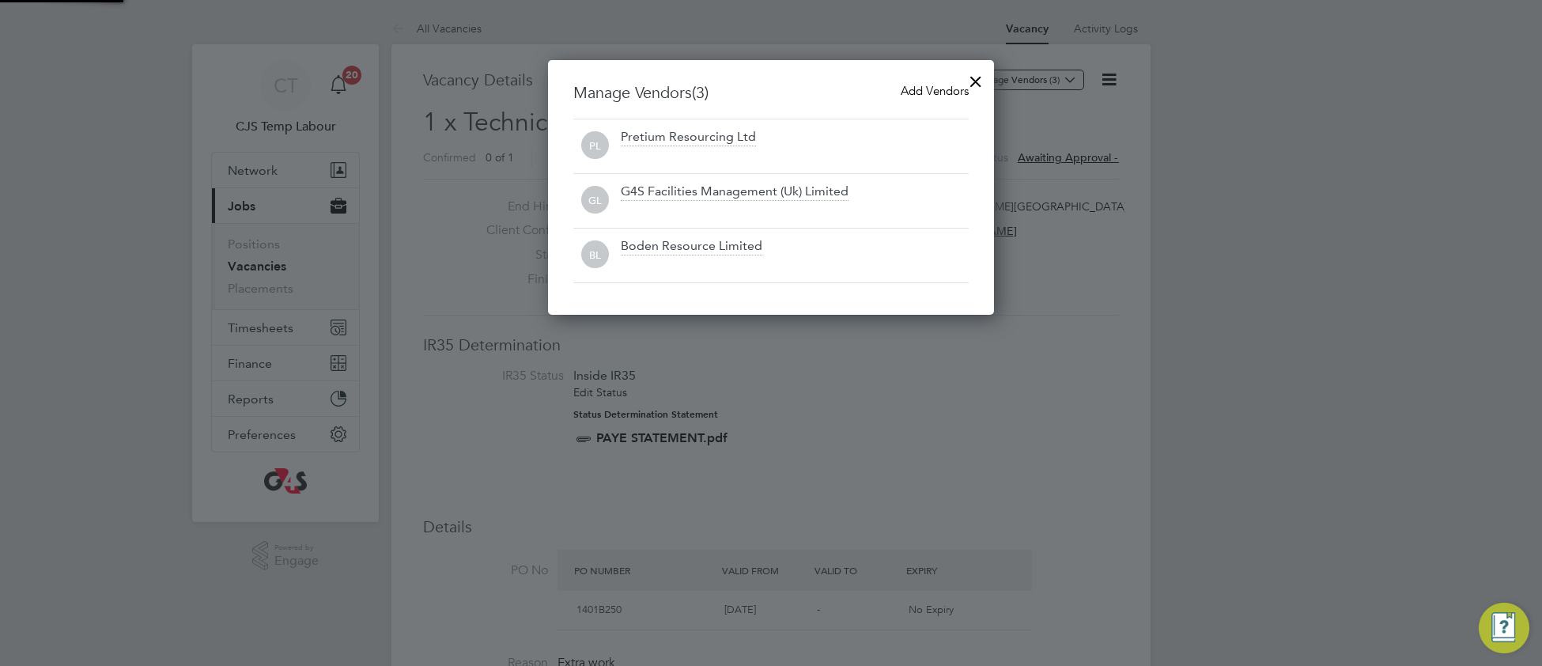
scroll to position [257, 447]
click at [975, 81] on div at bounding box center [975, 77] width 28 height 28
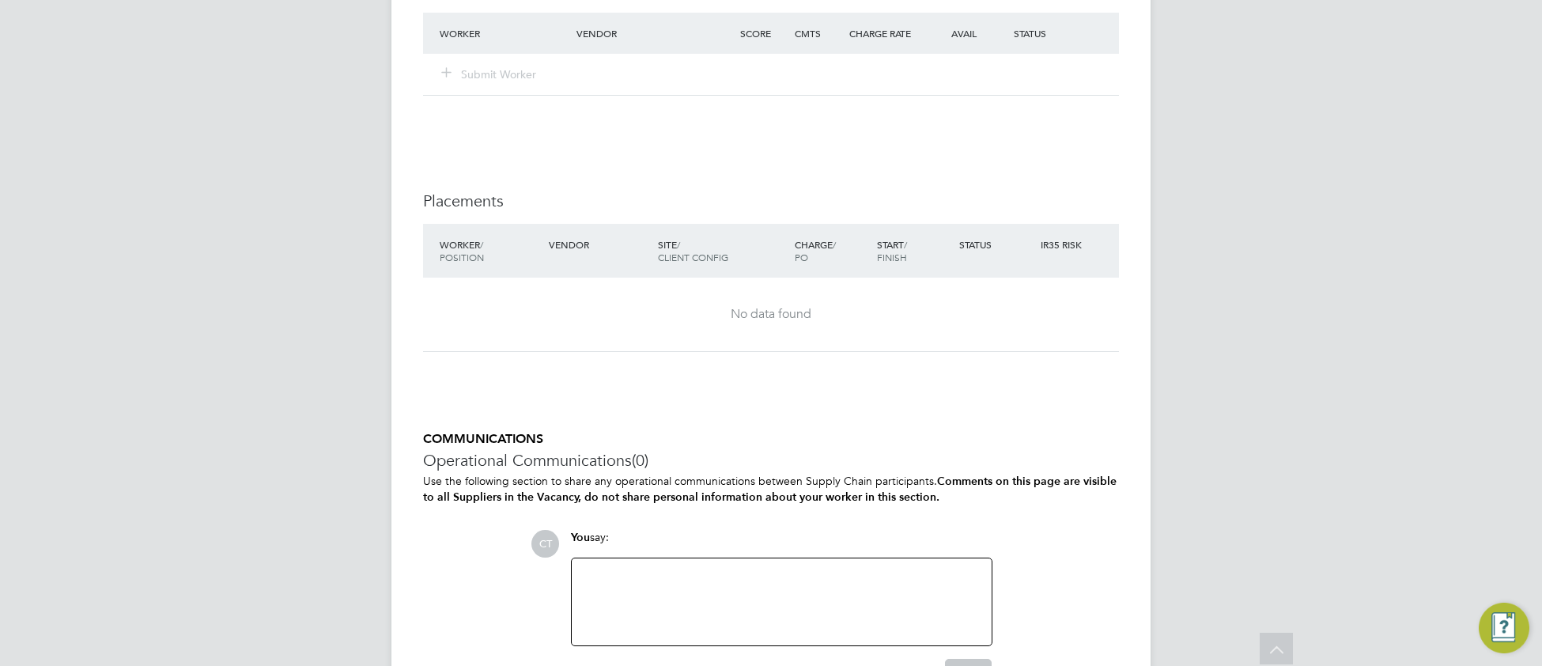
scroll to position [2568, 0]
click at [606, 602] on div at bounding box center [781, 603] width 401 height 68
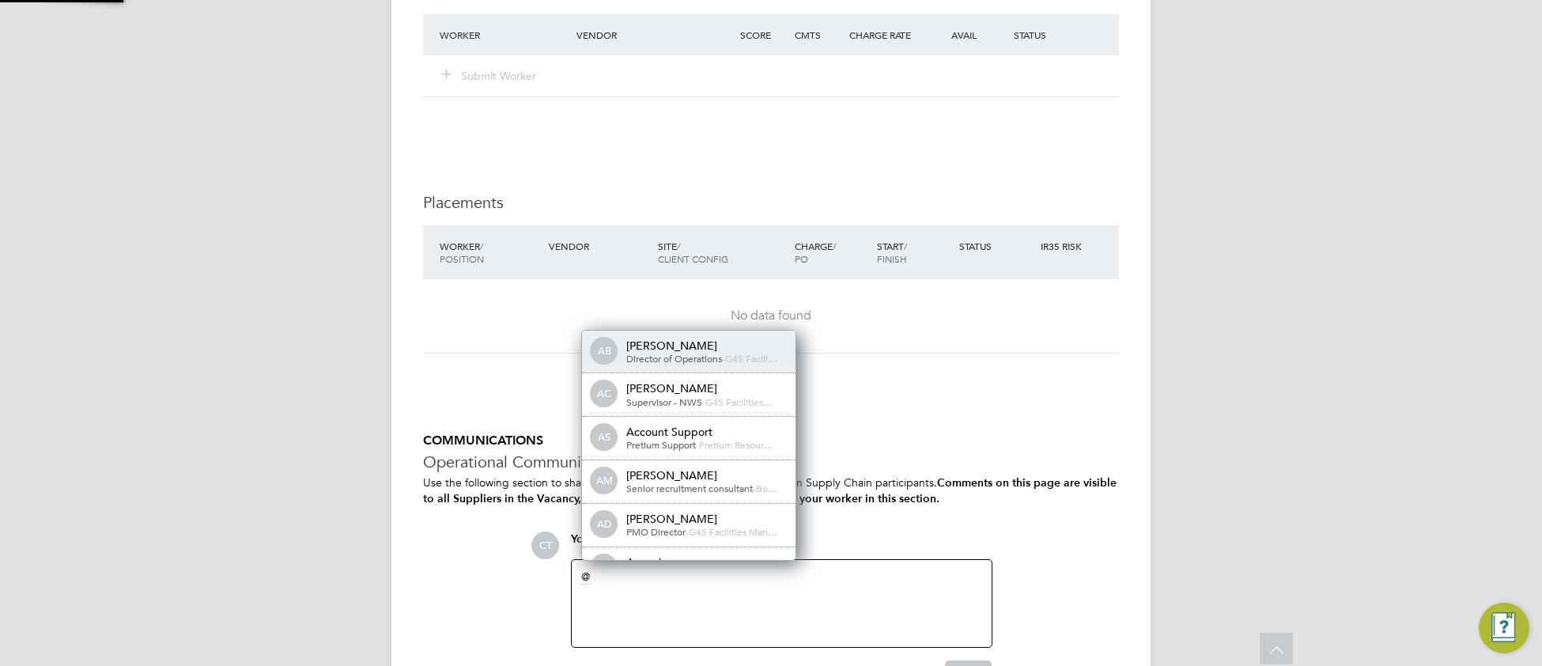
scroll to position [12, 159]
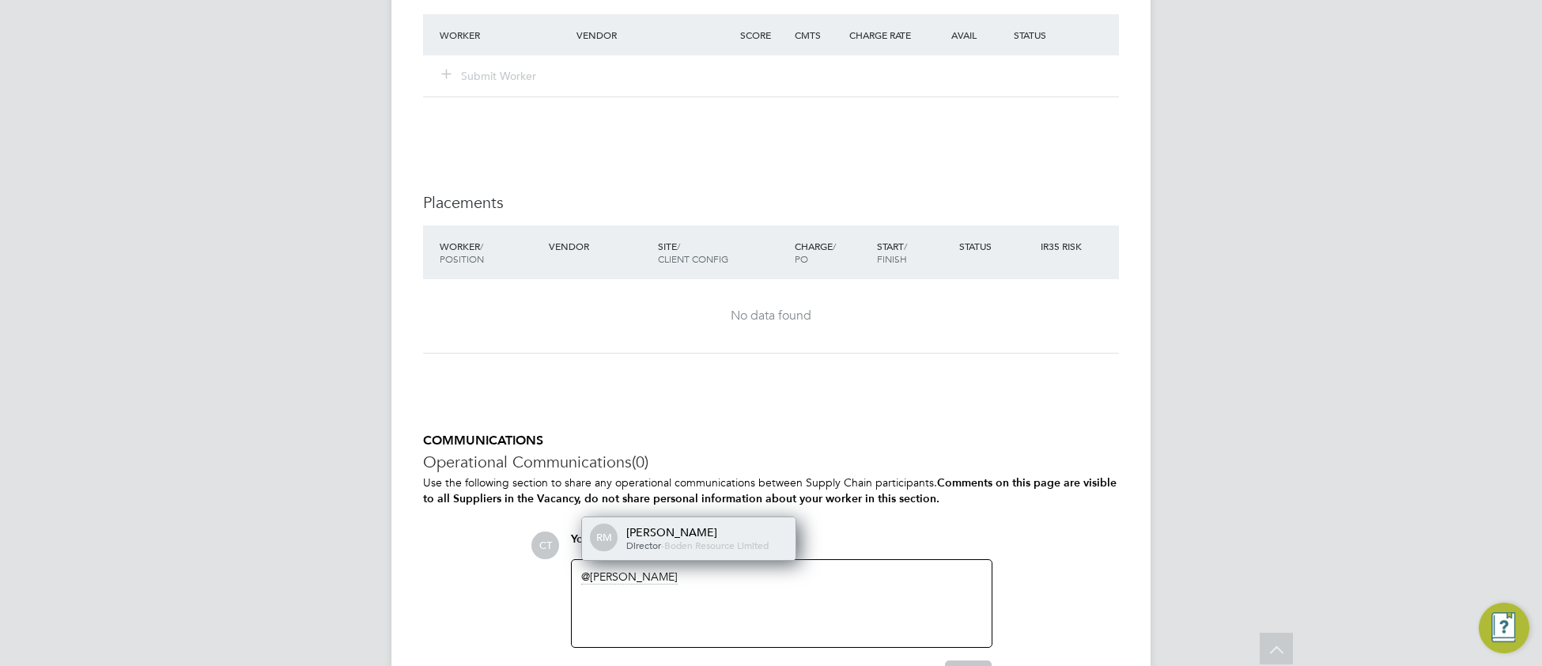
click at [689, 551] on span "Boden Resource Limited" at bounding box center [716, 544] width 104 height 13
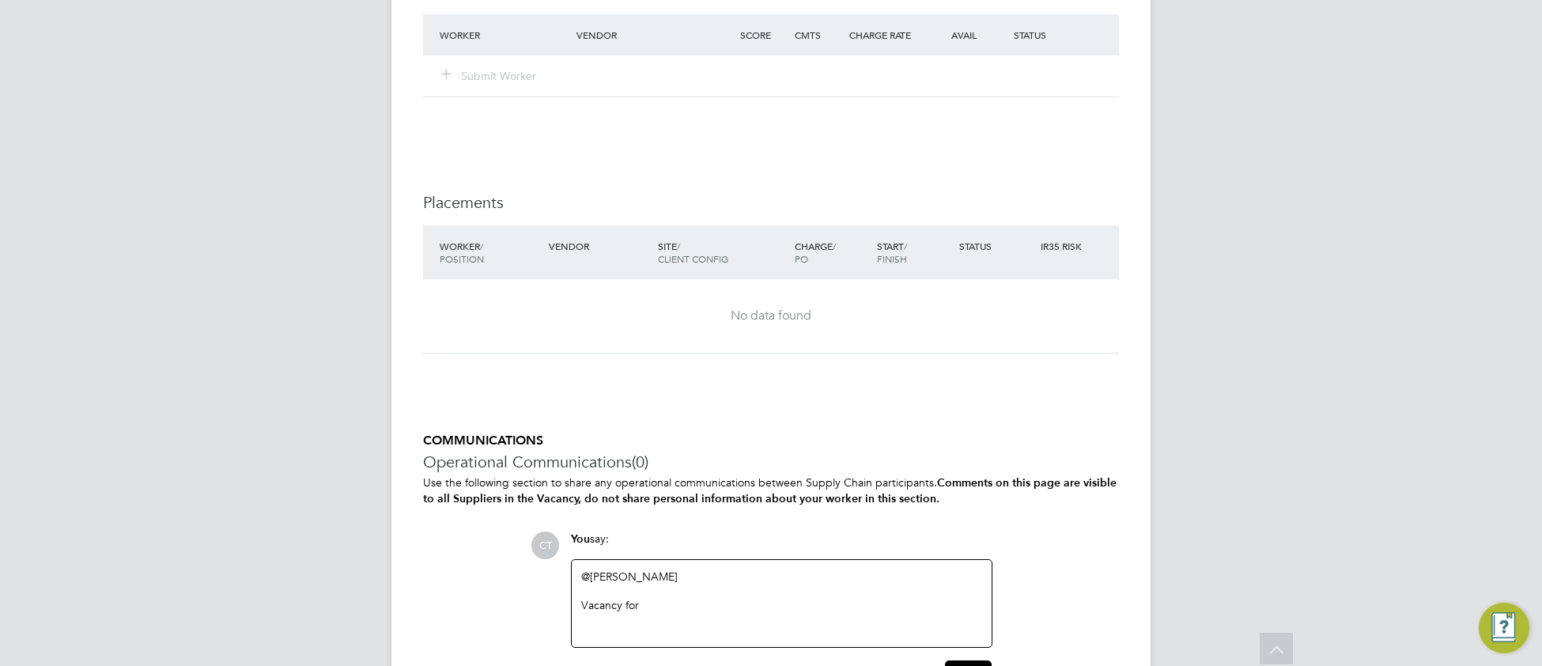
drag, startPoint x: 670, startPoint y: 632, endPoint x: 583, endPoint y: 636, distance: 87.8
click at [583, 636] on div "@Ryan McNeil ​ Vacancy for" at bounding box center [781, 603] width 401 height 68
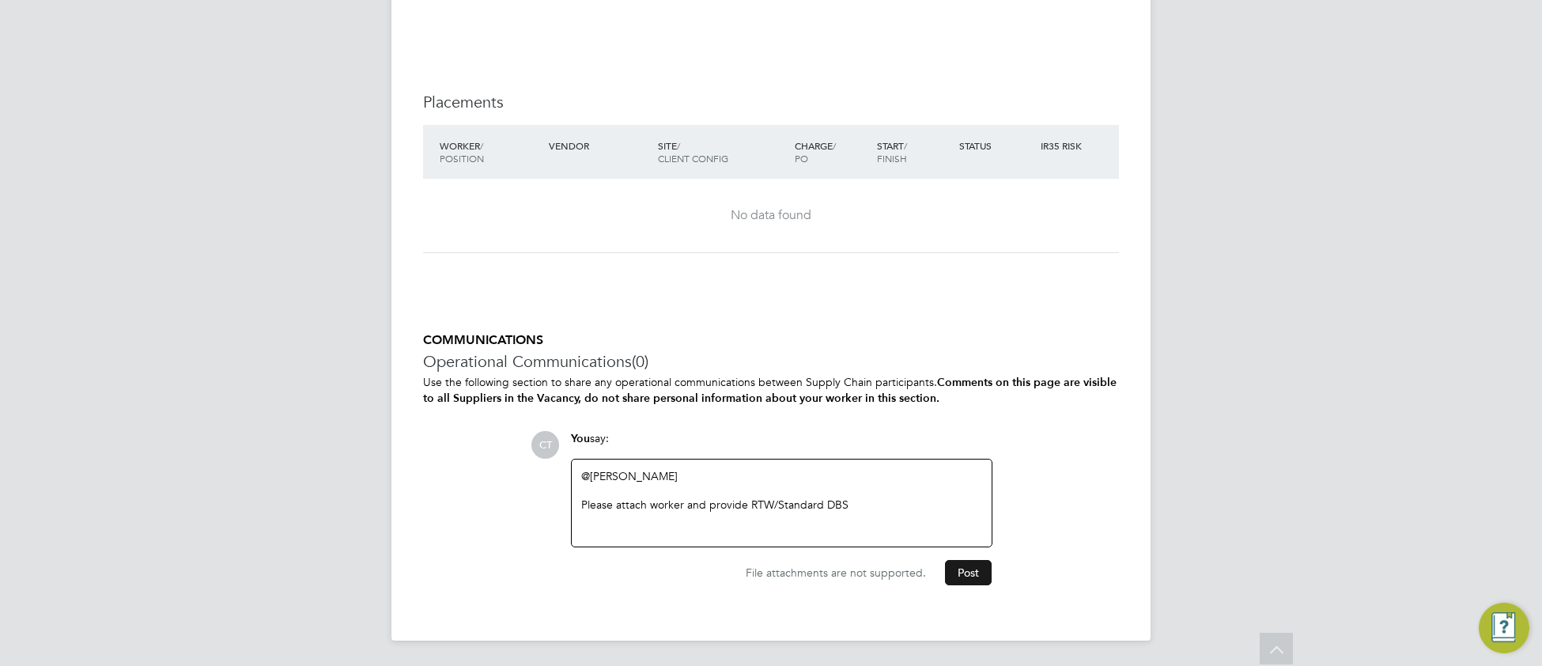
click at [972, 574] on button "Post" at bounding box center [968, 572] width 47 height 25
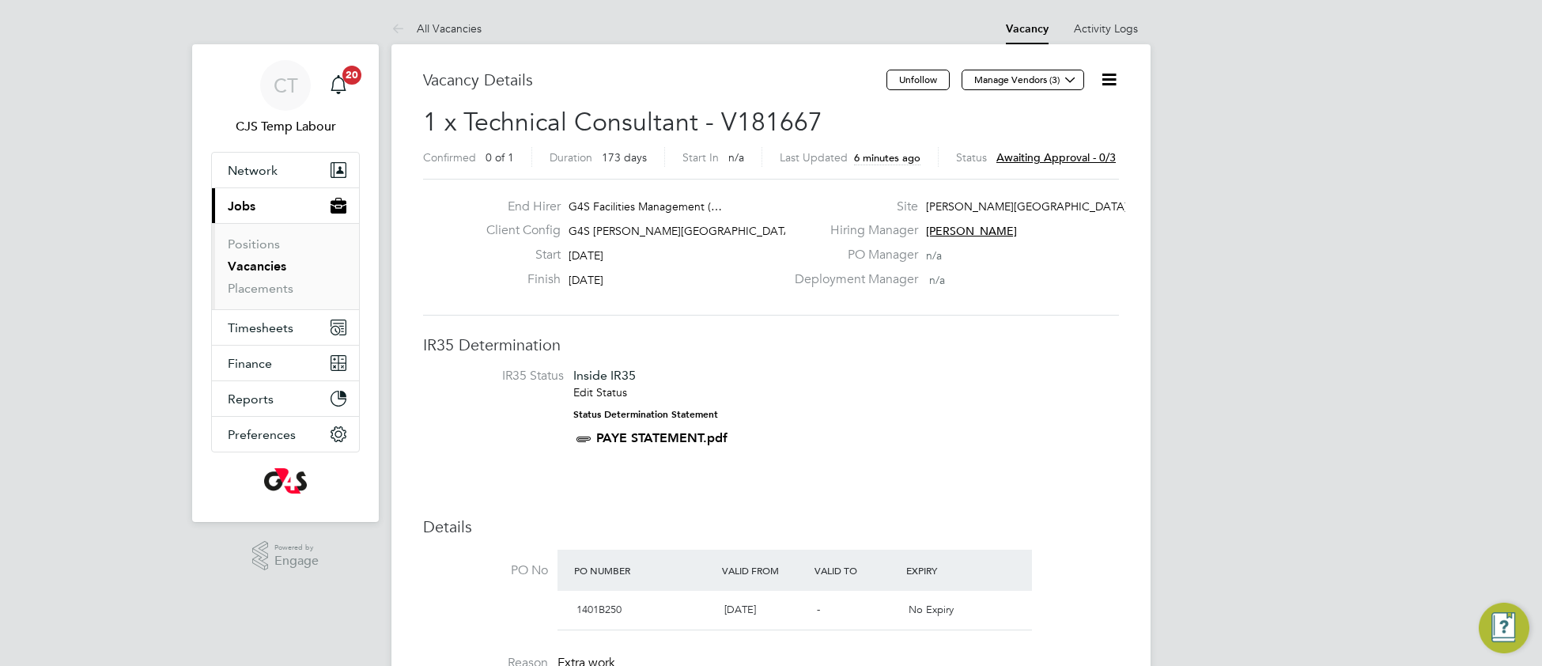
scroll to position [47, 110]
click at [254, 336] on button "Timesheets" at bounding box center [285, 327] width 147 height 35
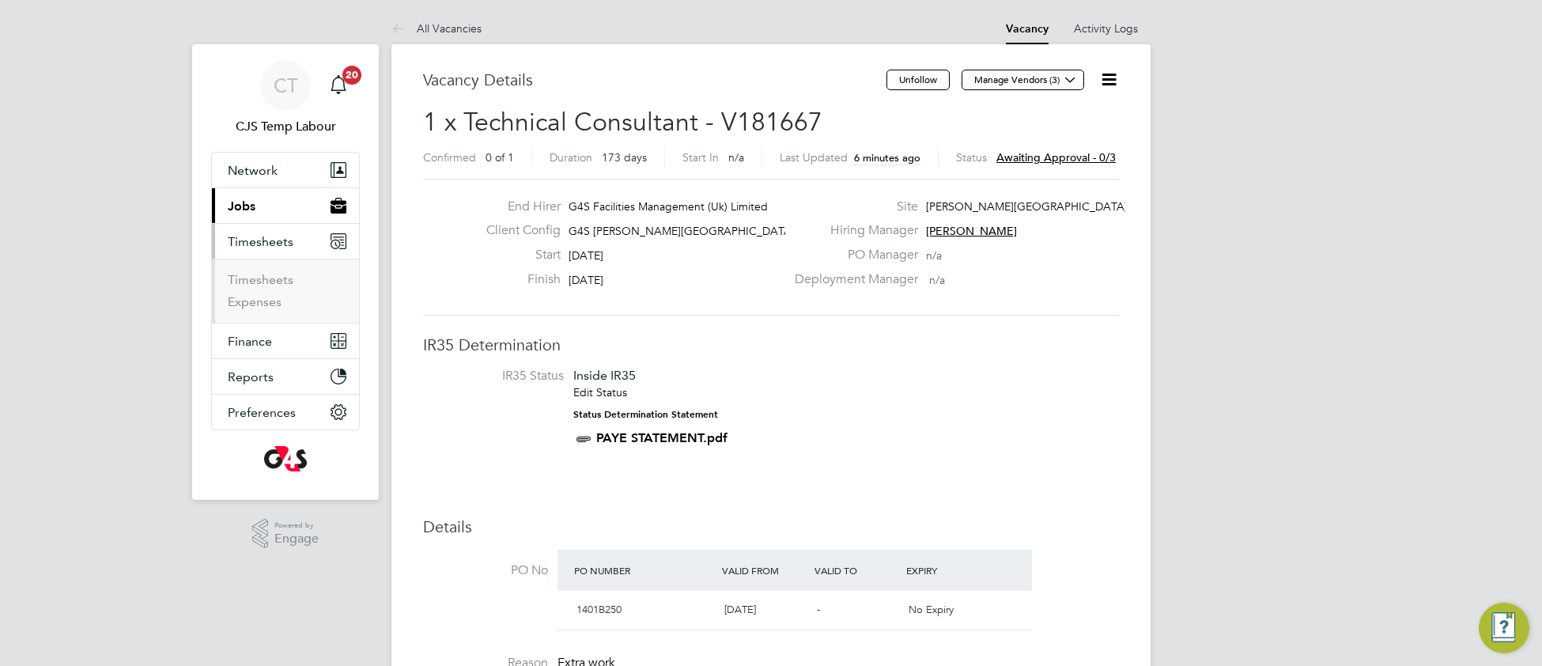
click at [243, 209] on span "Jobs" at bounding box center [242, 205] width 28 height 15
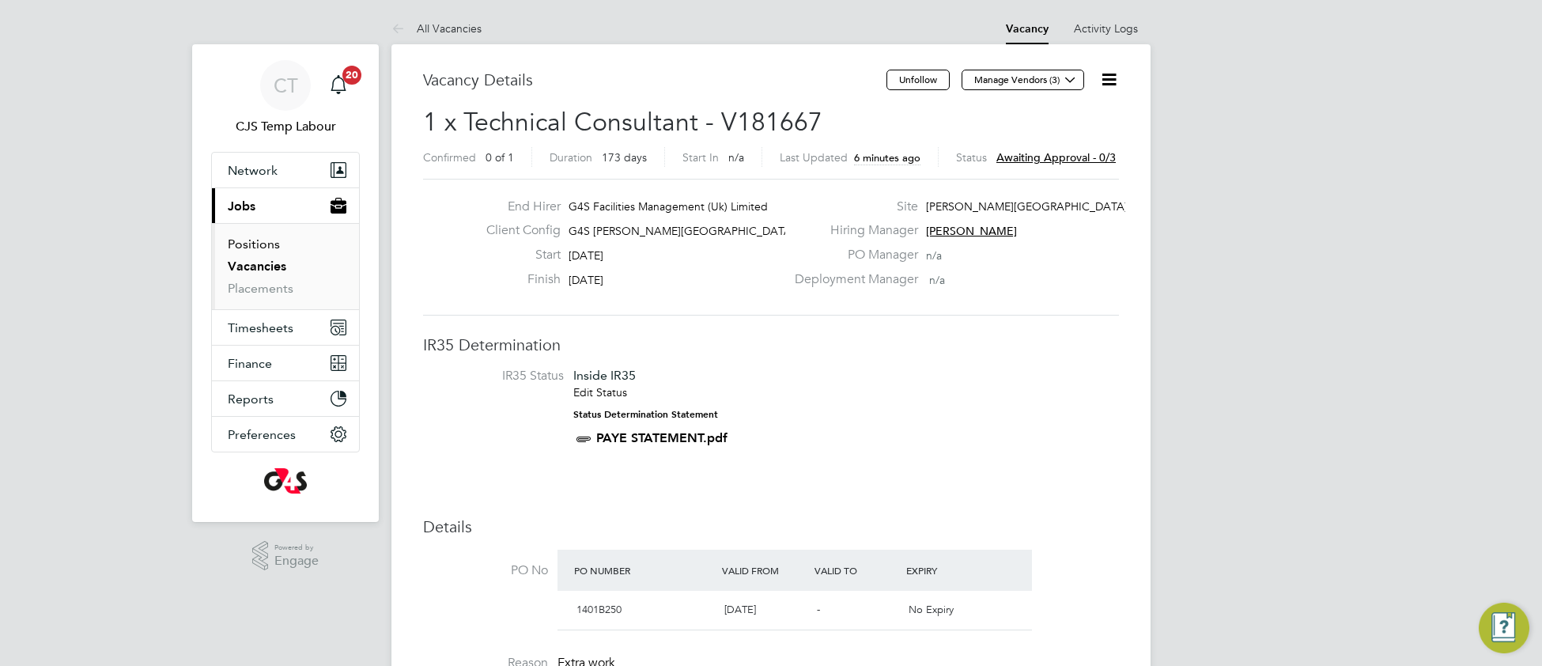
click at [251, 243] on link "Positions" at bounding box center [254, 243] width 52 height 15
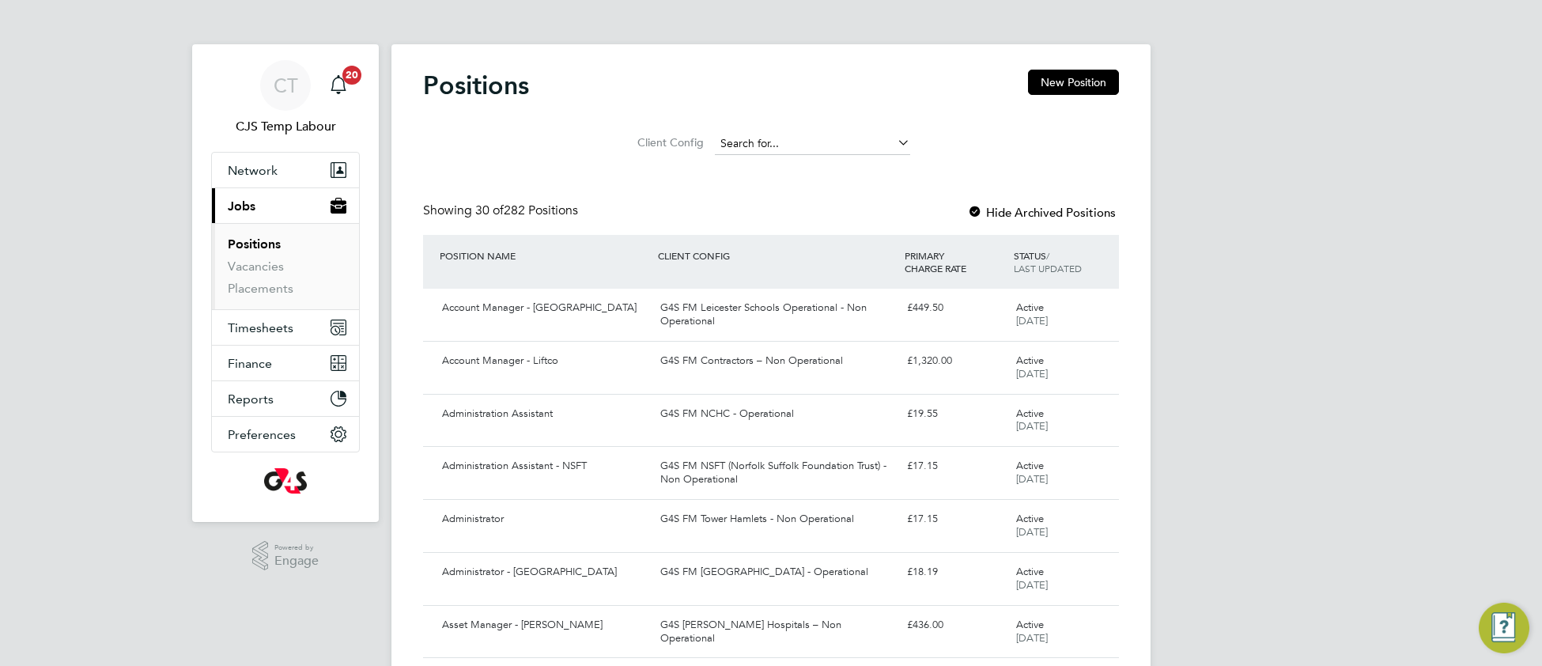
click at [763, 133] on input at bounding box center [812, 144] width 195 height 22
type input "a"
click at [803, 166] on b "Churchill" at bounding box center [807, 165] width 92 height 13
type input "G4S FM Churchill Hospitals - Operational"
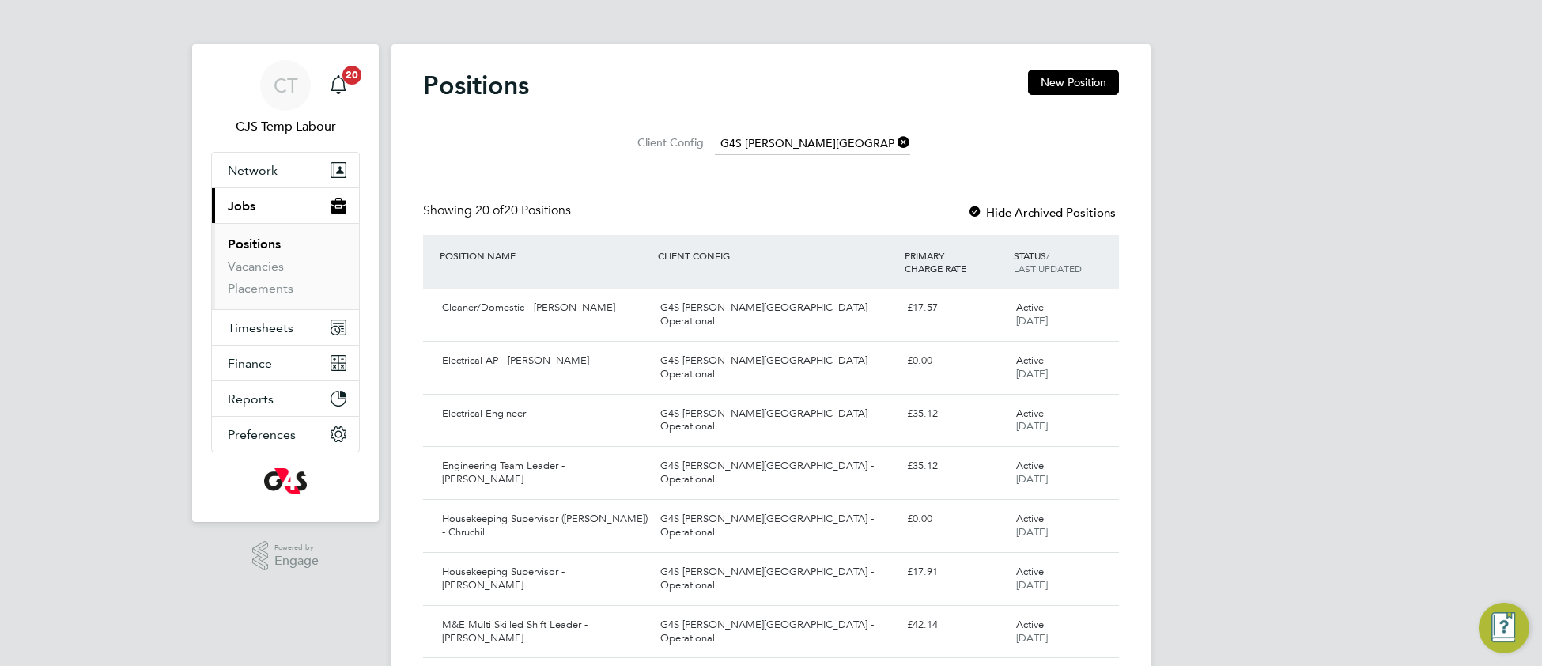
drag, startPoint x: 903, startPoint y: 142, endPoint x: 891, endPoint y: 138, distance: 12.3
click at [894, 142] on icon at bounding box center [894, 142] width 0 height 22
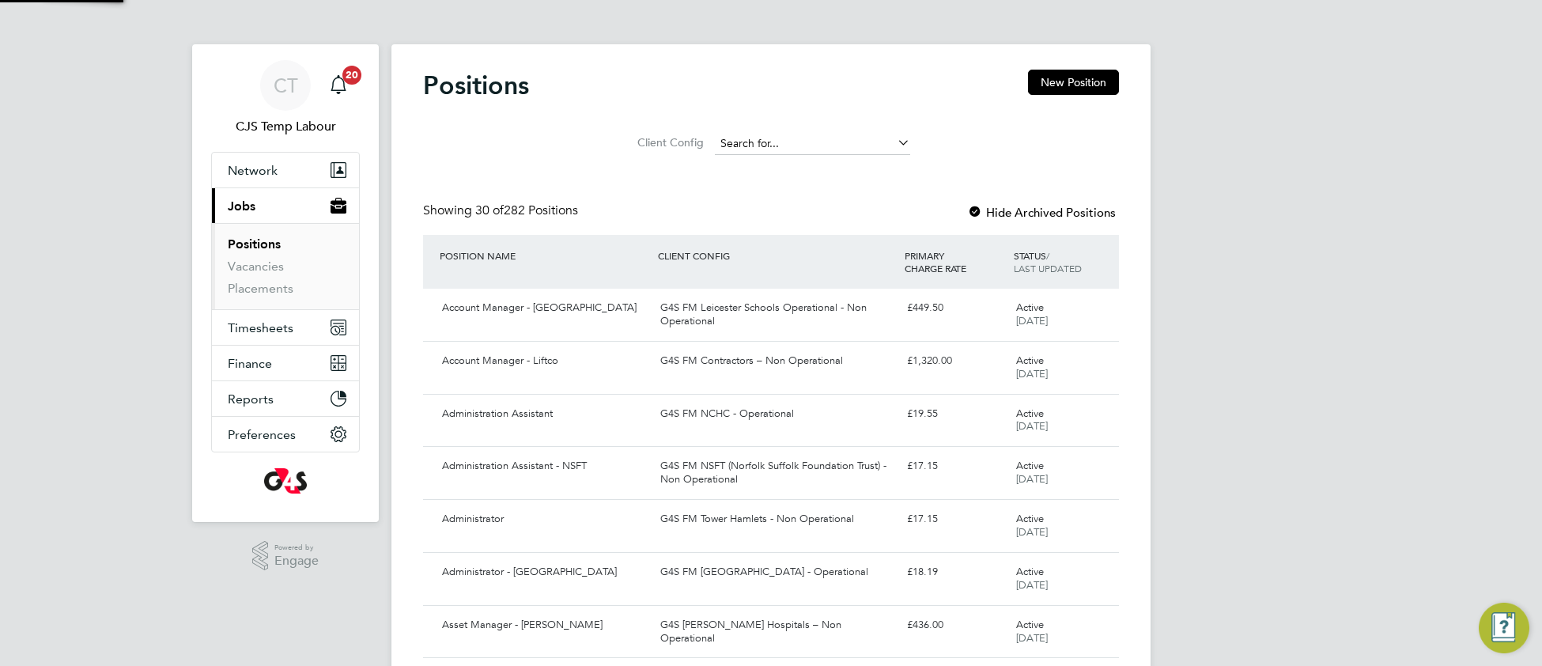
click at [864, 133] on input at bounding box center [812, 144] width 195 height 22
type input "n"
click at [866, 190] on li "G4S FM Churchill Hospitals – Non Operational" at bounding box center [856, 186] width 286 height 21
type input "G4S FM Churchill Hospitals – Non Operational"
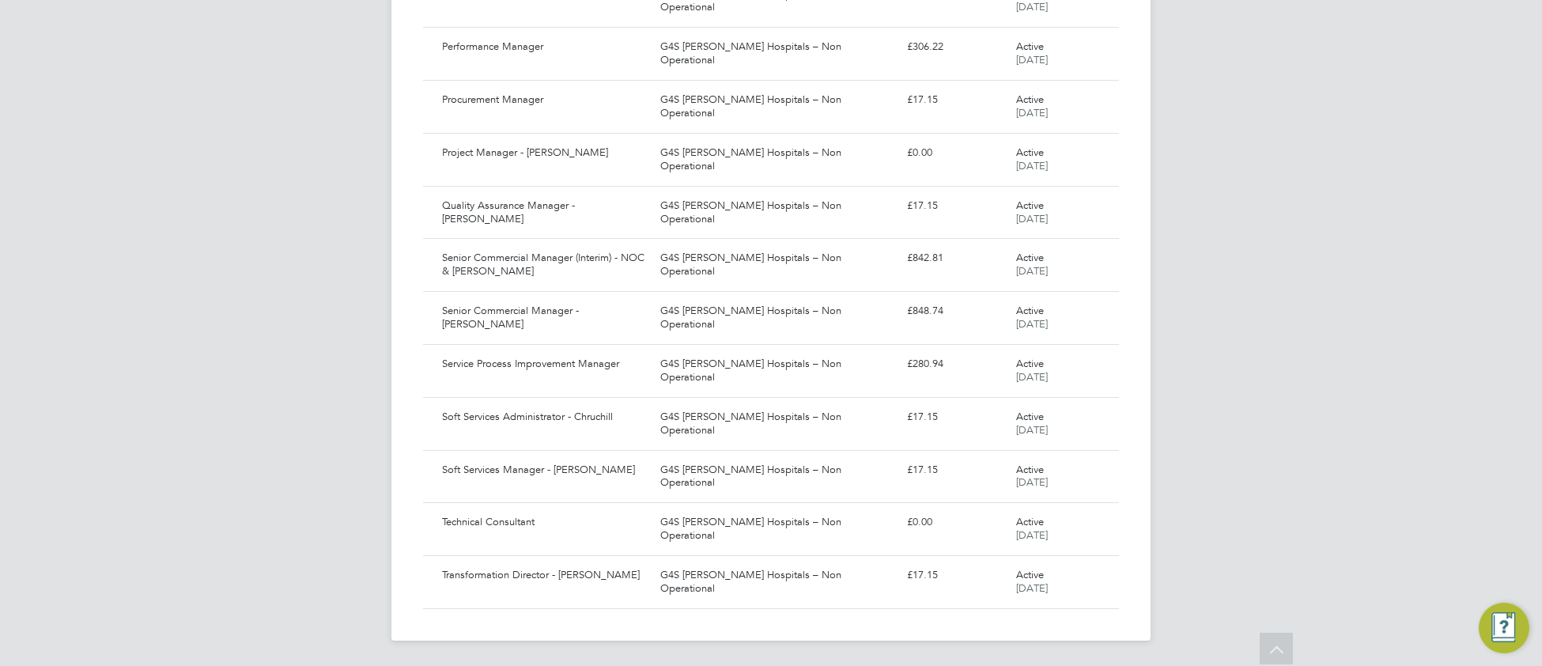
scroll to position [1165, 0]
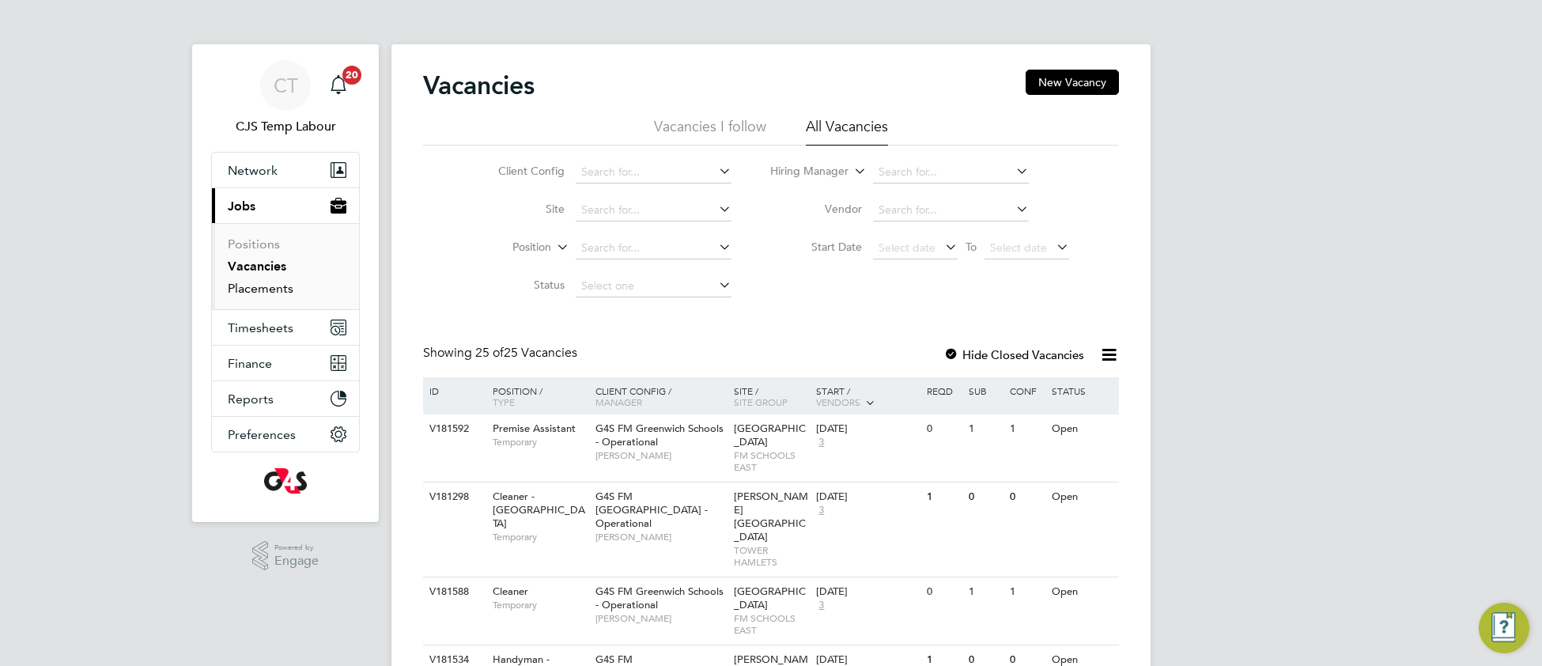
drag, startPoint x: 255, startPoint y: 289, endPoint x: 266, endPoint y: 292, distance: 10.8
click at [259, 290] on link "Placements" at bounding box center [261, 288] width 66 height 15
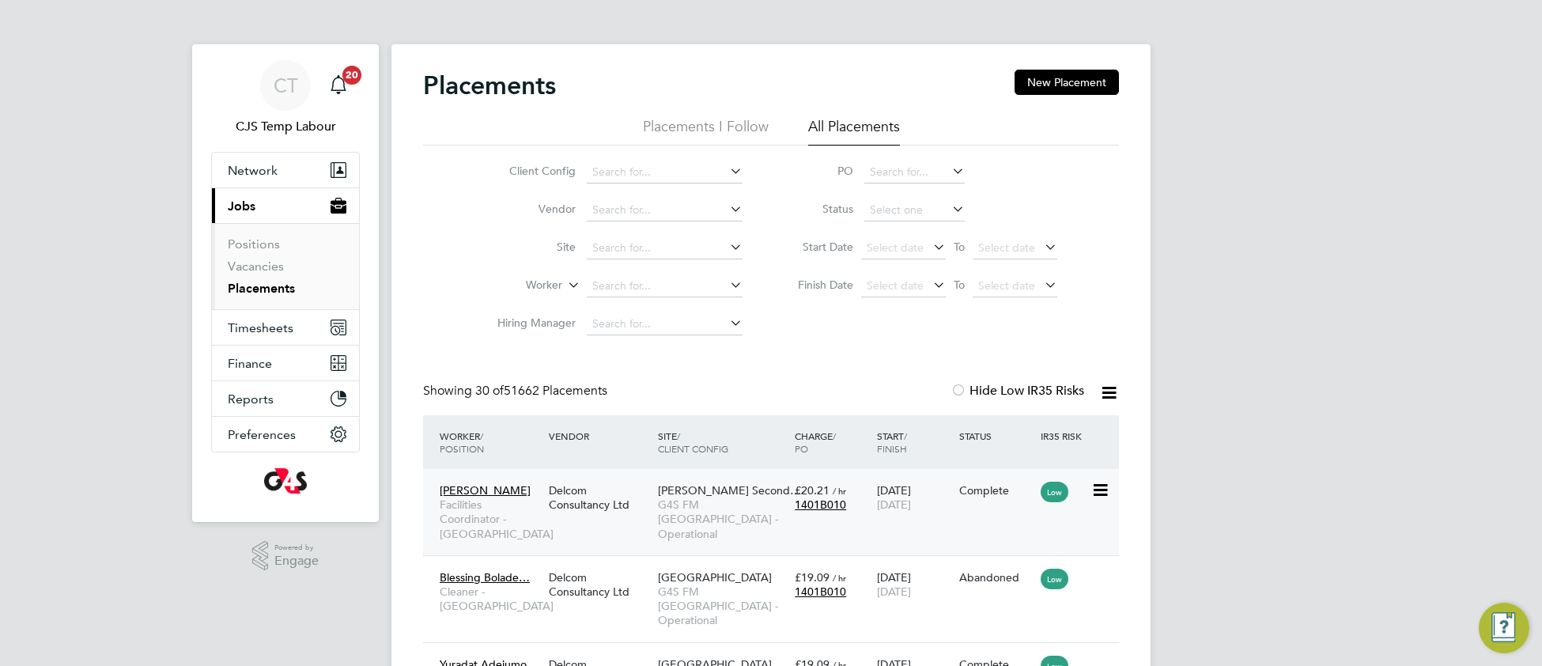
click at [661, 488] on span "[PERSON_NAME] Second…" at bounding box center [729, 490] width 143 height 14
